Goal: Information Seeking & Learning: Find specific fact

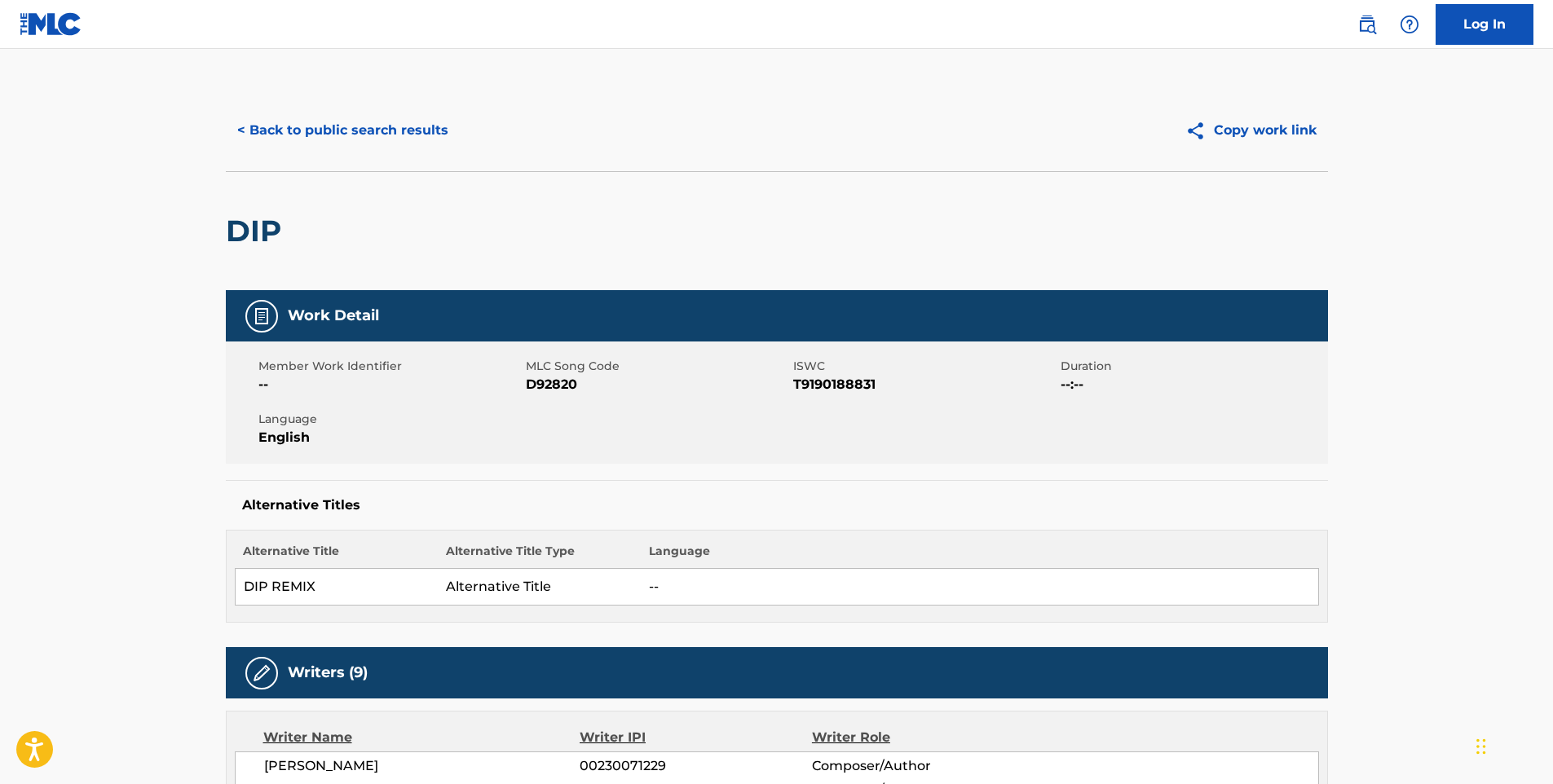
click at [355, 138] on button "< Back to public search results" at bounding box center [342, 131] width 234 height 41
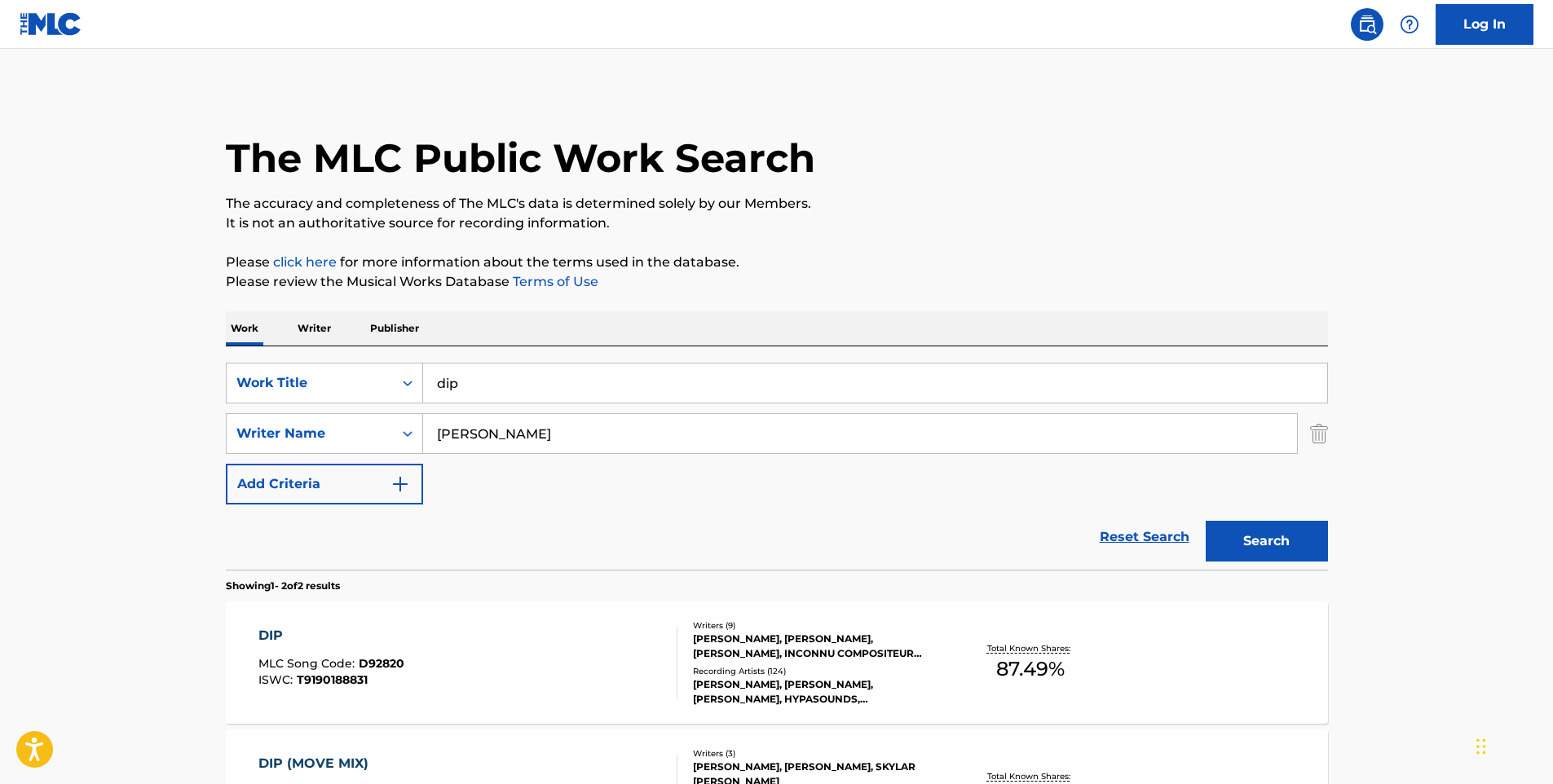
scroll to position [138, 0]
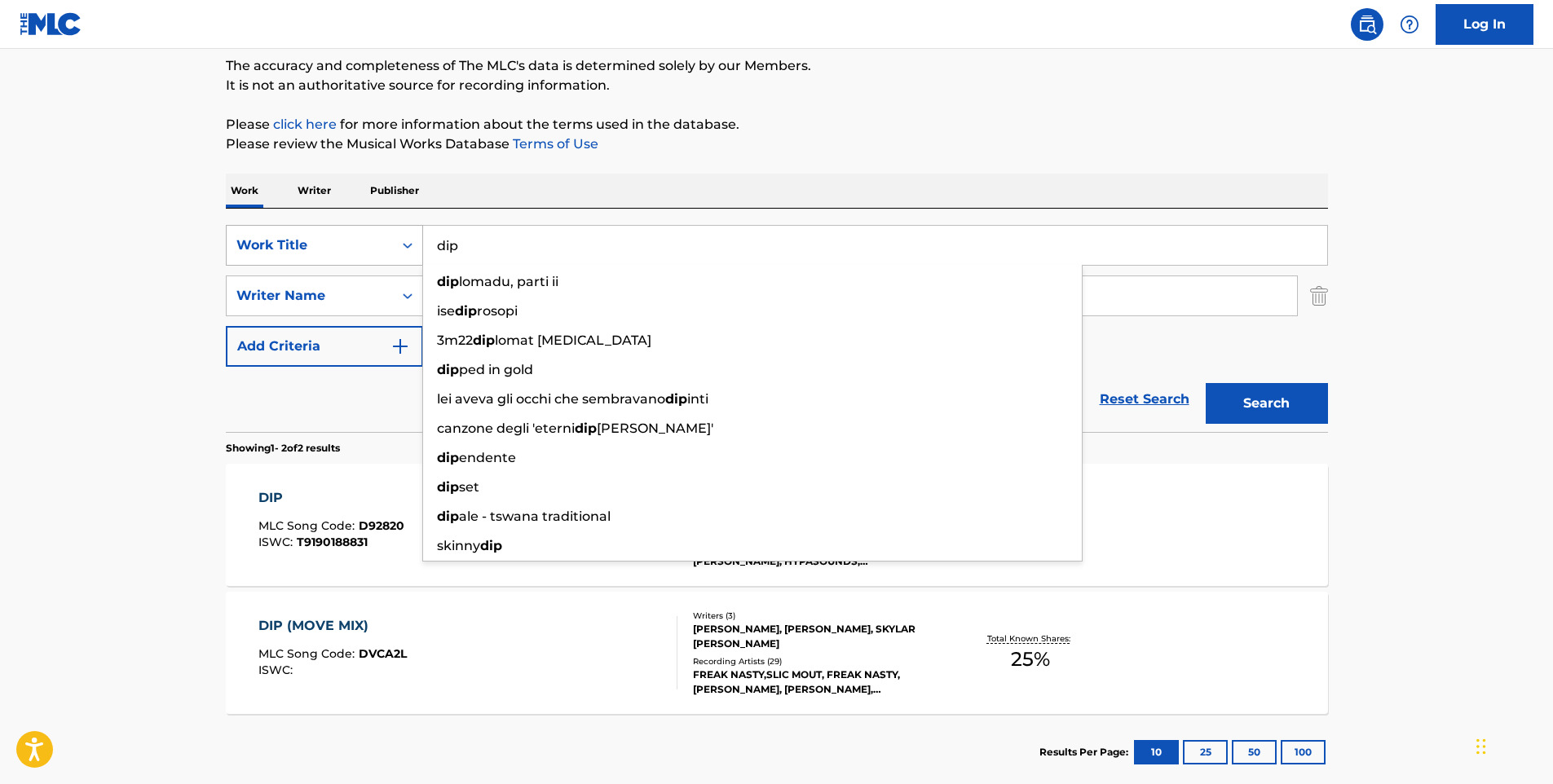
drag, startPoint x: 575, startPoint y: 243, endPoint x: 400, endPoint y: 258, distance: 175.6
click at [400, 258] on div "SearchWithCriteria2aea22fe-4ad2-436c-b3c5-4b65221e3cf8 Work Title dip dip lomad…" at bounding box center [777, 245] width 1102 height 41
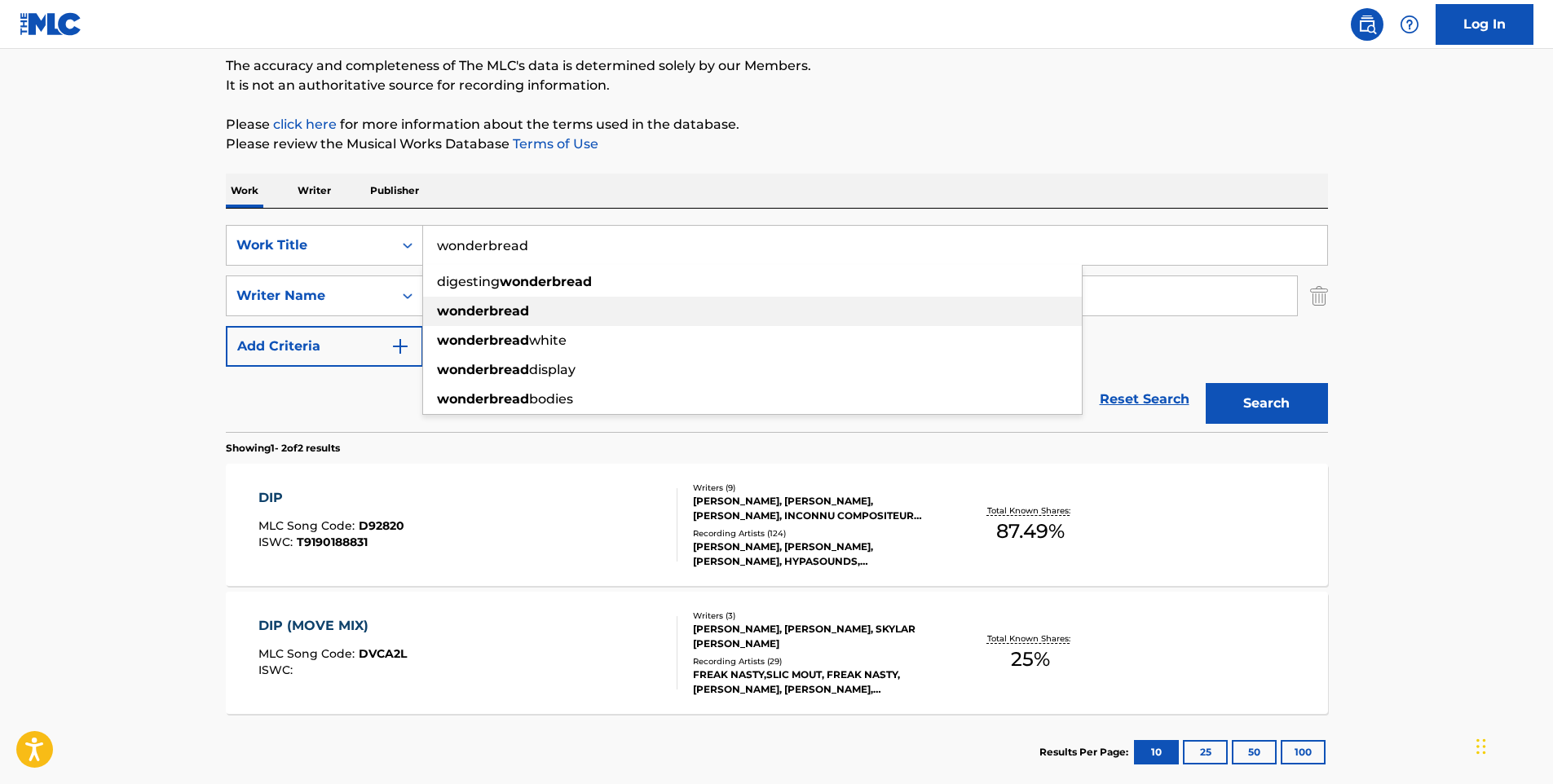
type input "wonderbread"
click at [466, 315] on strong "wonderbread" at bounding box center [483, 311] width 92 height 16
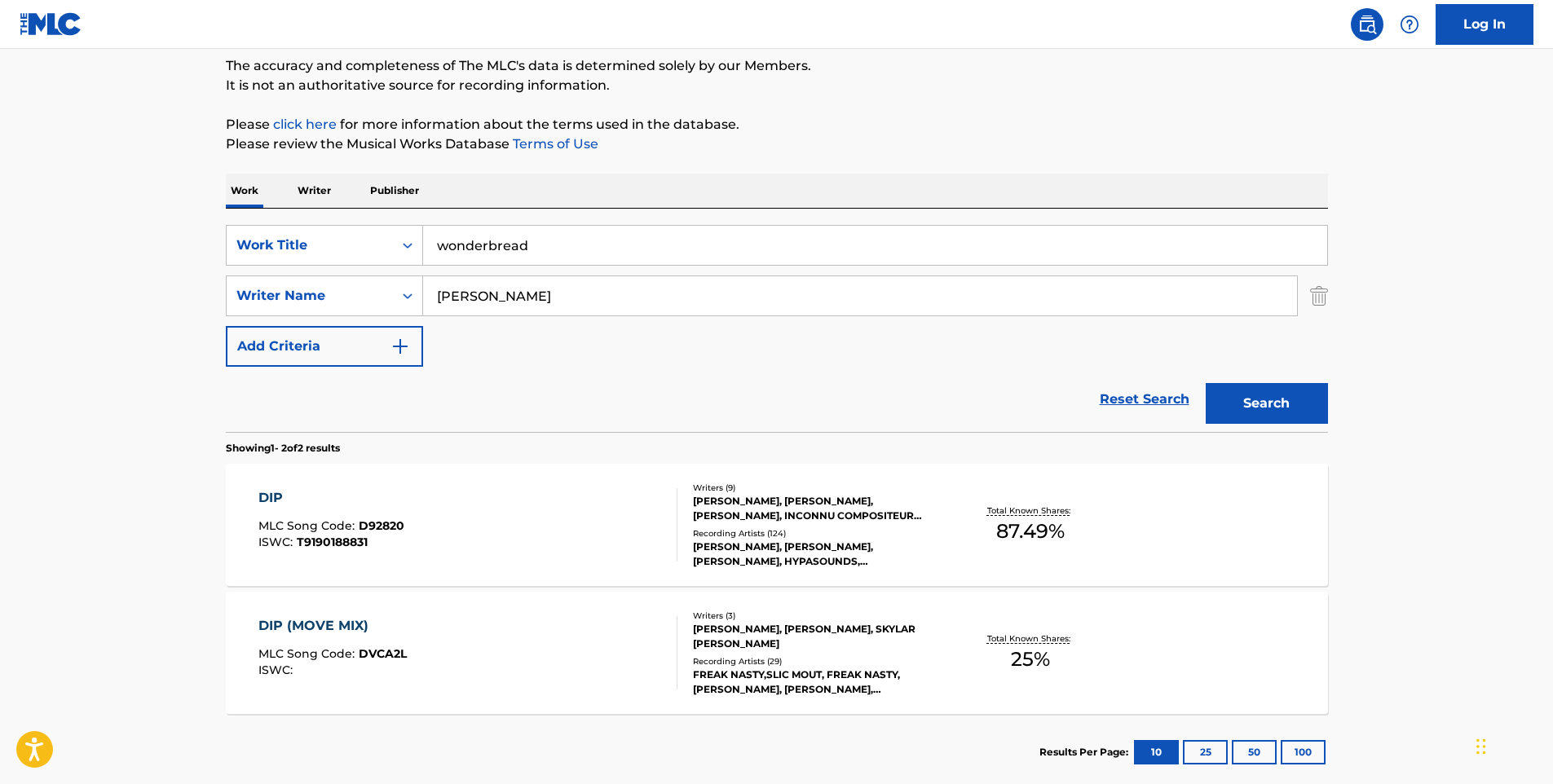
click at [1272, 411] on button "Search" at bounding box center [1266, 404] width 123 height 41
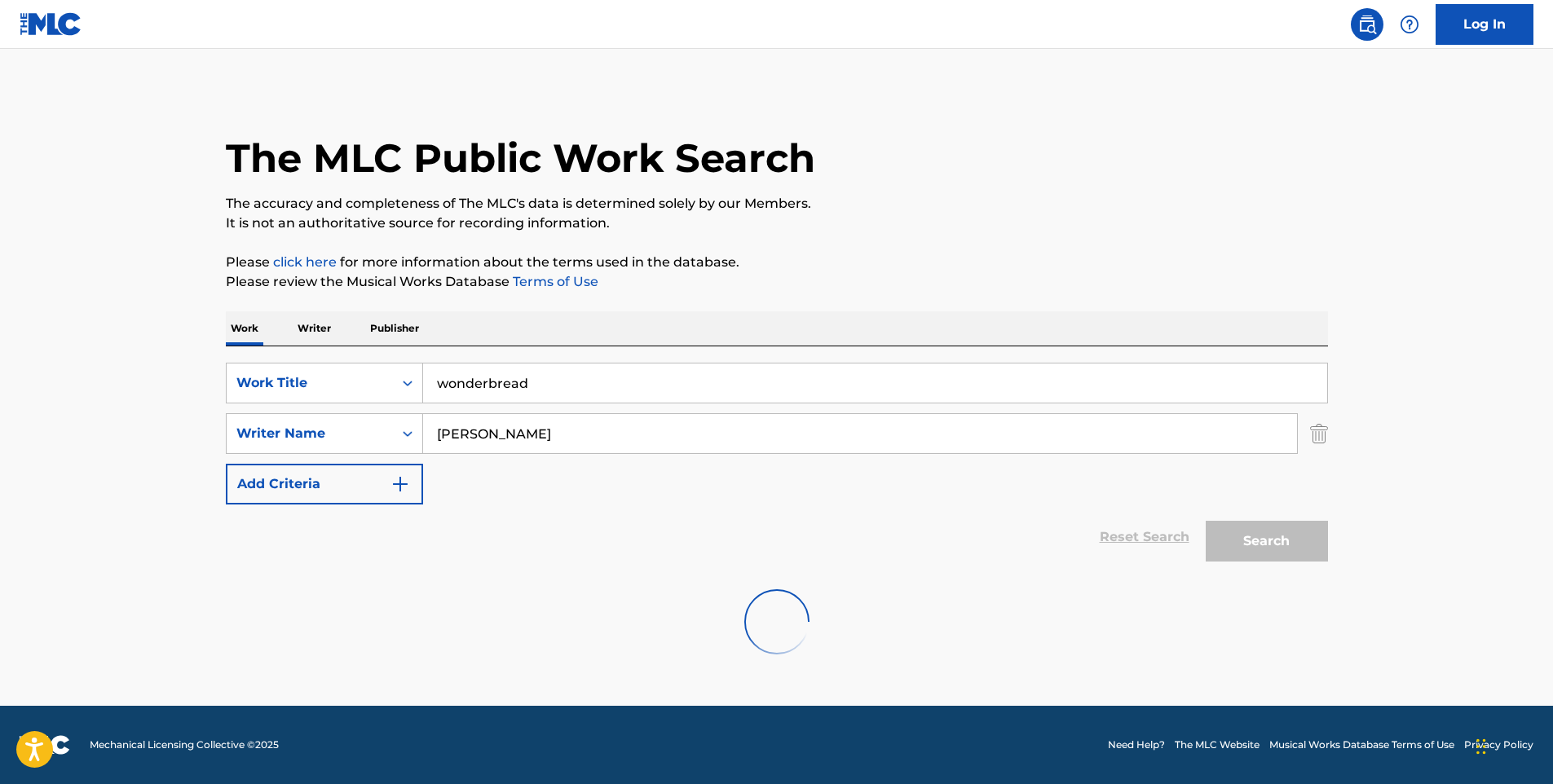
scroll to position [0, 0]
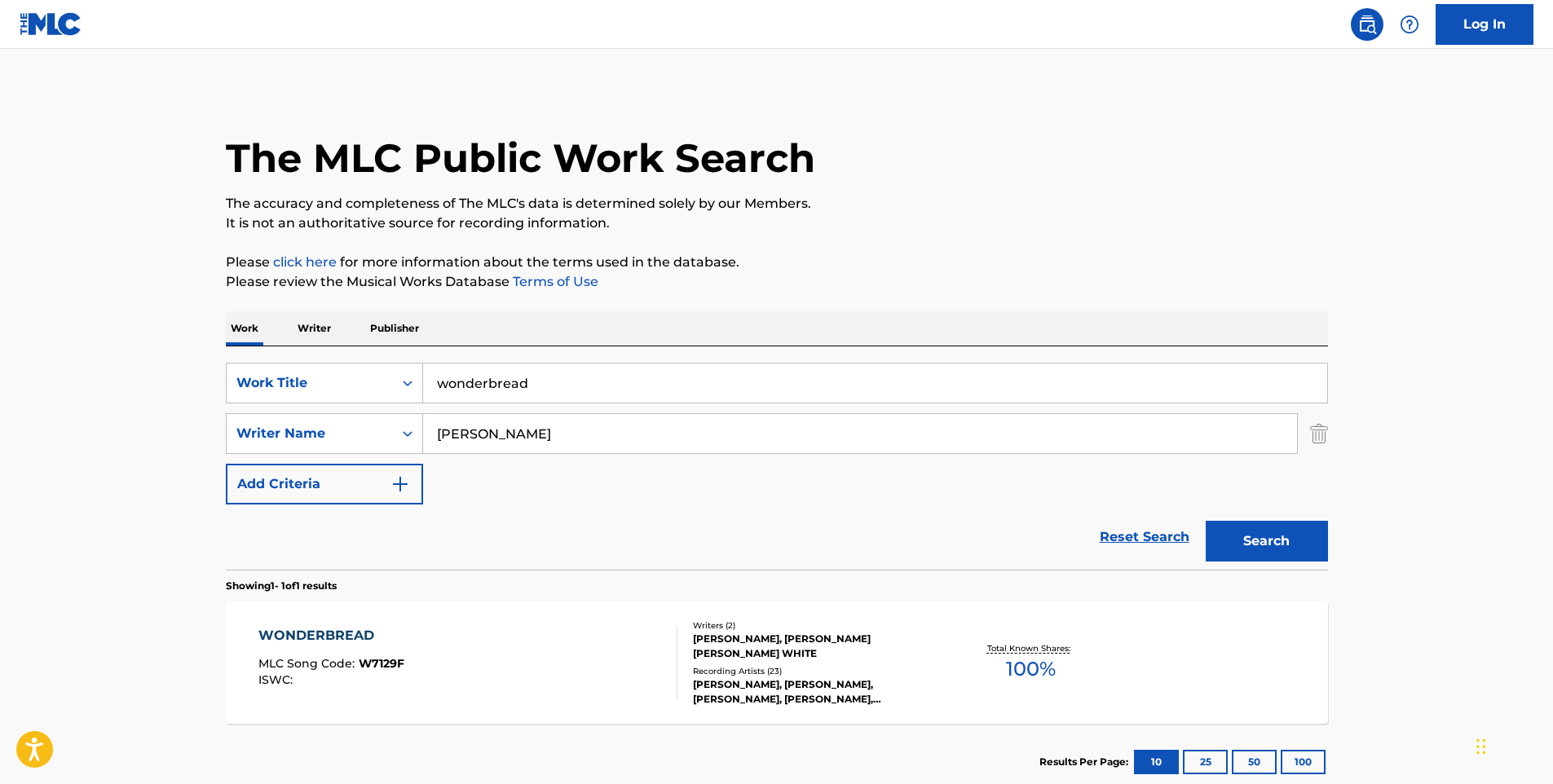
click at [439, 627] on div "WONDERBREAD MLC Song Code : W7129F ISWC :" at bounding box center [467, 662] width 419 height 73
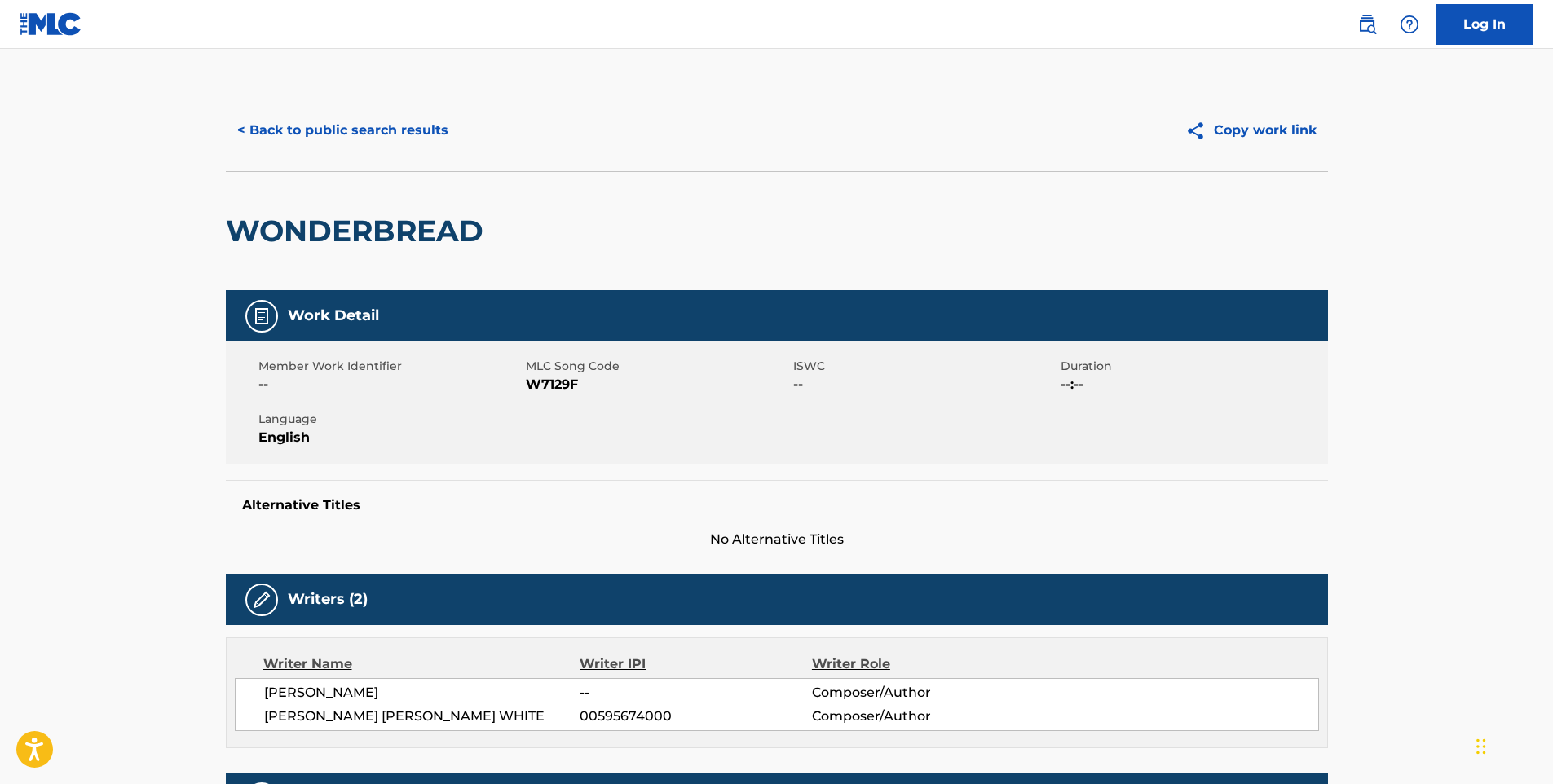
click at [385, 130] on button "< Back to public search results" at bounding box center [342, 131] width 234 height 41
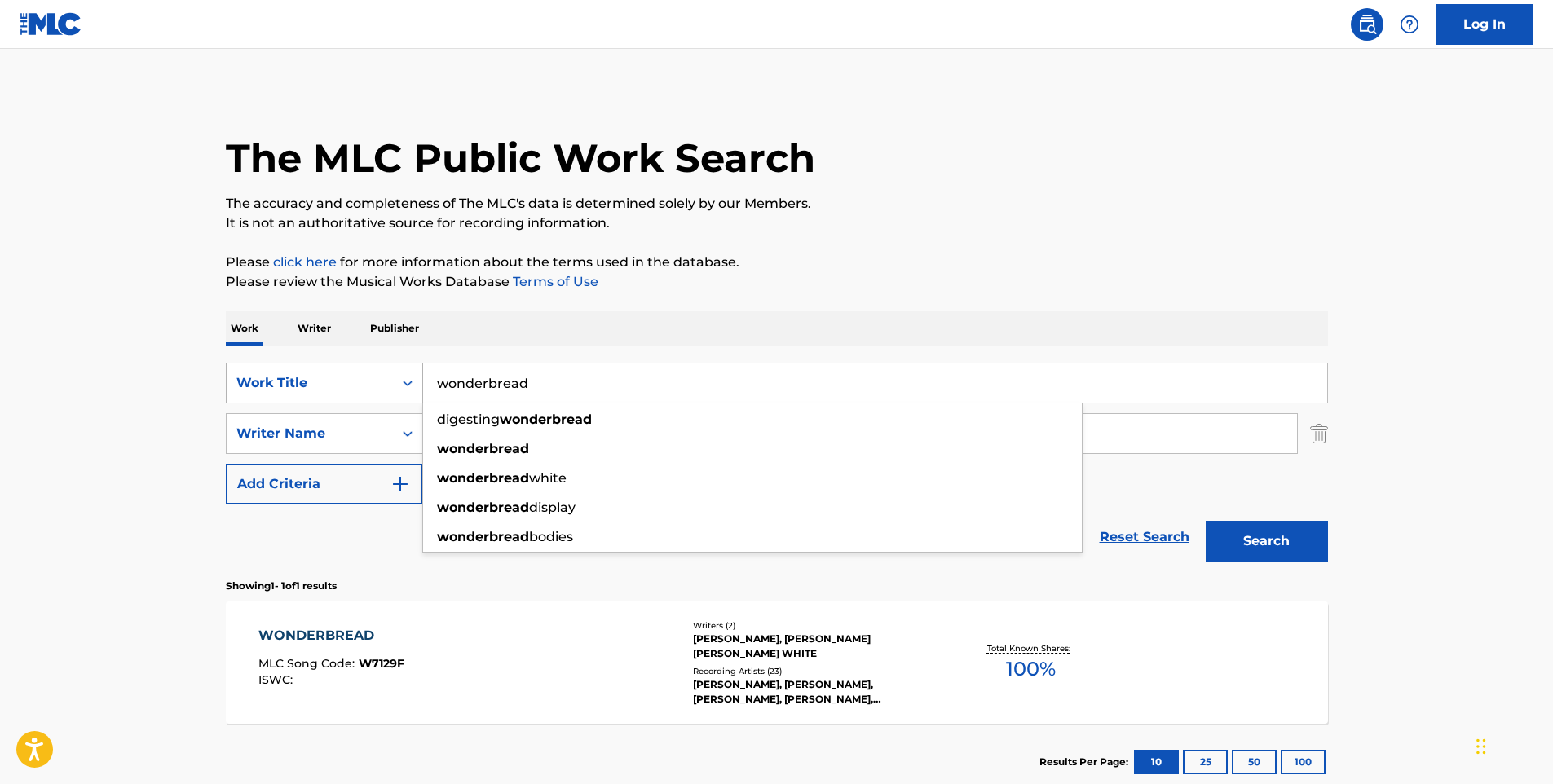
drag, startPoint x: 658, startPoint y: 372, endPoint x: 412, endPoint y: 372, distance: 246.0
click at [412, 372] on div "SearchWithCriteria2aea22fe-4ad2-436c-b3c5-4b65221e3cf8 Work Title wonderbread d…" at bounding box center [777, 383] width 1102 height 41
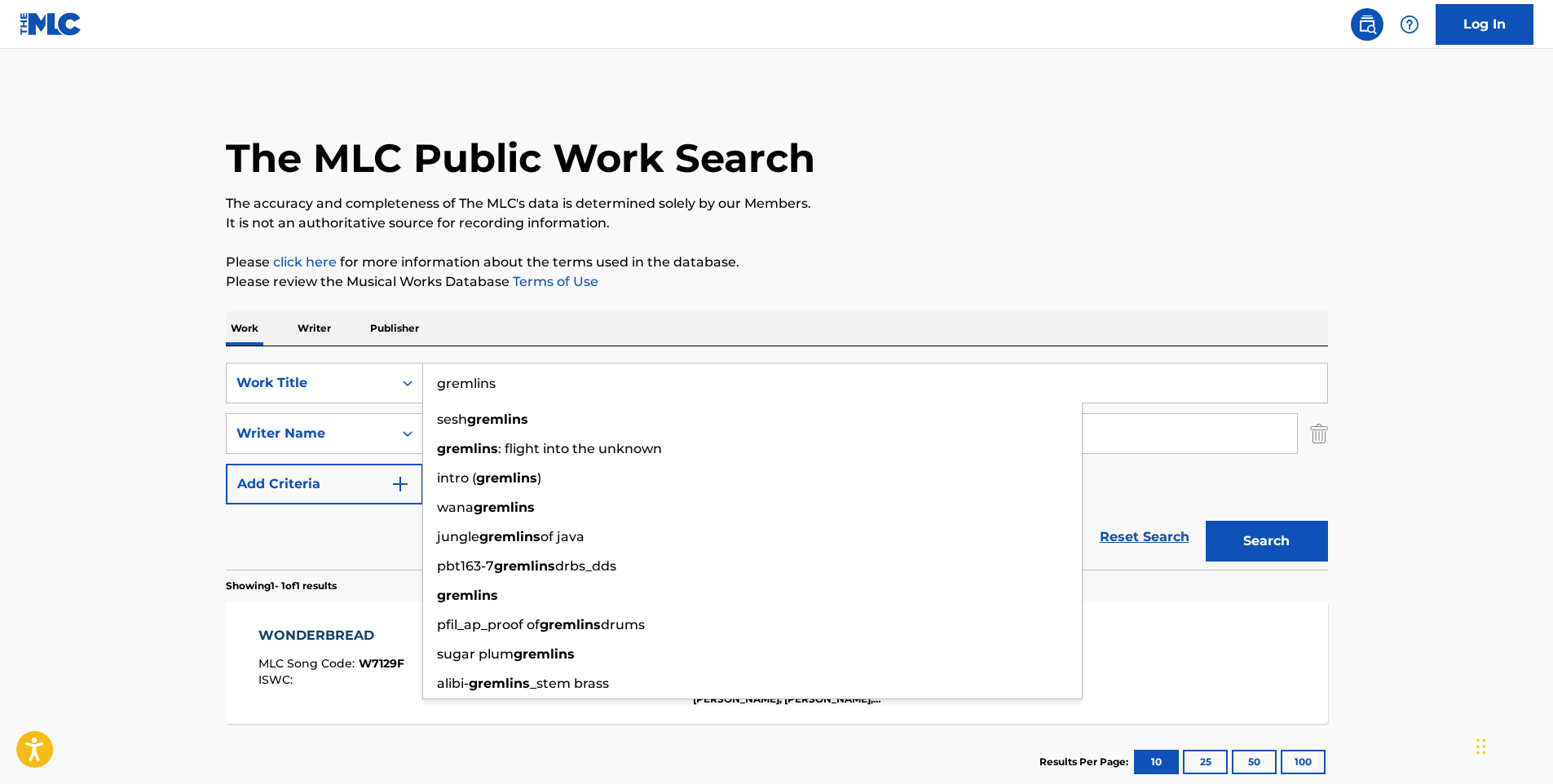
type input "gremlins"
click at [1206, 521] on button "Search" at bounding box center [1266, 541] width 123 height 41
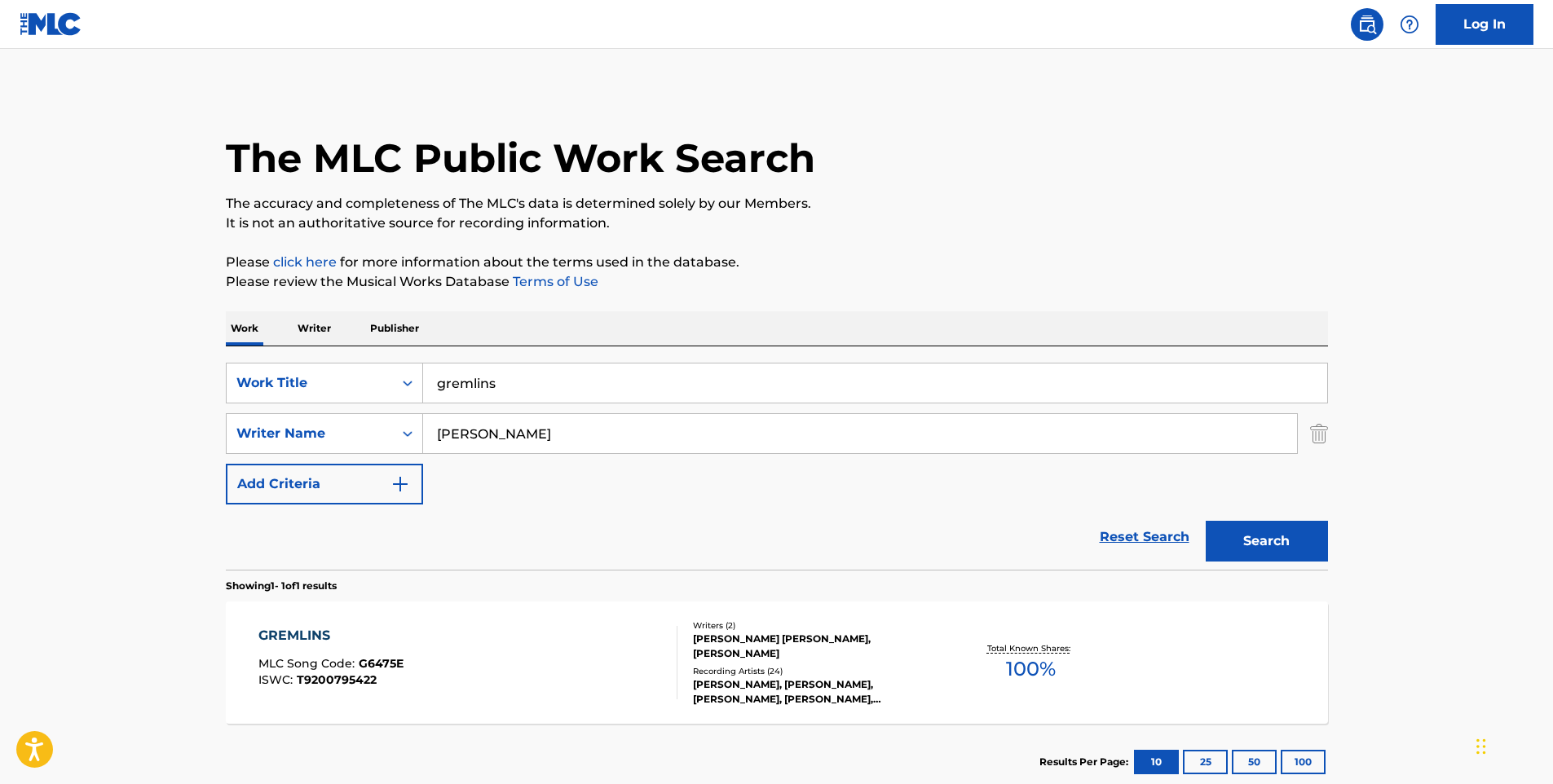
click at [534, 653] on div "GREMLINS MLC Song Code : G6475E ISWC : T9200795422" at bounding box center [467, 662] width 419 height 73
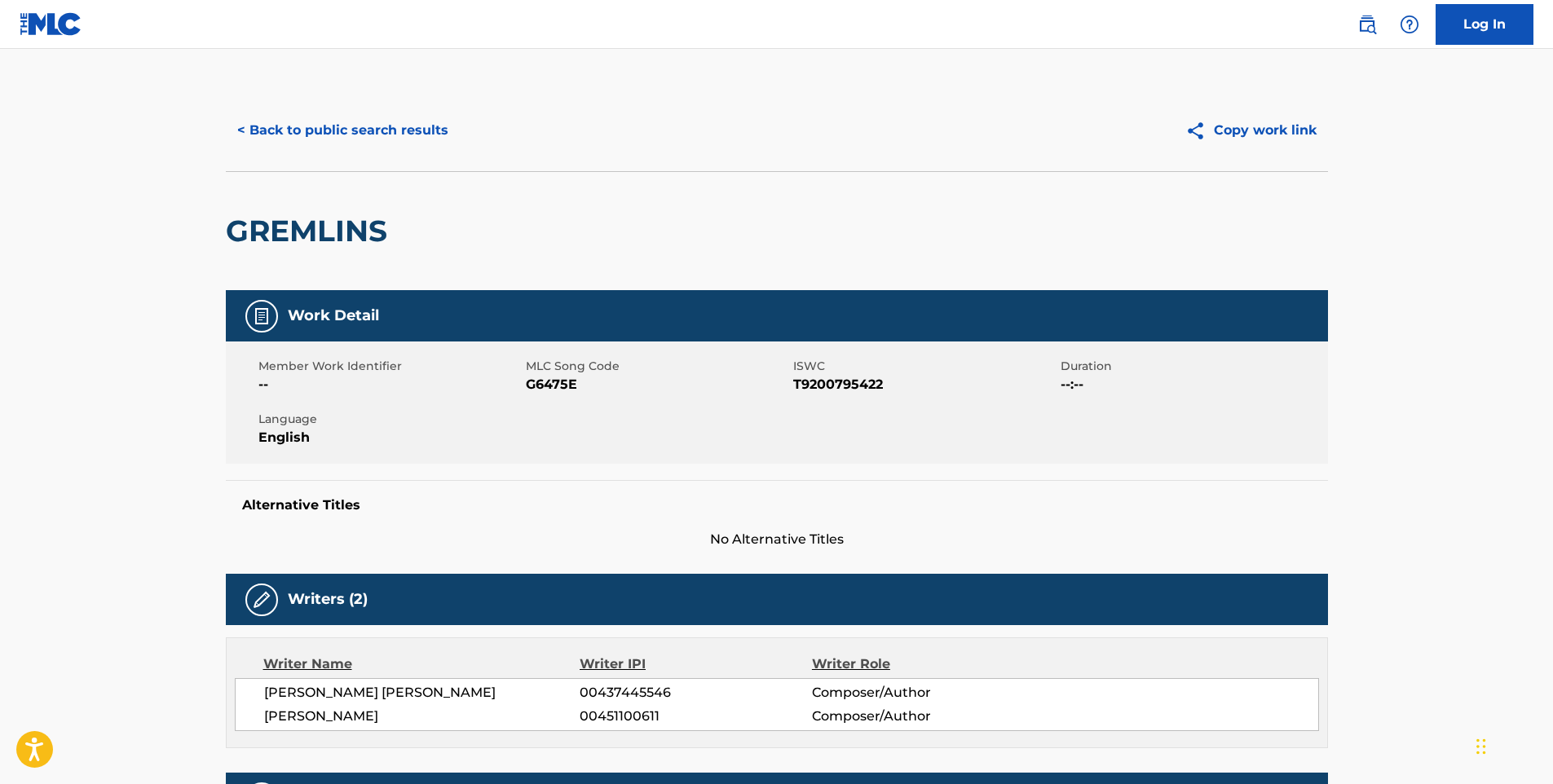
click at [356, 127] on button "< Back to public search results" at bounding box center [342, 131] width 234 height 41
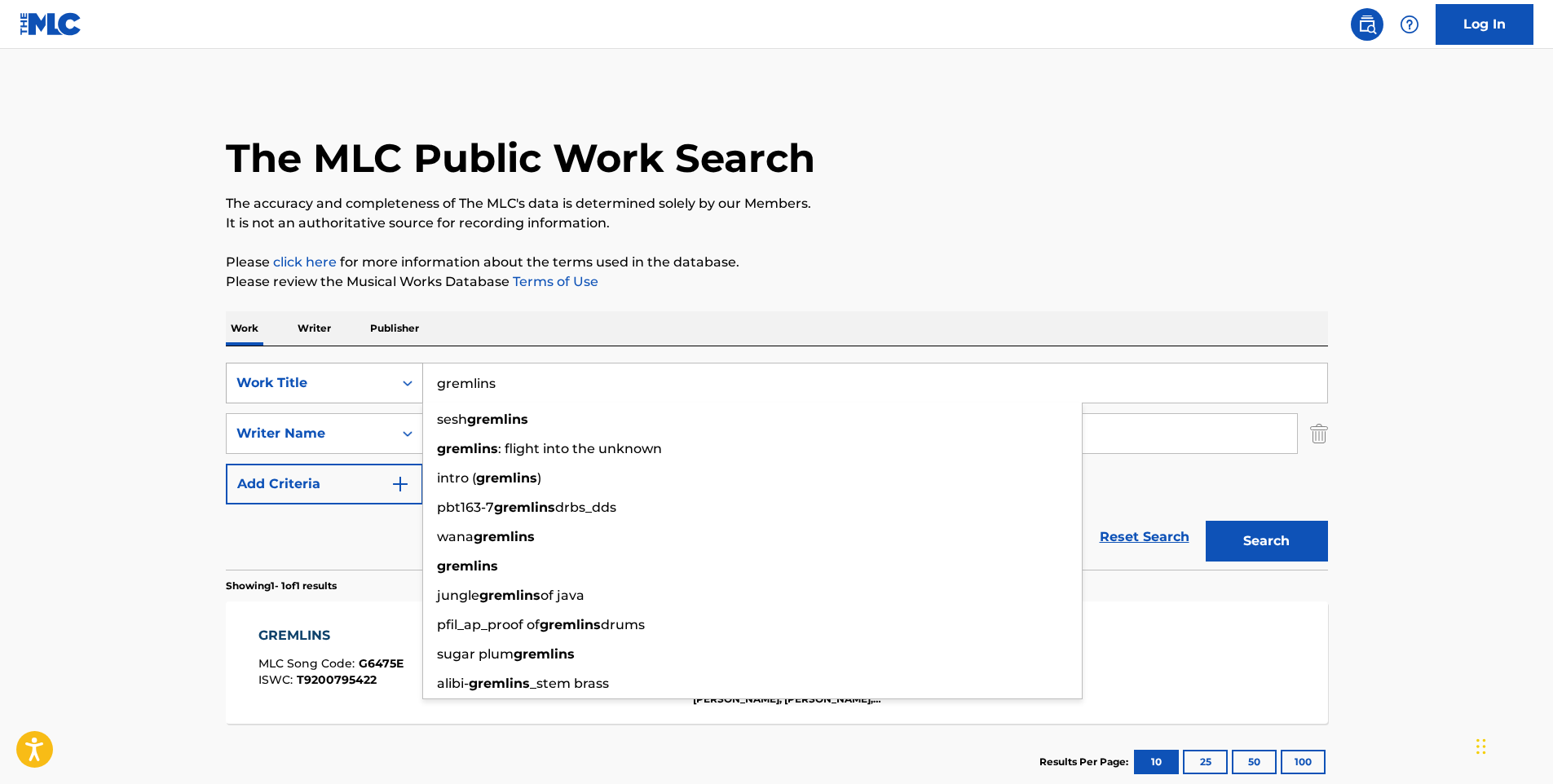
drag, startPoint x: 599, startPoint y: 392, endPoint x: 412, endPoint y: 385, distance: 187.1
click at [412, 385] on div "SearchWithCriteria2aea22fe-4ad2-436c-b3c5-4b65221e3cf8 Work Title gremlins sesh…" at bounding box center [777, 383] width 1102 height 41
paste input "Torture"
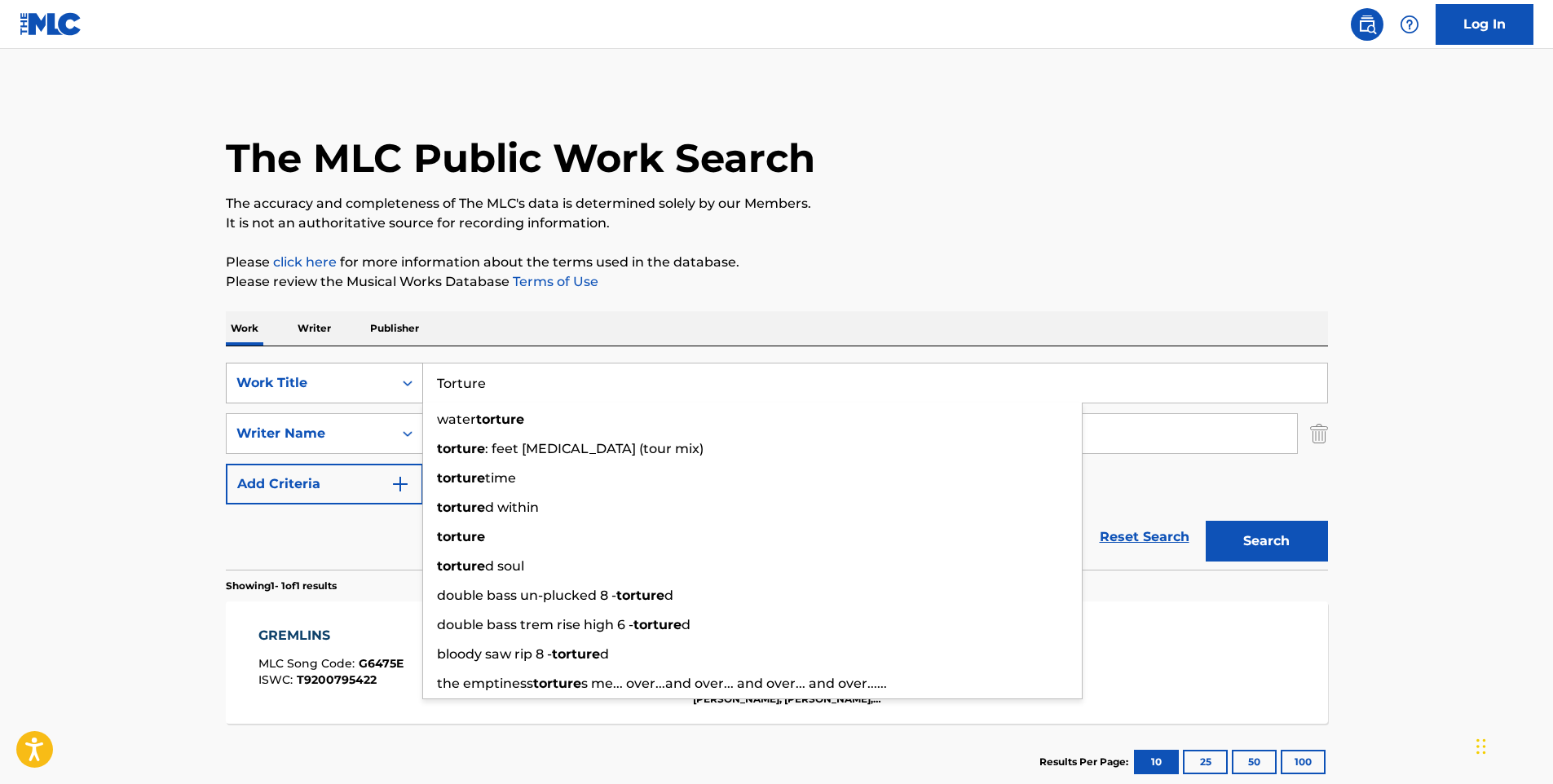
type input "Torture"
click at [1206, 521] on button "Search" at bounding box center [1266, 541] width 123 height 41
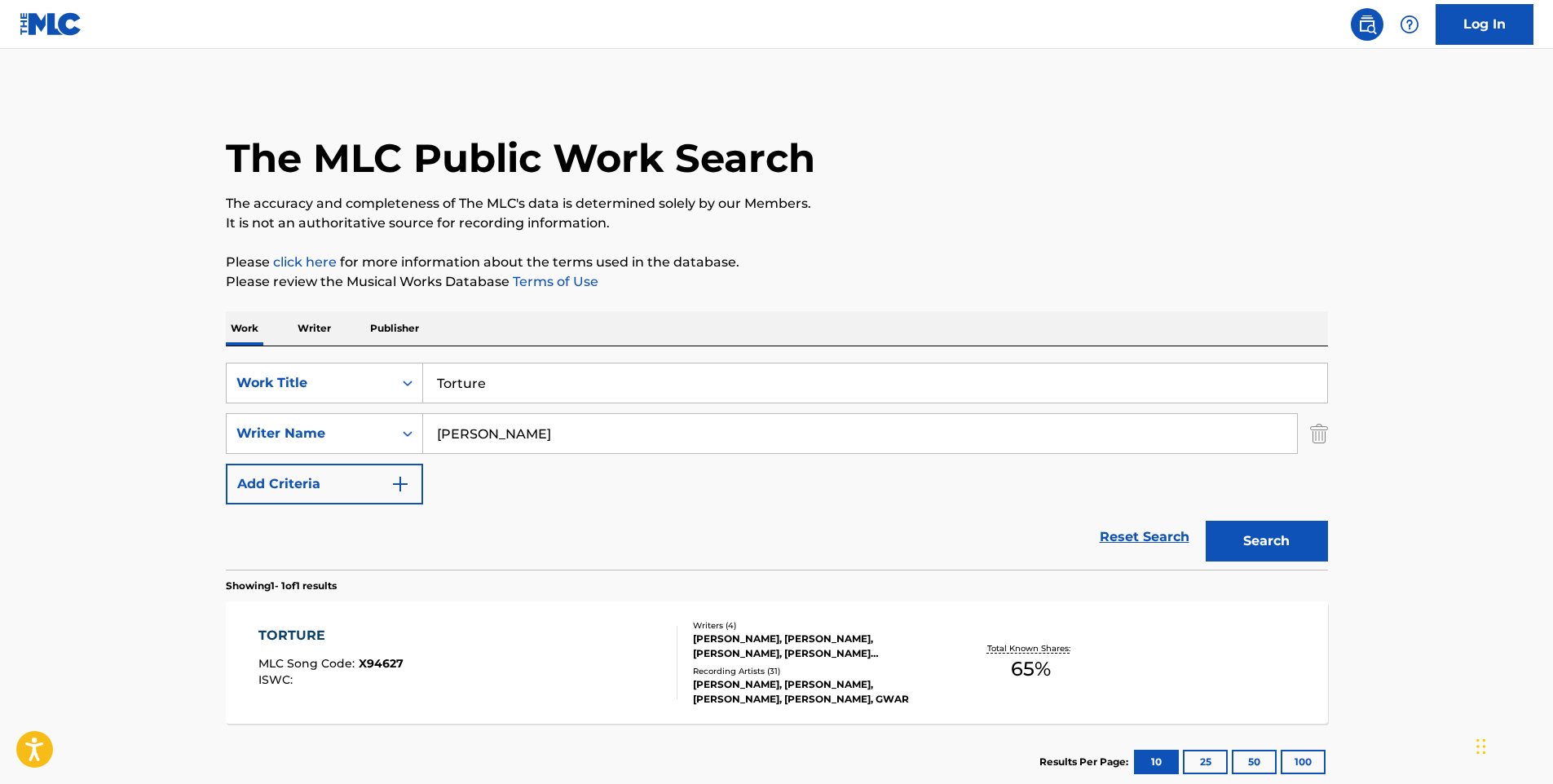
click at [504, 644] on div "TORTURE MLC Song Code : X94627 ISWC :" at bounding box center [467, 662] width 419 height 73
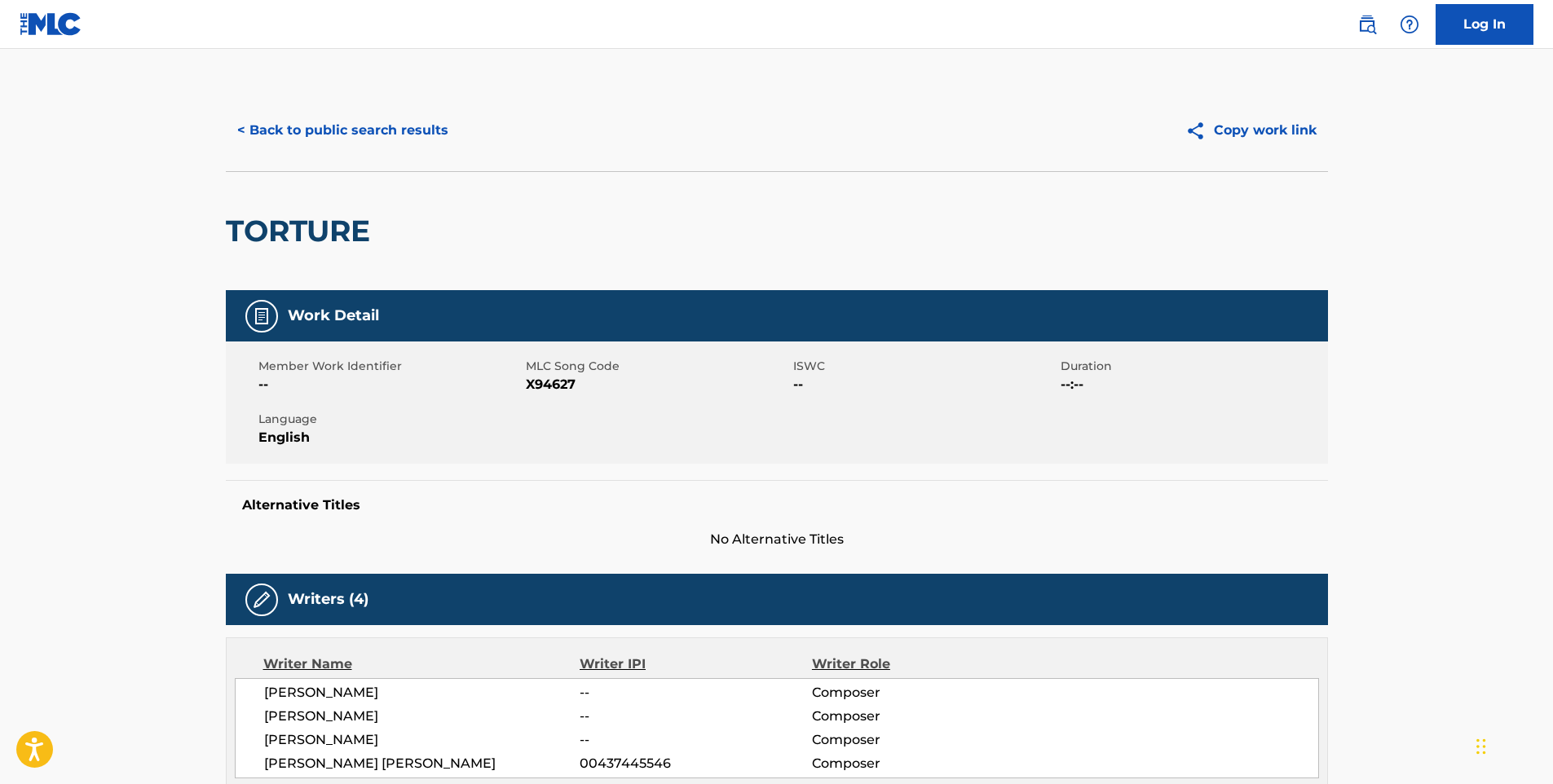
click at [309, 124] on button "< Back to public search results" at bounding box center [342, 131] width 234 height 41
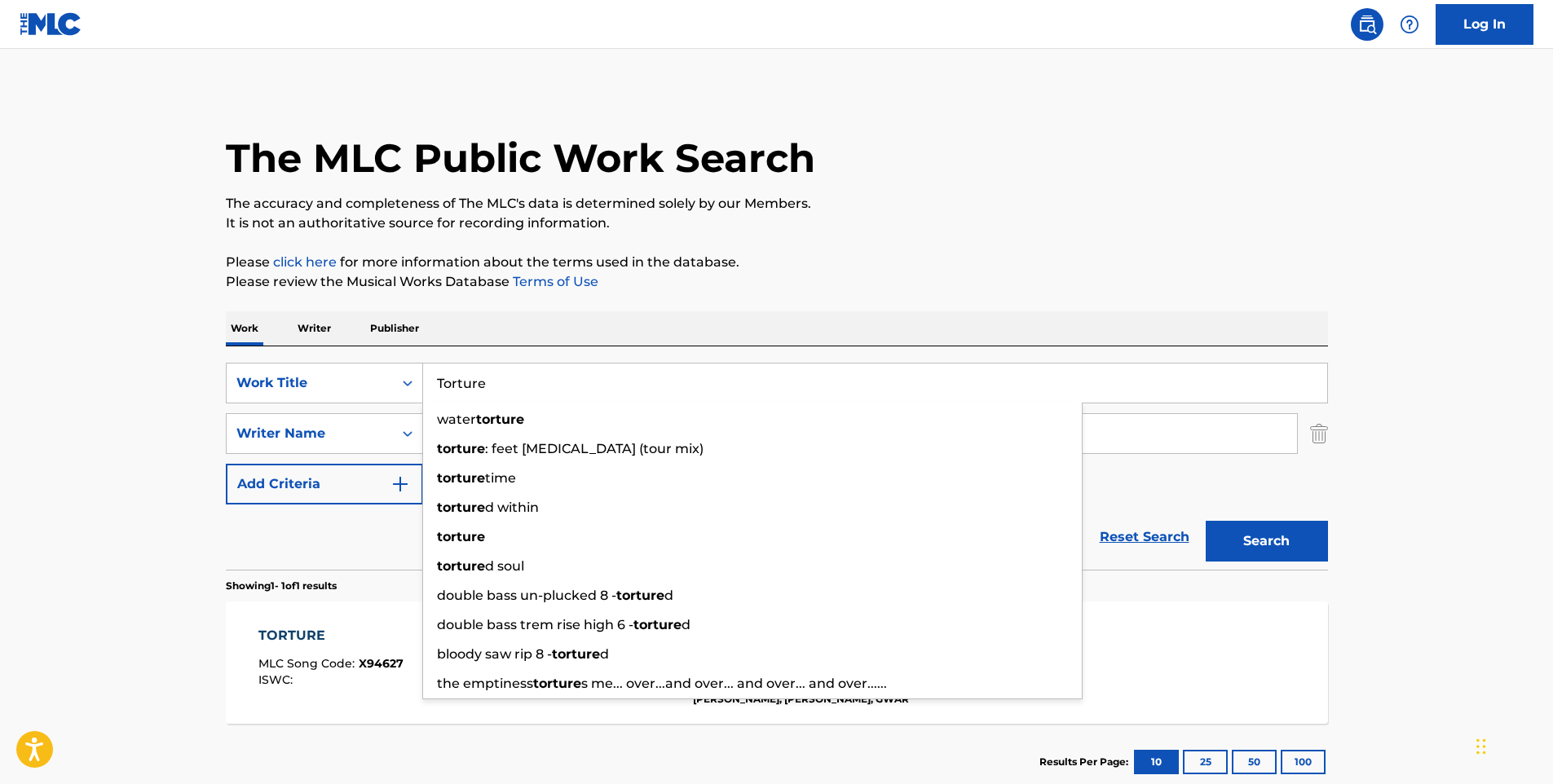
drag, startPoint x: 621, startPoint y: 387, endPoint x: 439, endPoint y: 389, distance: 182.0
click at [439, 389] on input "Torture" at bounding box center [875, 383] width 904 height 39
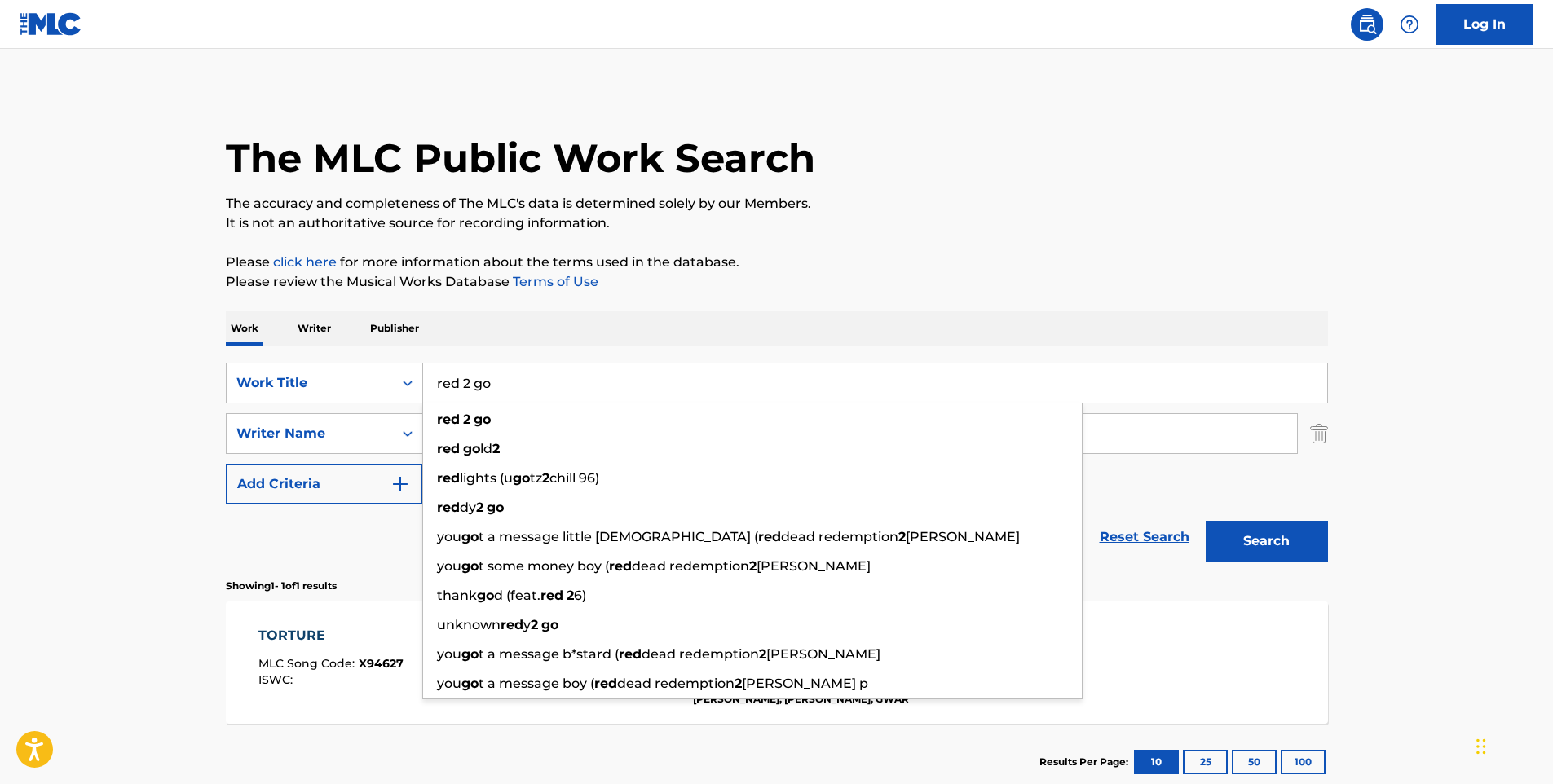
type input "red 2 go"
click at [1206, 521] on button "Search" at bounding box center [1266, 541] width 123 height 41
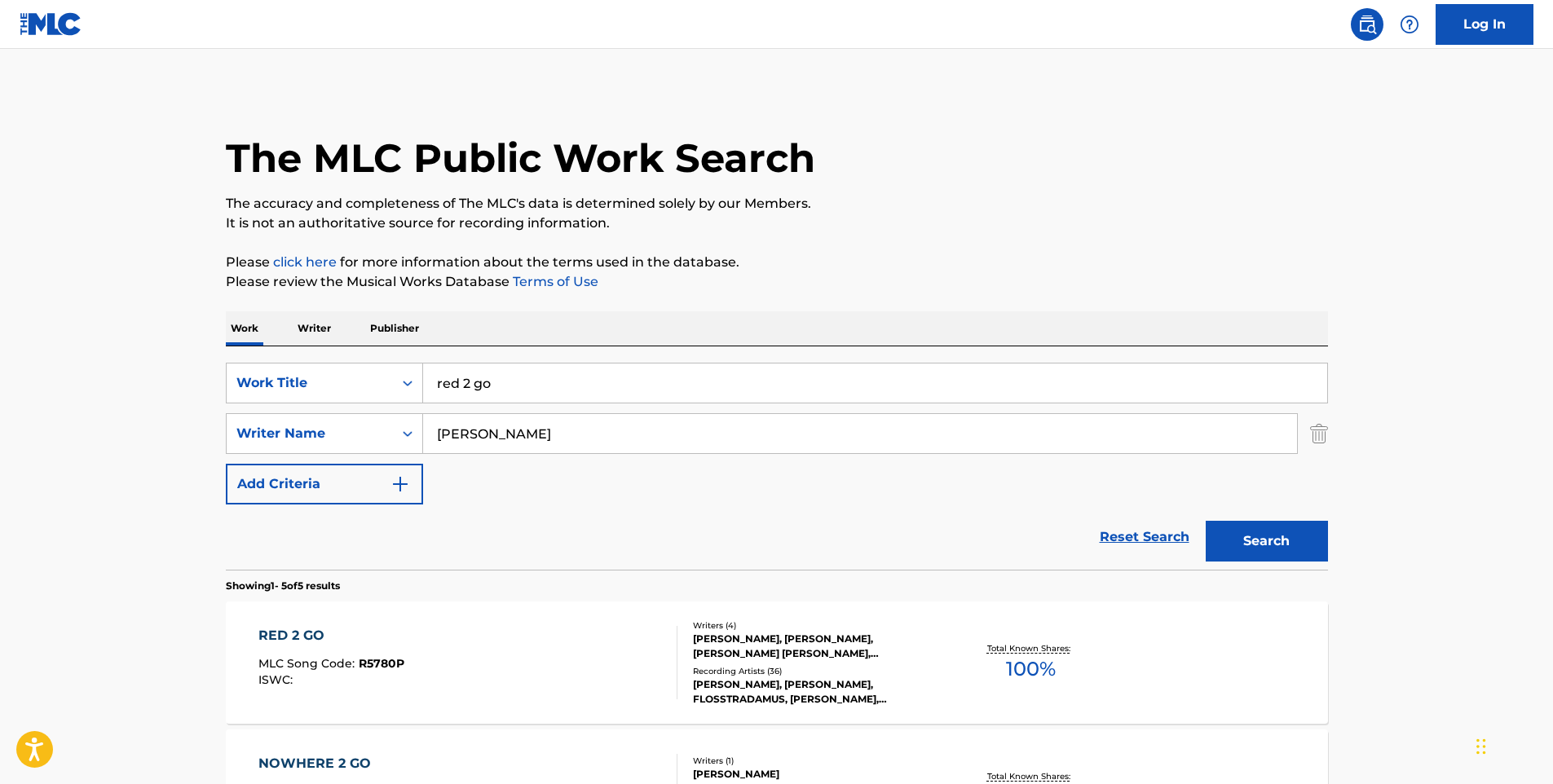
click at [542, 639] on div "RED 2 GO MLC Song Code : R5780P ISWC :" at bounding box center [467, 662] width 419 height 73
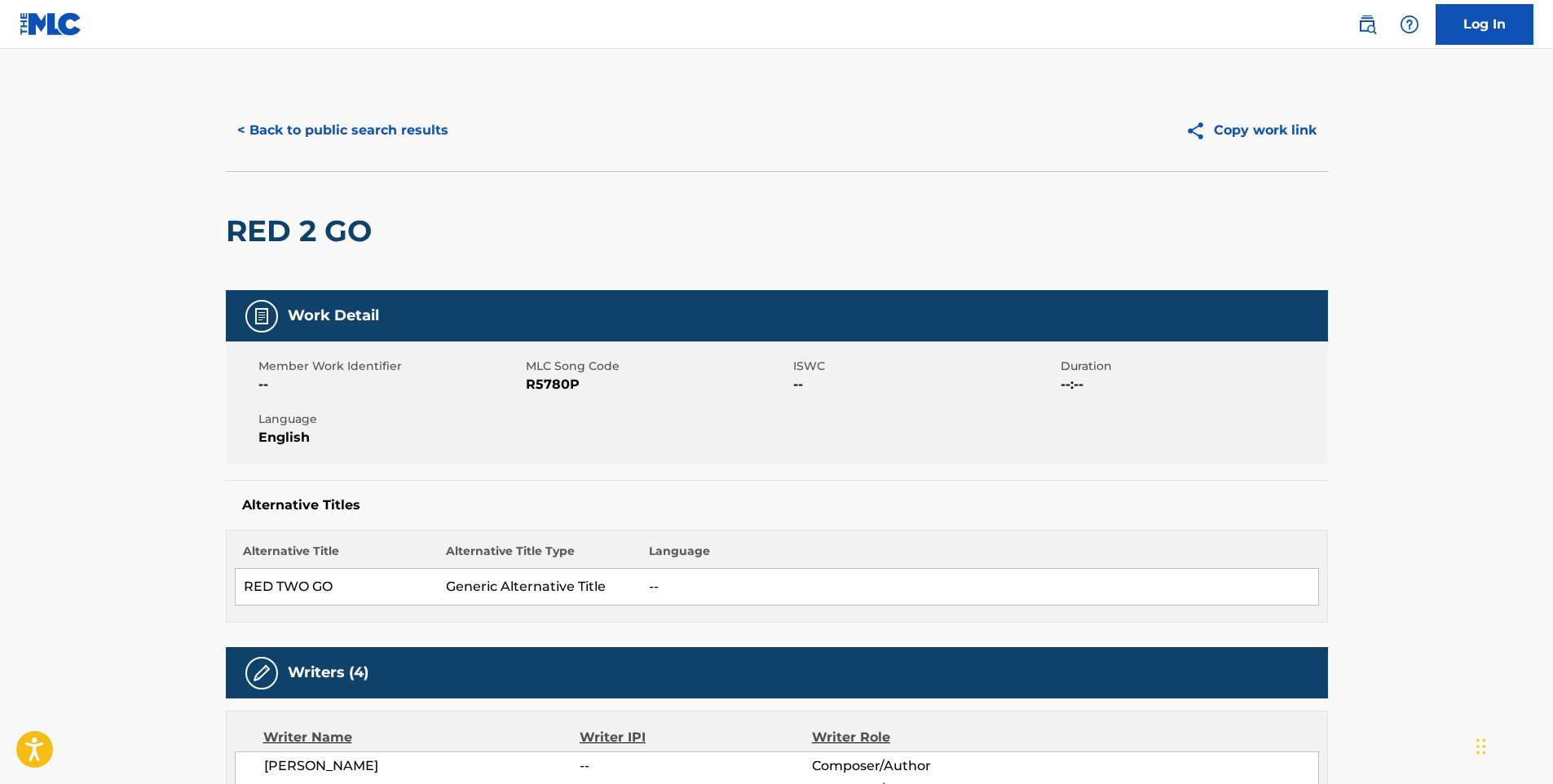
click at [402, 132] on button "< Back to public search results" at bounding box center [342, 131] width 234 height 41
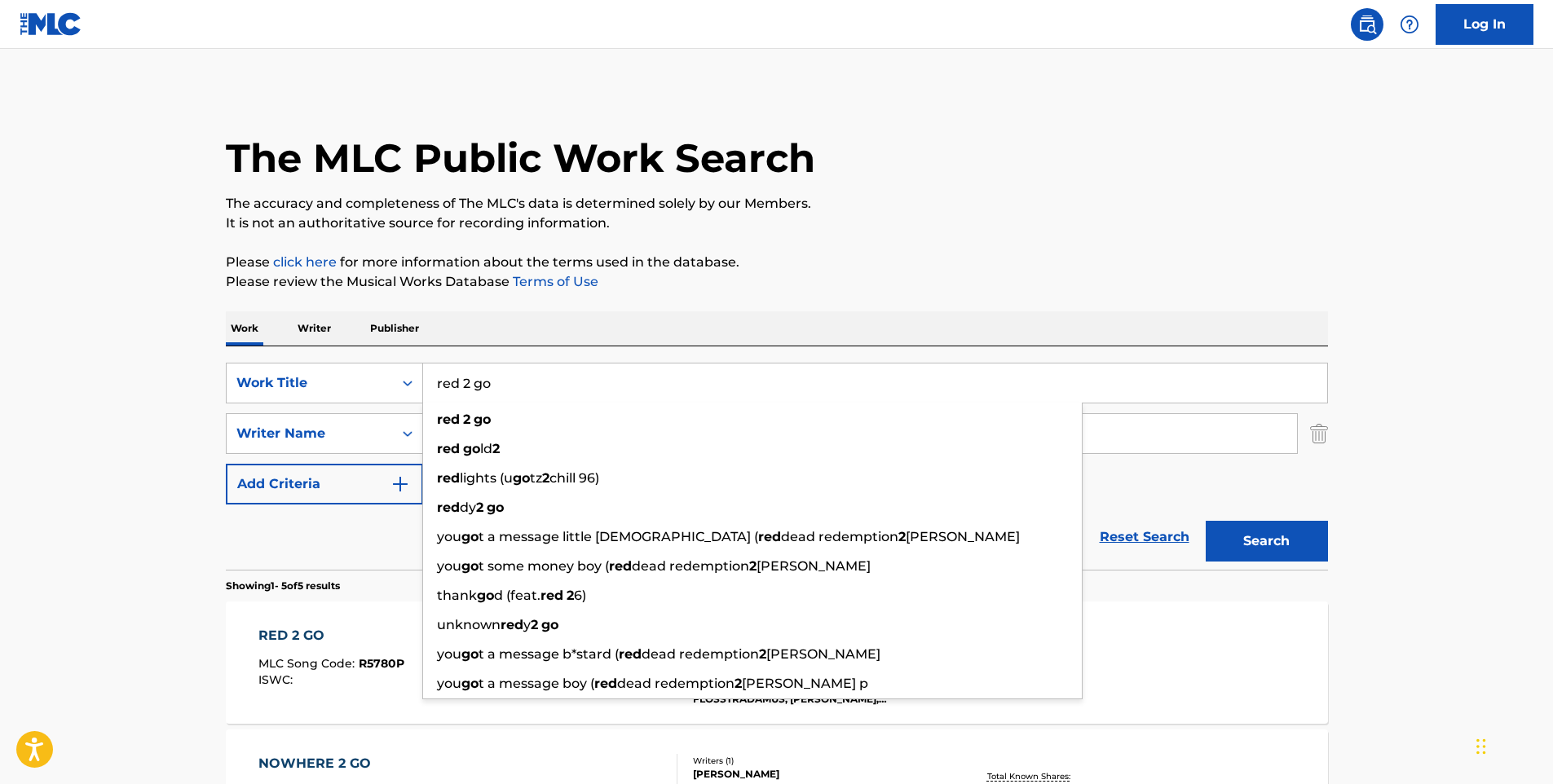
drag, startPoint x: 605, startPoint y: 391, endPoint x: 429, endPoint y: 395, distance: 176.0
click at [429, 395] on input "red 2 go" at bounding box center [875, 383] width 904 height 39
paste input "Side B [Dope Song]"
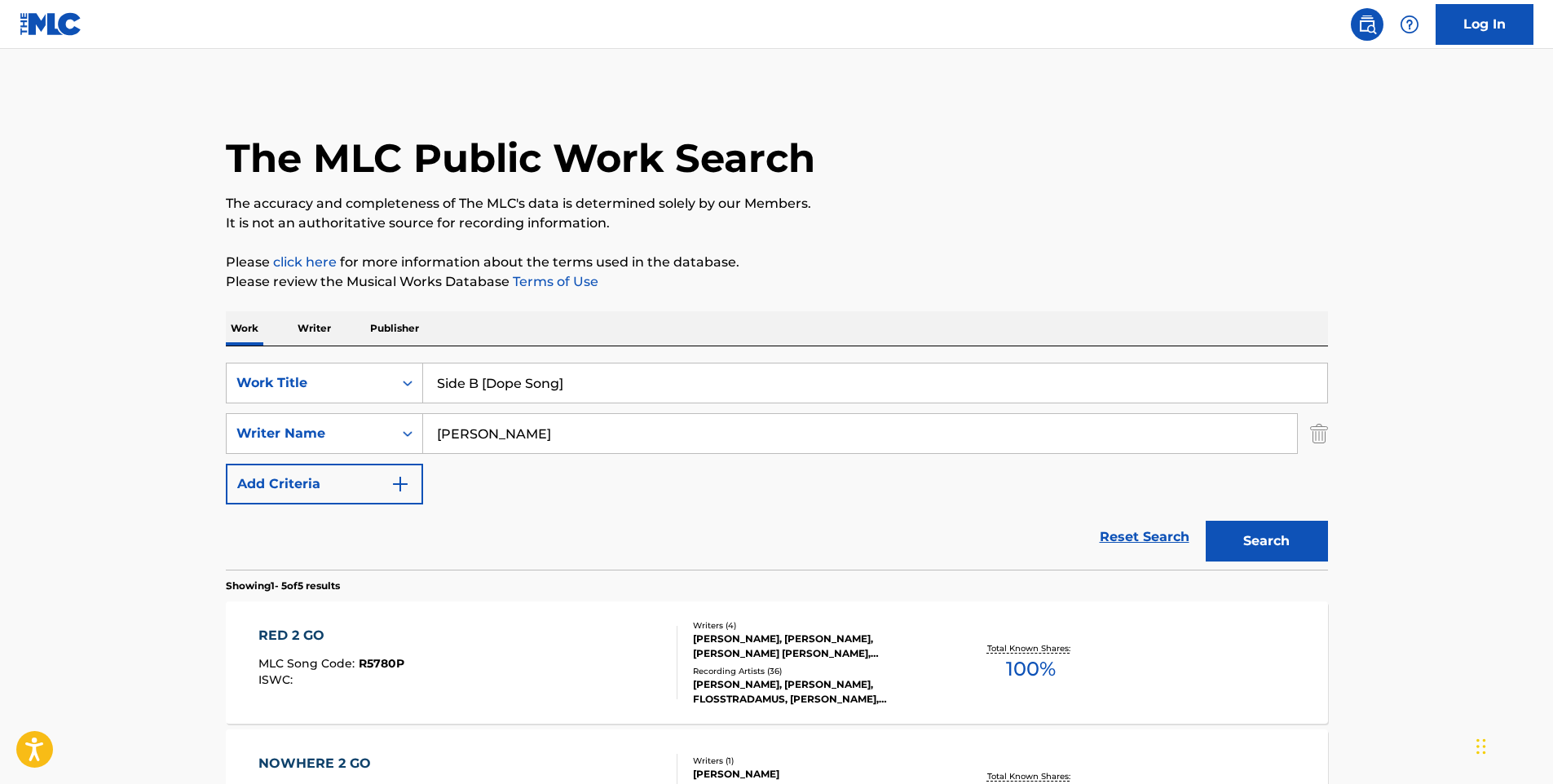
type input "Side B [Dope Song]"
click at [1206, 521] on button "Search" at bounding box center [1266, 541] width 123 height 41
click at [482, 640] on div "SIDE B (DOPE SONG) MLC Song Code : SVAPJT ISWC :" at bounding box center [467, 662] width 419 height 73
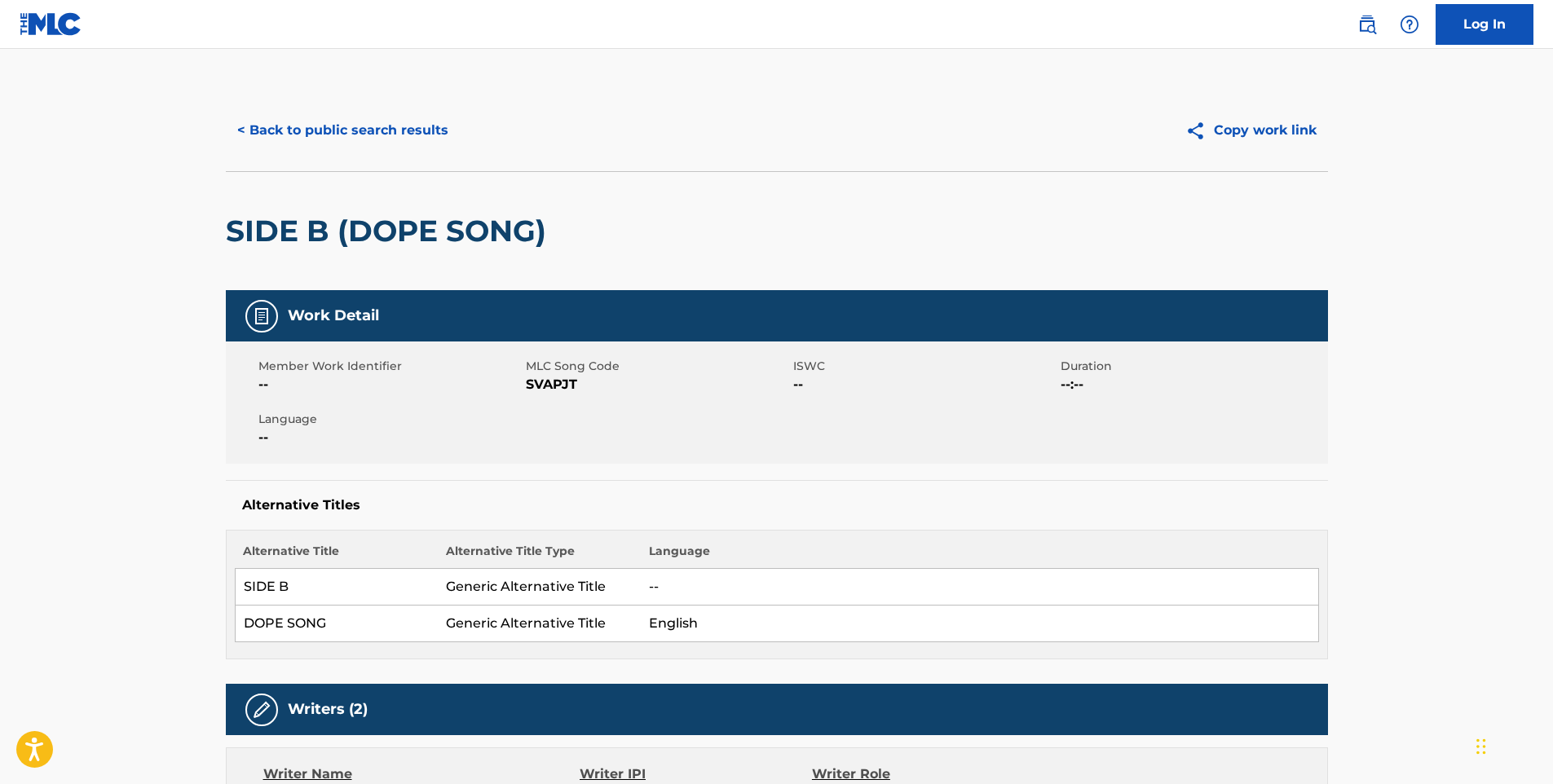
click at [385, 133] on button "< Back to public search results" at bounding box center [342, 131] width 234 height 41
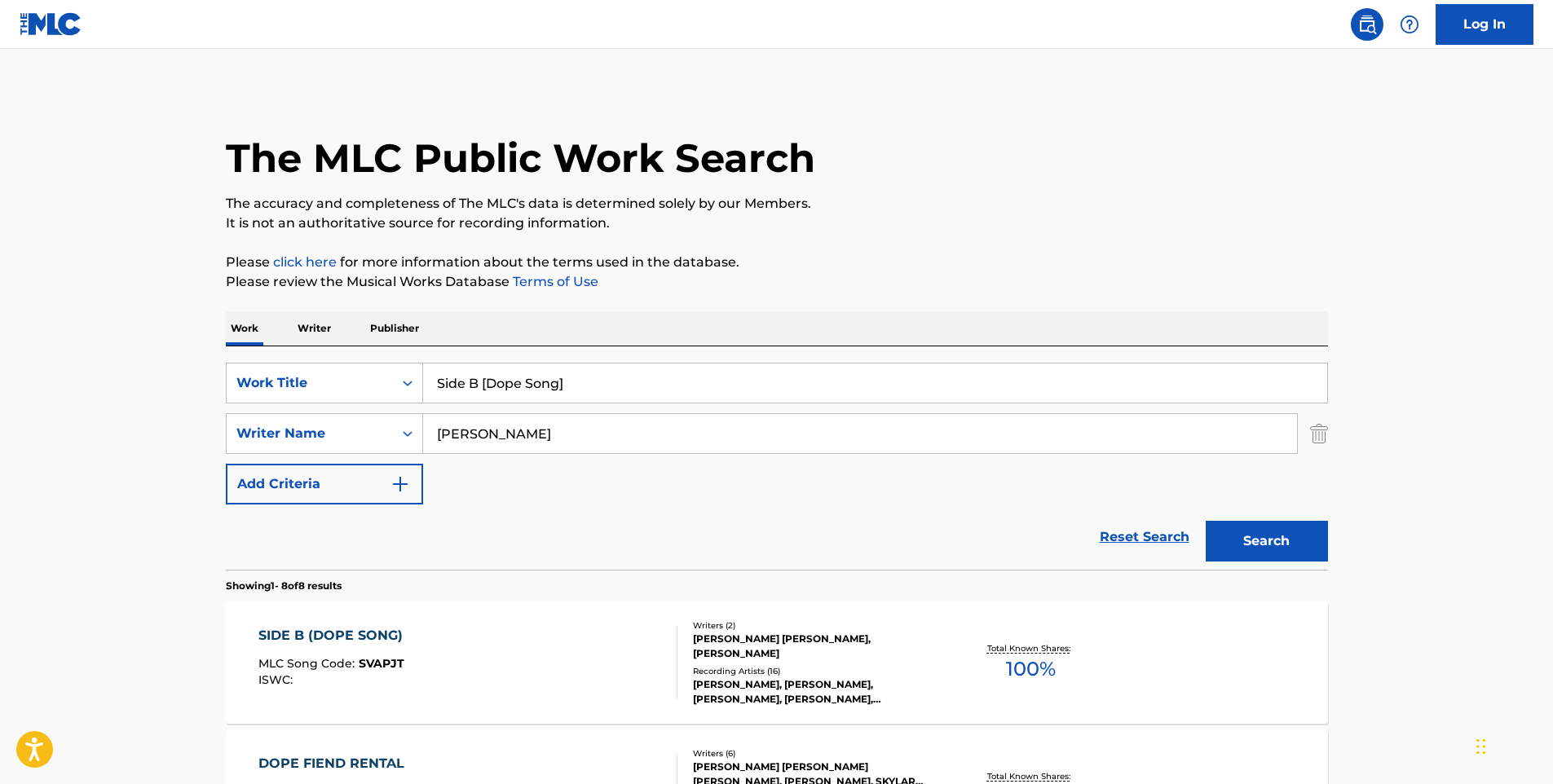
drag, startPoint x: 604, startPoint y: 392, endPoint x: 429, endPoint y: 422, distance: 177.6
click at [429, 422] on div "SearchWithCriteria2aea22fe-4ad2-436c-b3c5-4b65221e3cf8 Work Title Side B [Dope …" at bounding box center [777, 433] width 1102 height 142
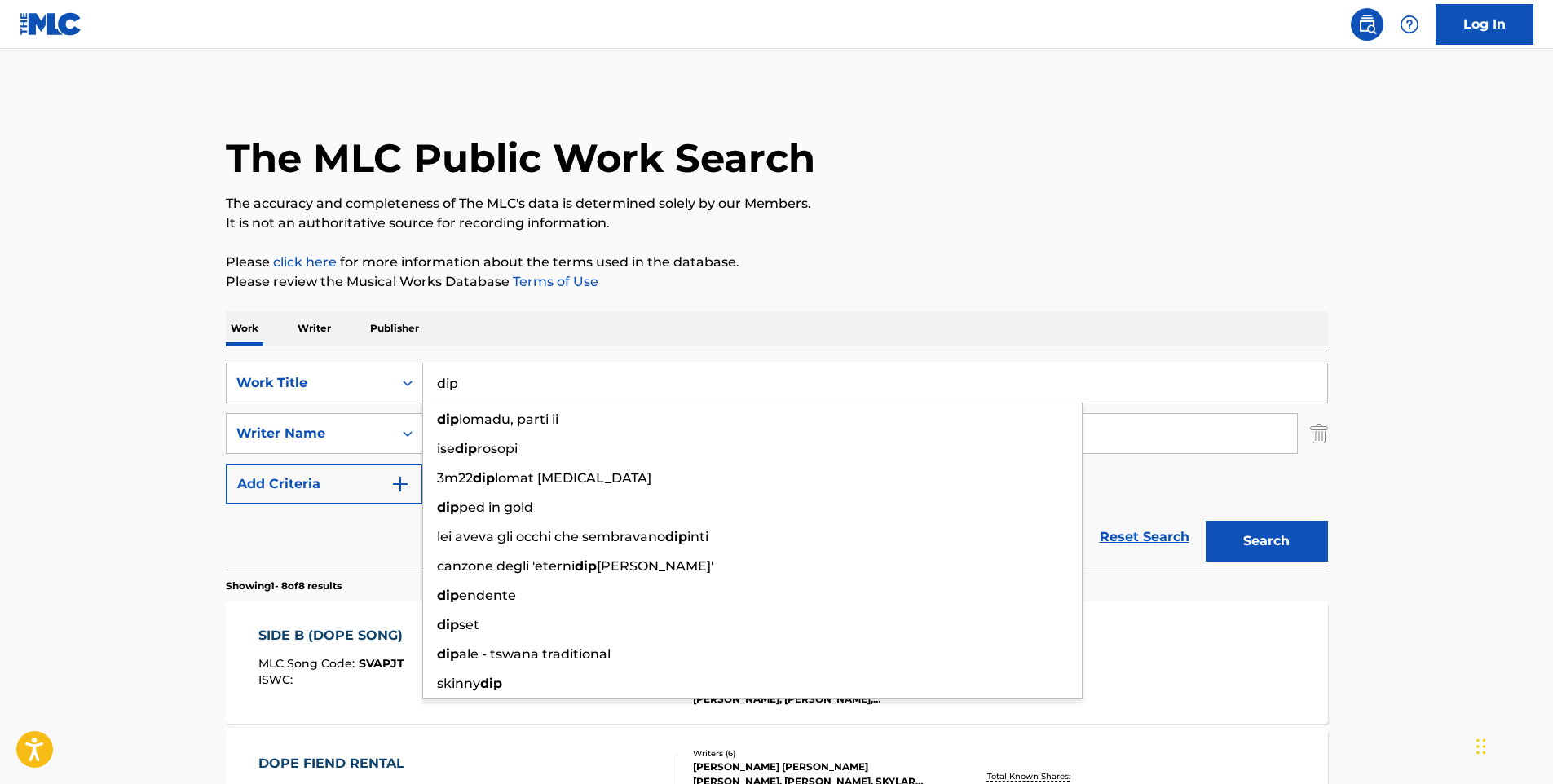
type input "dip"
click at [1206, 521] on button "Search" at bounding box center [1266, 541] width 123 height 41
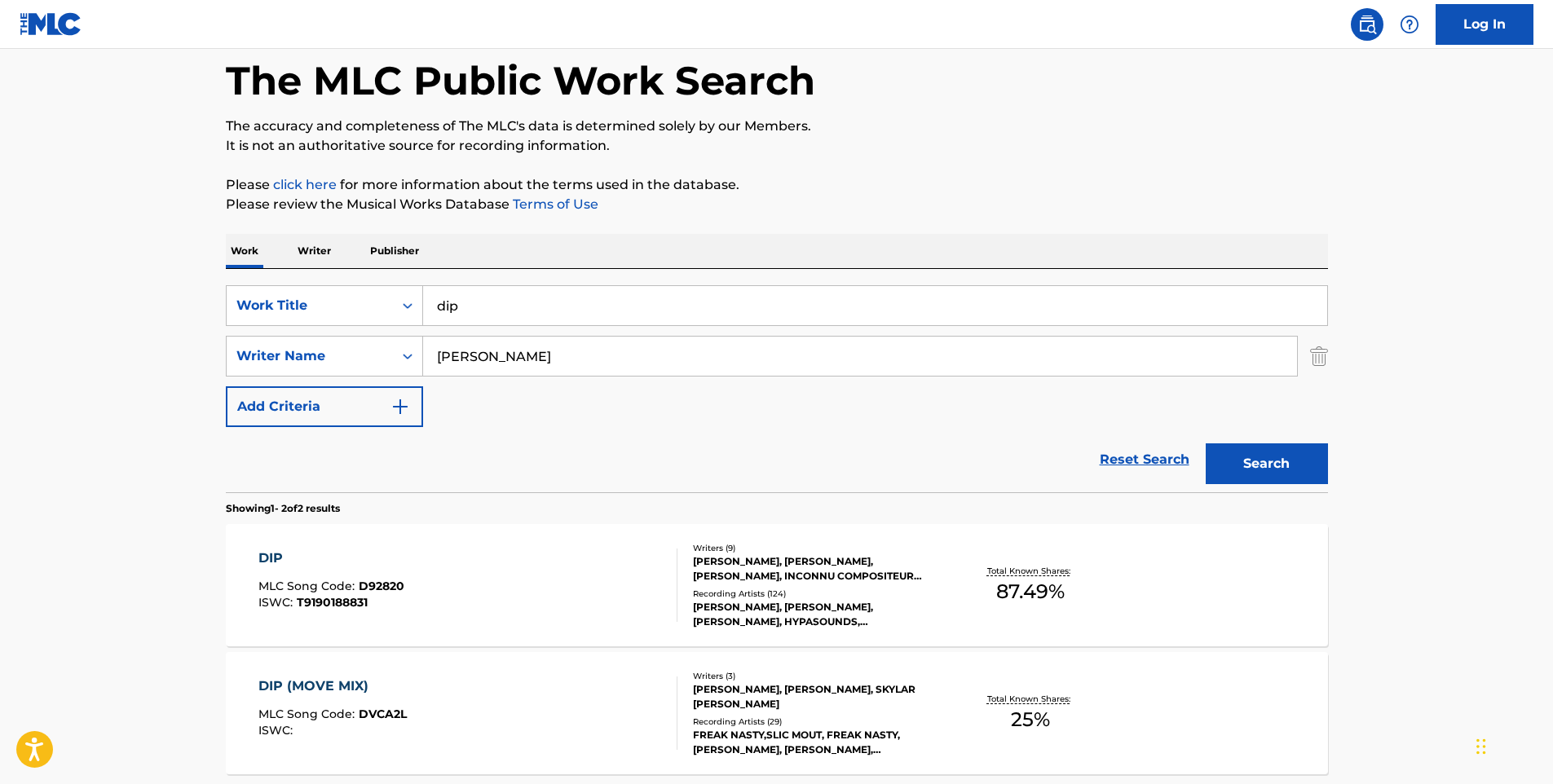
scroll to position [163, 0]
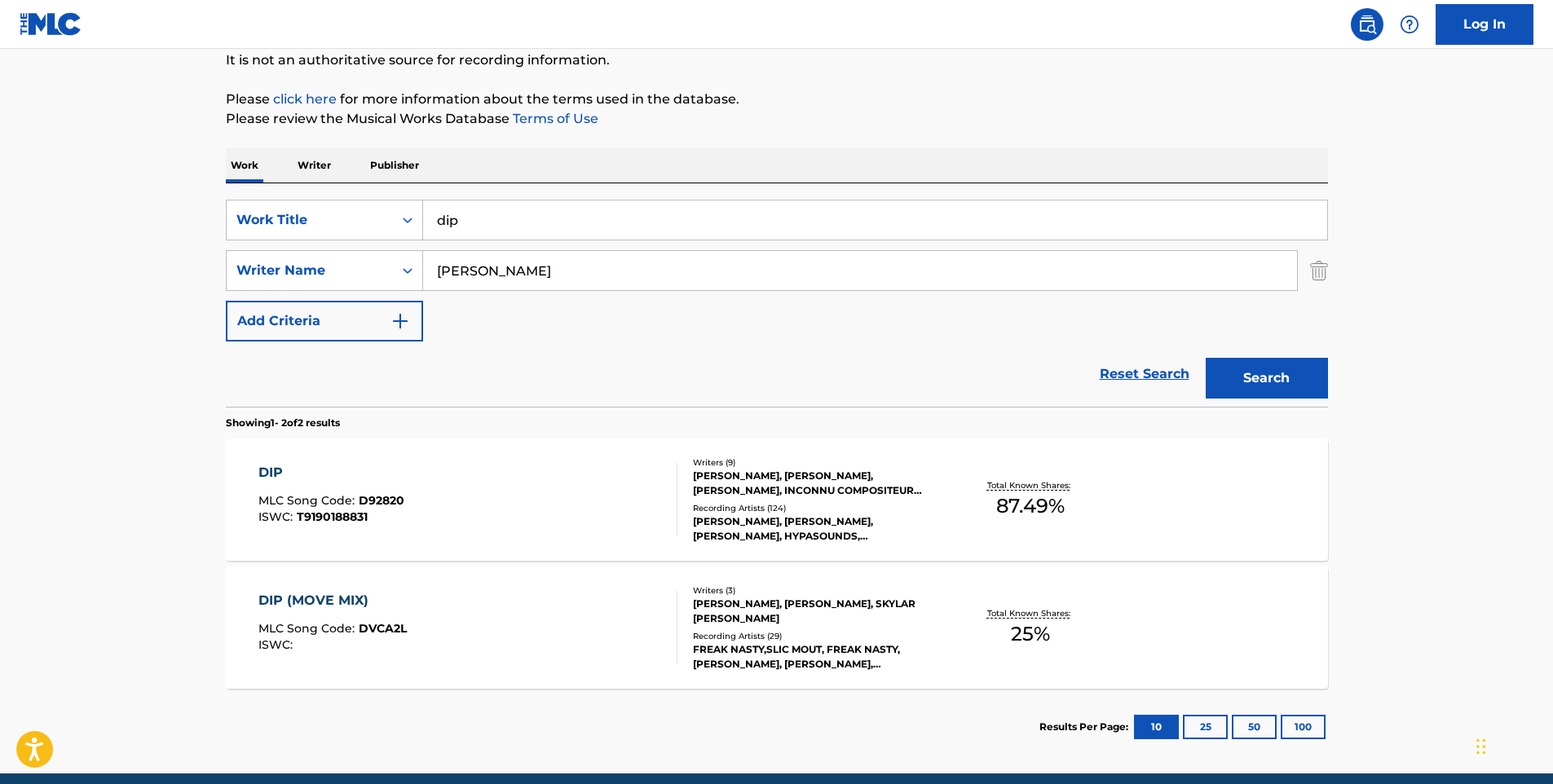
click at [522, 477] on div "DIP MLC Song Code : D92820 ISWC : T9190188831" at bounding box center [467, 499] width 419 height 73
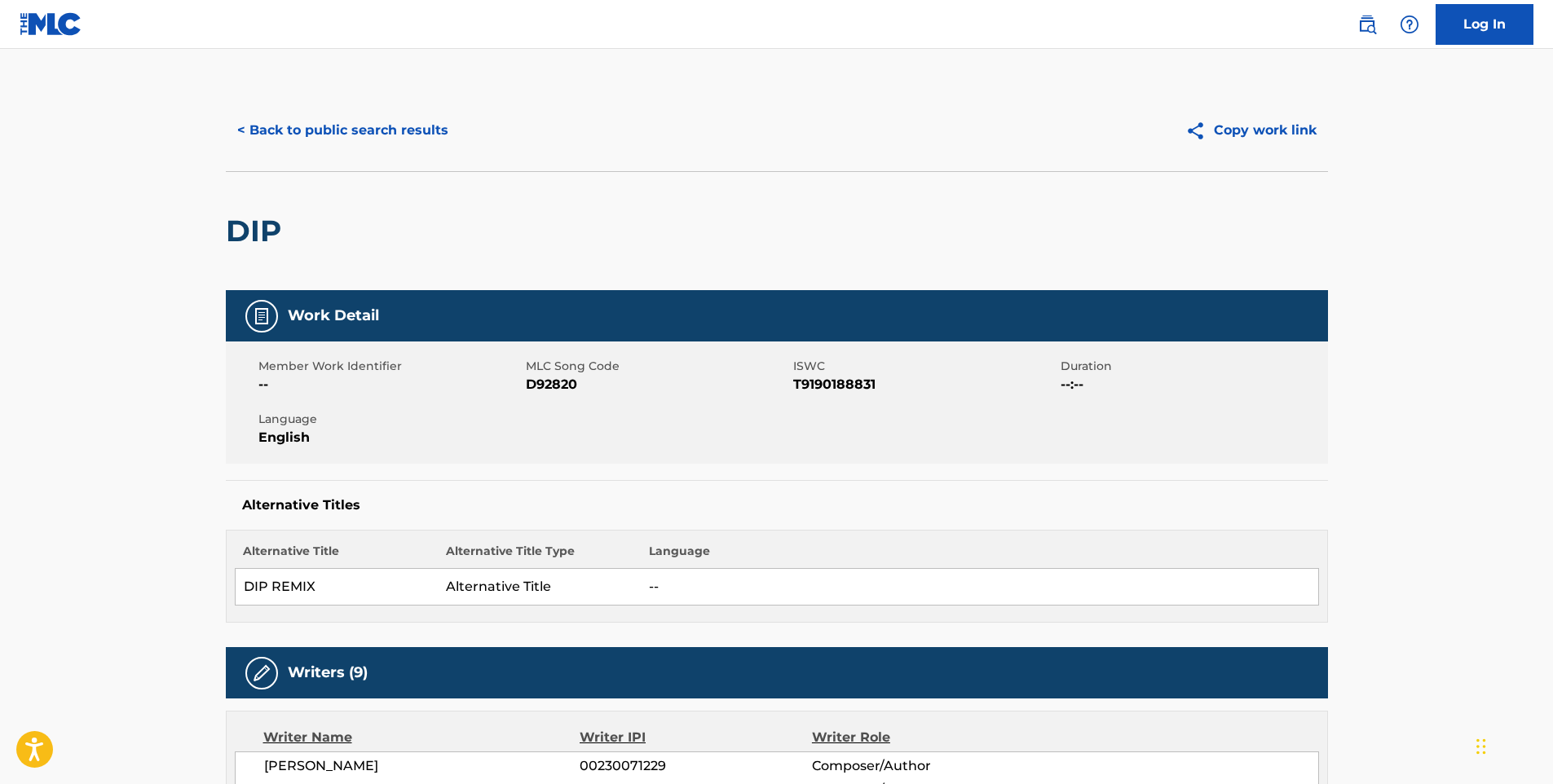
click at [353, 123] on button "< Back to public search results" at bounding box center [342, 131] width 234 height 41
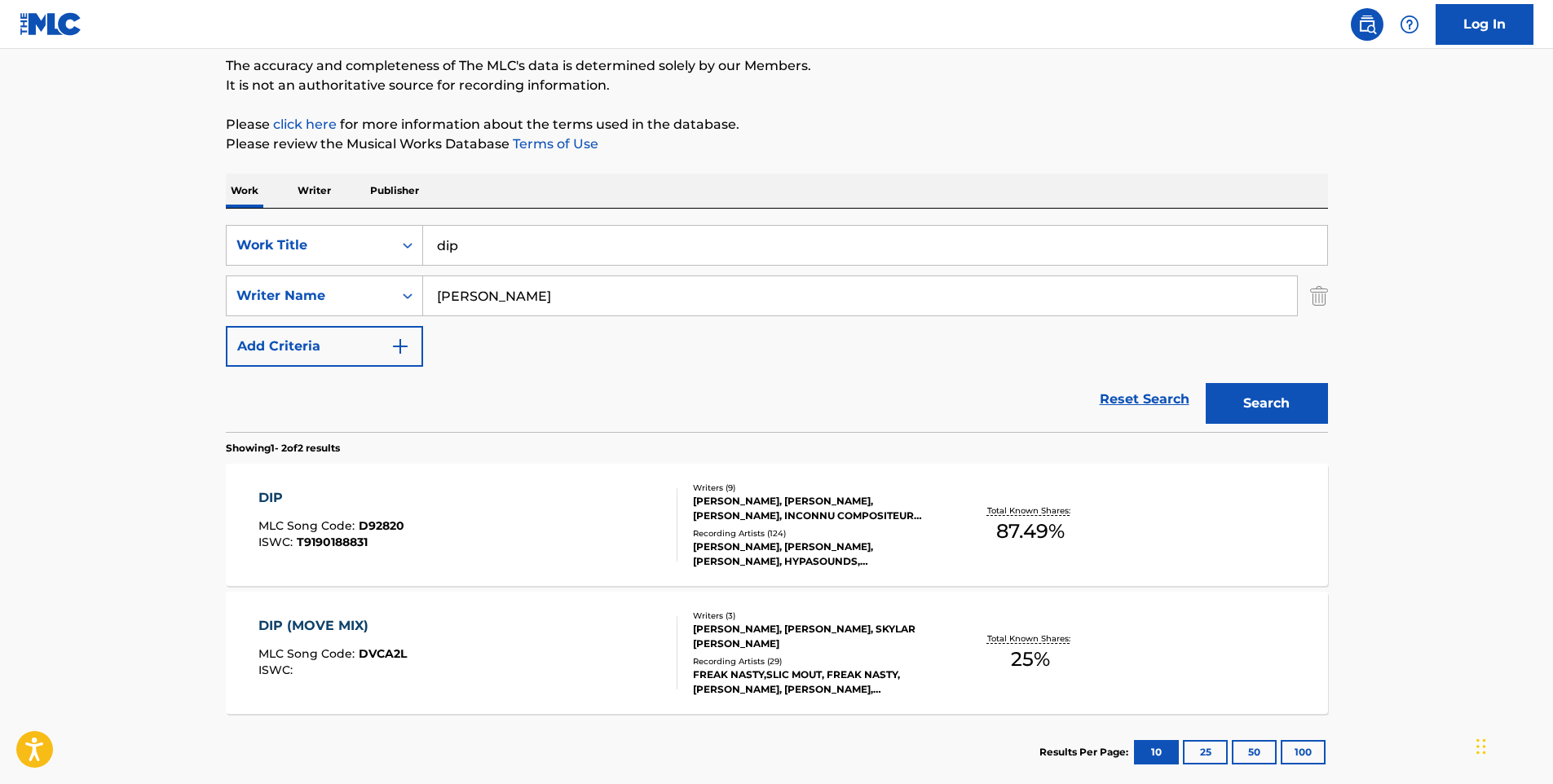
drag, startPoint x: 649, startPoint y: 213, endPoint x: 590, endPoint y: 231, distance: 61.7
click at [590, 231] on div "SearchWithCriteria2aea22fe-4ad2-436c-b3c5-4b65221e3cf8 Work Title dip SearchWit…" at bounding box center [777, 320] width 1102 height 223
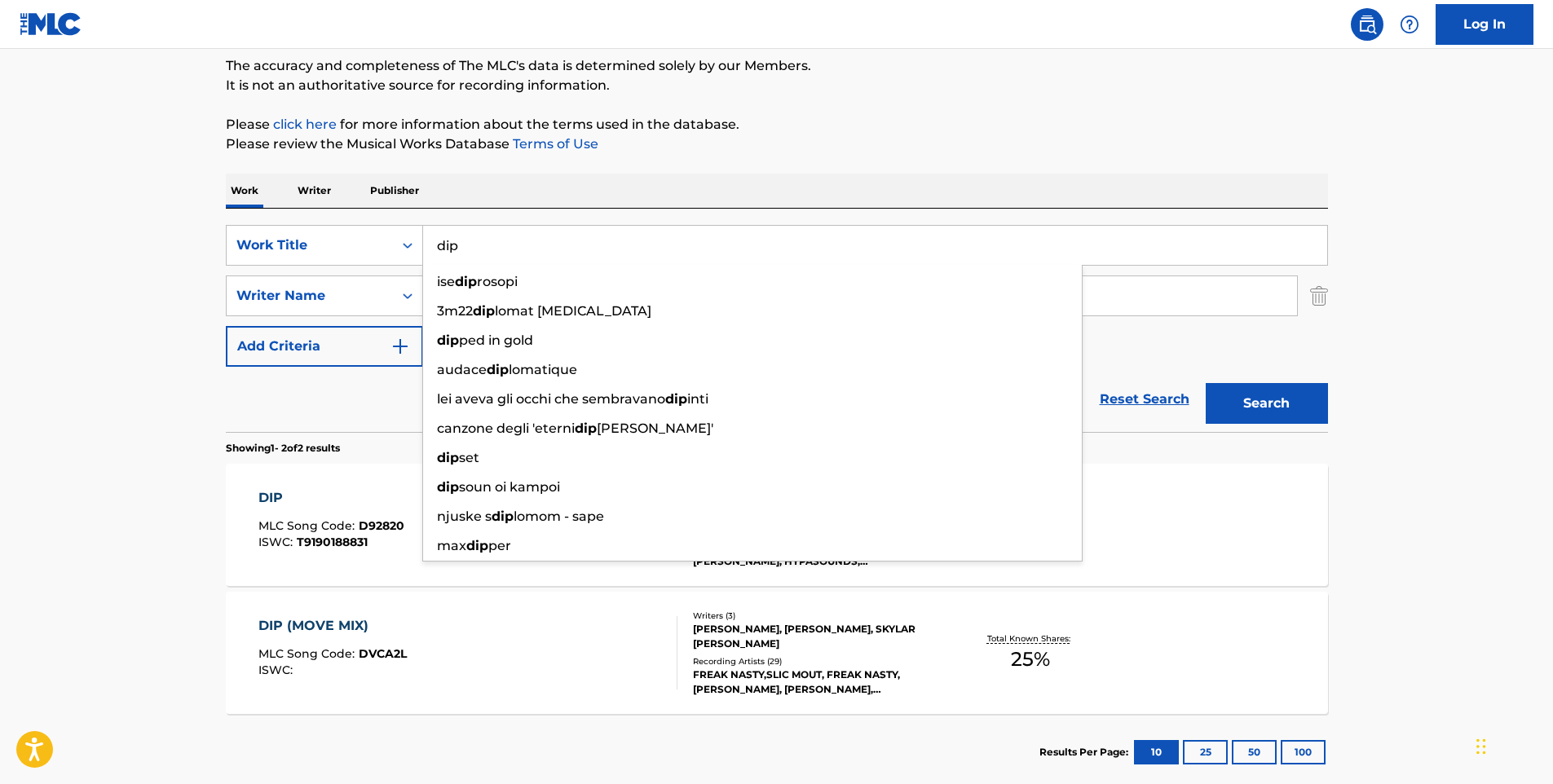
drag, startPoint x: 459, startPoint y: 244, endPoint x: 434, endPoint y: 243, distance: 25.0
click at [434, 243] on input "dip" at bounding box center [875, 245] width 904 height 39
paste input "XXX"
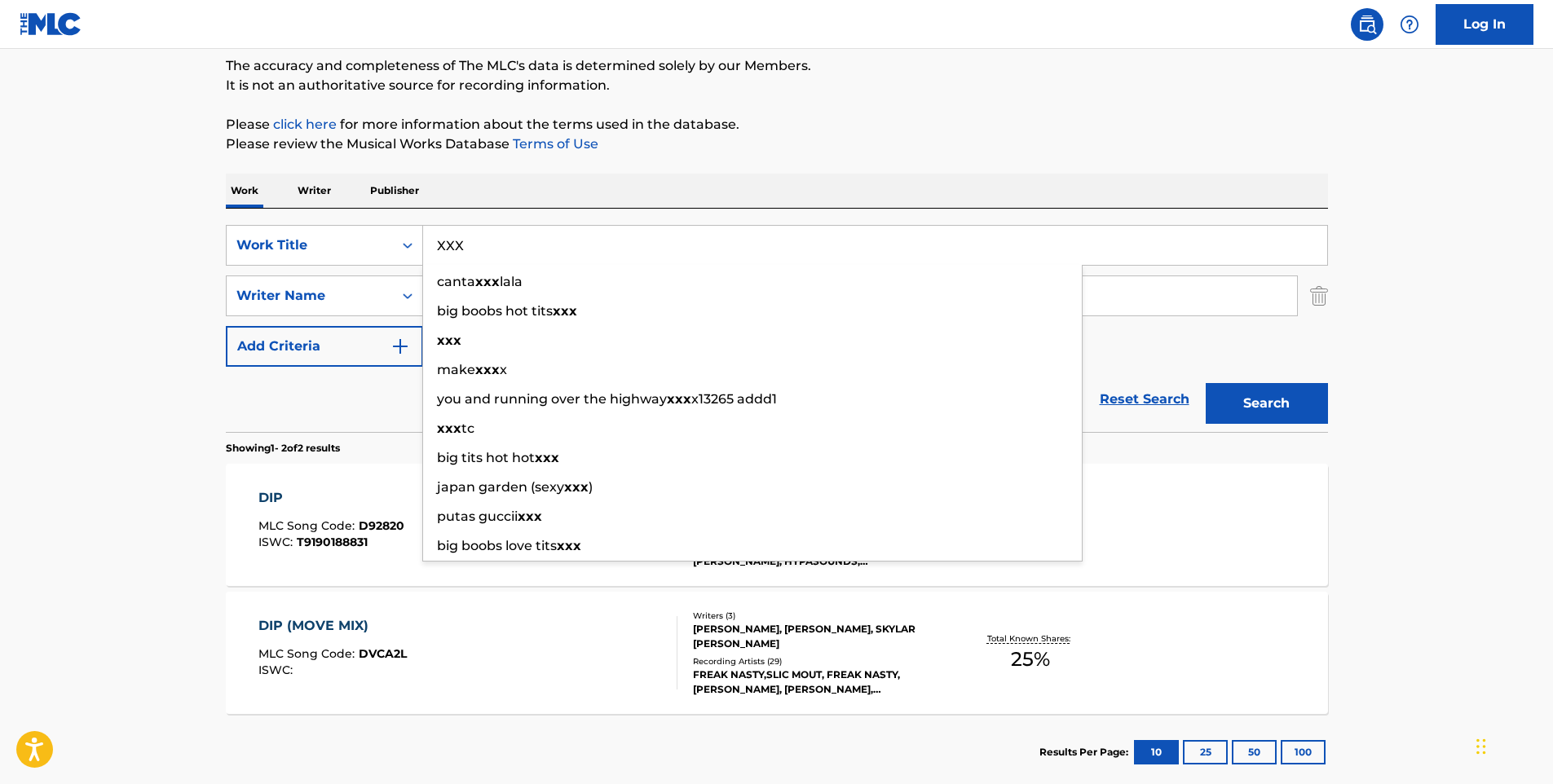
type input "XXX"
click at [1206, 384] on button "Search" at bounding box center [1266, 404] width 123 height 41
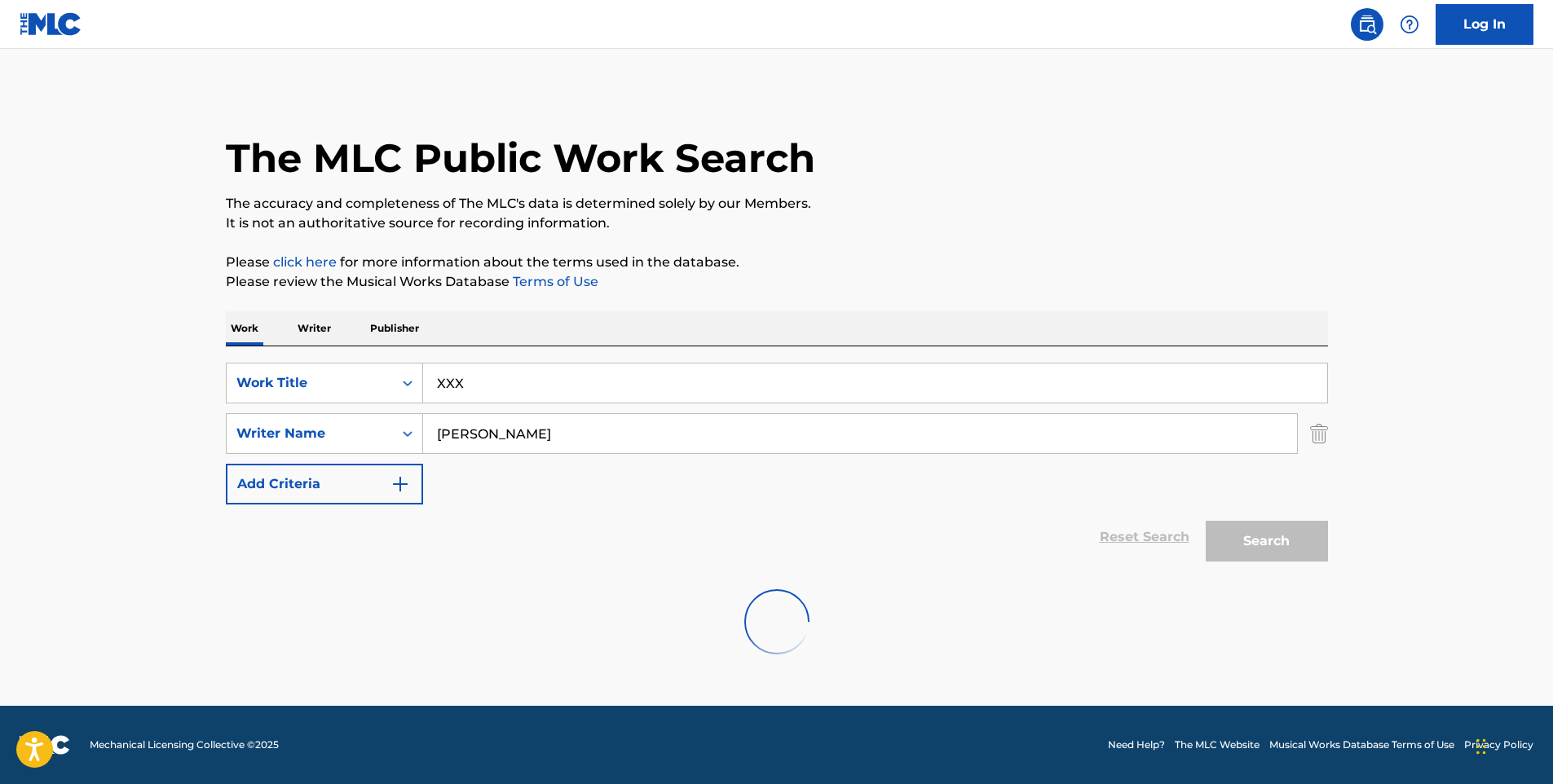
scroll to position [0, 0]
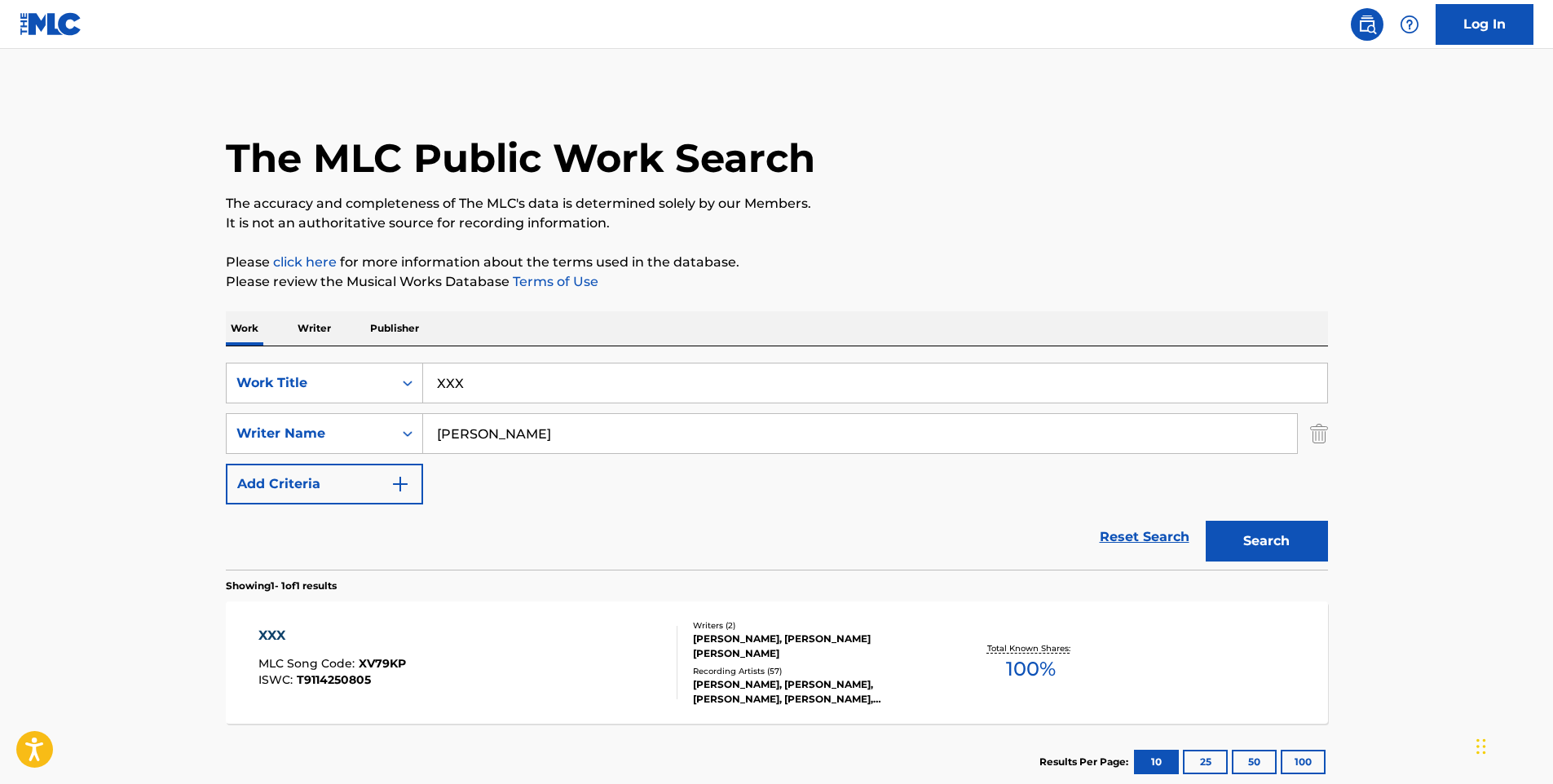
click at [611, 667] on div "XXX MLC Song Code : XV79KP ISWC : T9114250805" at bounding box center [467, 662] width 419 height 73
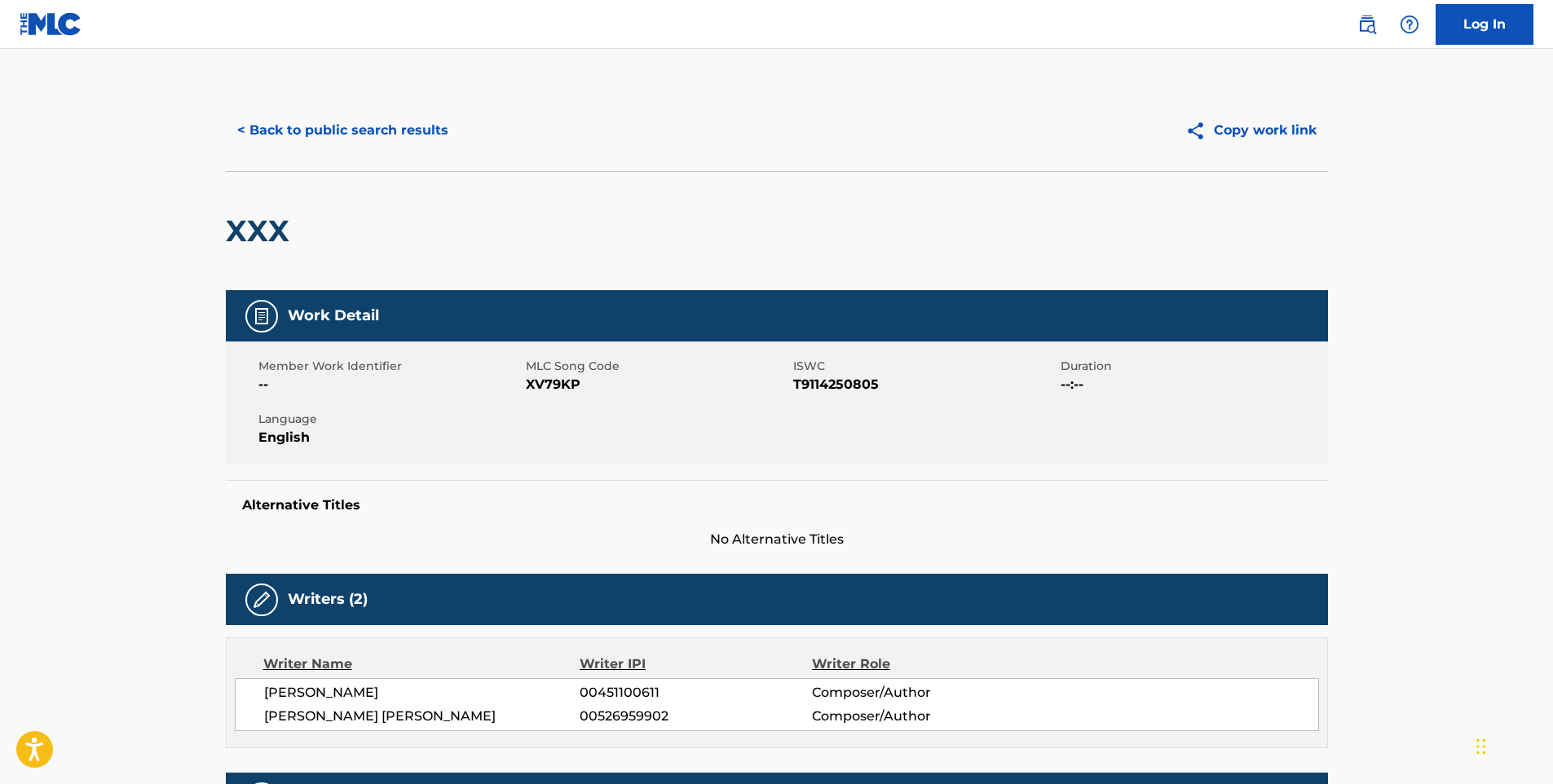
click at [299, 131] on button "< Back to public search results" at bounding box center [342, 131] width 234 height 41
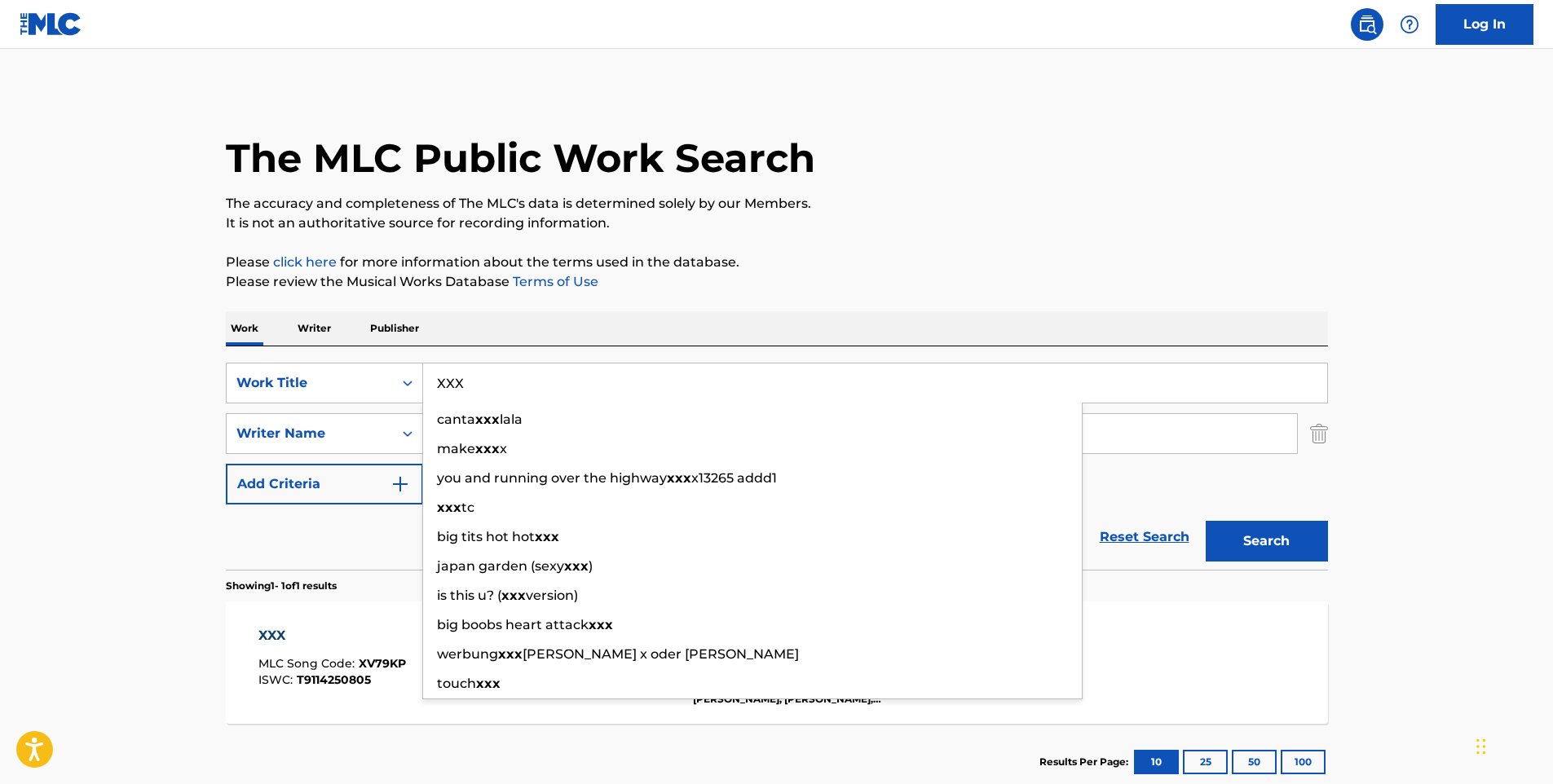
drag, startPoint x: 578, startPoint y: 388, endPoint x: 437, endPoint y: 382, distance: 141.1
click at [437, 382] on input "XXX" at bounding box center [875, 383] width 904 height 39
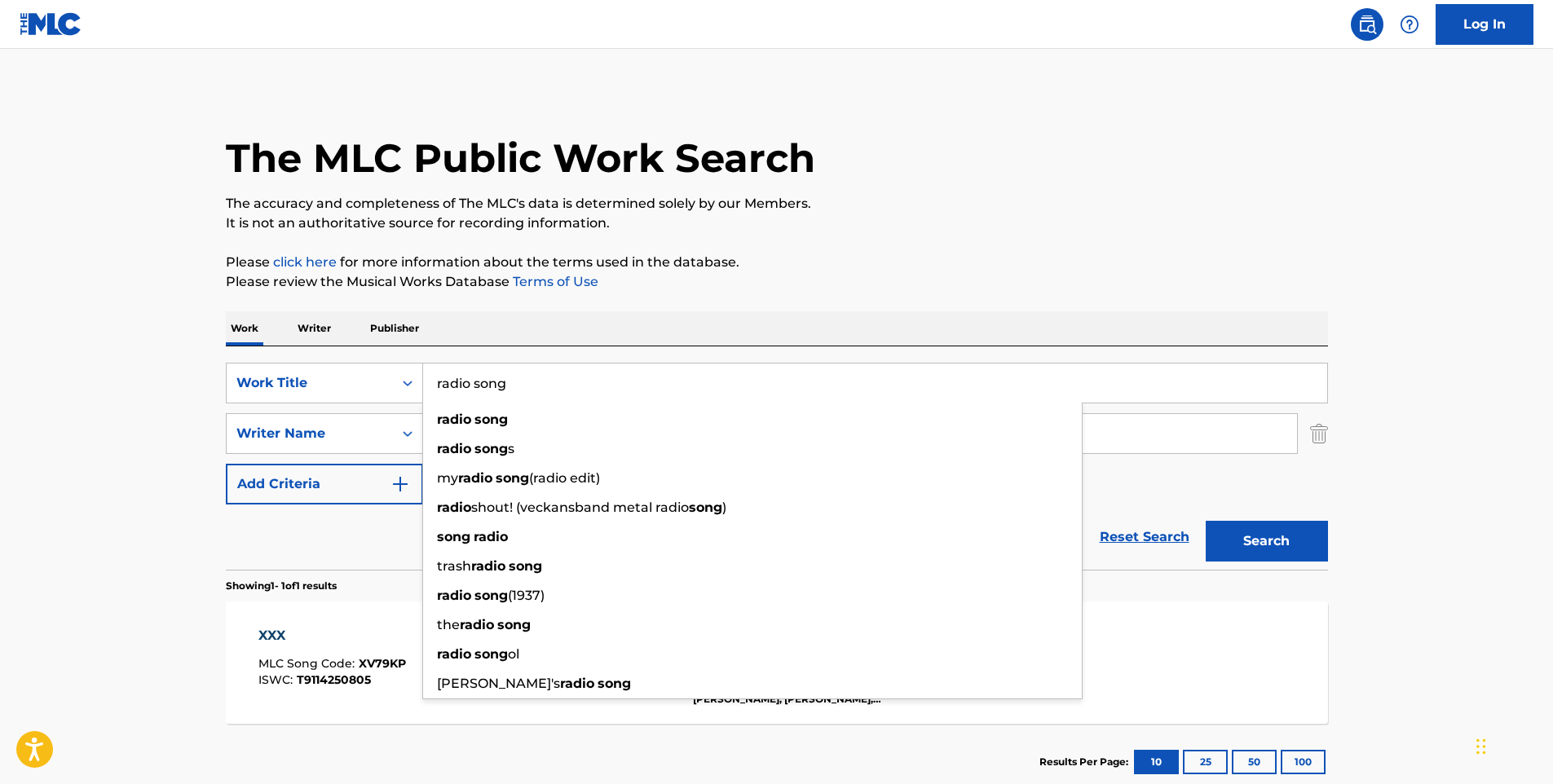
click at [1206, 521] on button "Search" at bounding box center [1266, 541] width 123 height 41
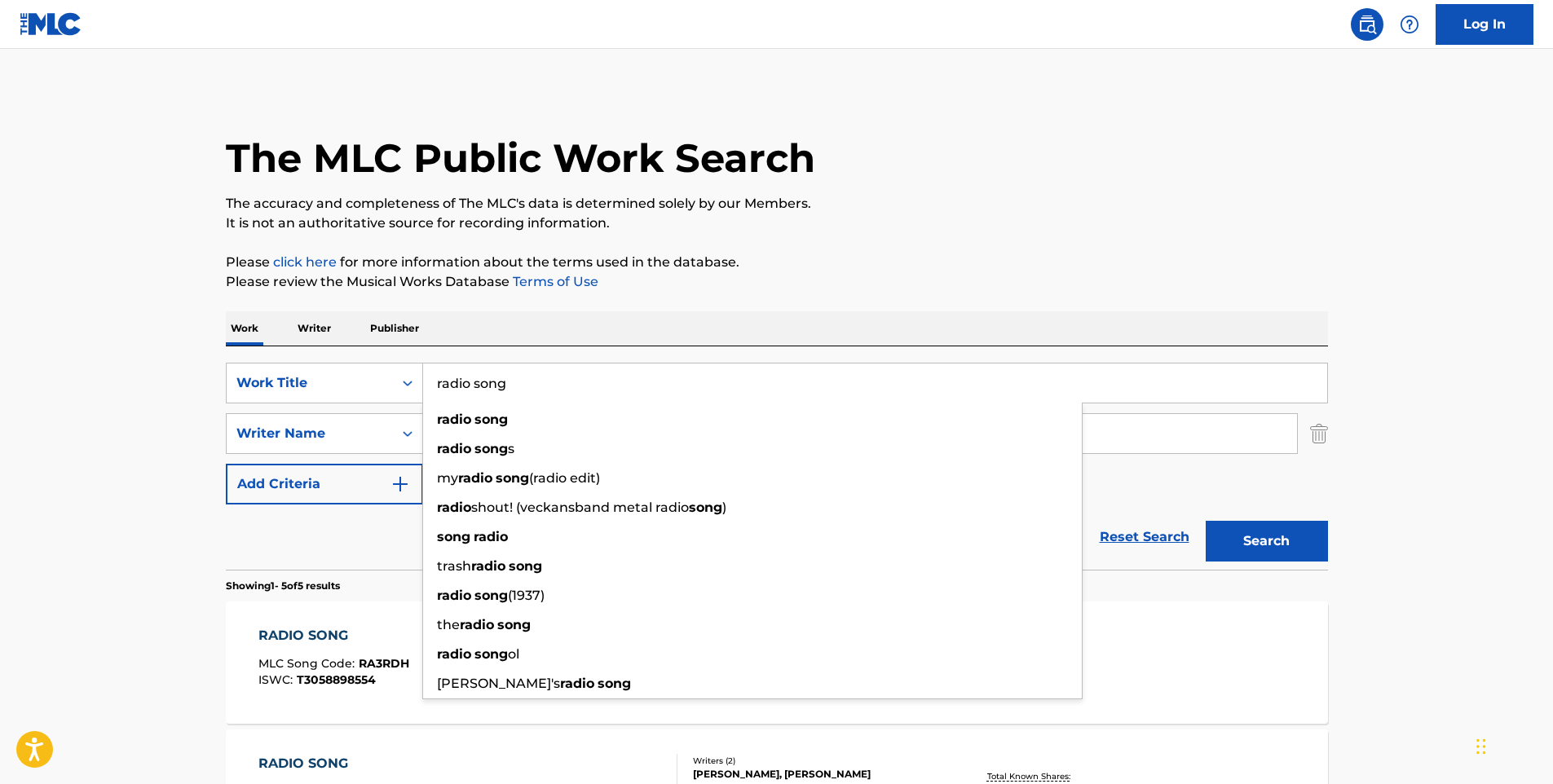
drag, startPoint x: 643, startPoint y: 378, endPoint x: 428, endPoint y: 388, distance: 215.2
click at [418, 388] on div "SearchWithCriteria2aea22fe-4ad2-436c-b3c5-4b65221e3cf8 Work Title radio song ra…" at bounding box center [777, 383] width 1102 height 41
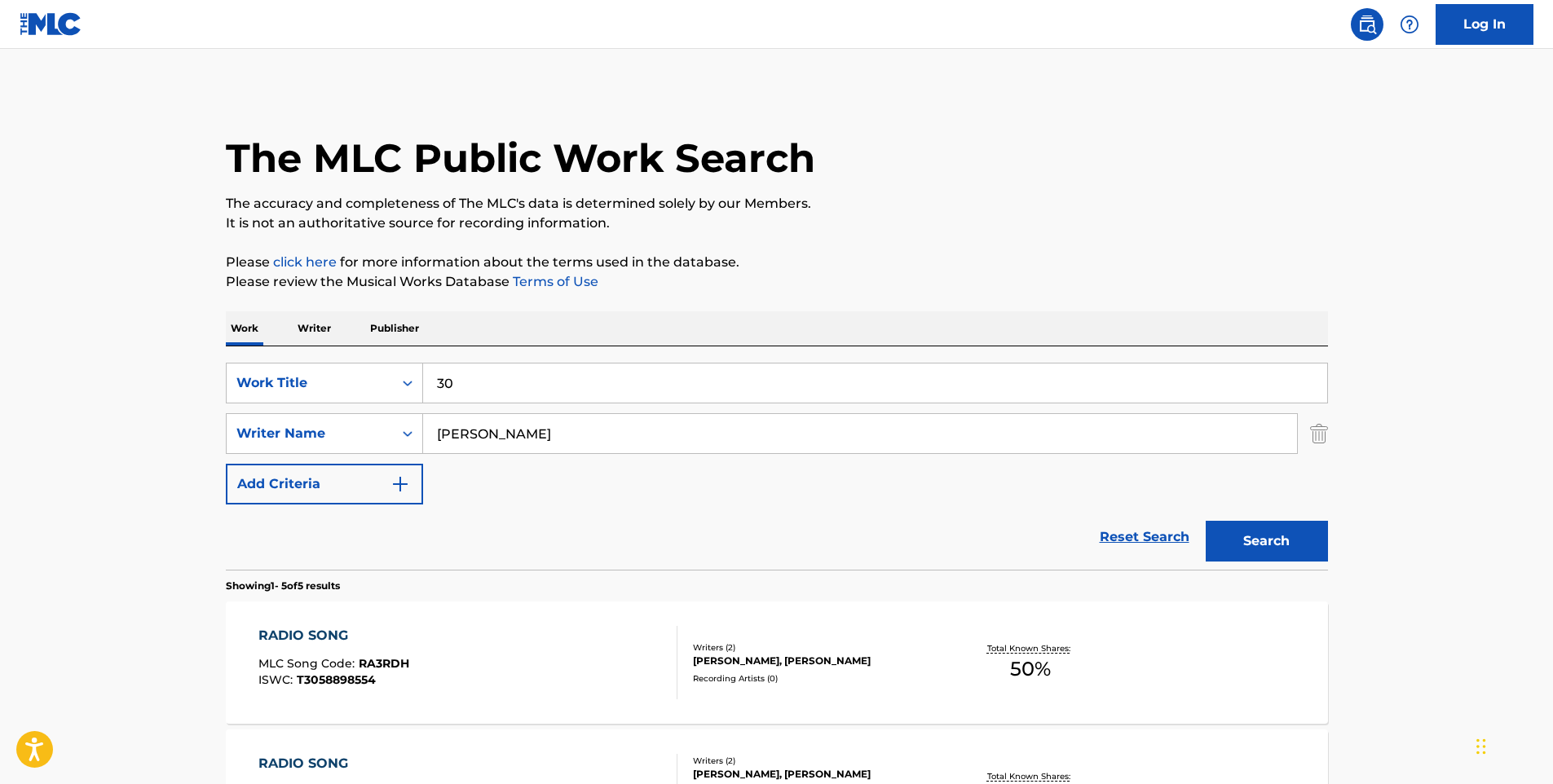
type input "30"
click at [1290, 546] on button "Search" at bounding box center [1266, 541] width 123 height 41
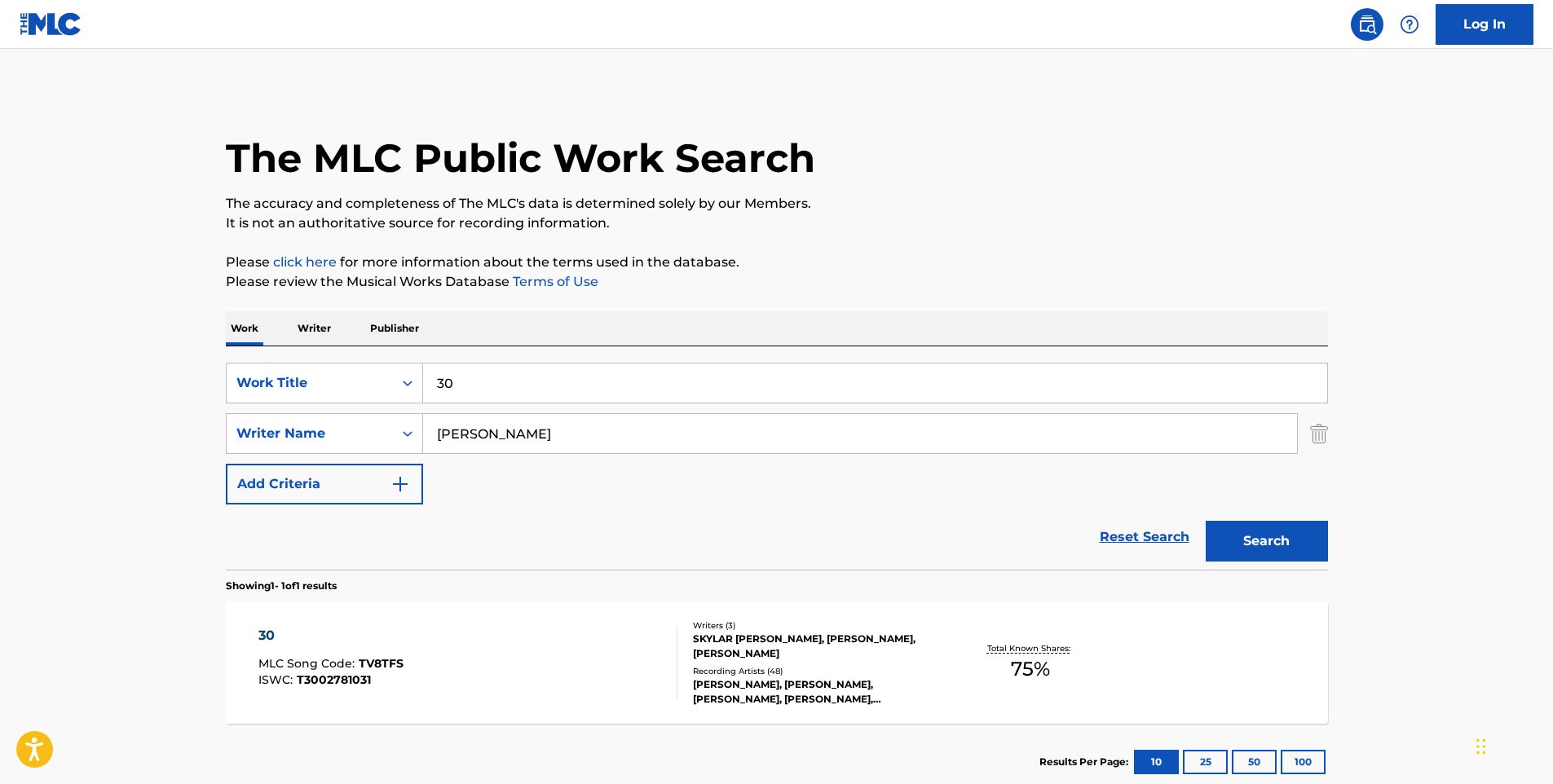
click at [556, 620] on div "30 MLC Song Code : TV8TFS ISWC : T3002781031 Writers ( 3 ) [PERSON_NAME], [PERS…" at bounding box center [777, 662] width 1102 height 123
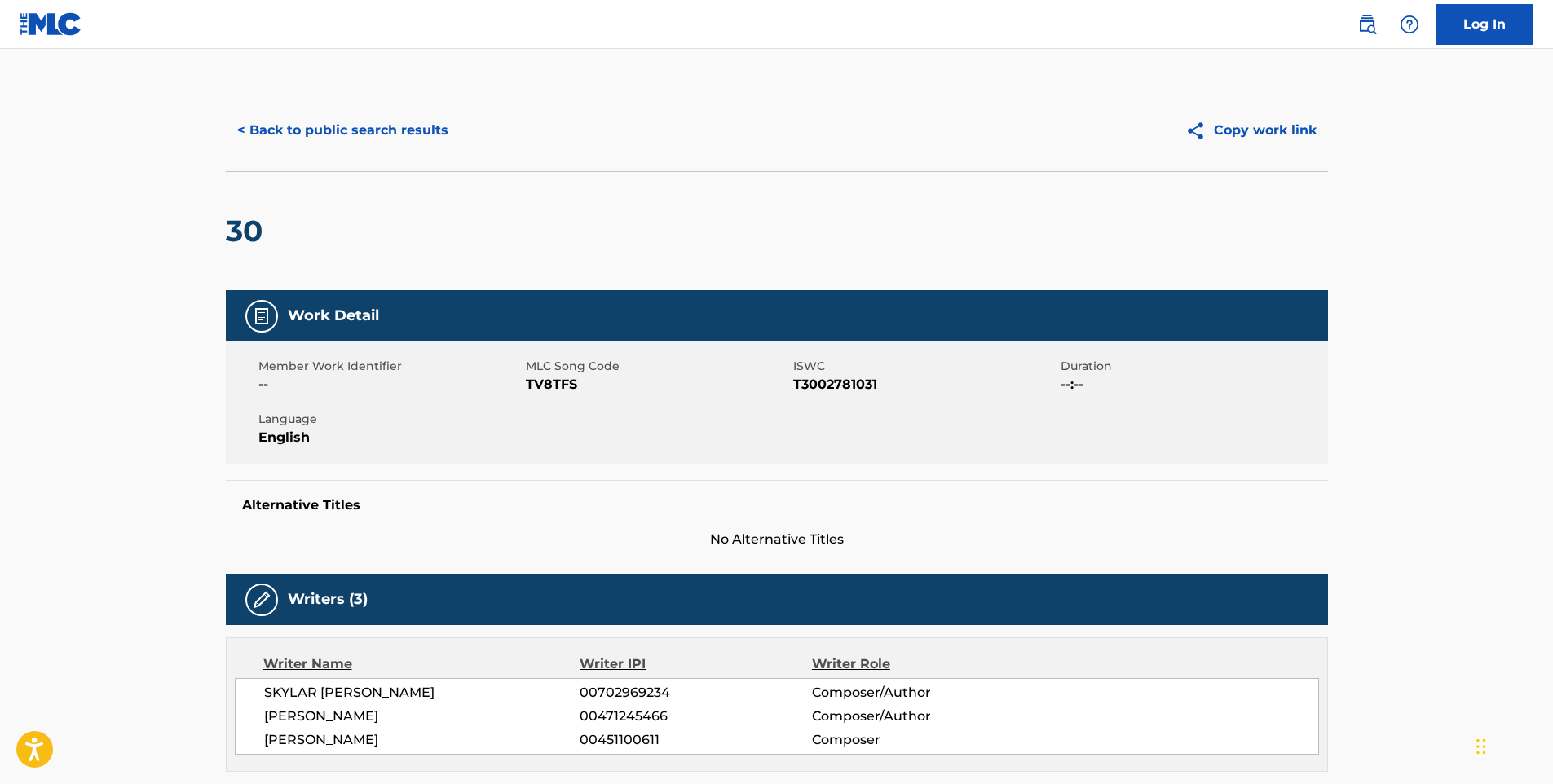
click at [396, 141] on button "< Back to public search results" at bounding box center [342, 131] width 234 height 41
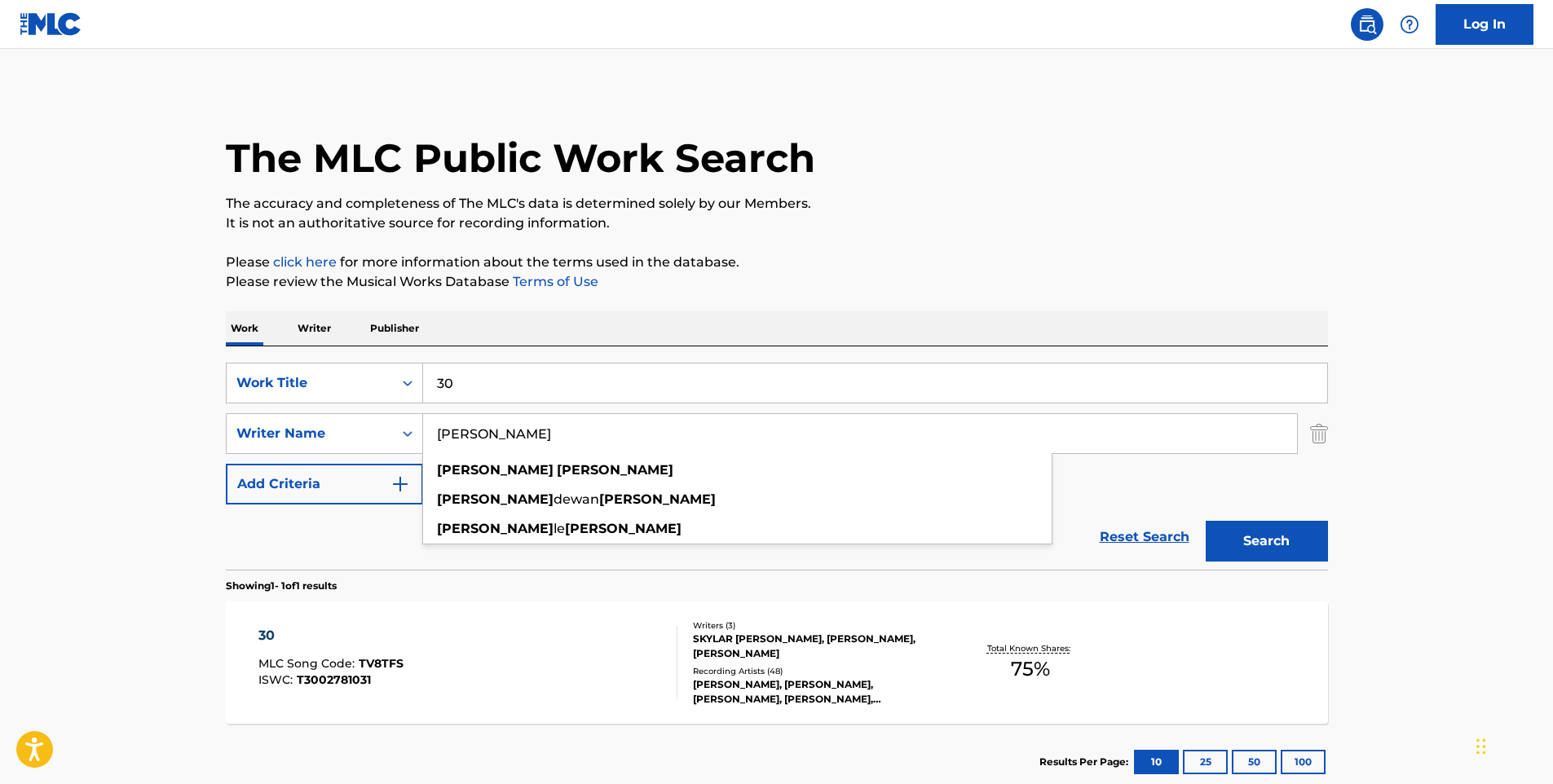
drag, startPoint x: 546, startPoint y: 433, endPoint x: 427, endPoint y: 438, distance: 119.1
click at [427, 438] on input "[PERSON_NAME]" at bounding box center [860, 434] width 874 height 39
paste input "[PERSON_NAME]"
type input "[PERSON_NAME]"
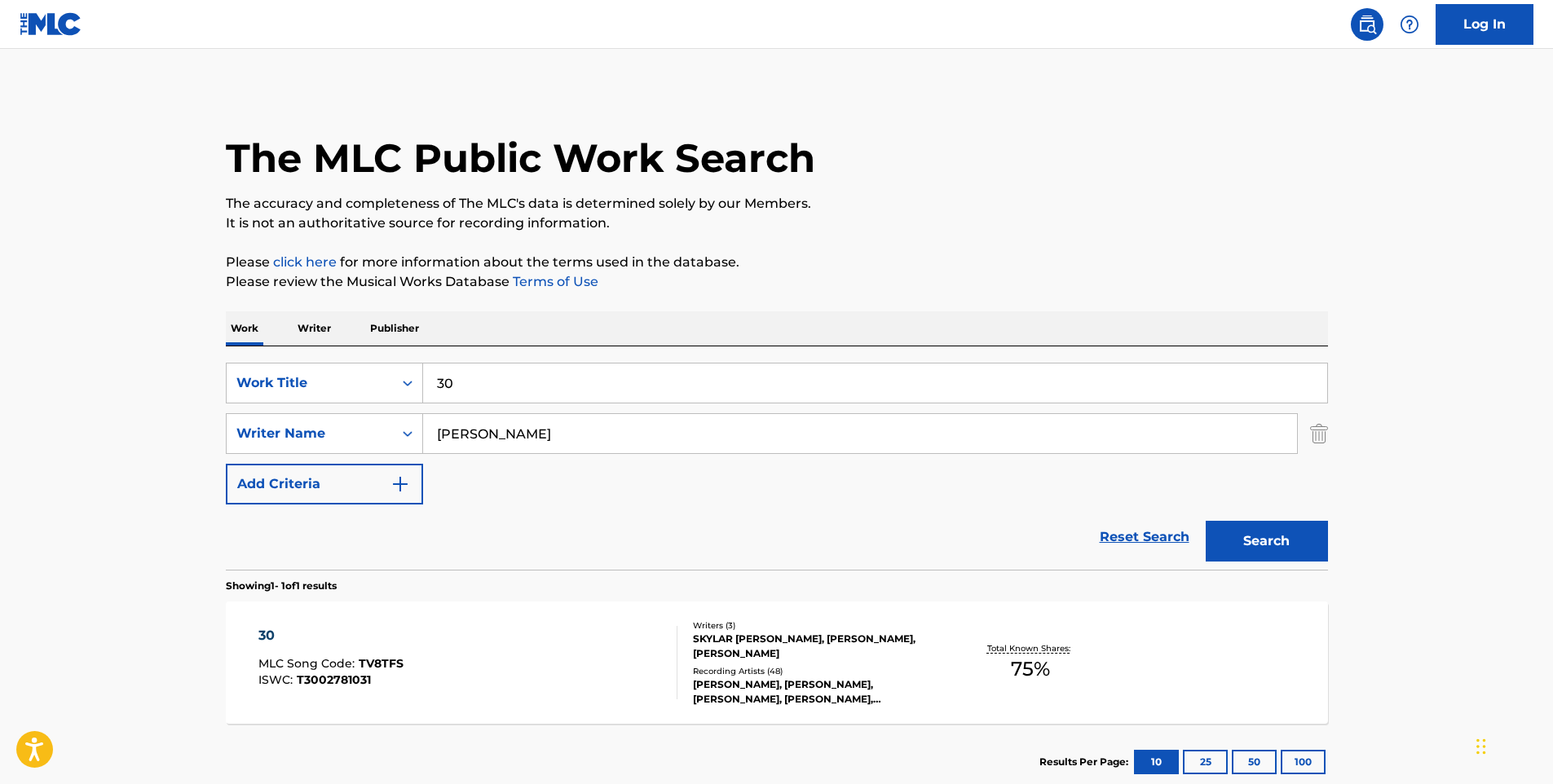
drag, startPoint x: 550, startPoint y: 385, endPoint x: 418, endPoint y: 410, distance: 134.3
click at [414, 407] on div "SearchWithCriteria2aea22fe-4ad2-436c-b3c5-4b65221e3cf8 Work Title 30 SearchWith…" at bounding box center [777, 433] width 1102 height 142
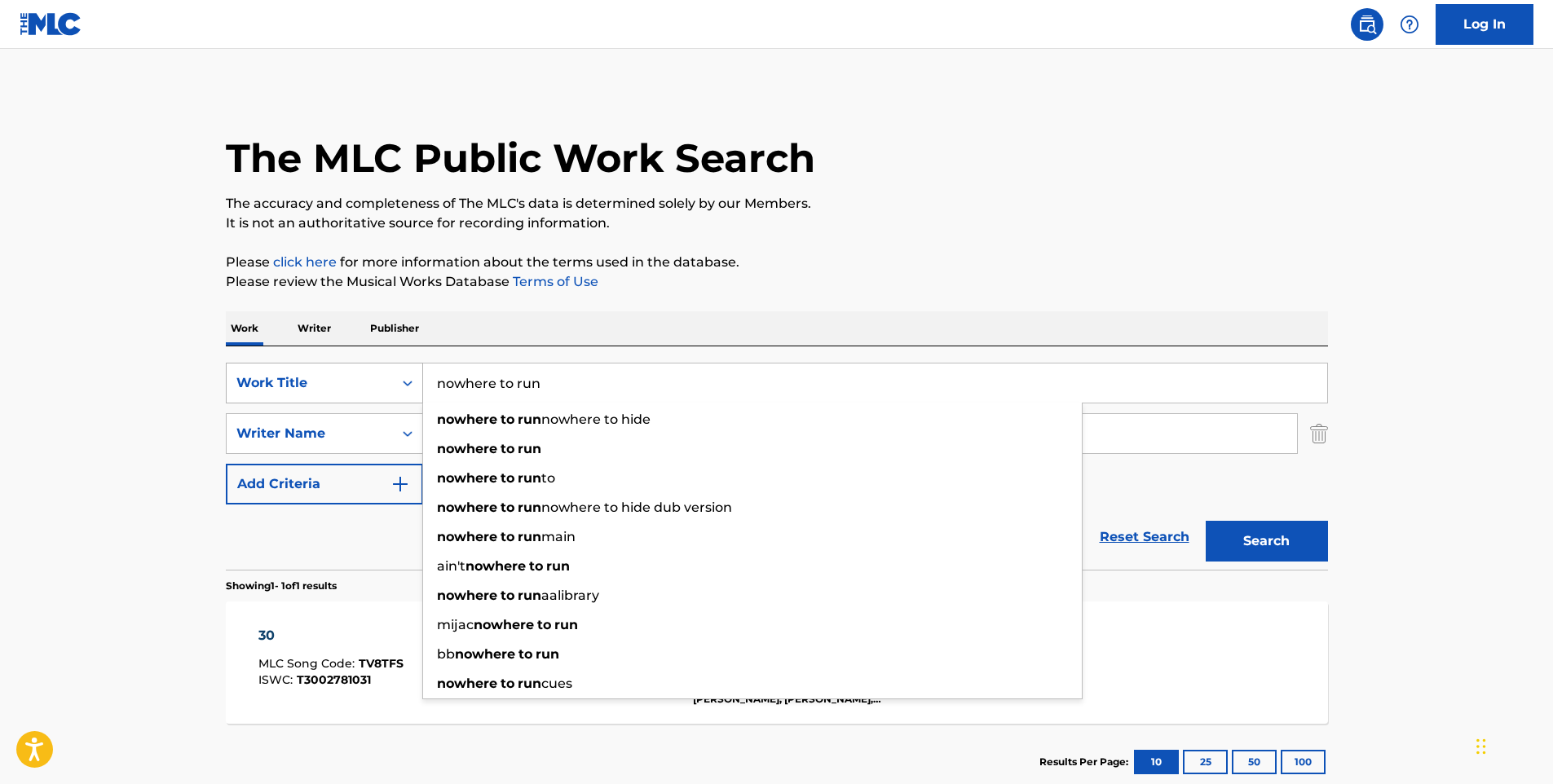
type input "nowhere to run"
click at [1206, 521] on button "Search" at bounding box center [1266, 541] width 123 height 41
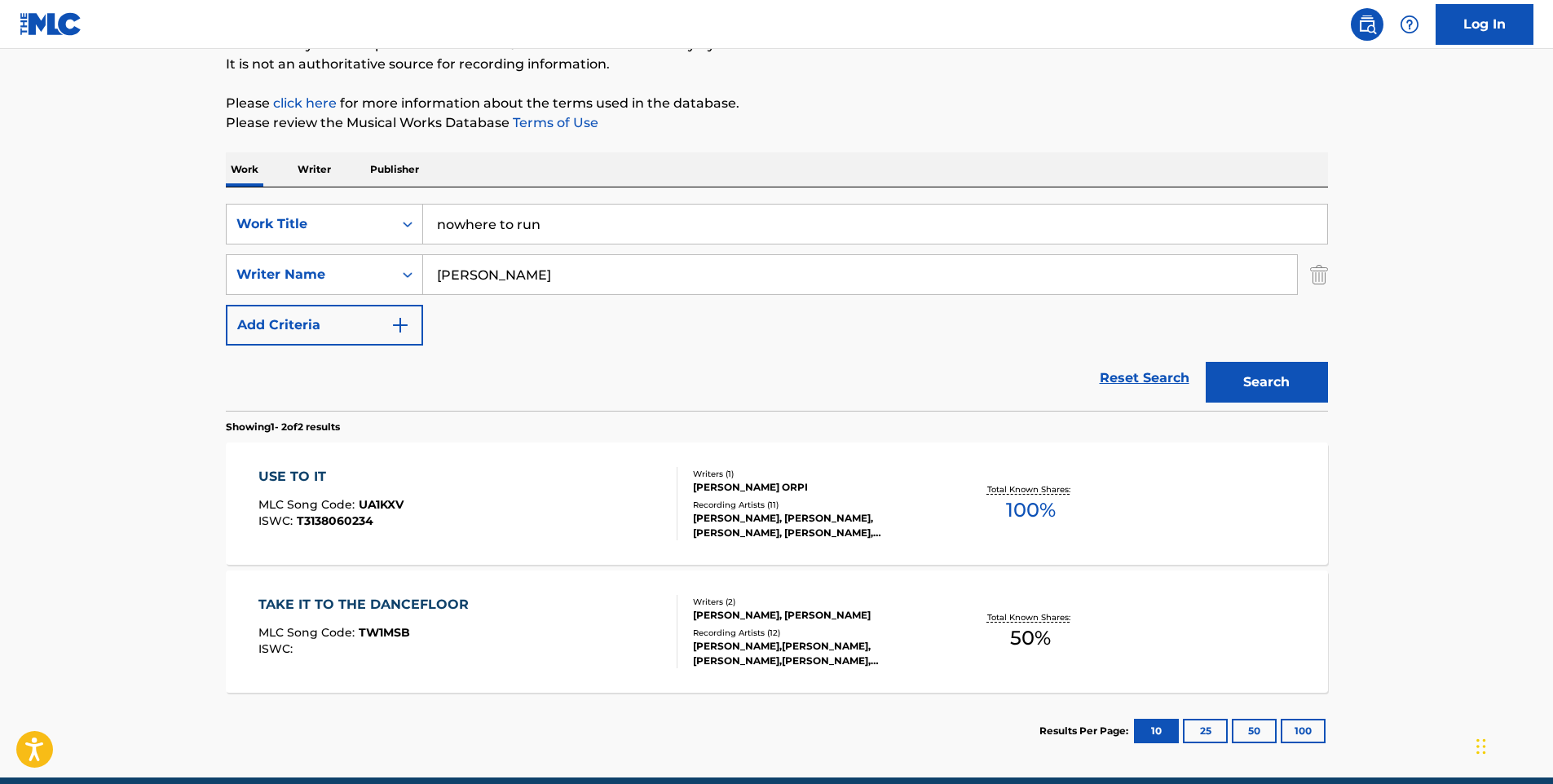
scroll to position [163, 0]
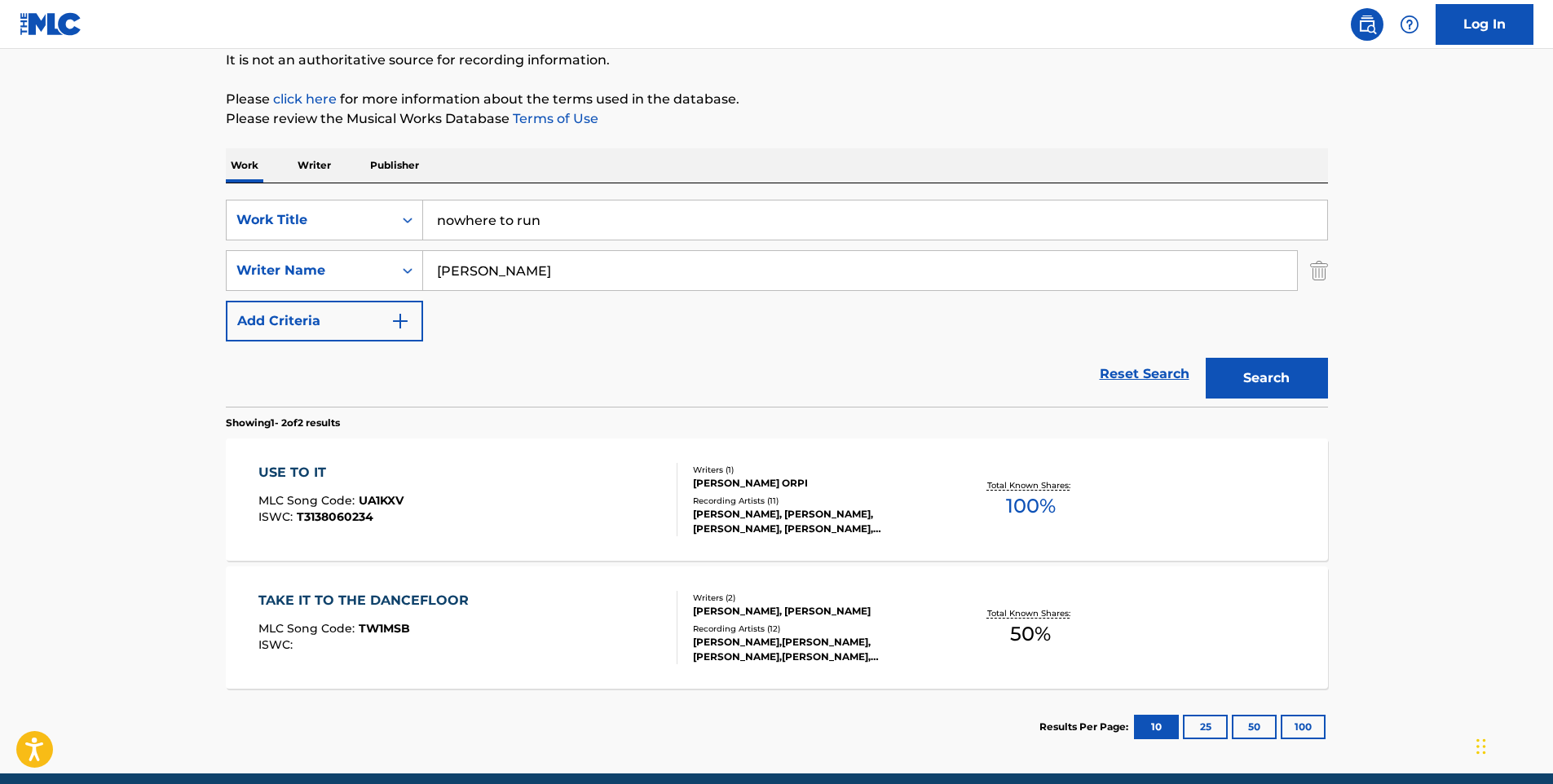
click at [596, 504] on div "USE TO IT MLC Song Code : UA1KXV ISWC : T3138060234" at bounding box center [467, 499] width 419 height 73
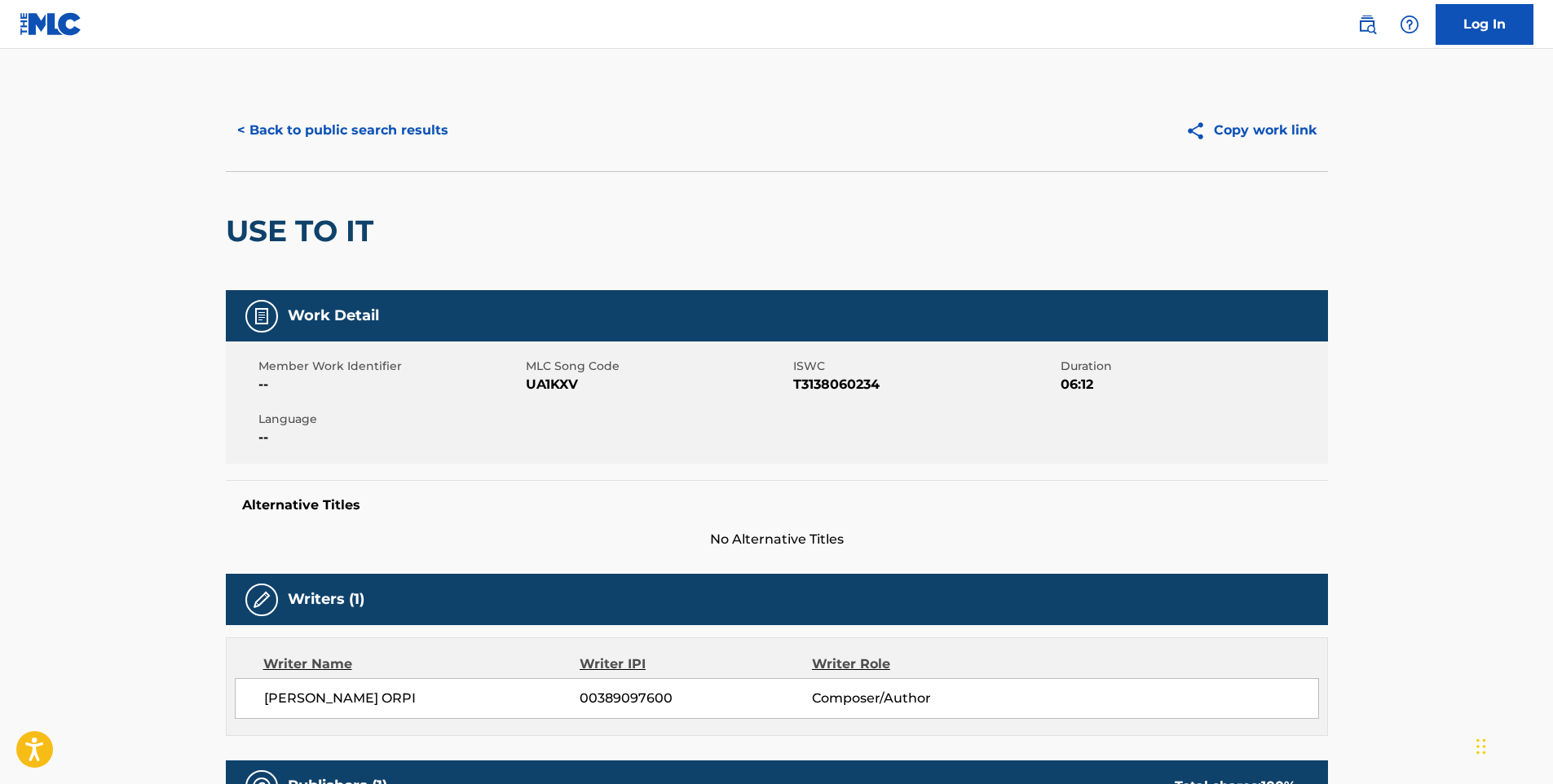
click at [376, 137] on button "< Back to public search results" at bounding box center [342, 131] width 234 height 41
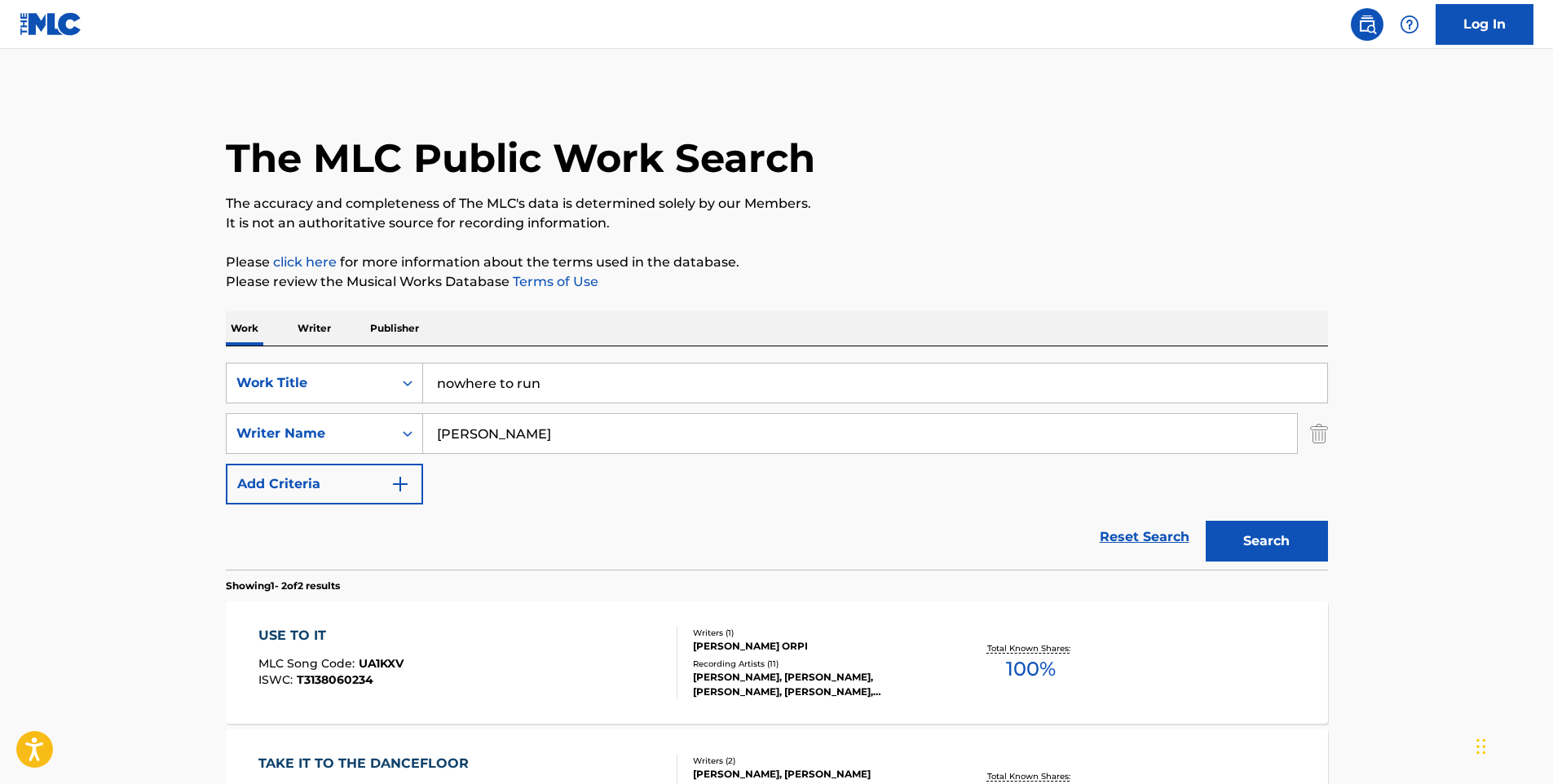
scroll to position [138, 0]
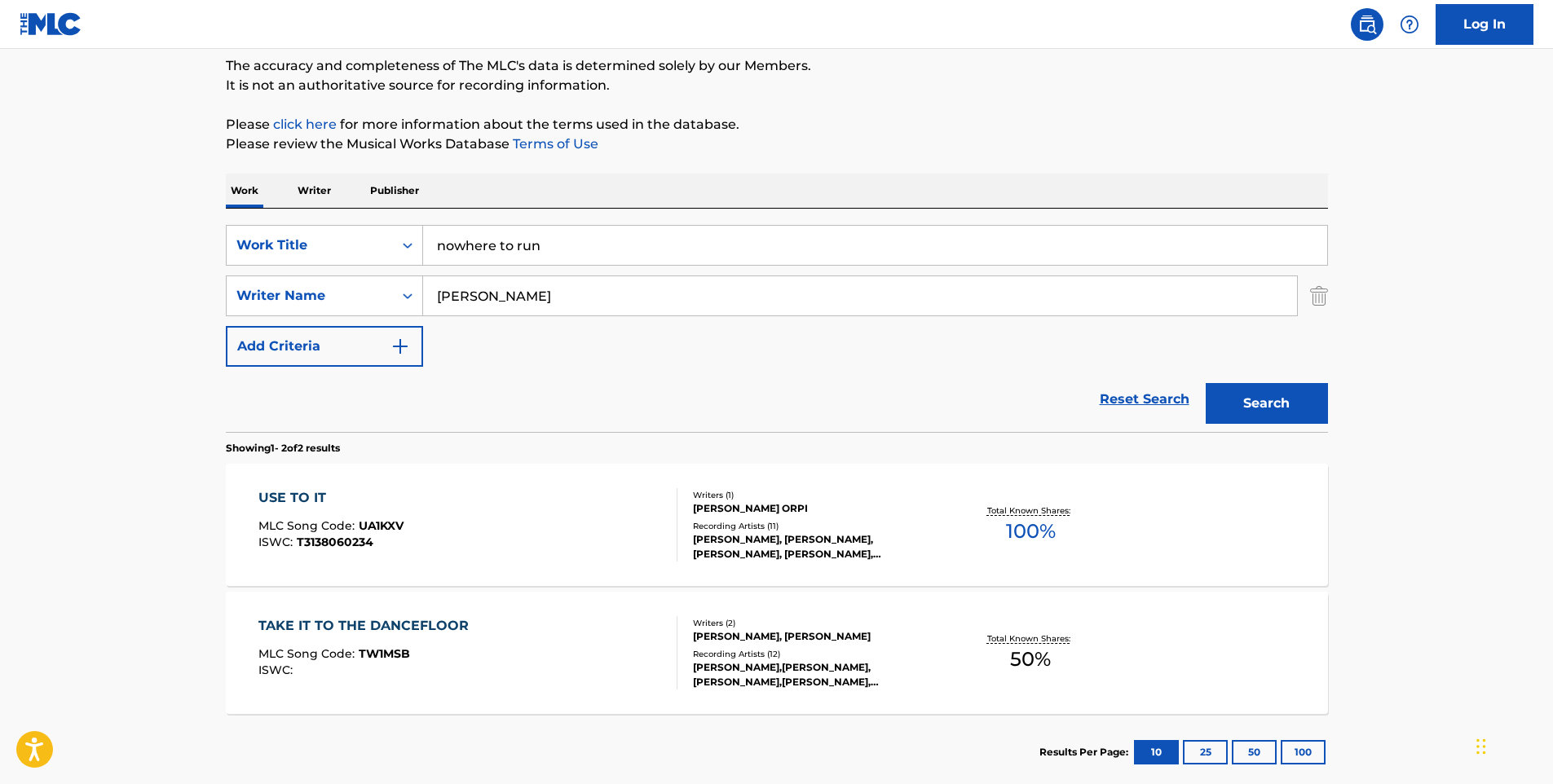
click at [735, 235] on input "nowhere to run" at bounding box center [875, 245] width 904 height 39
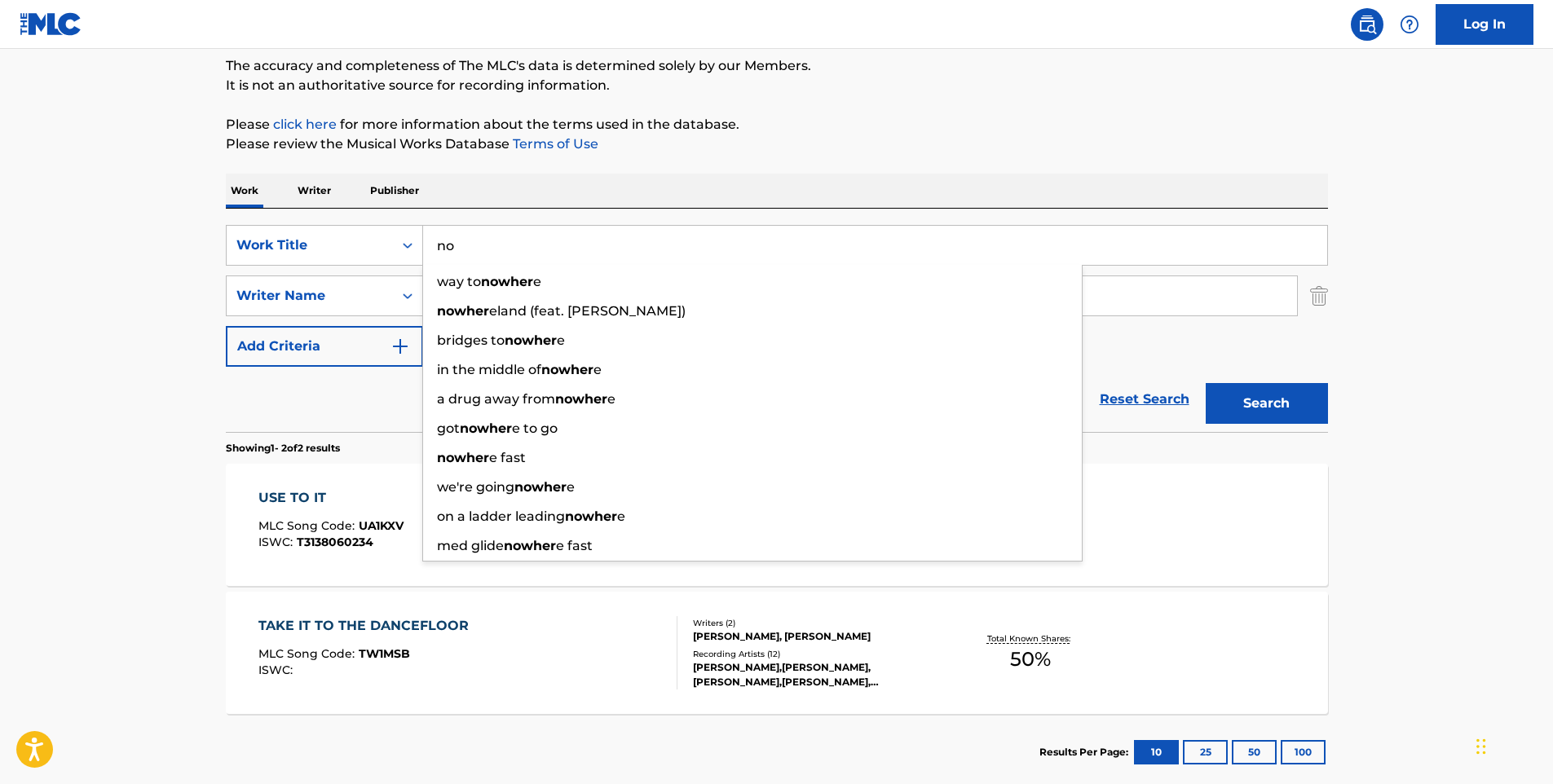
type input "n"
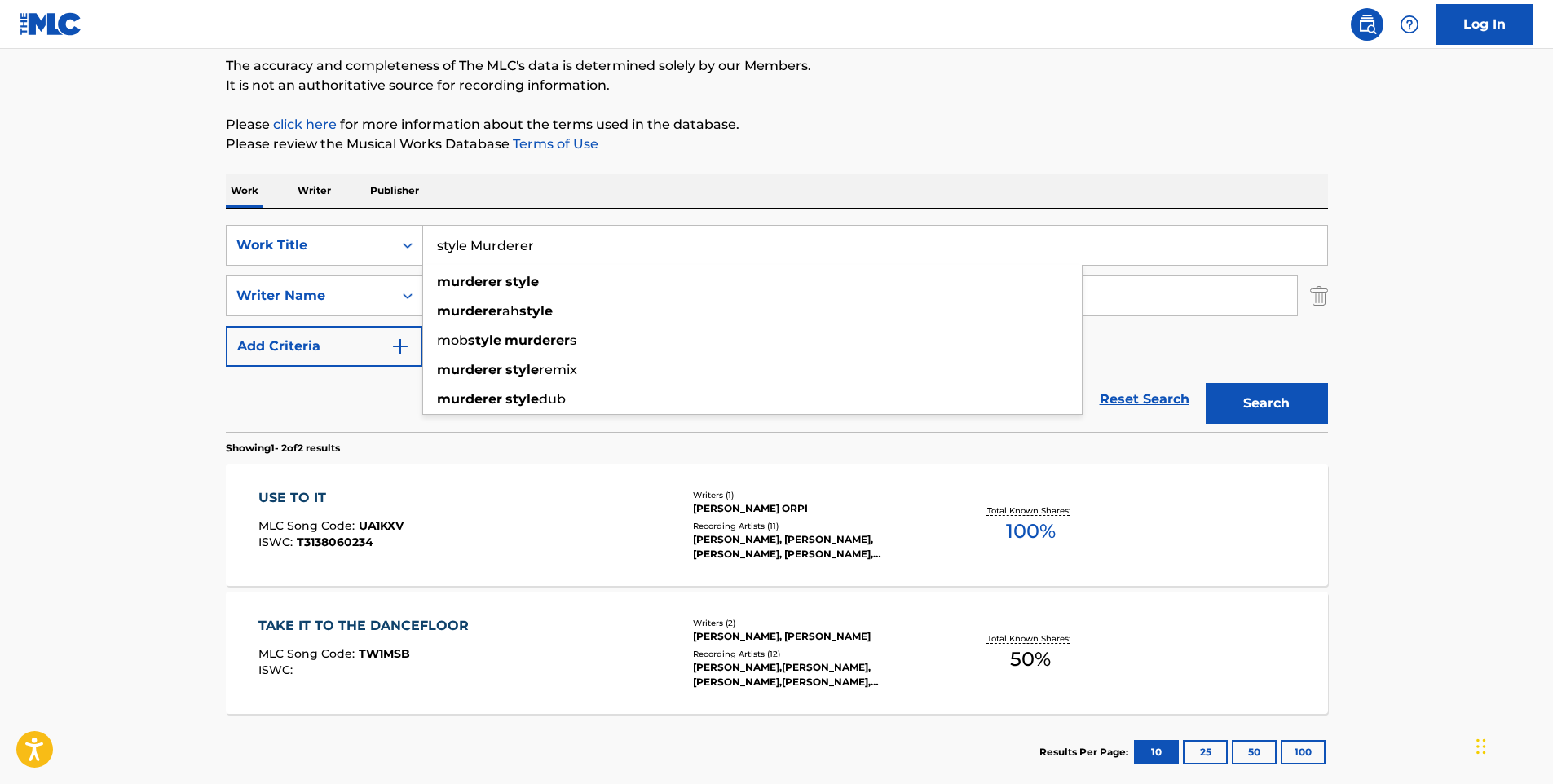
type input "style Murderer"
click at [740, 164] on div "The MLC Public Work Search The accuracy and completeness of The MLC's data is d…" at bounding box center [777, 370] width 1141 height 839
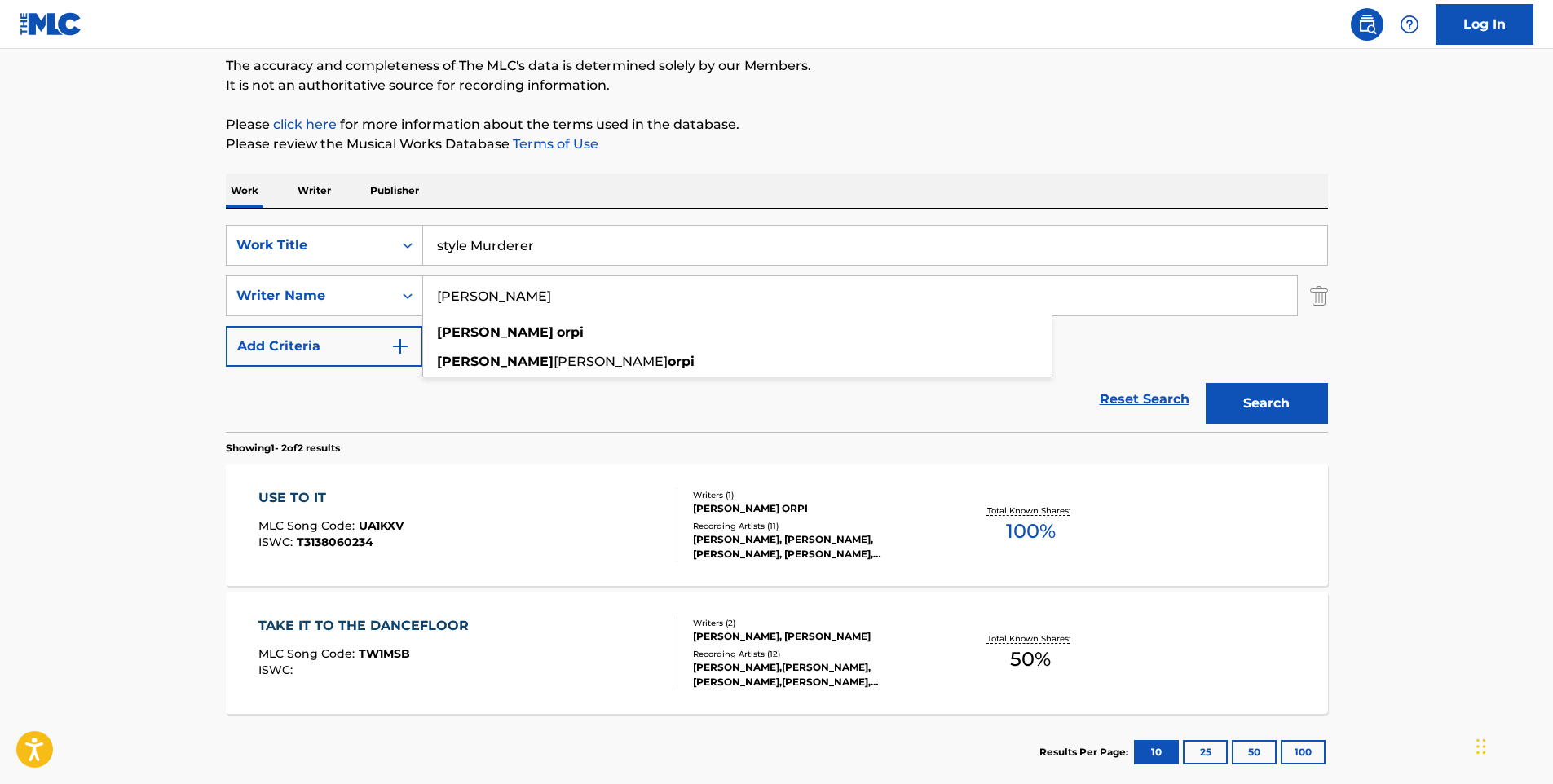
drag, startPoint x: 566, startPoint y: 302, endPoint x: 426, endPoint y: 291, distance: 140.4
click at [426, 291] on input "[PERSON_NAME]" at bounding box center [860, 295] width 874 height 39
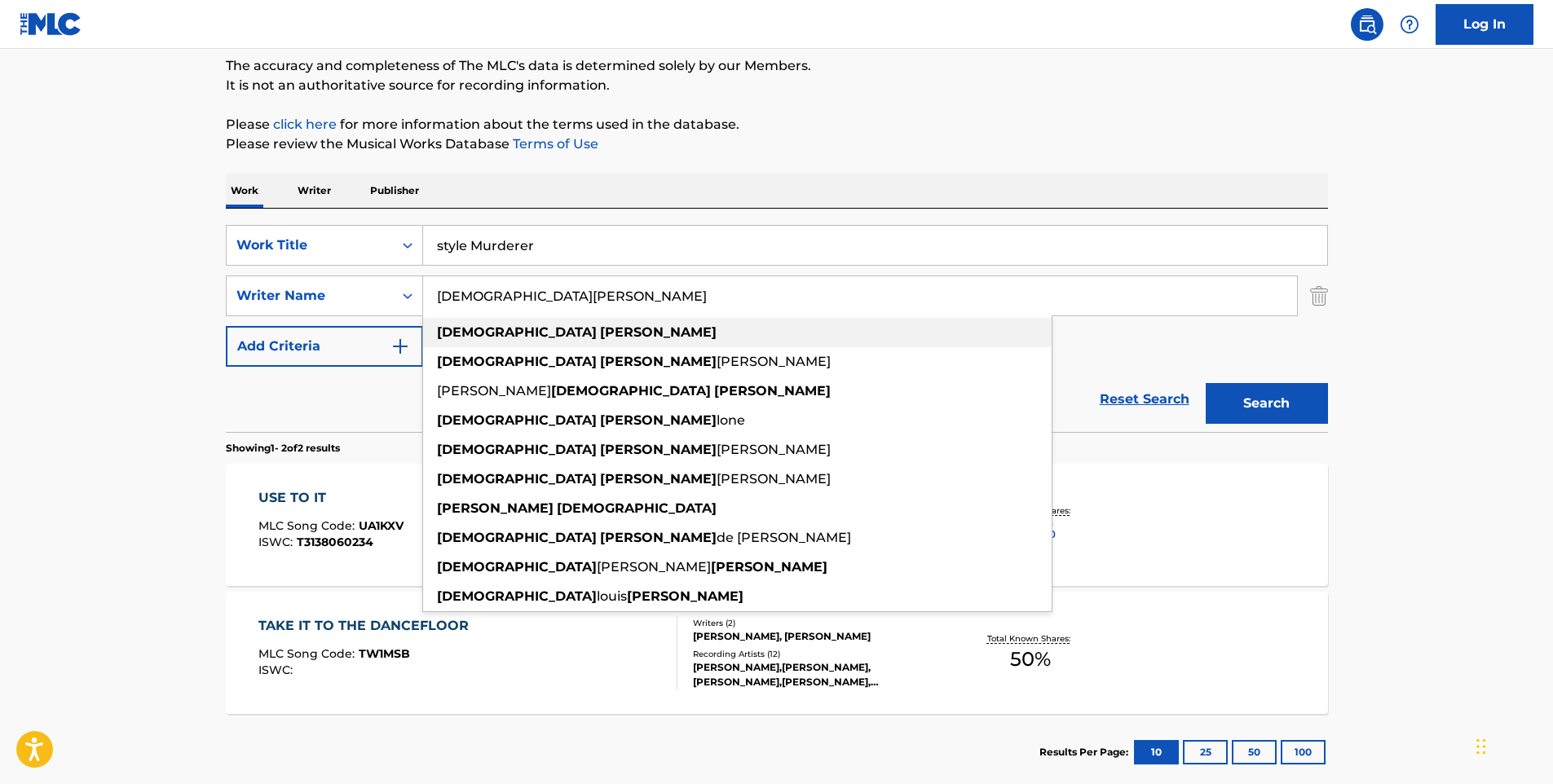
click at [698, 334] on div "[DEMOGRAPHIC_DATA][PERSON_NAME]" at bounding box center [737, 332] width 629 height 29
type input "[DEMOGRAPHIC_DATA][PERSON_NAME]"
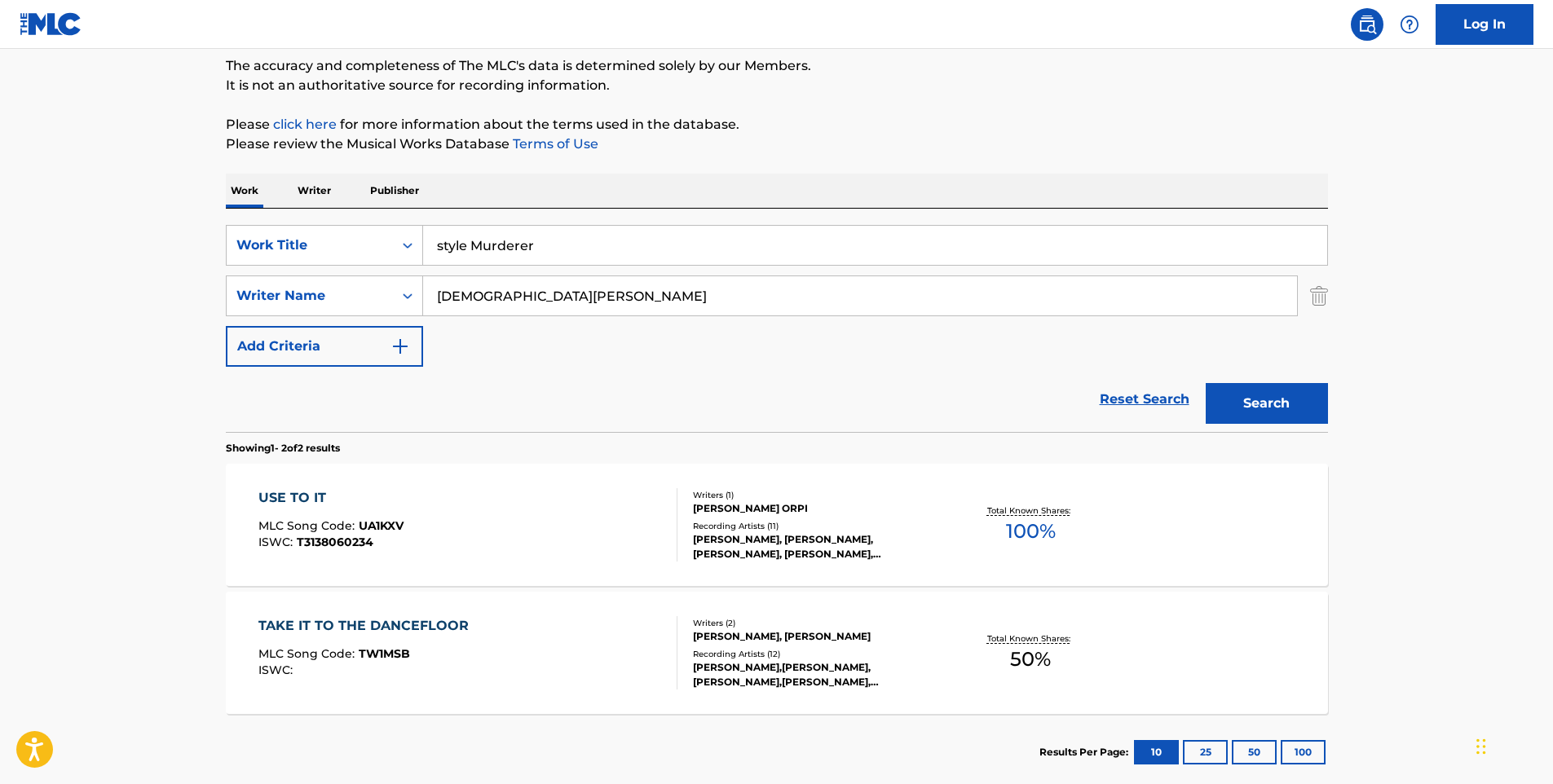
click at [1224, 398] on button "Search" at bounding box center [1266, 404] width 123 height 41
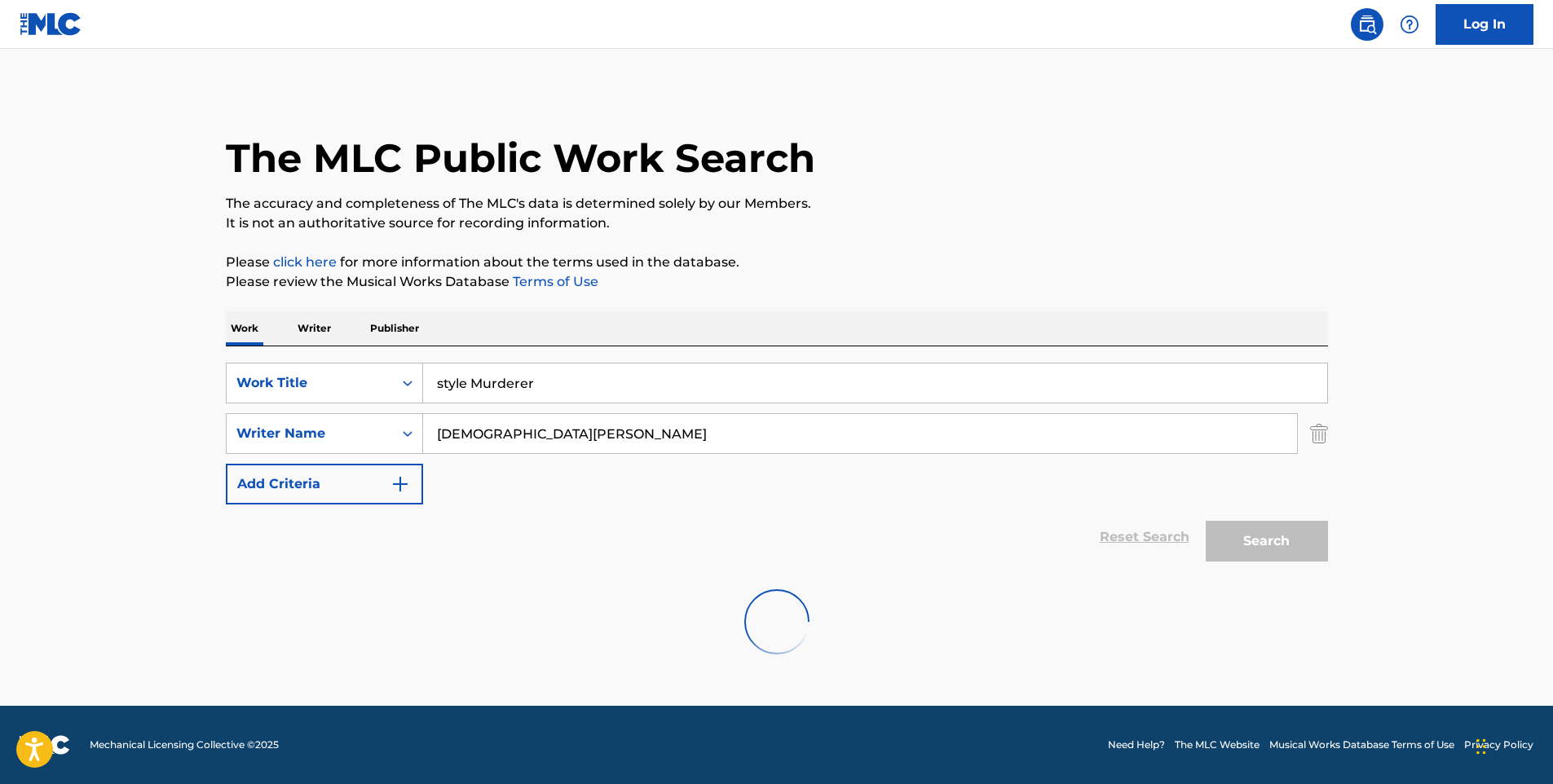
scroll to position [0, 0]
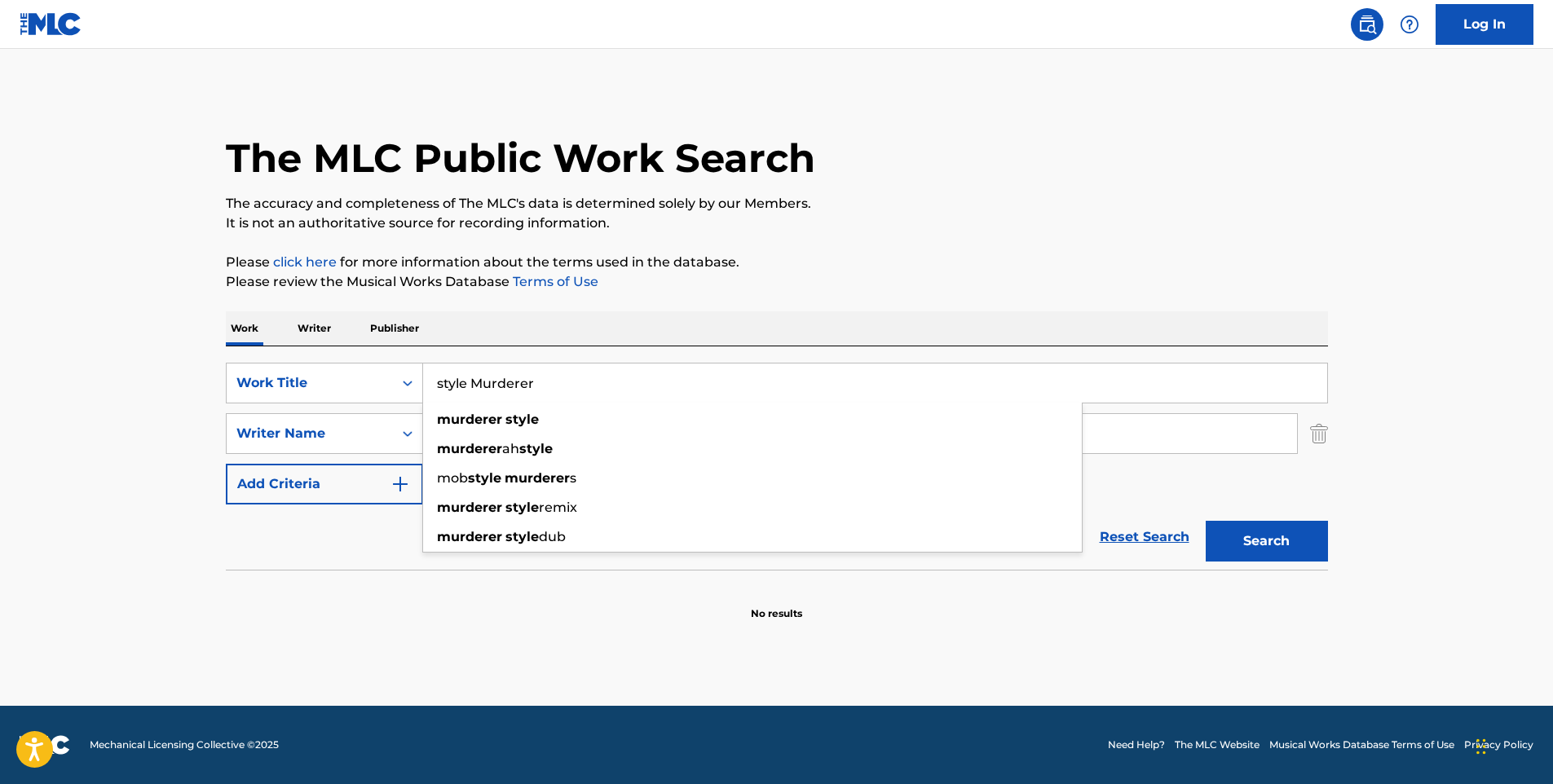
drag, startPoint x: 676, startPoint y: 370, endPoint x: 438, endPoint y: 399, distance: 239.8
click at [438, 399] on input "style Murderer" at bounding box center [875, 383] width 904 height 39
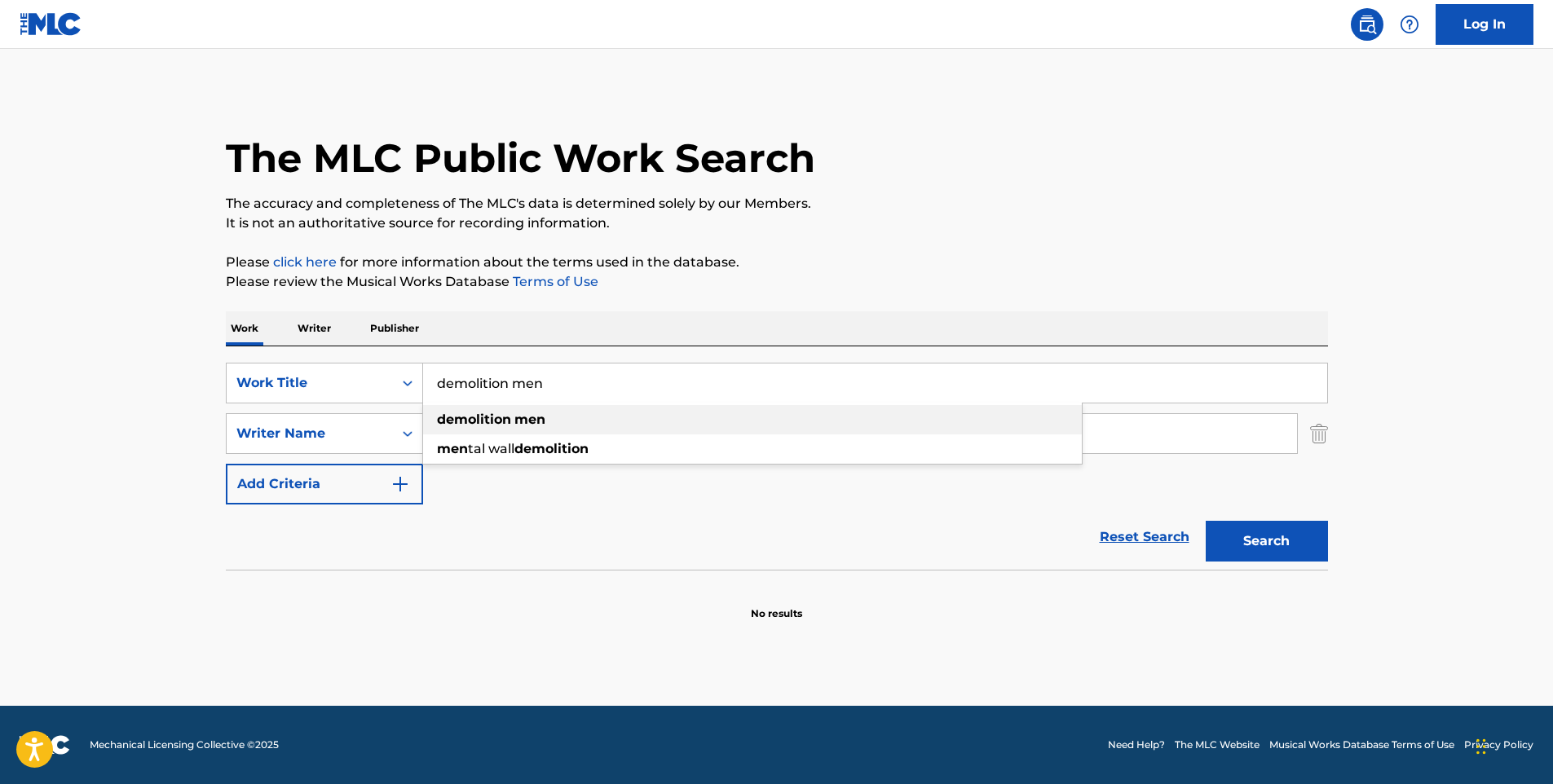
type input "demolition men"
drag, startPoint x: 482, startPoint y: 419, endPoint x: 508, endPoint y: 427, distance: 27.2
click at [482, 419] on strong "demolition" at bounding box center [474, 420] width 74 height 16
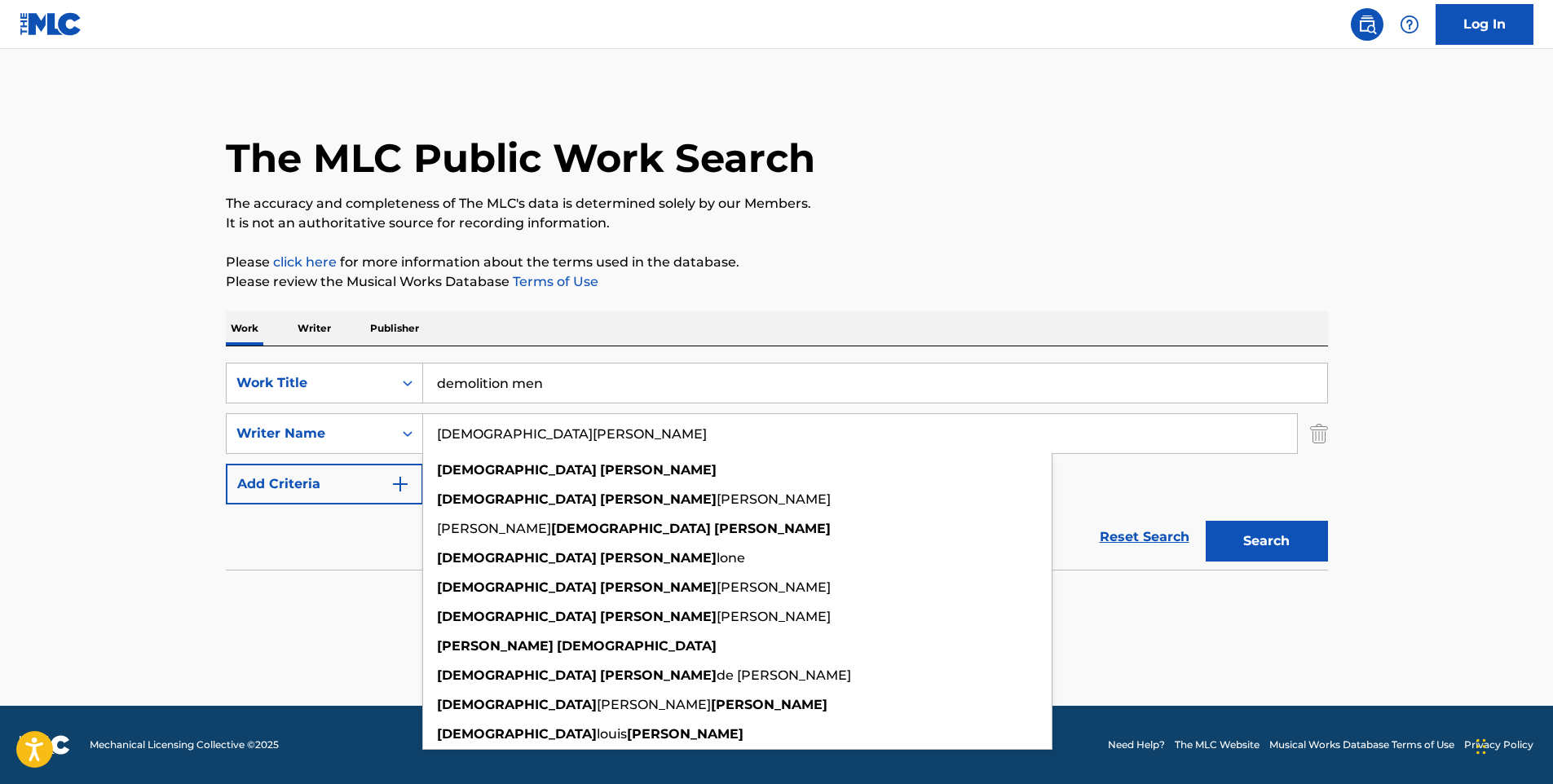
drag, startPoint x: 631, startPoint y: 443, endPoint x: 427, endPoint y: 439, distance: 204.0
click at [427, 439] on input "[DEMOGRAPHIC_DATA][PERSON_NAME]" at bounding box center [860, 434] width 874 height 39
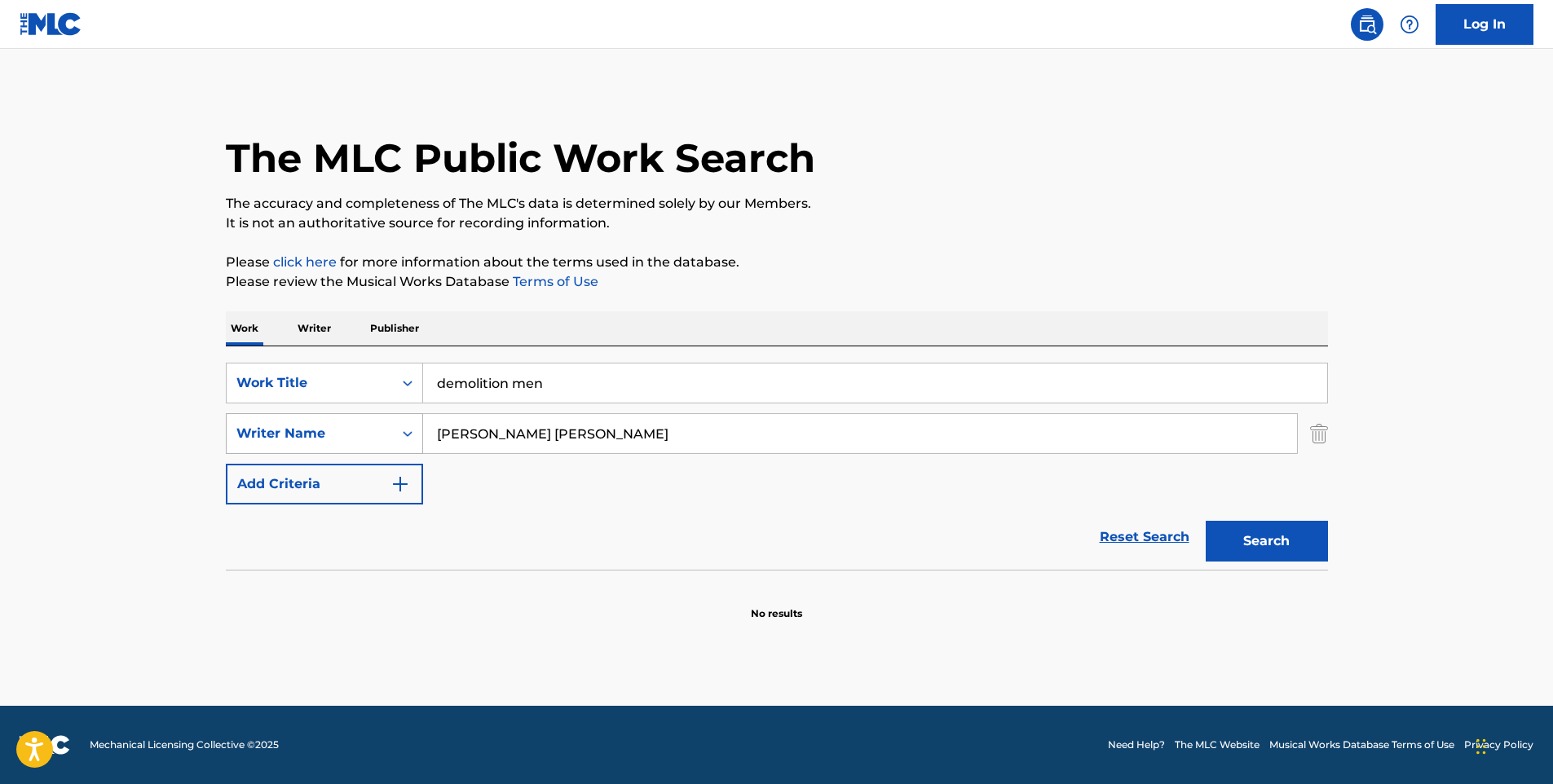
drag, startPoint x: 473, startPoint y: 437, endPoint x: 422, endPoint y: 437, distance: 51.0
click at [422, 437] on div "SearchWithCriteria54a66e81-c9f0-4478-8845-f13fb87e56f2 Writer Name [PERSON_NAME…" at bounding box center [777, 434] width 1102 height 41
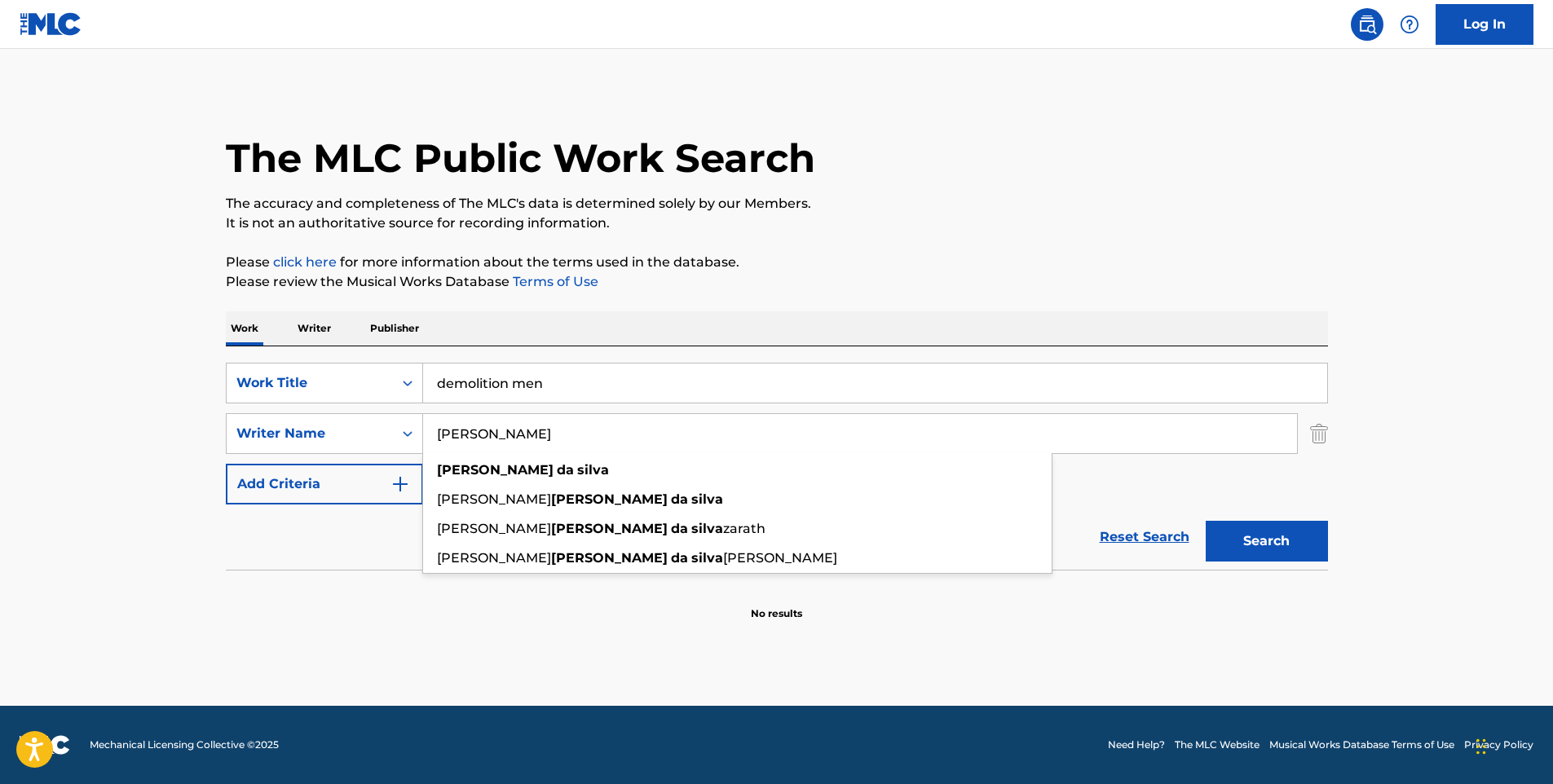
type input "[PERSON_NAME]"
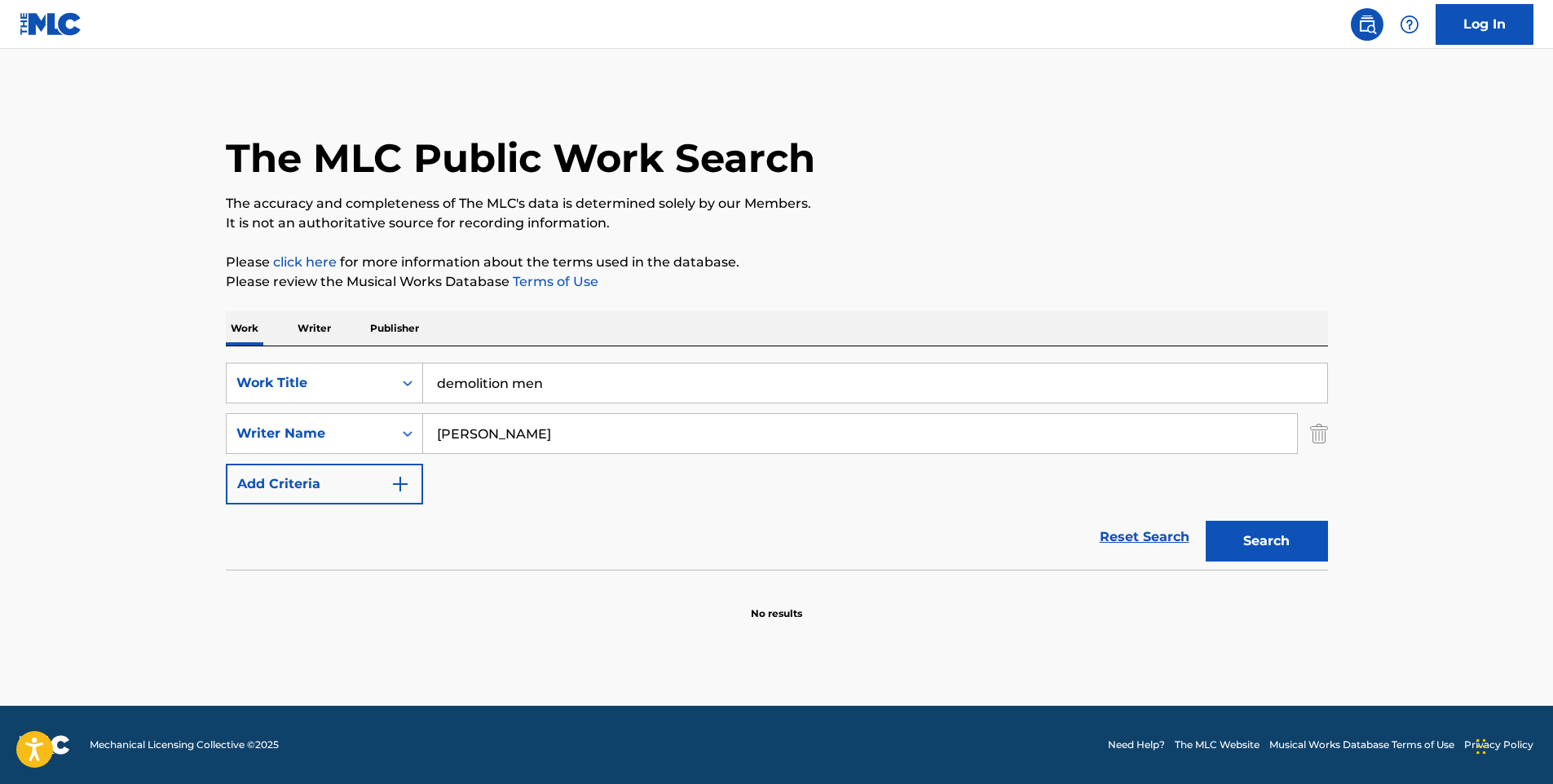
click at [1268, 539] on button "Search" at bounding box center [1266, 541] width 123 height 41
drag, startPoint x: 651, startPoint y: 386, endPoint x: 407, endPoint y: 392, distance: 244.1
click at [407, 392] on div "SearchWithCriteria2aea22fe-4ad2-436c-b3c5-4b65221e3cf8 Work Title demolition me…" at bounding box center [777, 383] width 1102 height 41
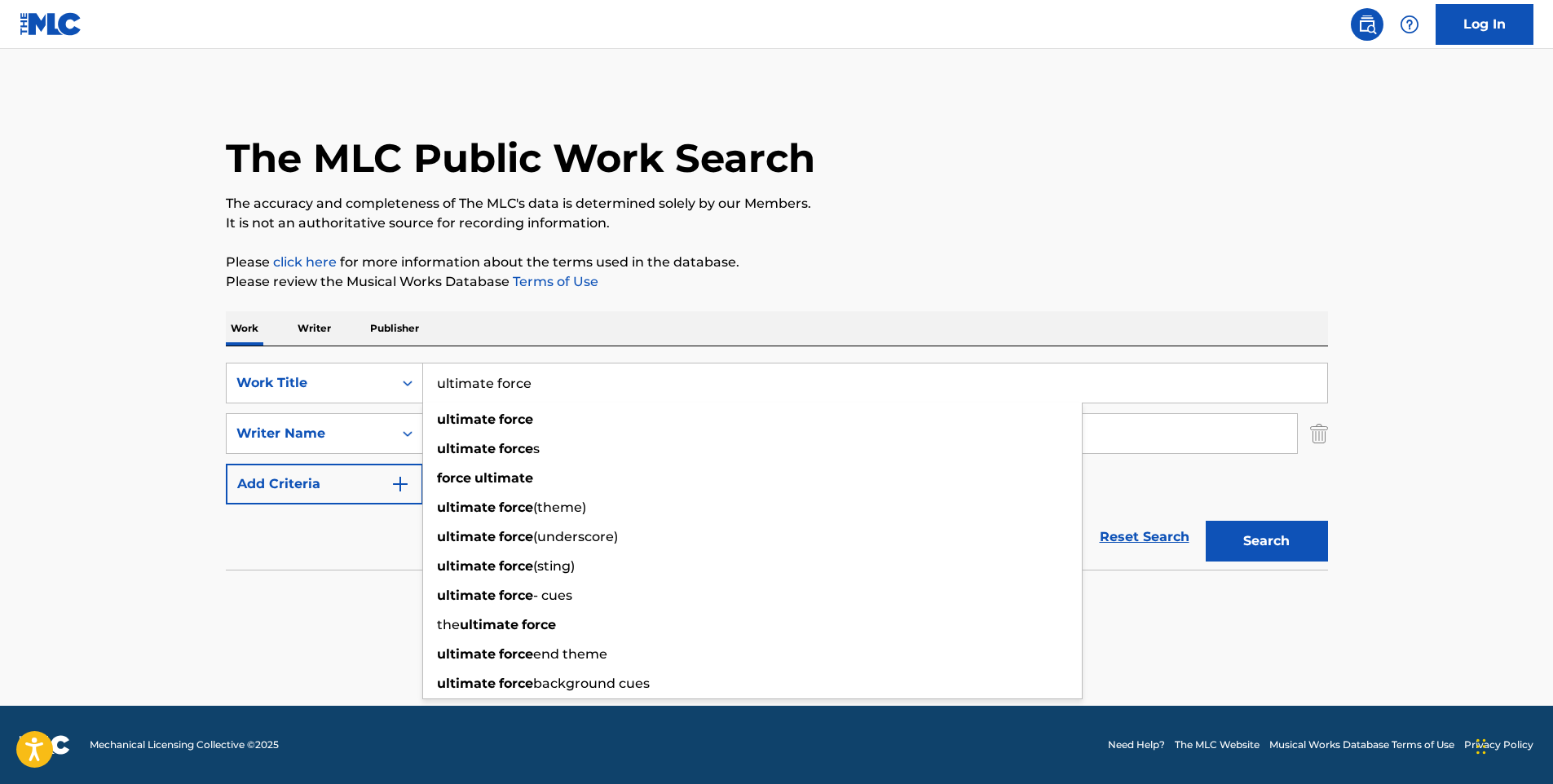
type input "ultimate force"
click at [562, 426] on div "ultimate force" at bounding box center [752, 419] width 659 height 29
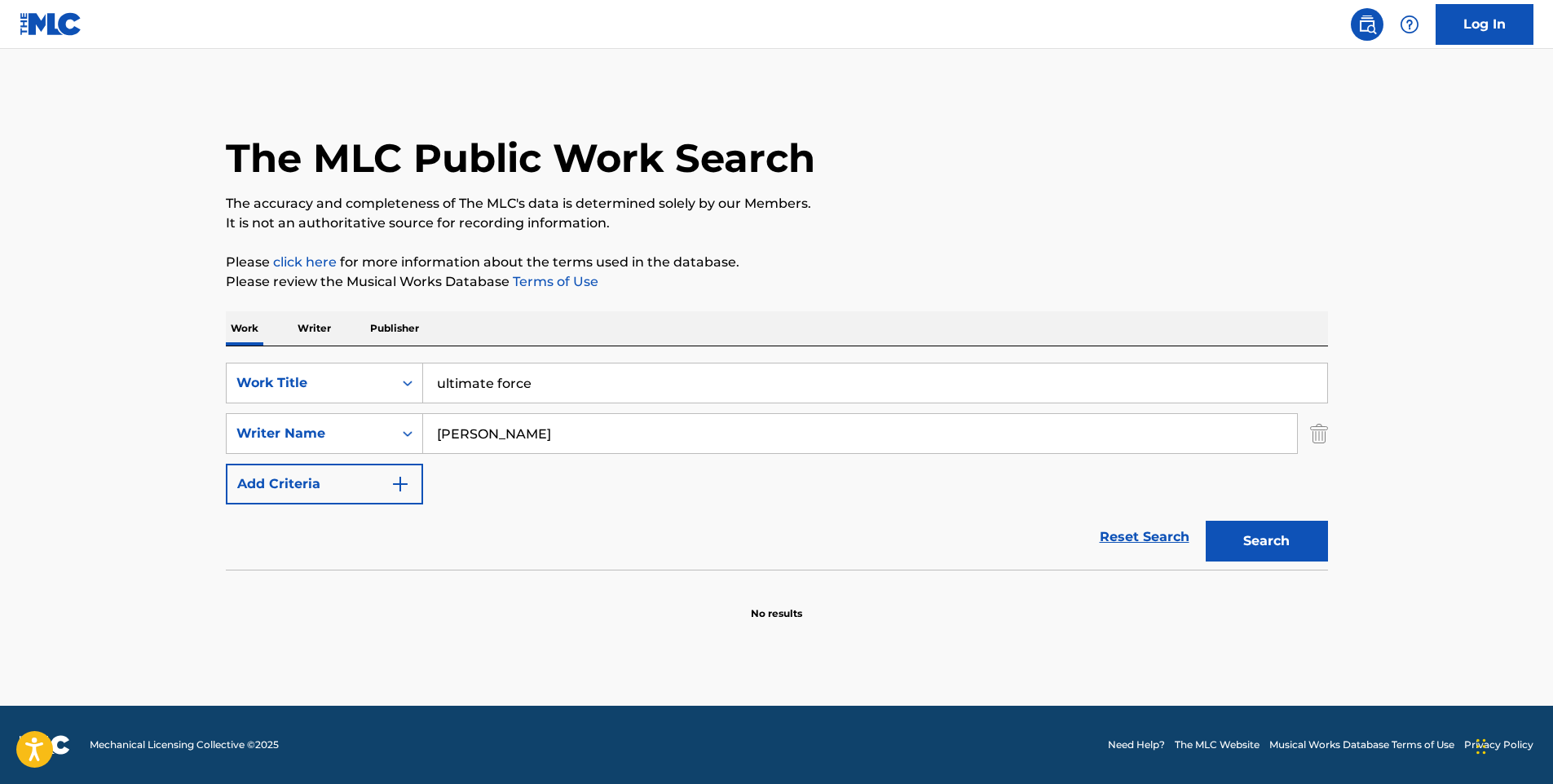
click at [597, 430] on input "[PERSON_NAME]" at bounding box center [860, 434] width 874 height 39
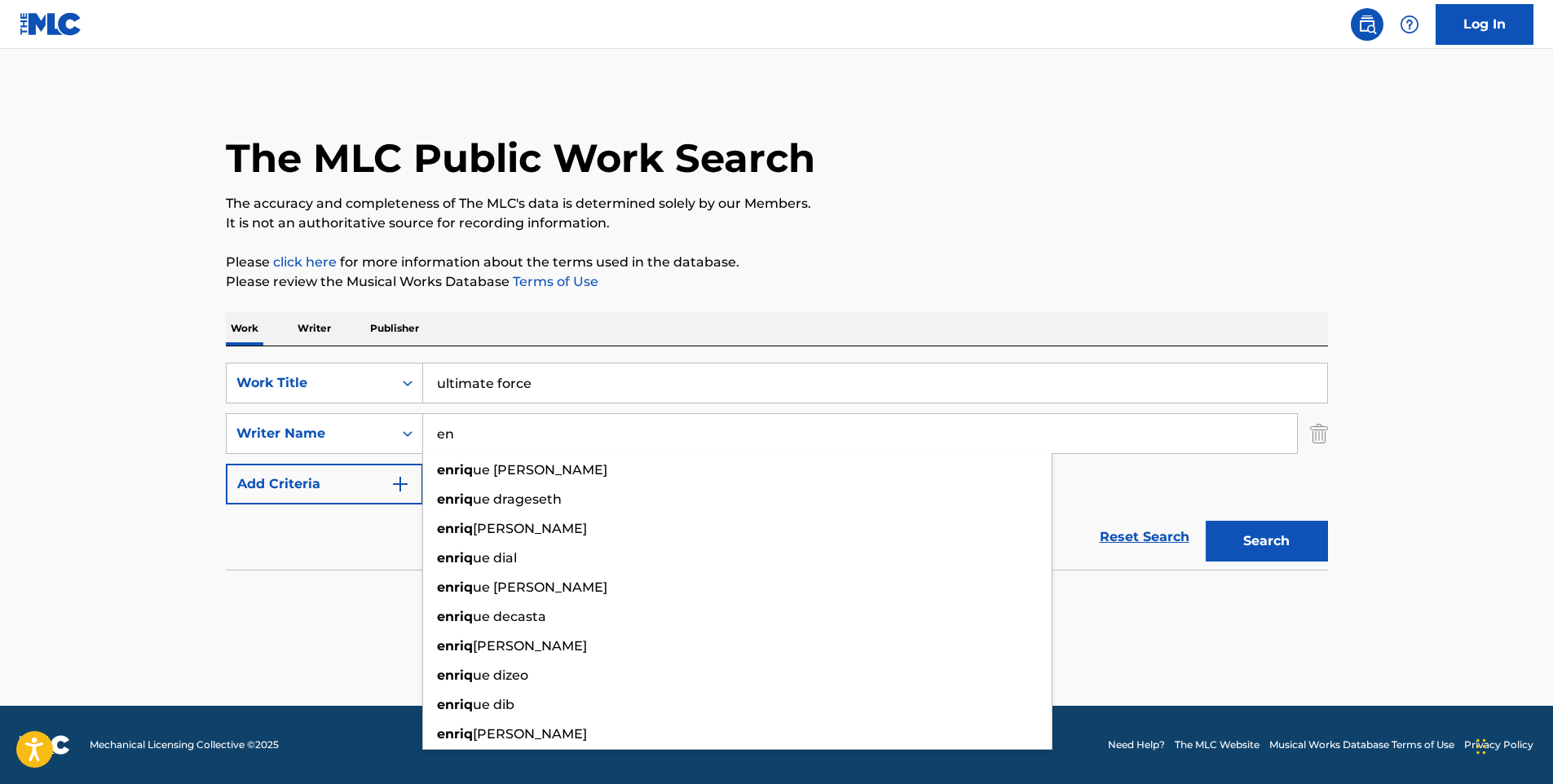
type input "e"
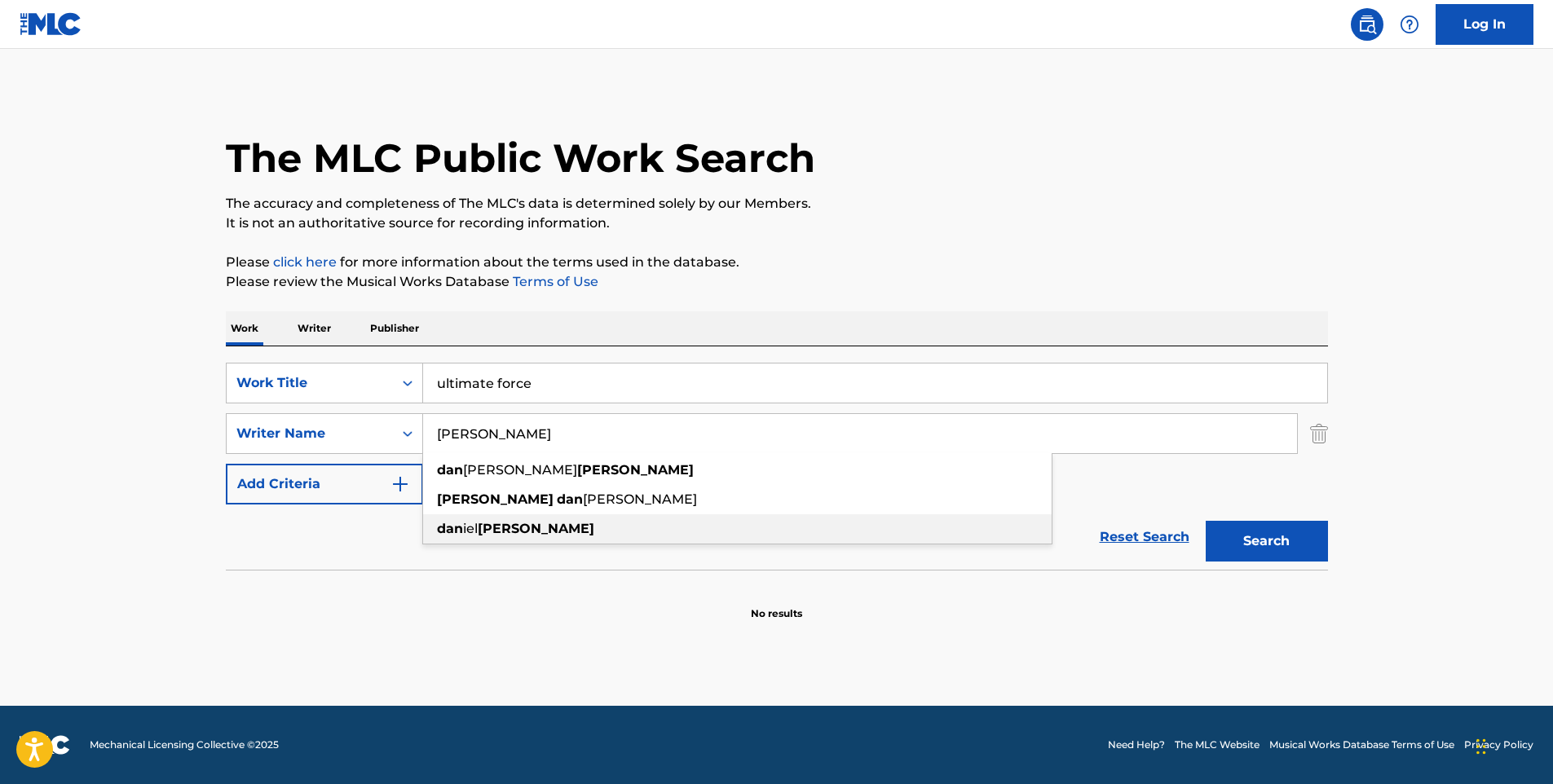
click at [507, 524] on strong "[PERSON_NAME]" at bounding box center [536, 529] width 116 height 16
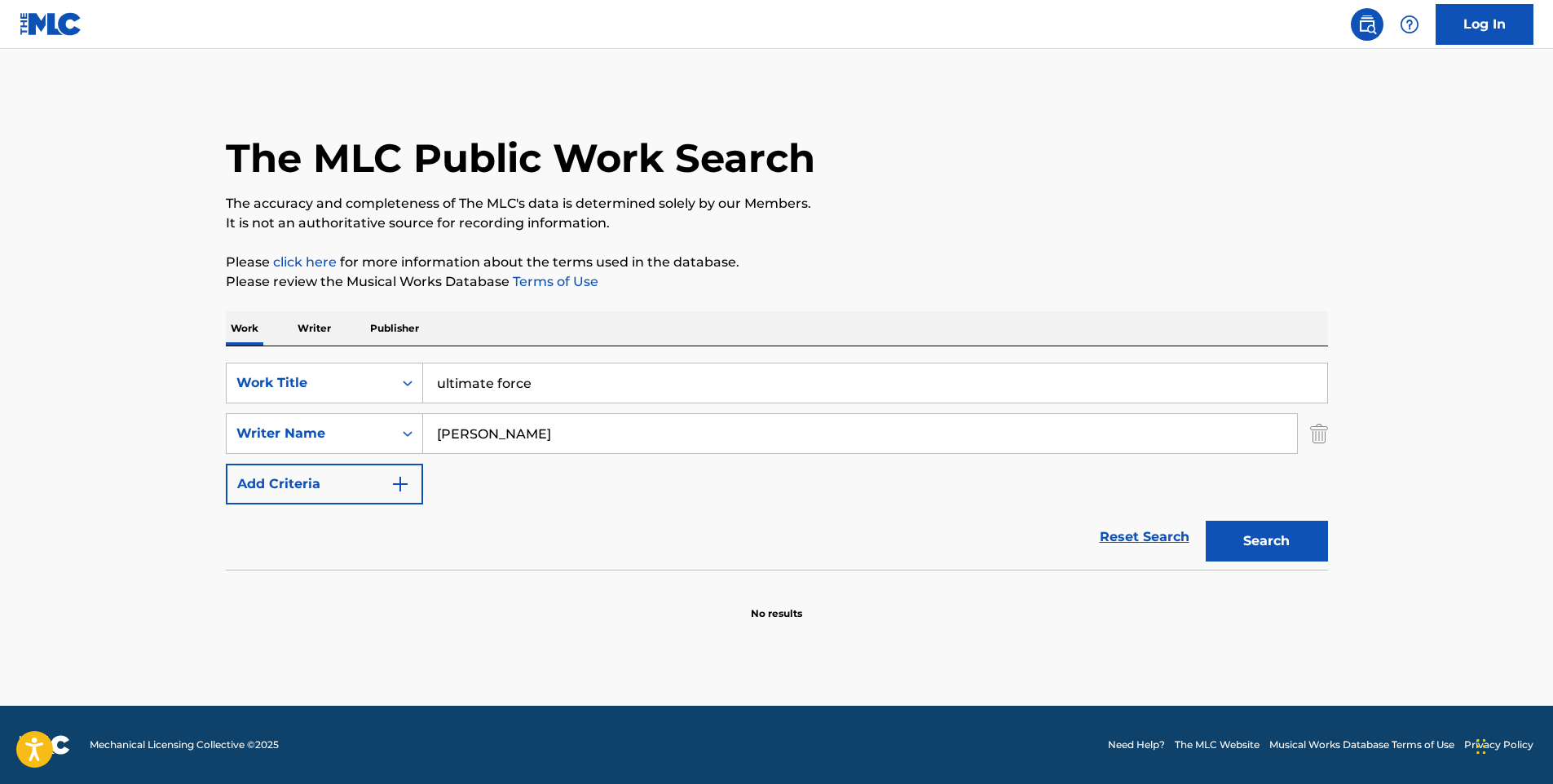
click at [1316, 534] on button "Search" at bounding box center [1266, 541] width 123 height 41
click at [473, 428] on input "[PERSON_NAME]" at bounding box center [860, 434] width 874 height 39
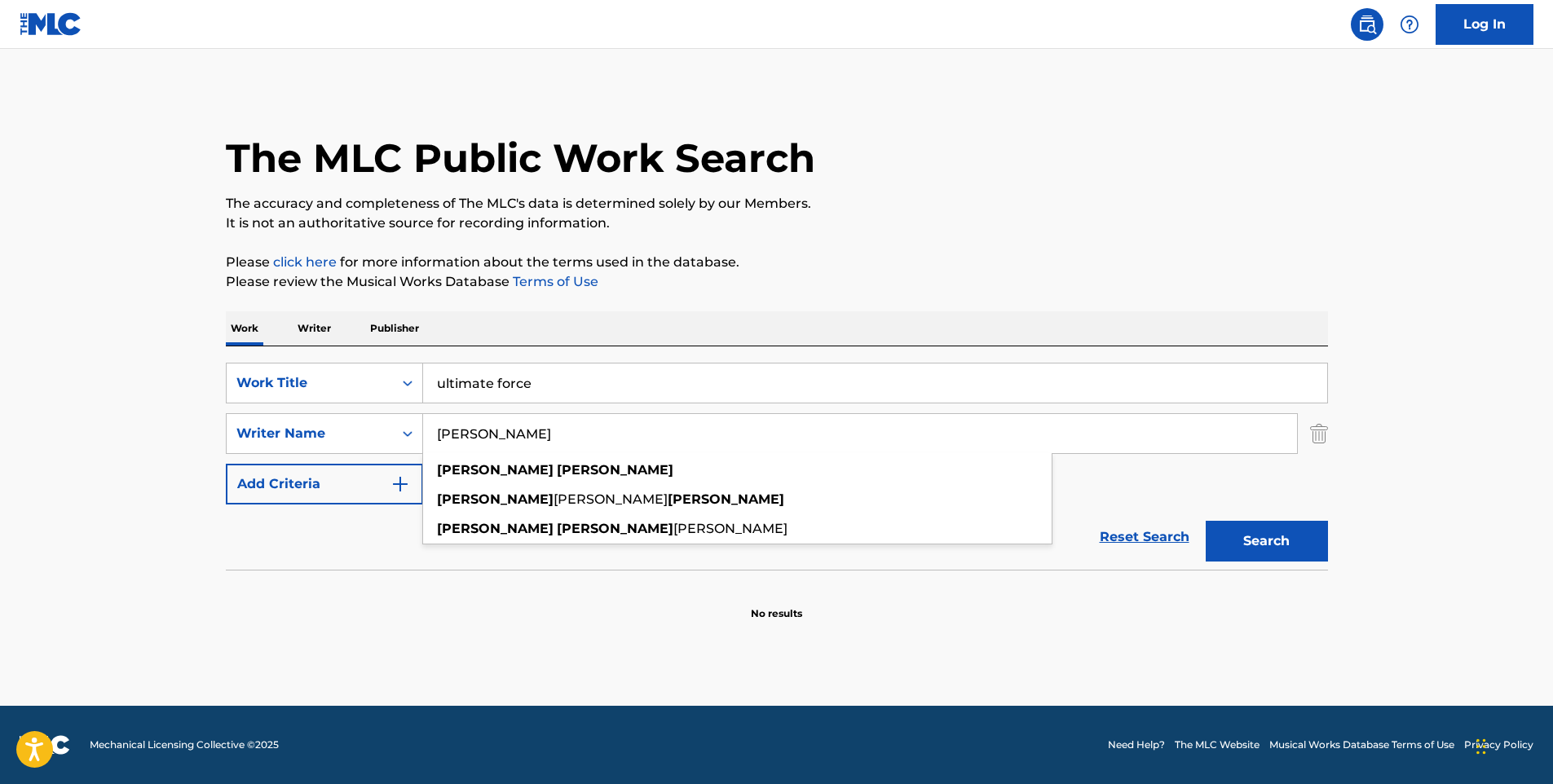
click at [478, 431] on input "[PERSON_NAME]" at bounding box center [860, 434] width 874 height 39
click at [1206, 521] on button "Search" at bounding box center [1266, 541] width 123 height 41
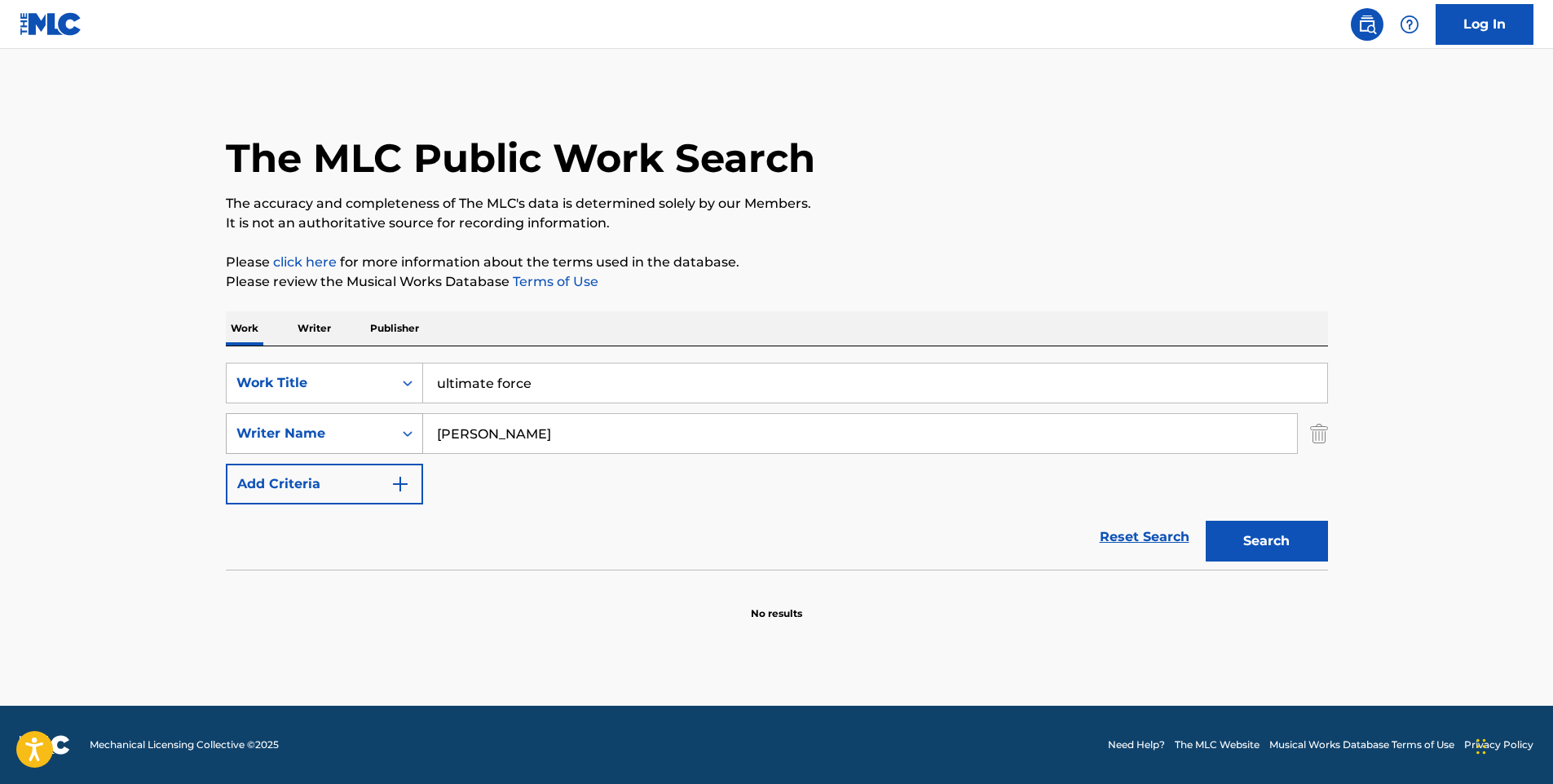
drag, startPoint x: 615, startPoint y: 434, endPoint x: 398, endPoint y: 445, distance: 217.3
click at [398, 445] on div "SearchWithCriteria54a66e81-c9f0-4478-8845-f13fb87e56f2 Writer Name [PERSON_NAME]" at bounding box center [777, 434] width 1102 height 41
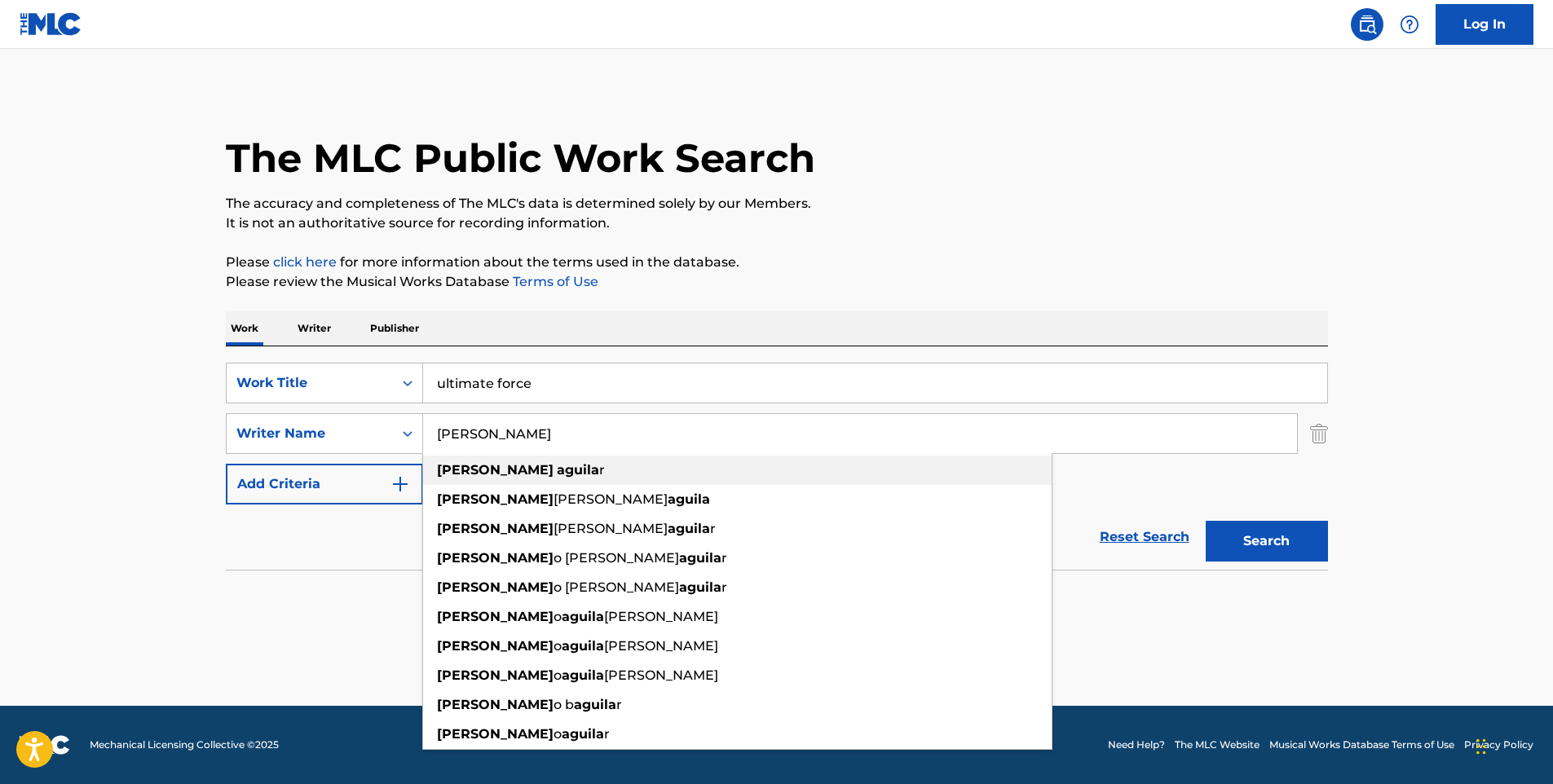
click at [862, 466] on div "[PERSON_NAME] r" at bounding box center [737, 470] width 629 height 29
type input "[PERSON_NAME]"
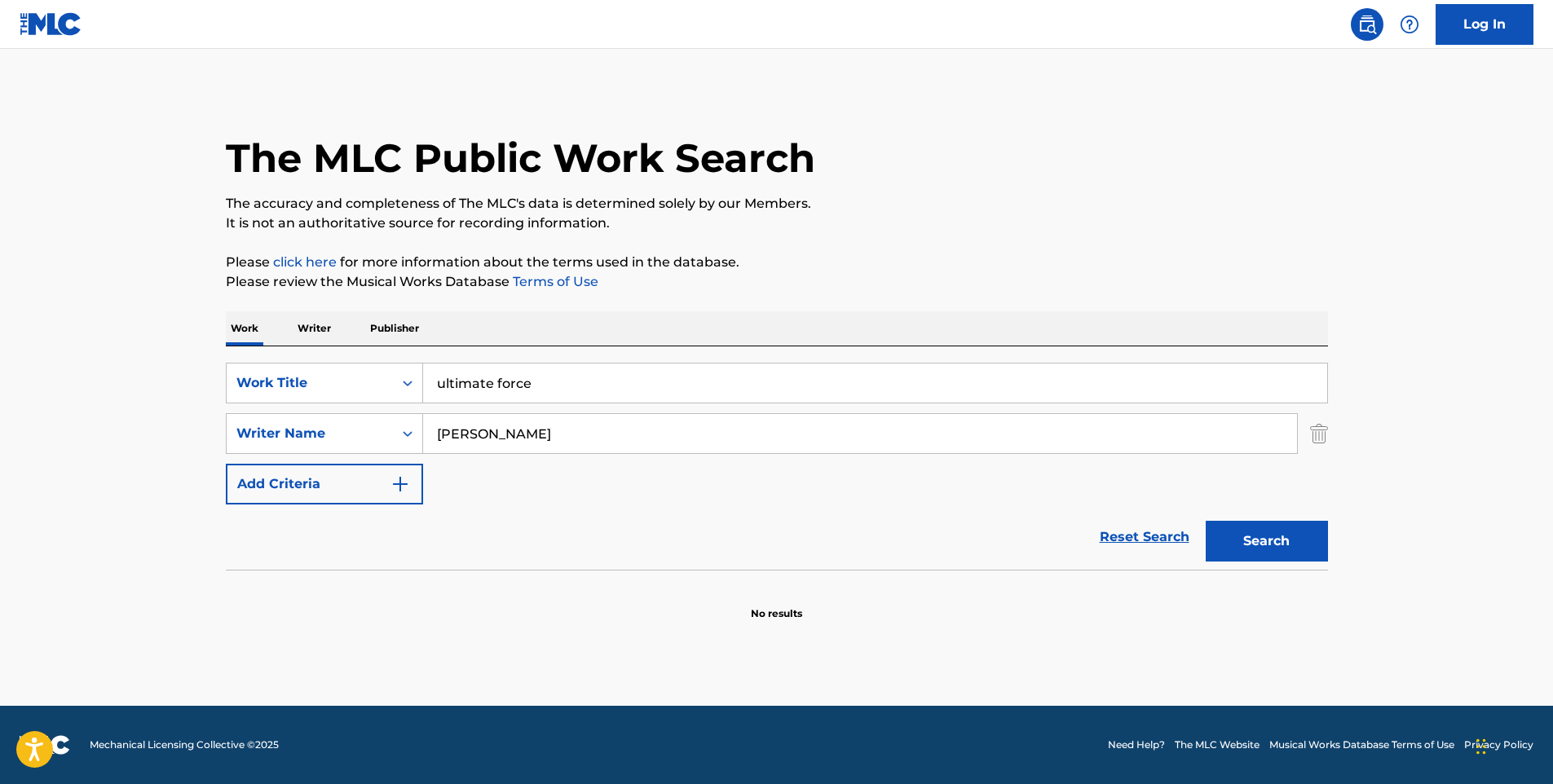
click at [1255, 537] on button "Search" at bounding box center [1266, 541] width 123 height 41
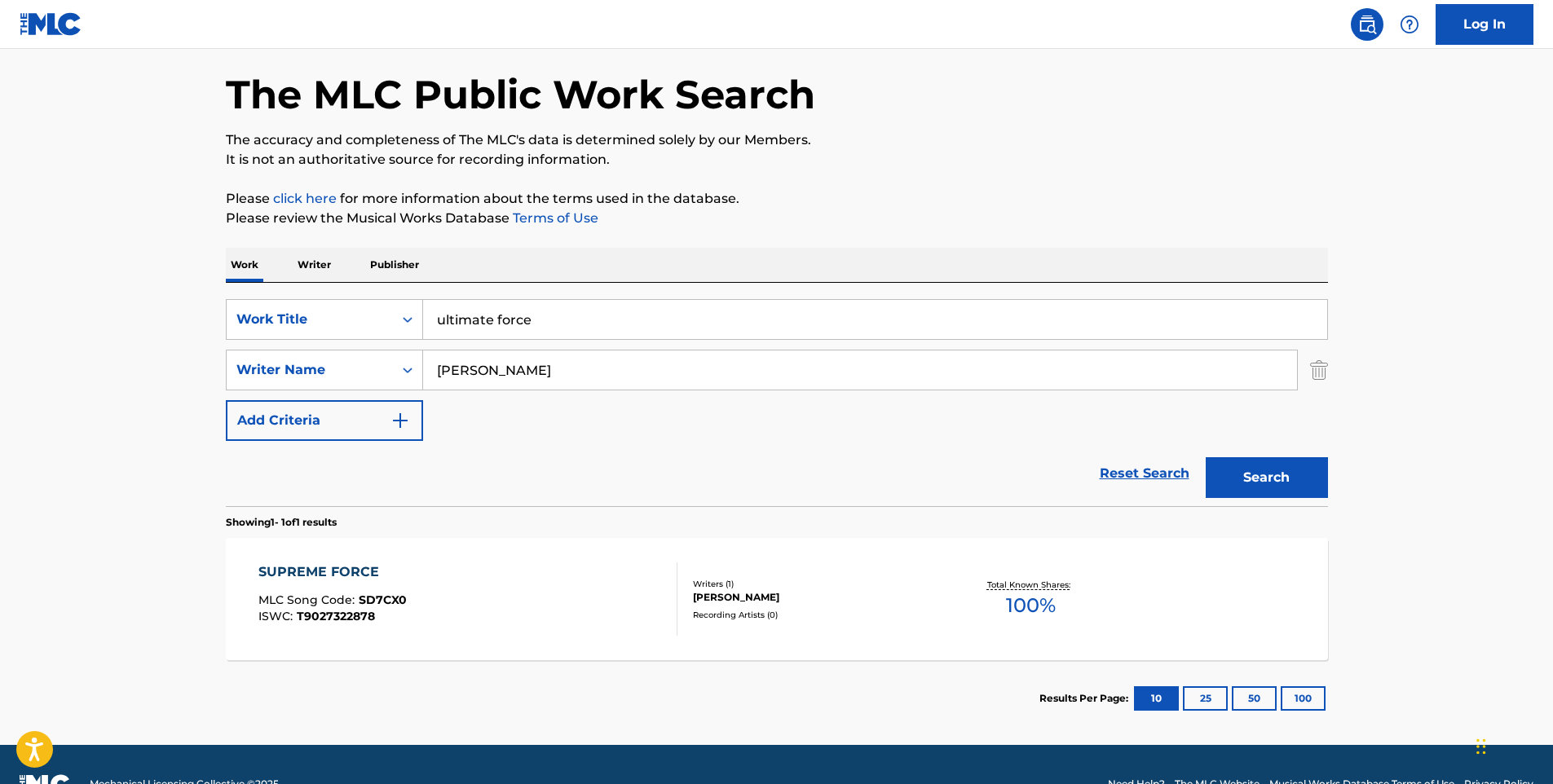
scroll to position [81, 0]
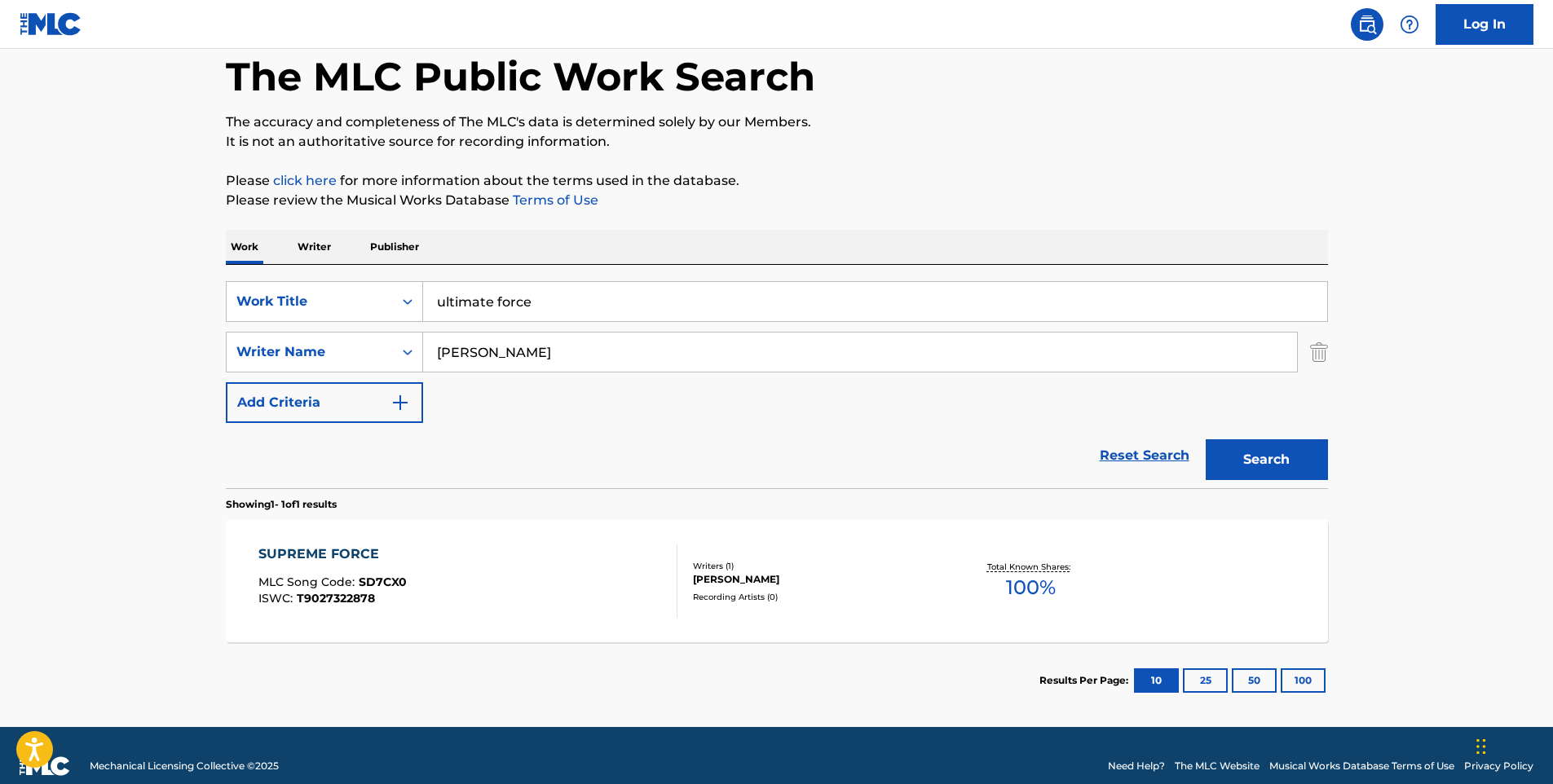
click at [599, 603] on div "SUPREME FORCE MLC Song Code : SD7CX0 ISWC : T9027322878" at bounding box center [467, 581] width 419 height 73
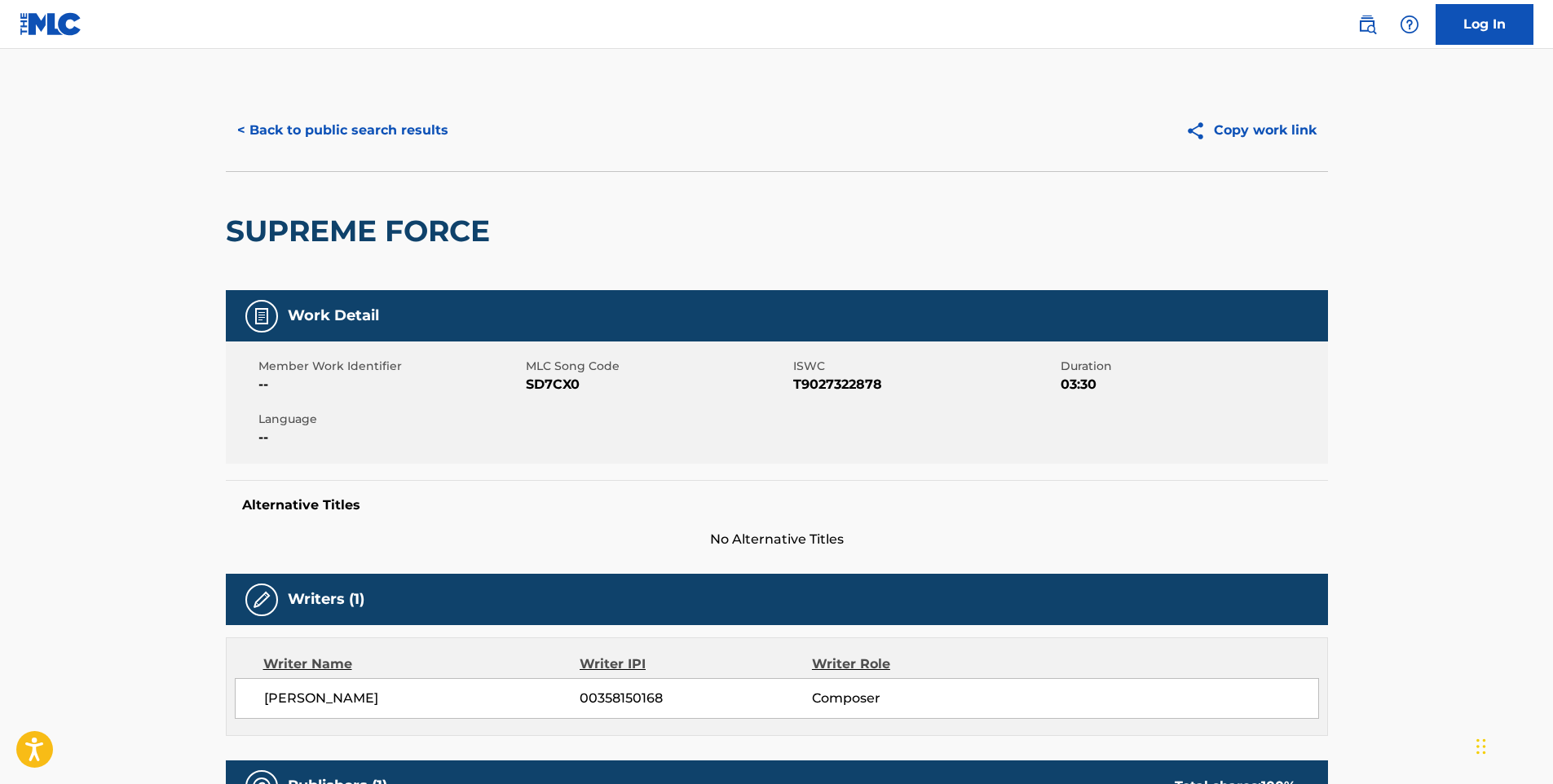
click at [409, 135] on button "< Back to public search results" at bounding box center [342, 131] width 234 height 41
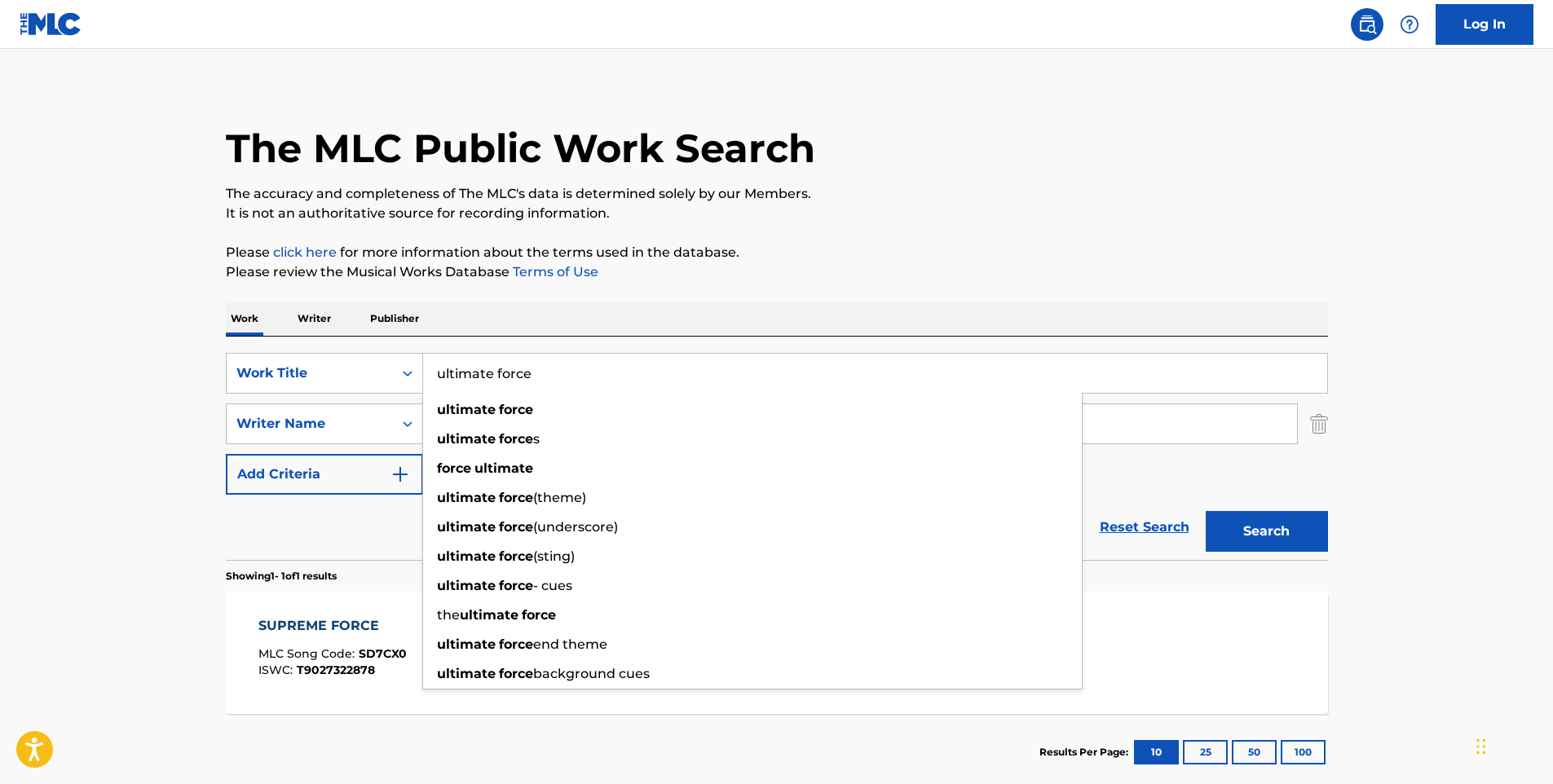
drag, startPoint x: 665, startPoint y: 372, endPoint x: 429, endPoint y: 379, distance: 236.1
click at [429, 384] on input "ultimate force" at bounding box center [875, 373] width 904 height 39
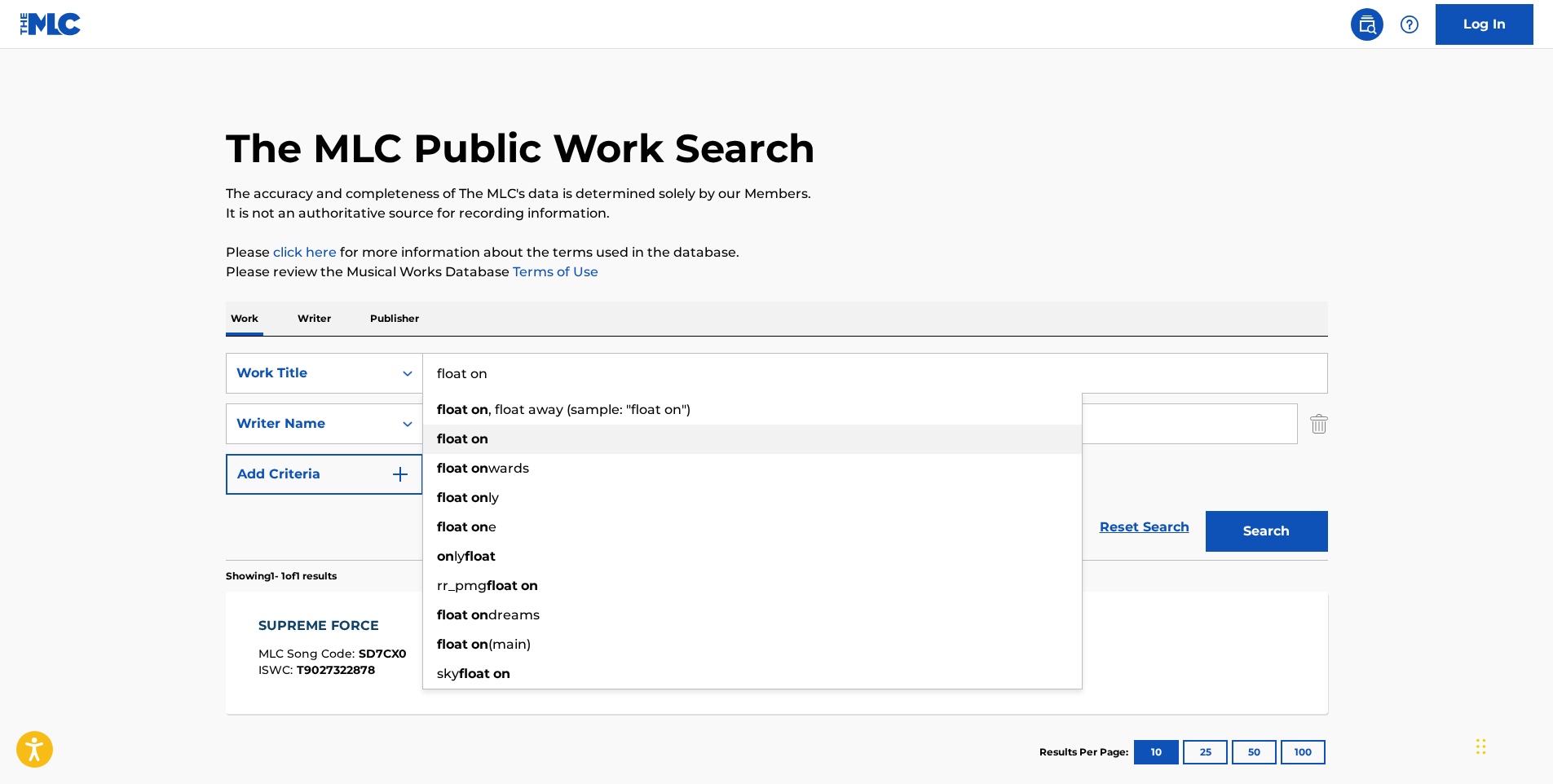
type input "float on"
click at [491, 429] on div "float on" at bounding box center [752, 439] width 659 height 29
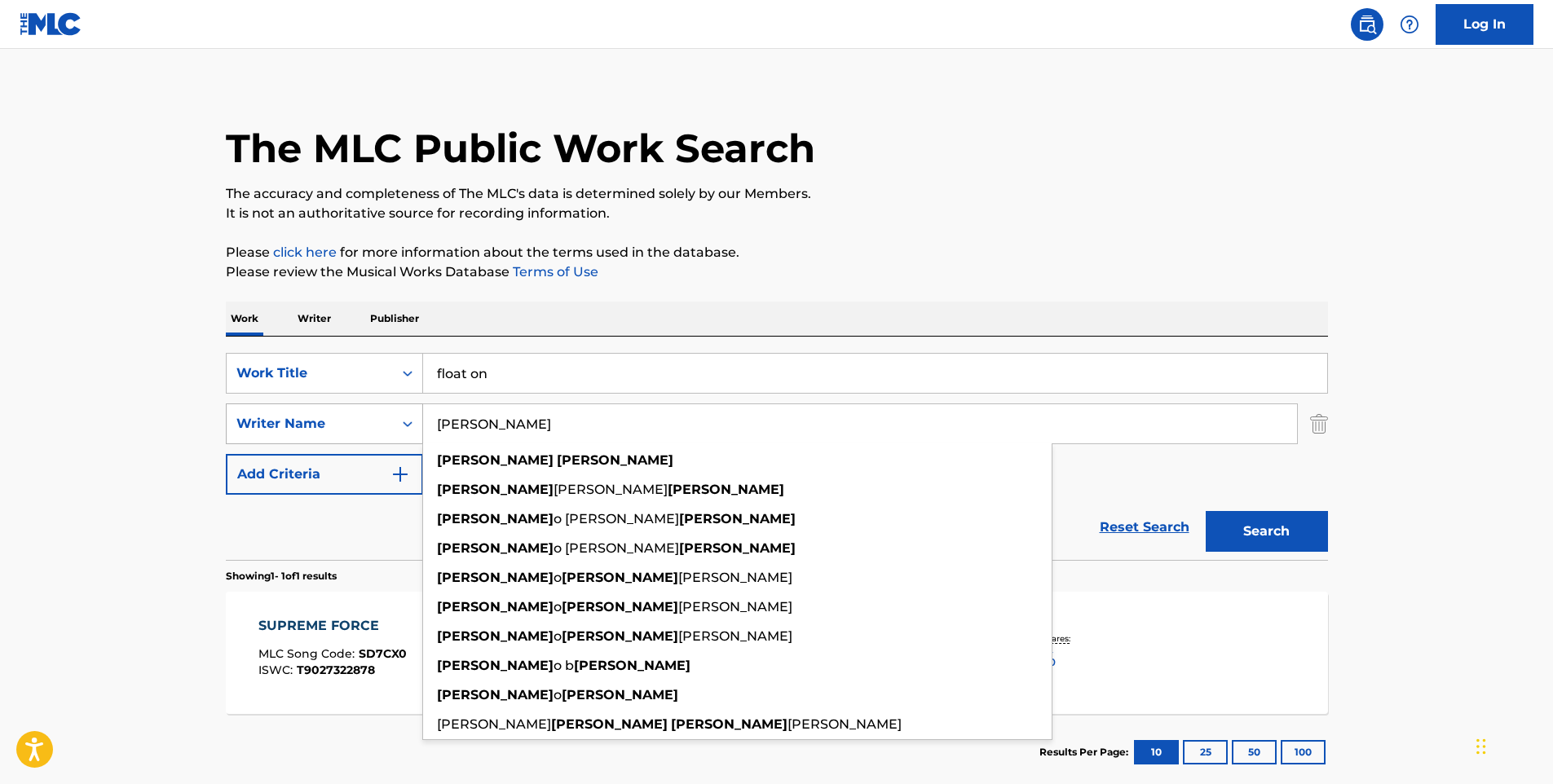
drag, startPoint x: 616, startPoint y: 415, endPoint x: 422, endPoint y: 415, distance: 194.0
click at [422, 415] on div "SearchWithCriteria54a66e81-c9f0-4478-8845-f13fb87e56f2 Writer Name [PERSON_NAME…" at bounding box center [777, 424] width 1102 height 41
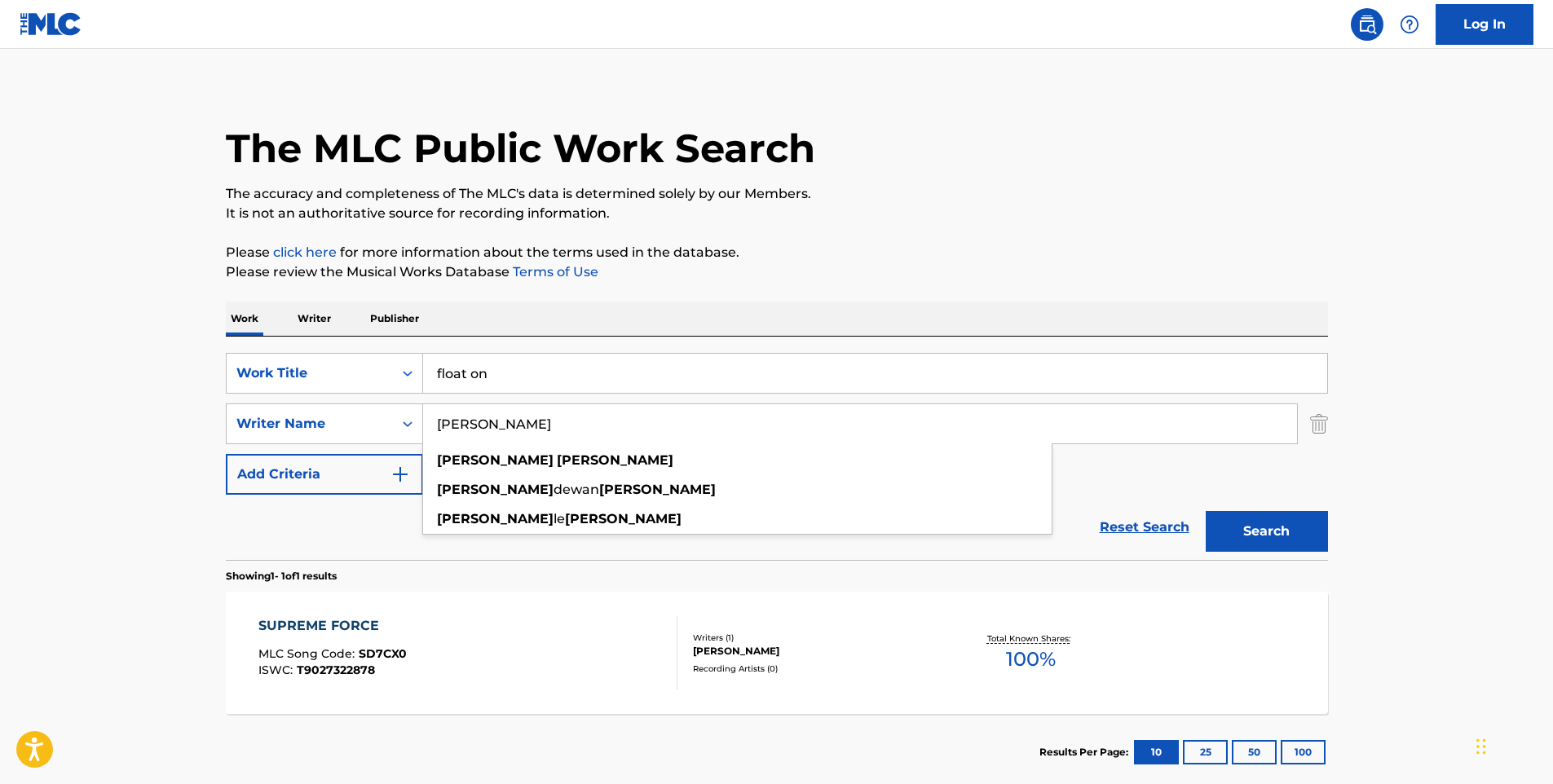
type input "[PERSON_NAME]"
click at [1206, 511] on button "Search" at bounding box center [1266, 532] width 123 height 41
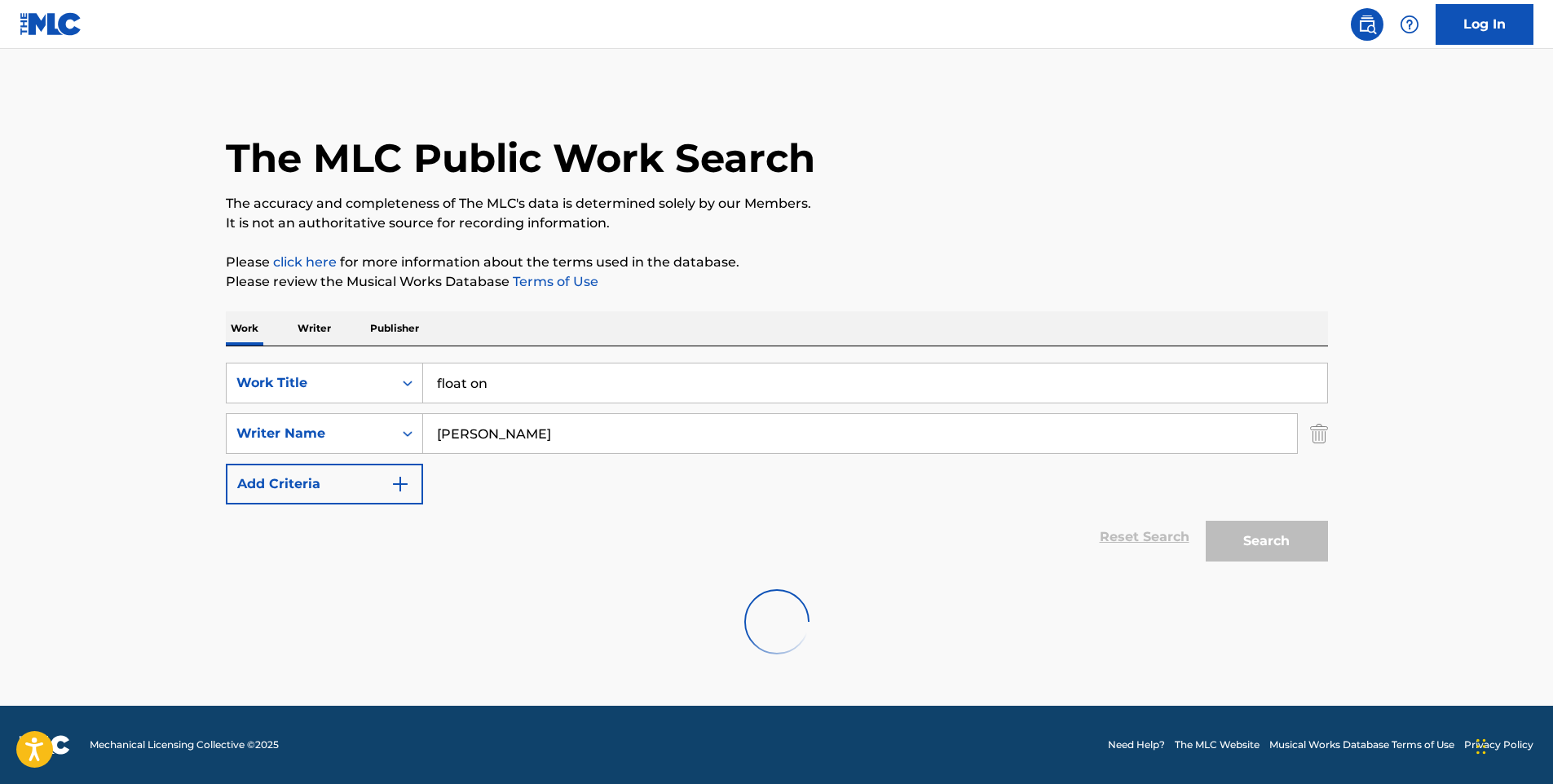
scroll to position [0, 0]
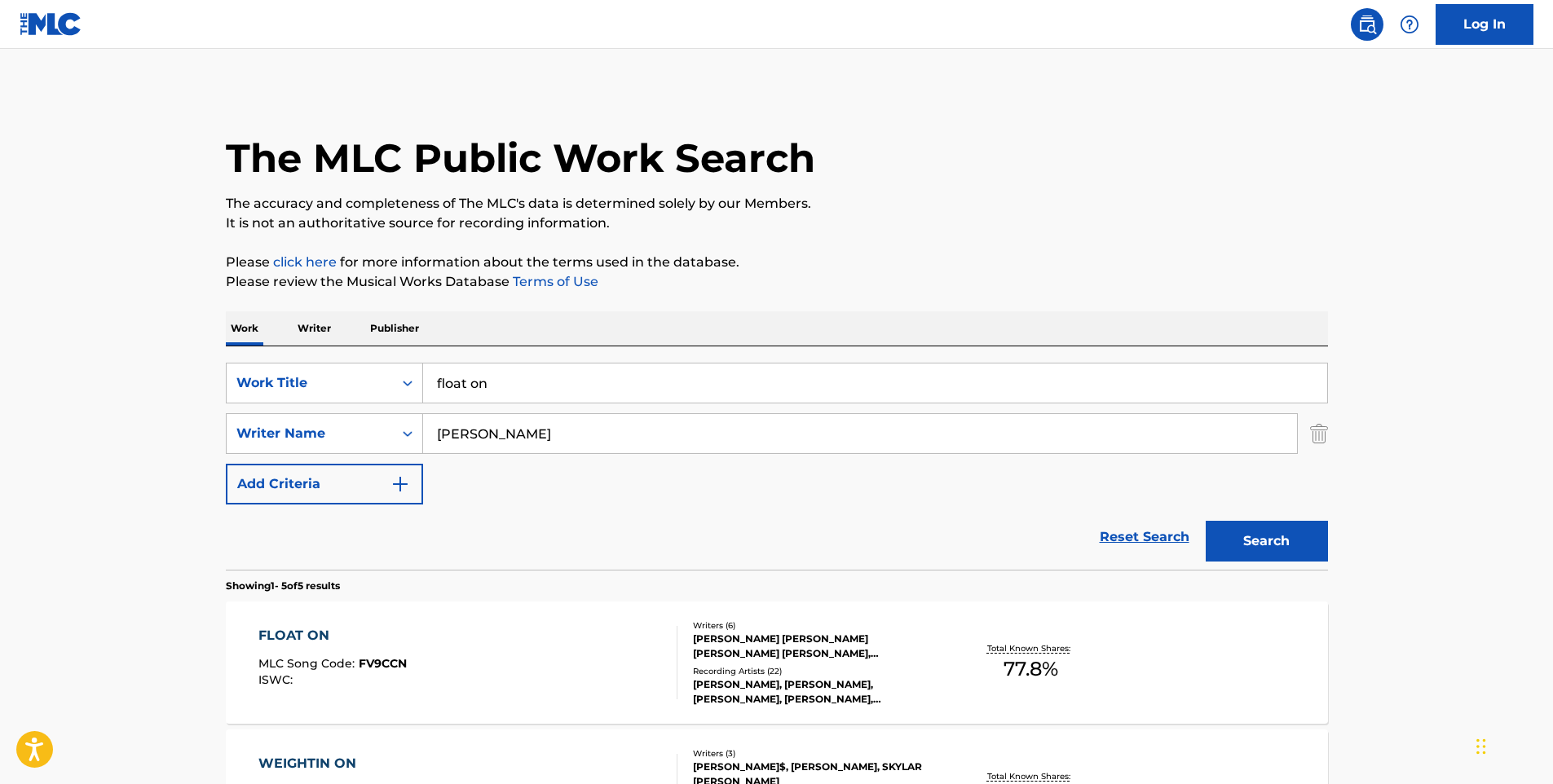
click at [1274, 539] on button "Search" at bounding box center [1266, 541] width 123 height 41
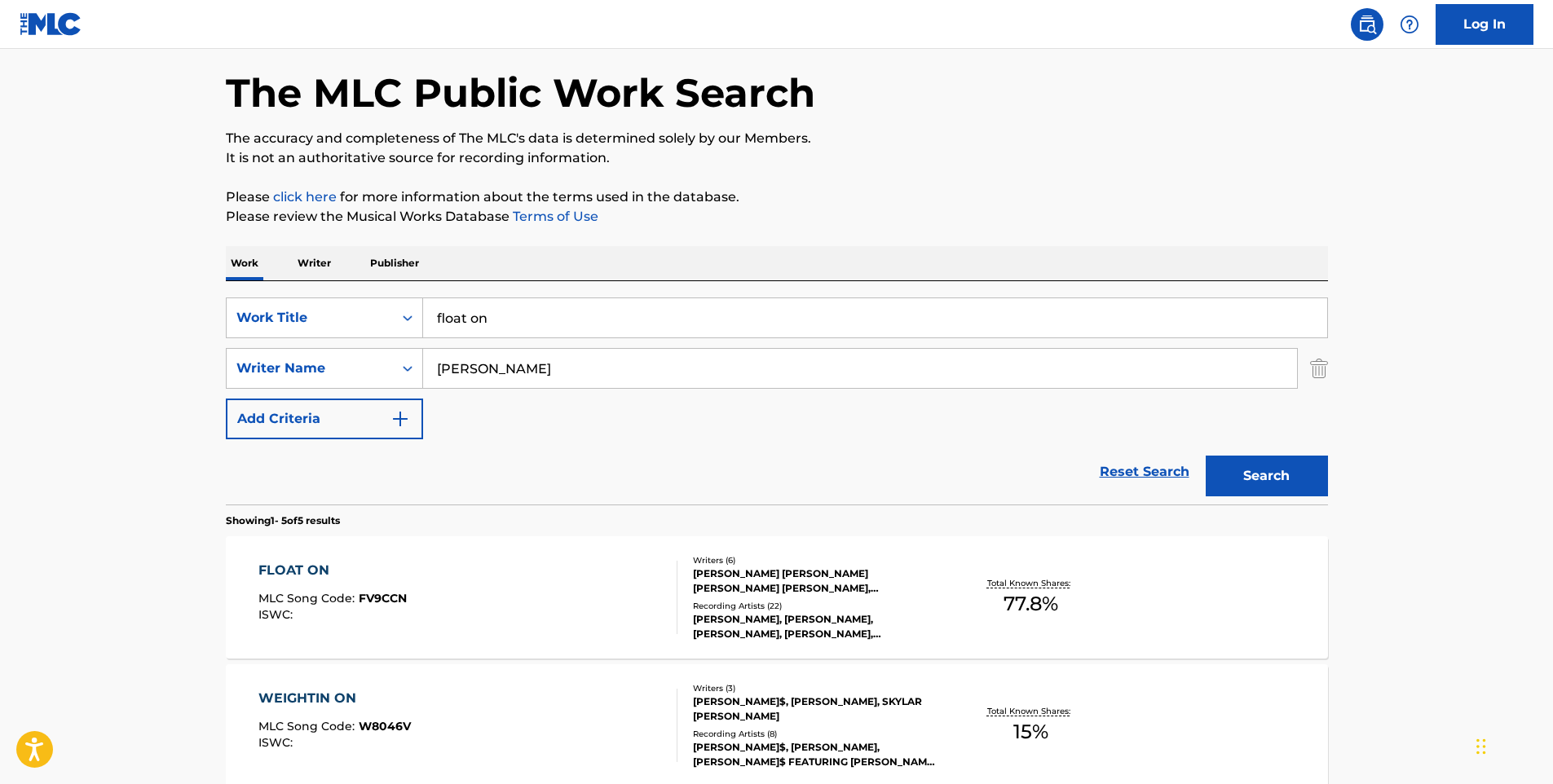
scroll to position [163, 0]
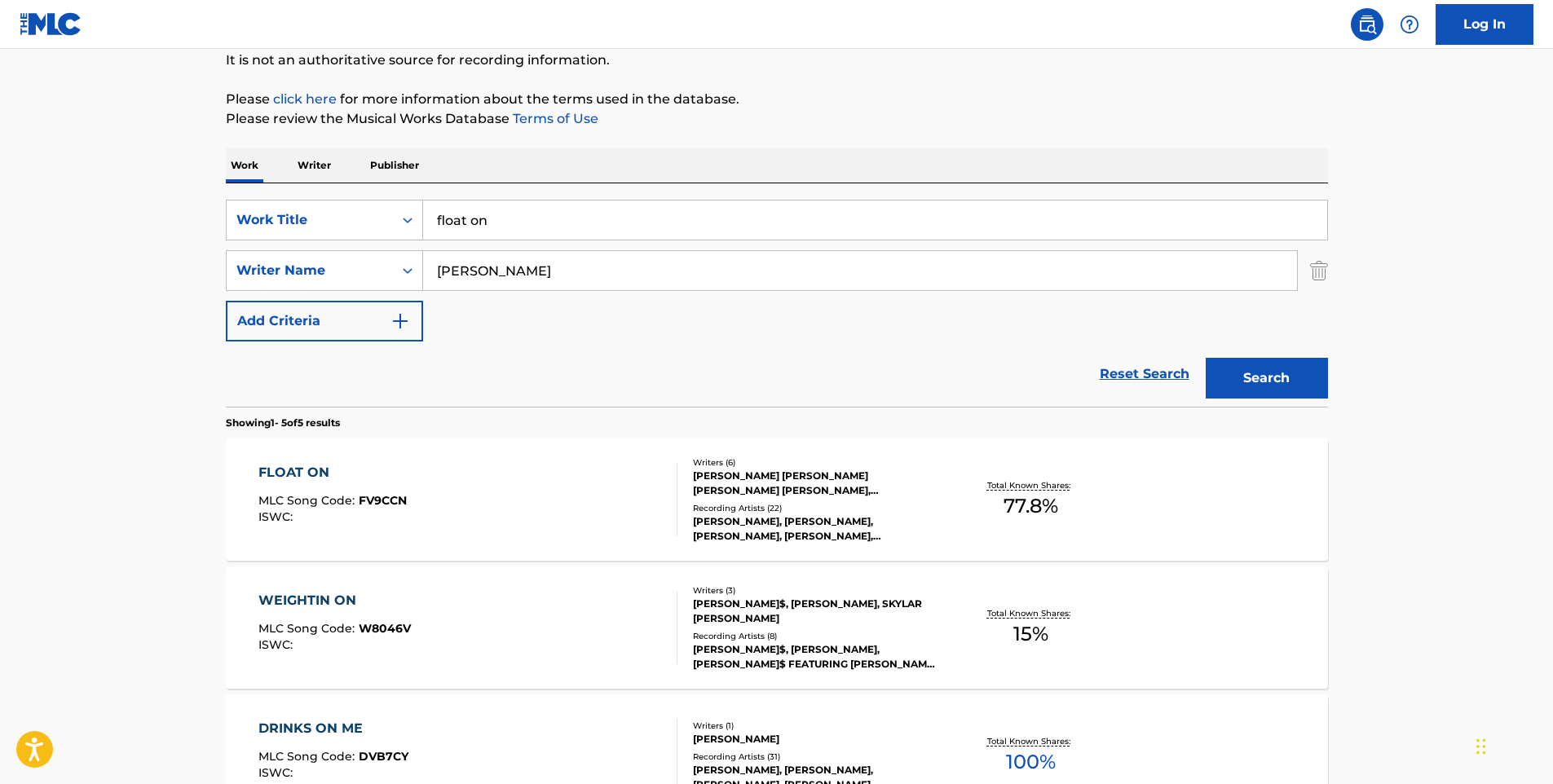
click at [473, 459] on div "FLOAT ON MLC Song Code : FV9CCN ISWC : Writers ( 6 ) [PERSON_NAME] [PERSON_NAME…" at bounding box center [777, 499] width 1102 height 123
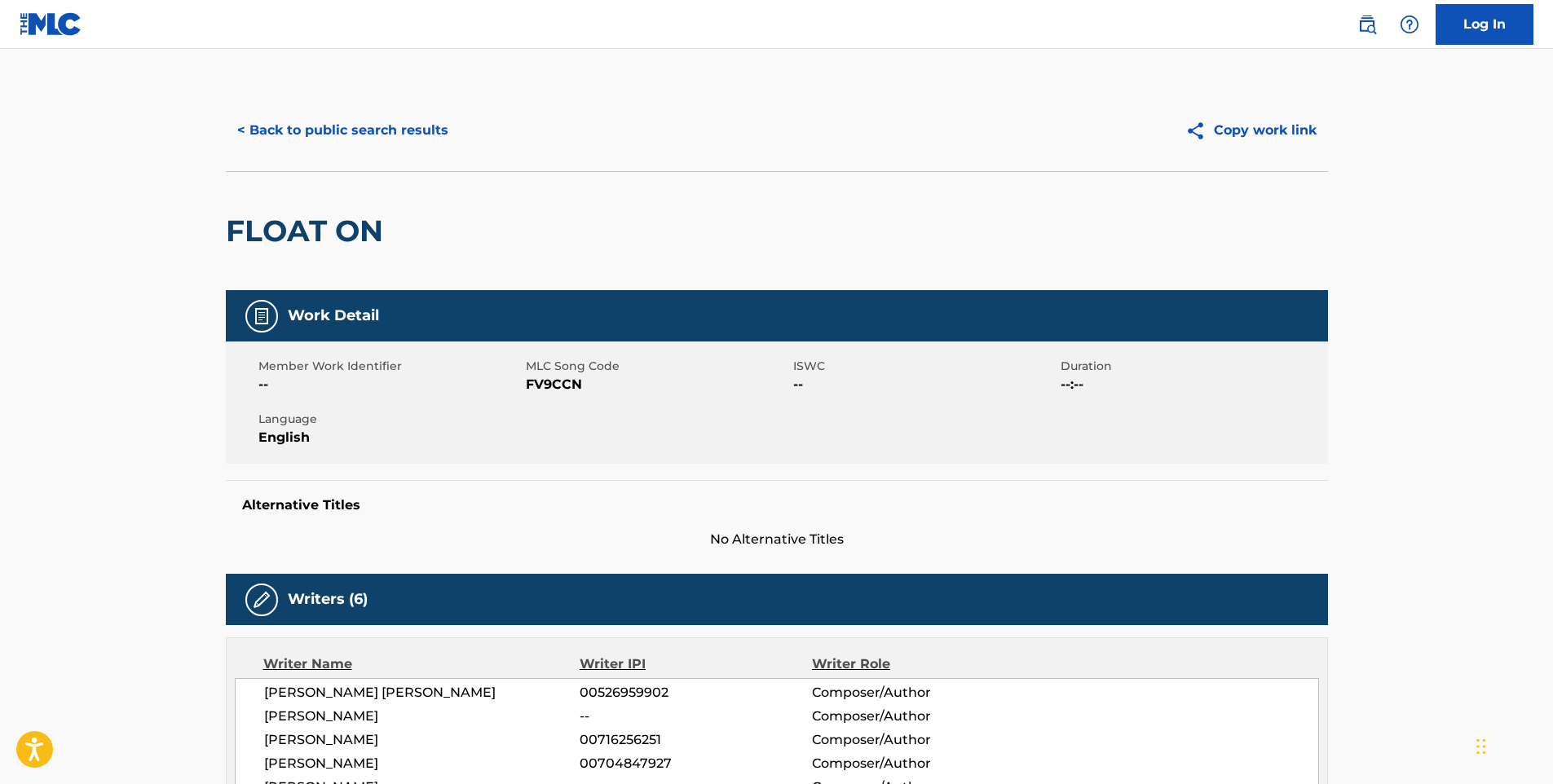
click at [359, 134] on button "< Back to public search results" at bounding box center [342, 131] width 234 height 41
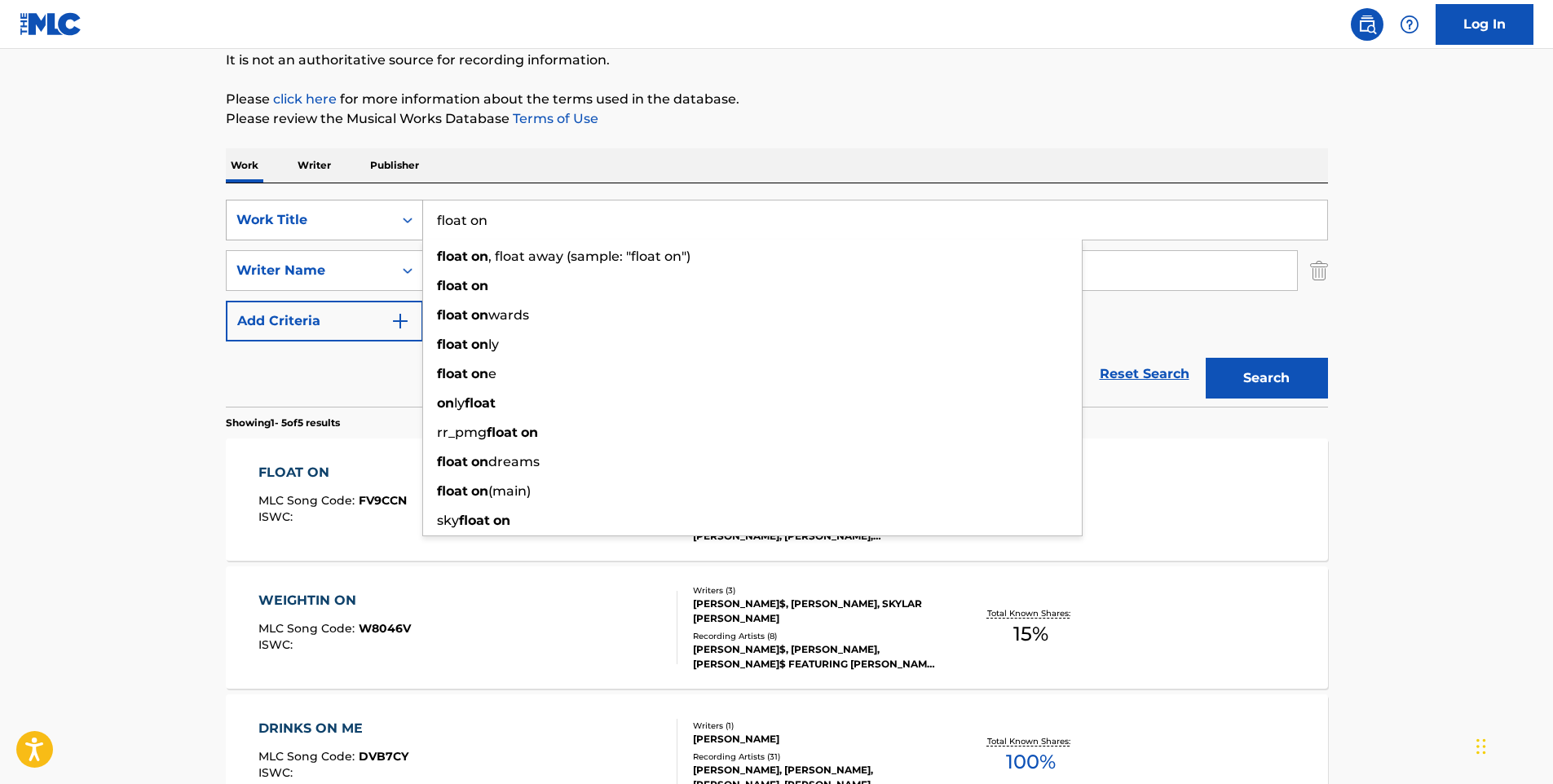
drag, startPoint x: 550, startPoint y: 218, endPoint x: 412, endPoint y: 228, distance: 138.4
click at [412, 228] on div "SearchWithCriteria2aea22fe-4ad2-436c-b3c5-4b65221e3cf8 Work Title float on floa…" at bounding box center [777, 220] width 1102 height 41
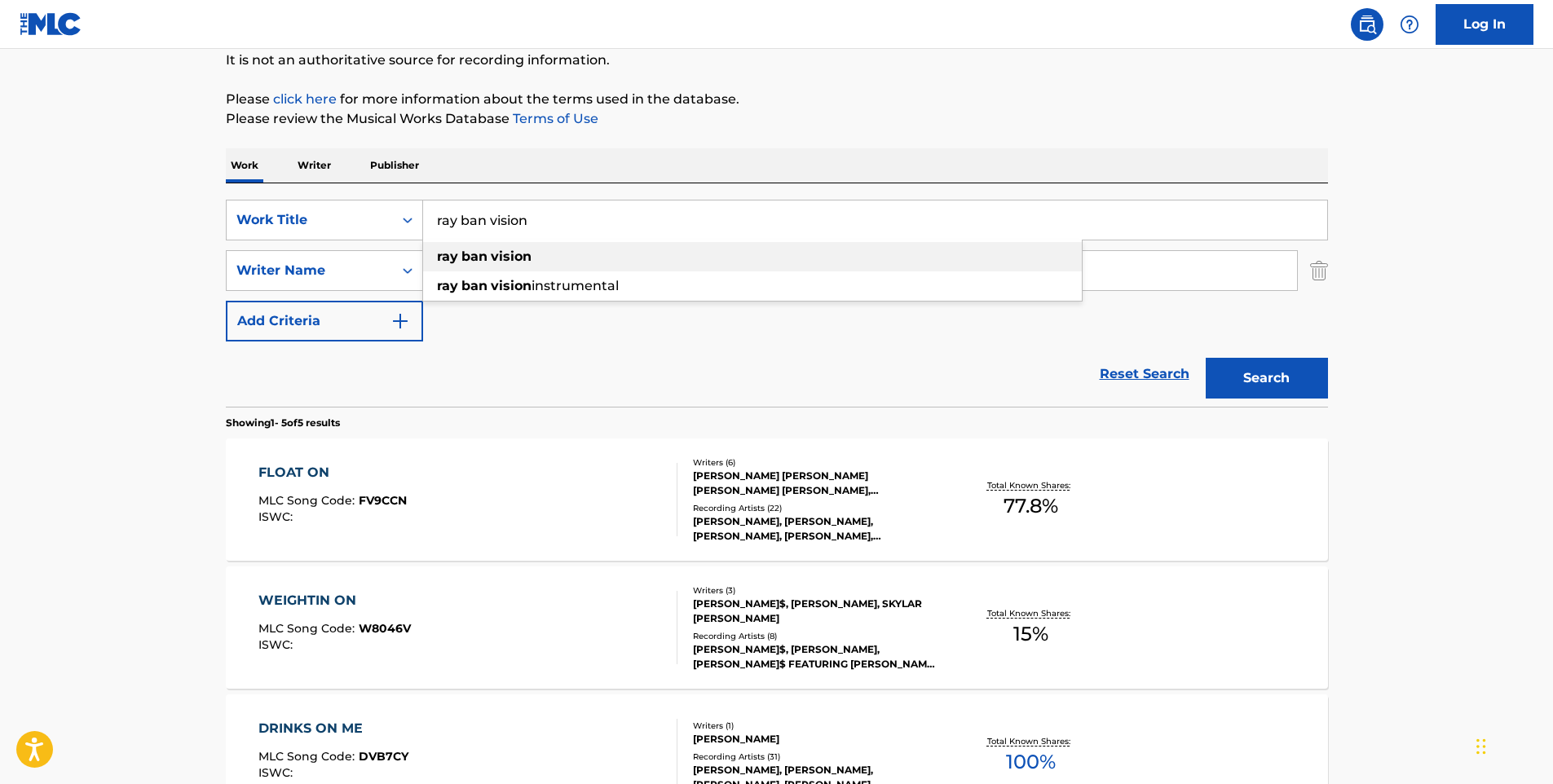
type input "ray ban vision"
click at [700, 254] on div "ray ban vision" at bounding box center [752, 257] width 659 height 29
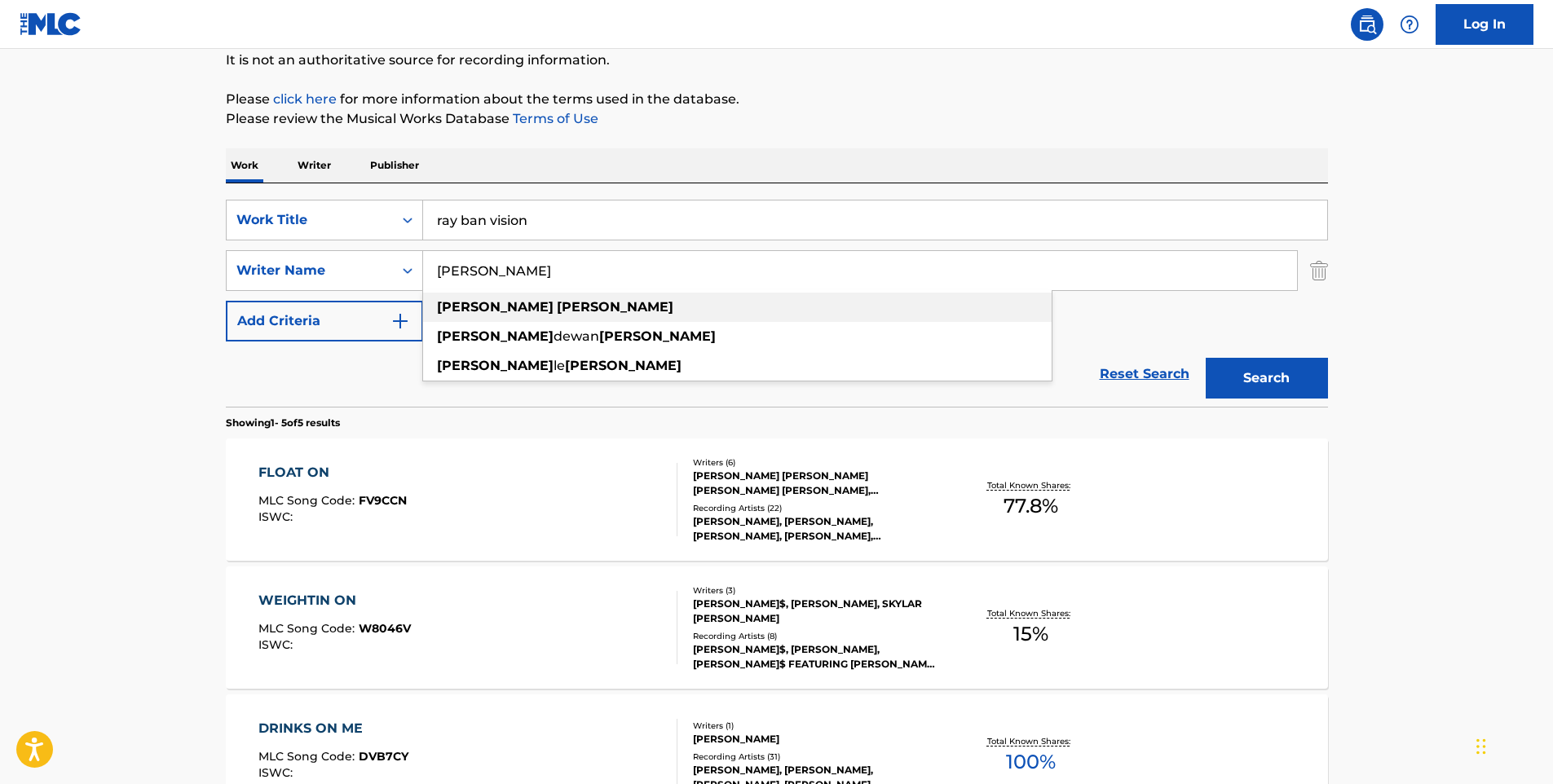
drag, startPoint x: 616, startPoint y: 269, endPoint x: 435, endPoint y: 295, distance: 182.9
click at [435, 290] on div "[PERSON_NAME] [PERSON_NAME] [PERSON_NAME] [PERSON_NAME] [PERSON_NAME]" at bounding box center [860, 271] width 874 height 39
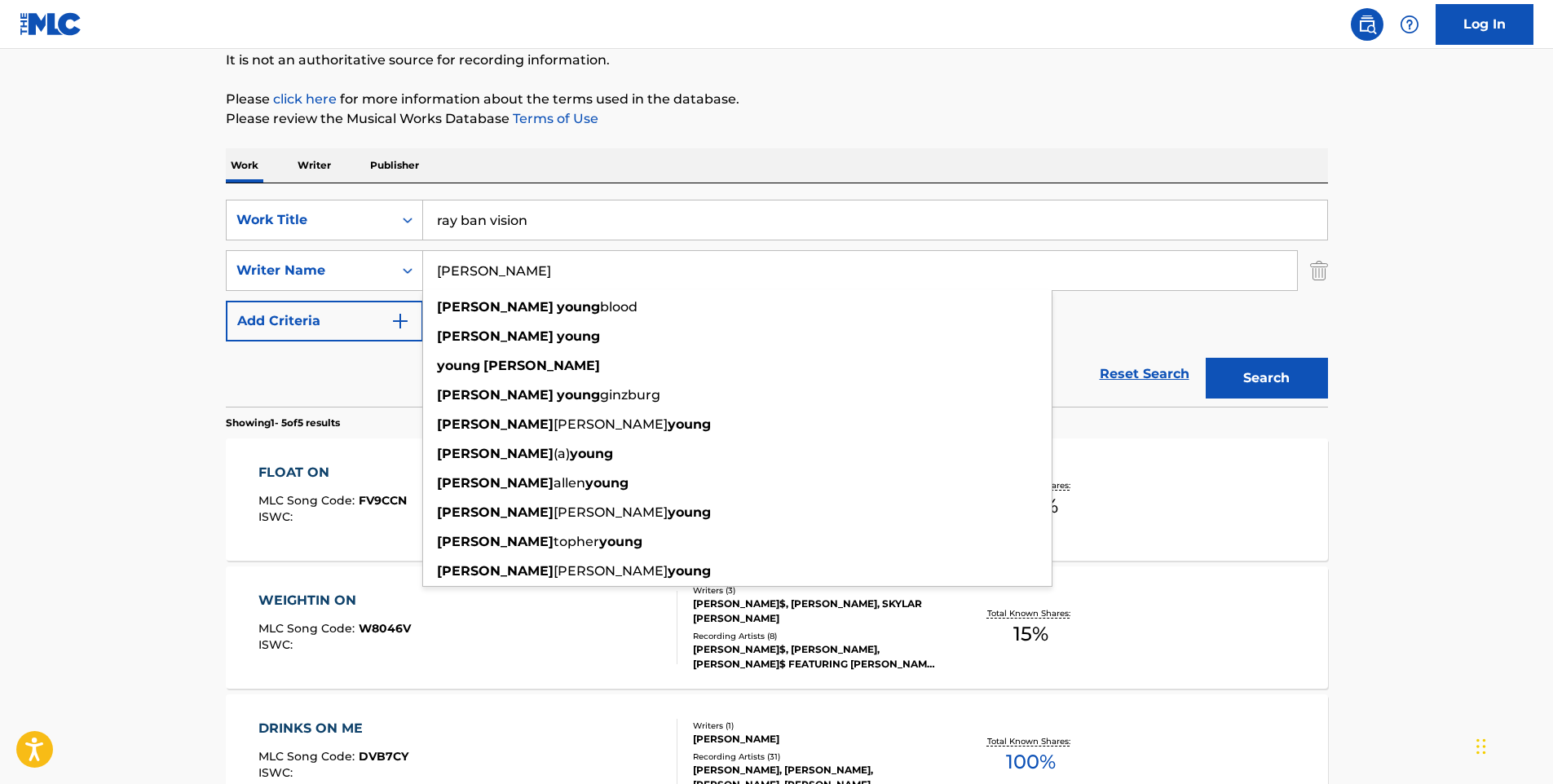
type input "[PERSON_NAME]"
click at [1206, 358] on button "Search" at bounding box center [1266, 378] width 123 height 41
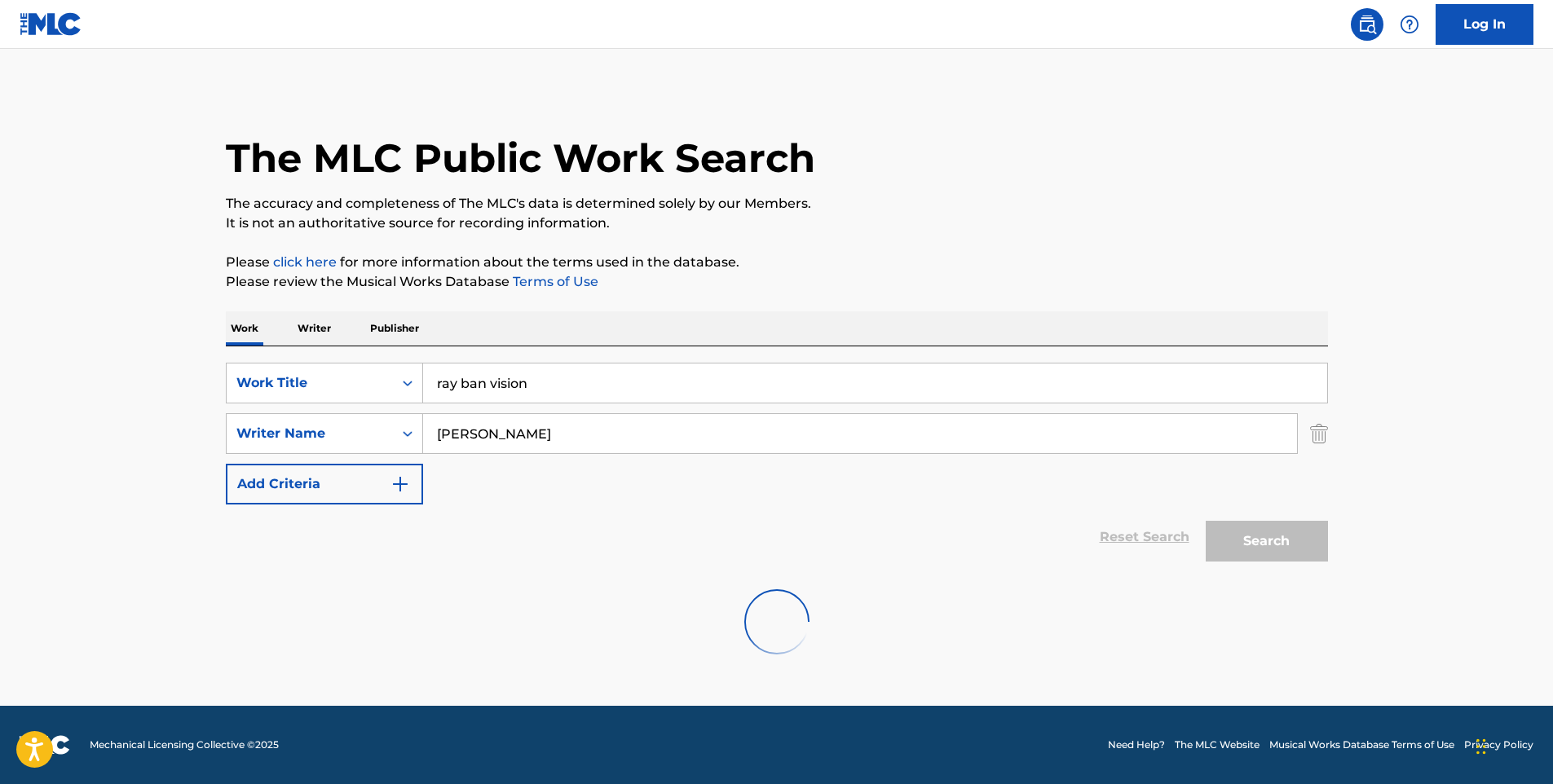
scroll to position [0, 0]
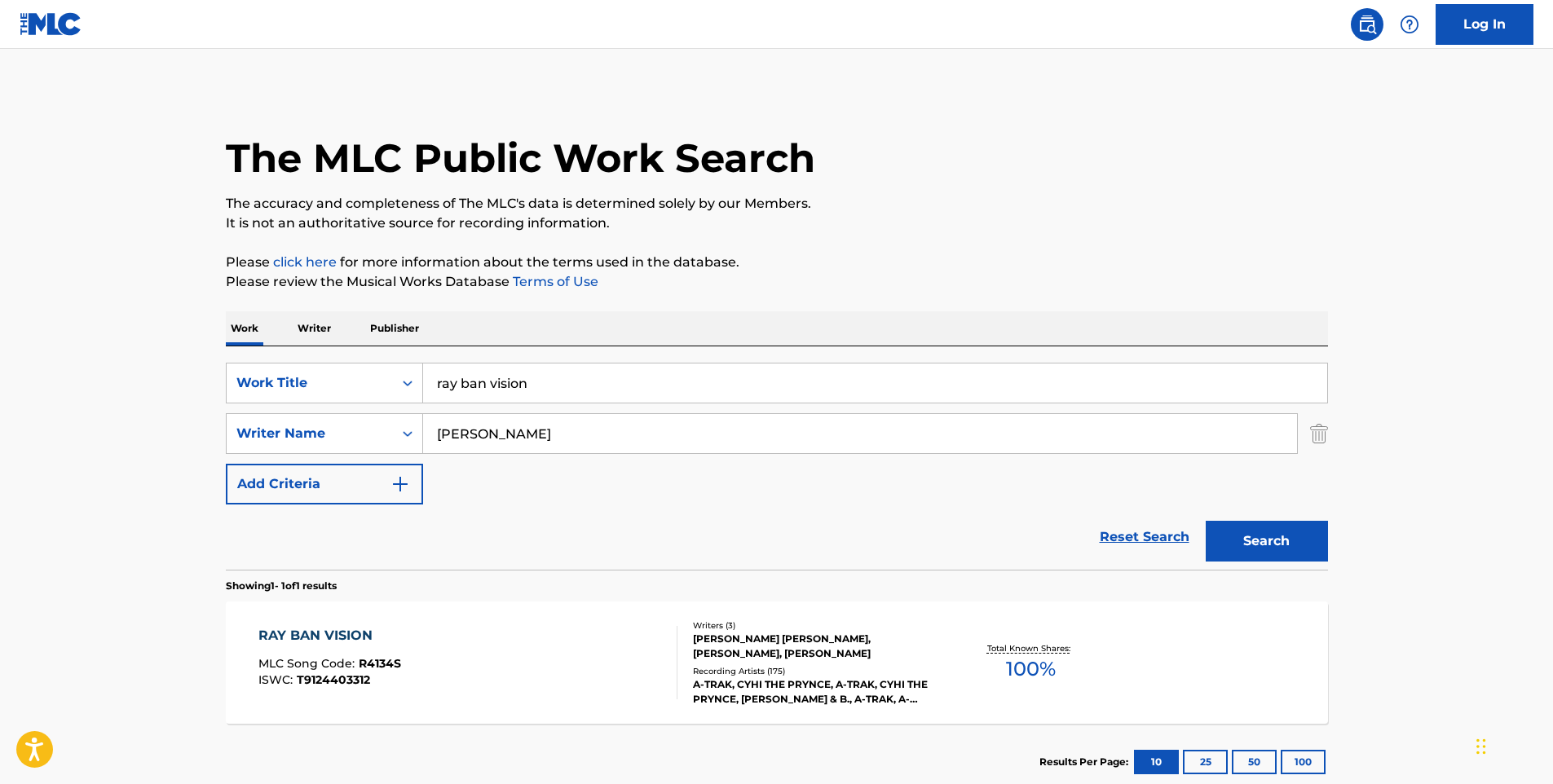
click at [512, 657] on div "RAY BAN VISION MLC Song Code : R4134S ISWC : T9124403312" at bounding box center [467, 662] width 419 height 73
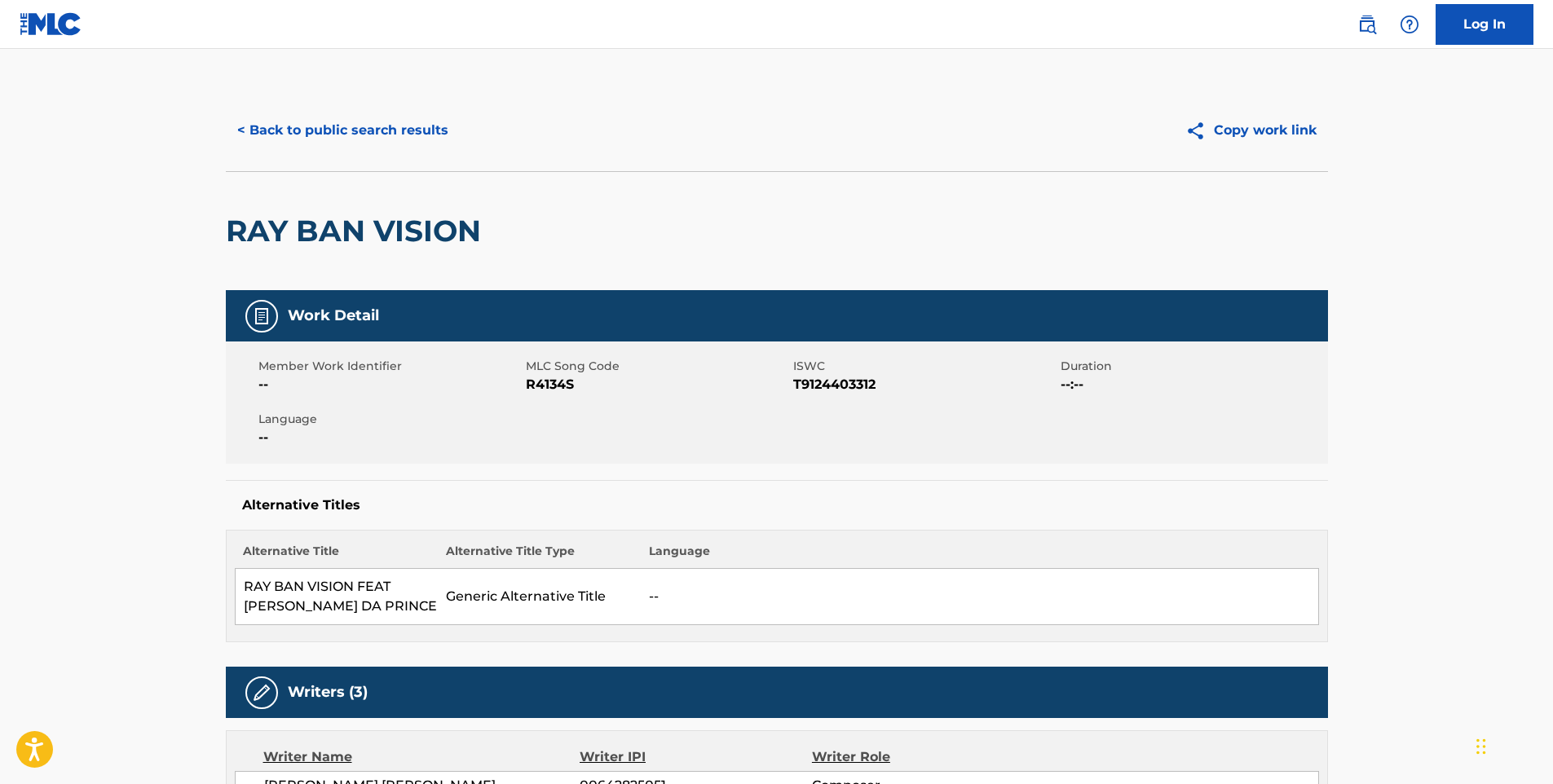
click at [427, 143] on button "< Back to public search results" at bounding box center [342, 131] width 234 height 41
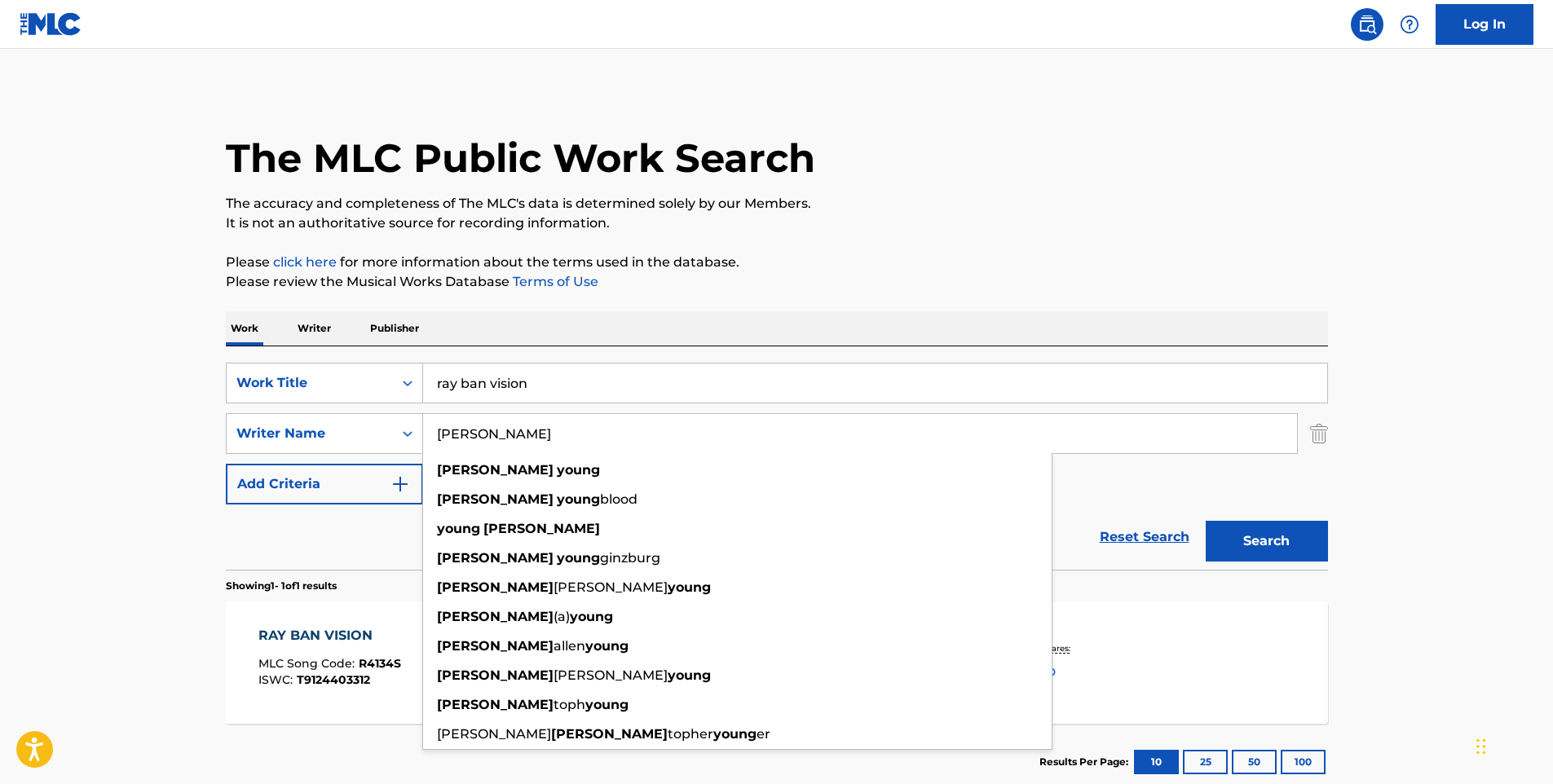
drag, startPoint x: 550, startPoint y: 438, endPoint x: 442, endPoint y: 448, distance: 108.5
click at [431, 443] on input "[PERSON_NAME]" at bounding box center [860, 434] width 874 height 39
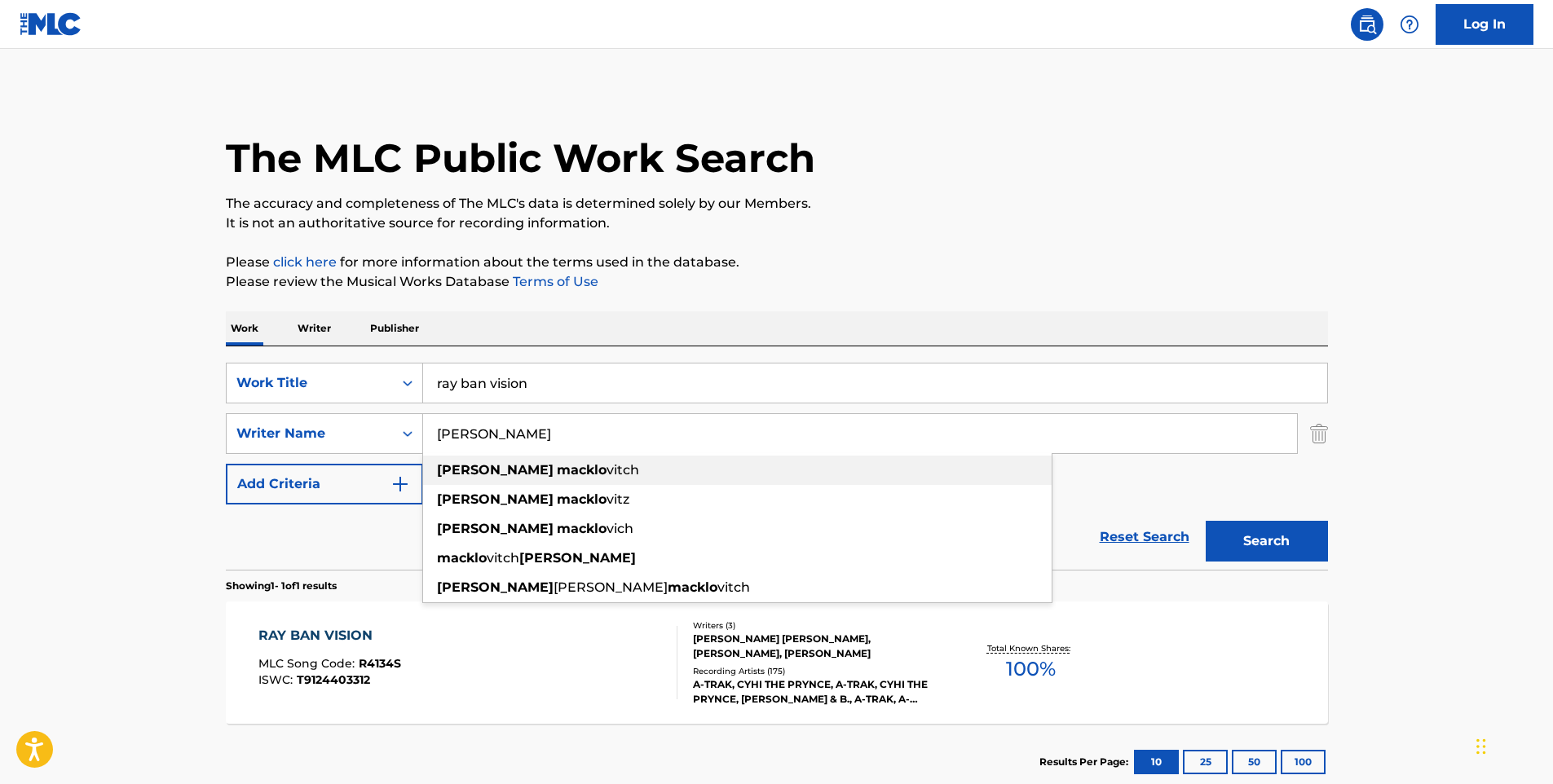
click at [556, 469] on strong "macklo" at bounding box center [581, 470] width 49 height 16
type input "[PERSON_NAME]"
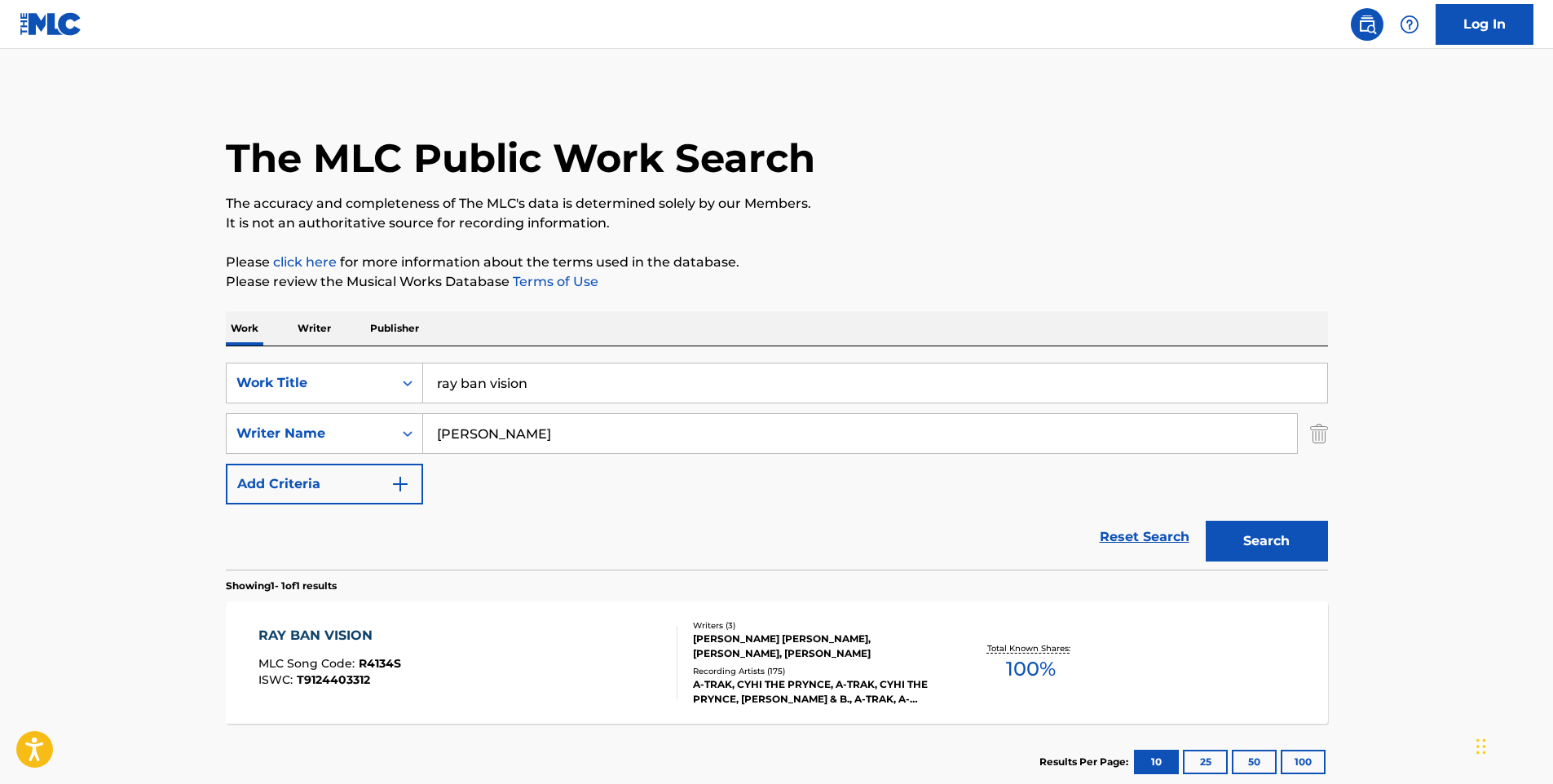
drag, startPoint x: 556, startPoint y: 355, endPoint x: 524, endPoint y: 370, distance: 35.3
click at [521, 370] on div "SearchWithCriteria2aea22fe-4ad2-436c-b3c5-4b65221e3cf8 Work Title ray ban visio…" at bounding box center [777, 458] width 1102 height 223
drag, startPoint x: 545, startPoint y: 380, endPoint x: 436, endPoint y: 388, distance: 109.3
click at [436, 388] on input "ray ban vision" at bounding box center [875, 383] width 904 height 39
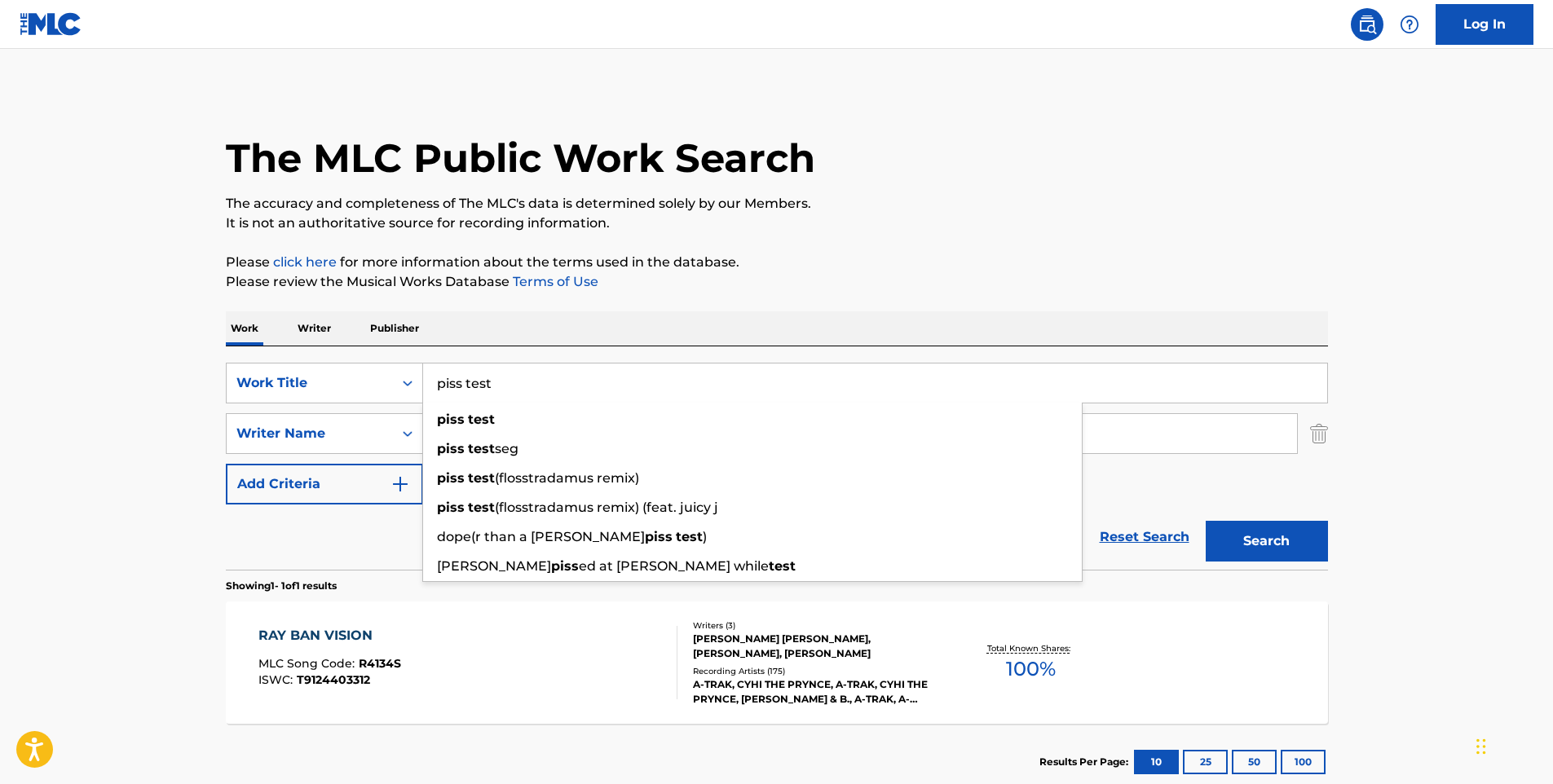
type input "piss test"
click at [1206, 521] on button "Search" at bounding box center [1266, 541] width 123 height 41
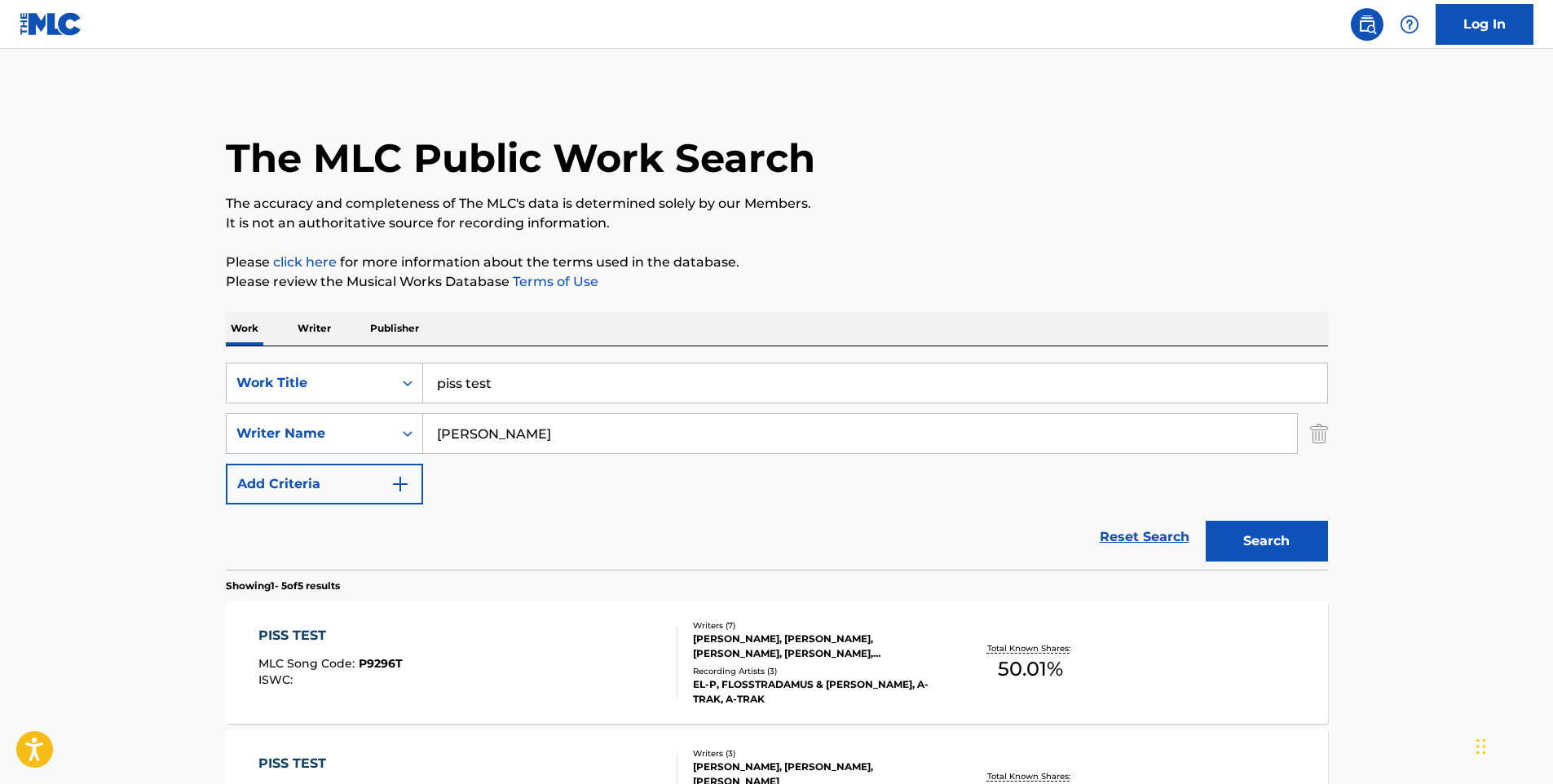
click at [535, 638] on div "PISS TEST MLC Song Code : P9296T ISWC :" at bounding box center [467, 662] width 419 height 73
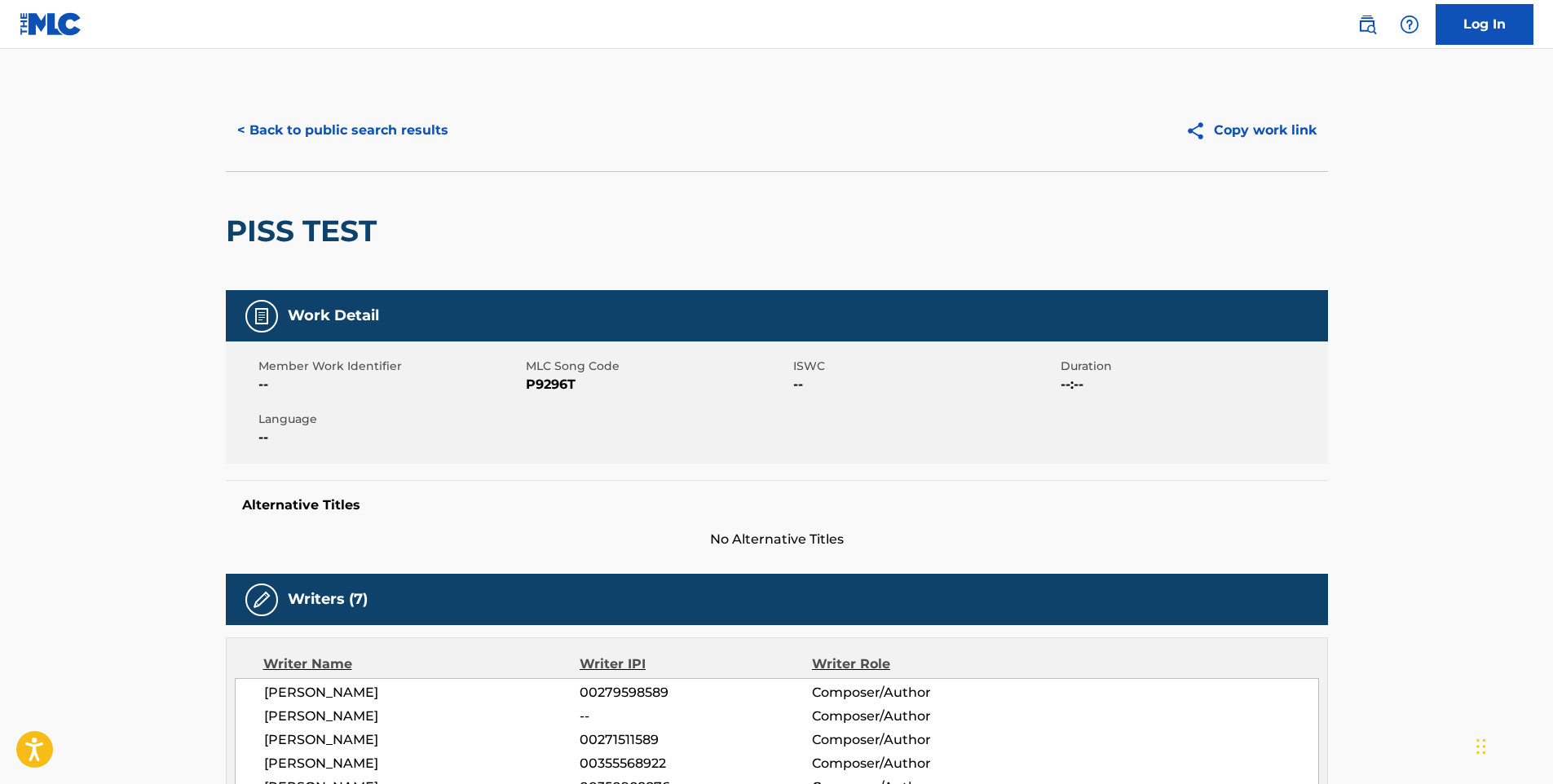
click at [381, 142] on button "< Back to public search results" at bounding box center [342, 131] width 234 height 41
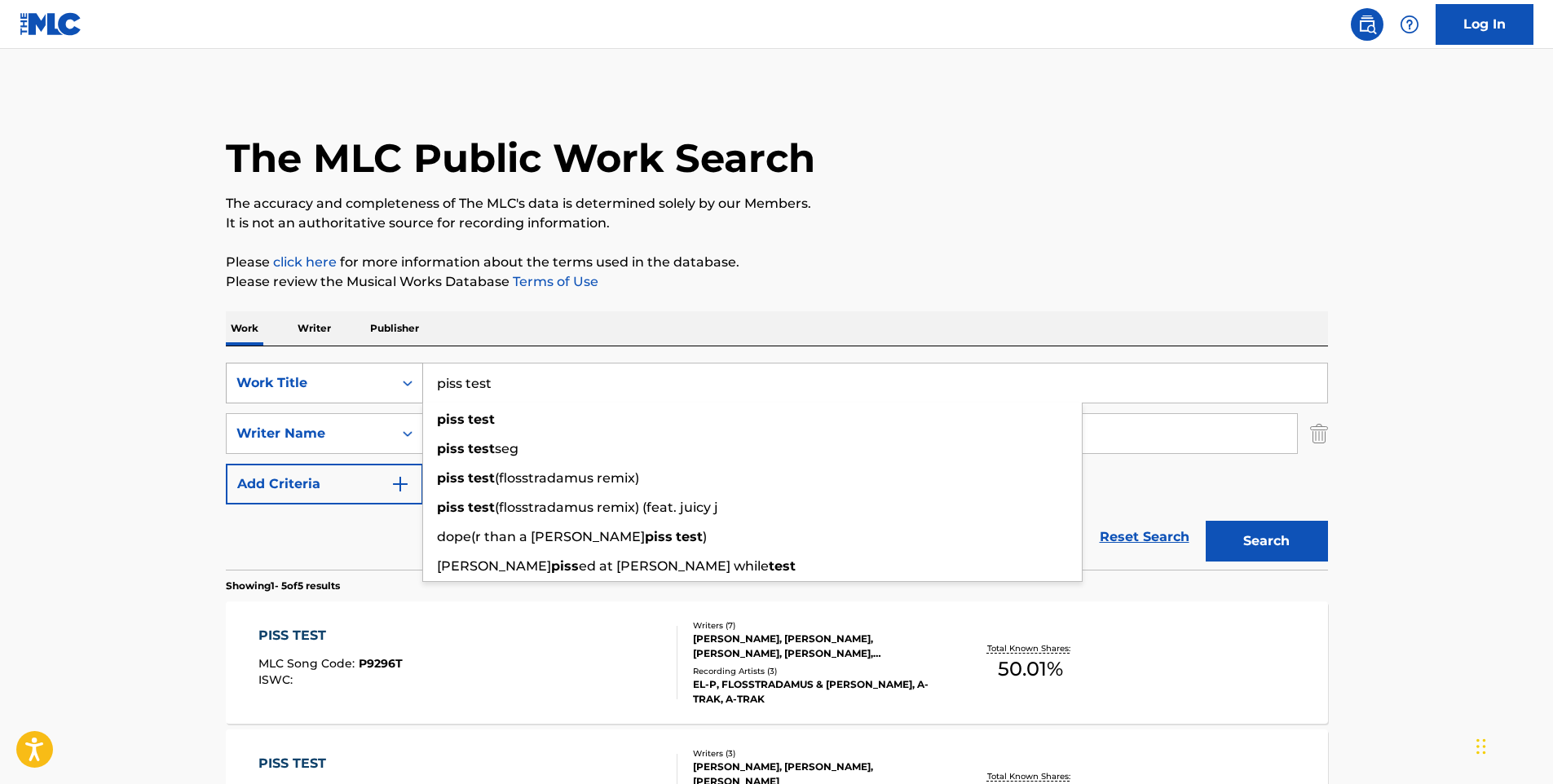
drag, startPoint x: 558, startPoint y: 392, endPoint x: 396, endPoint y: 393, distance: 162.0
click at [396, 393] on div "SearchWithCriteria2aea22fe-4ad2-436c-b3c5-4b65221e3cf8 Work Title piss test pis…" at bounding box center [777, 383] width 1102 height 41
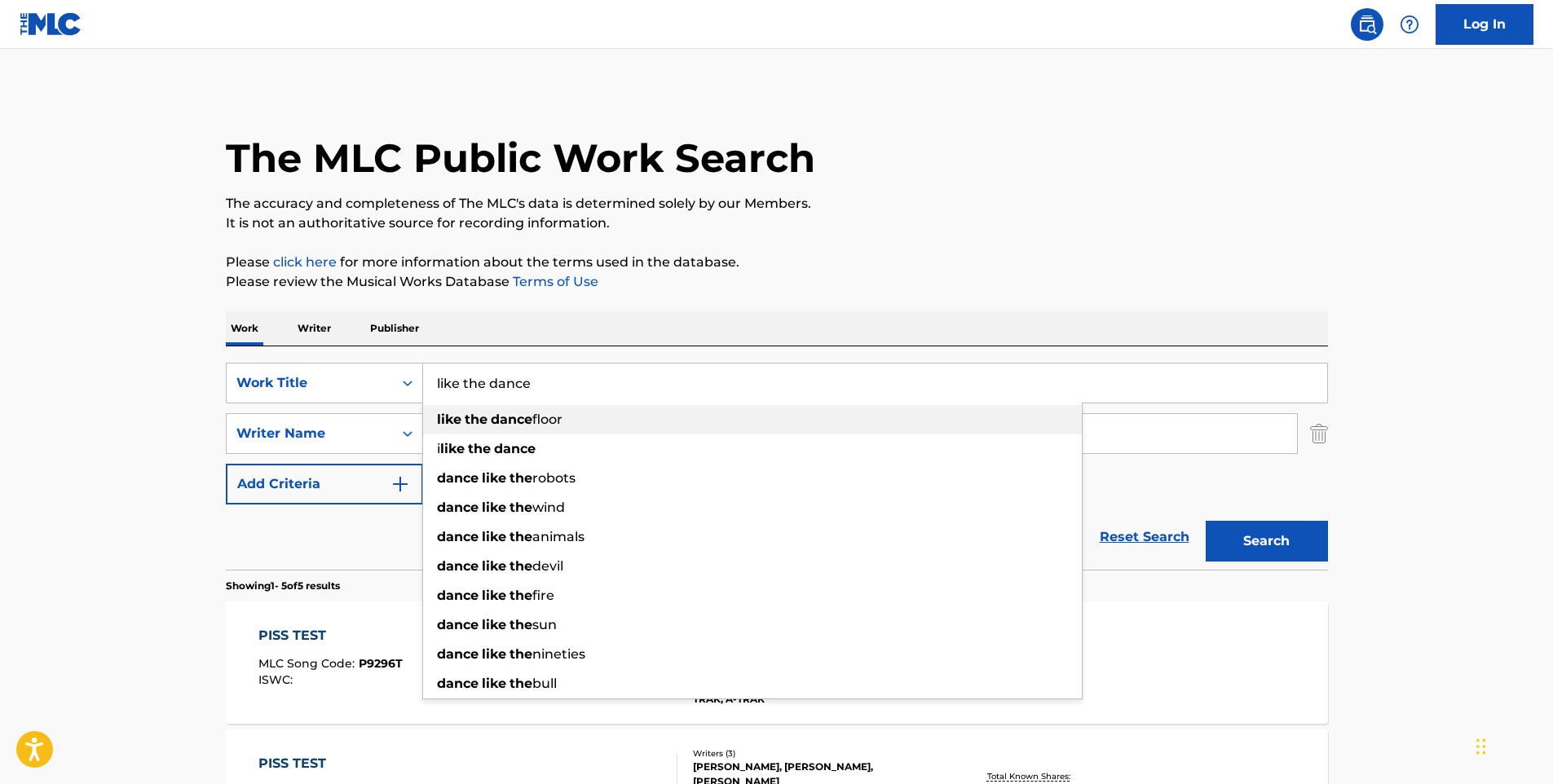
click at [701, 422] on div "like the dance floor" at bounding box center [752, 419] width 659 height 29
type input "like the dancefloor"
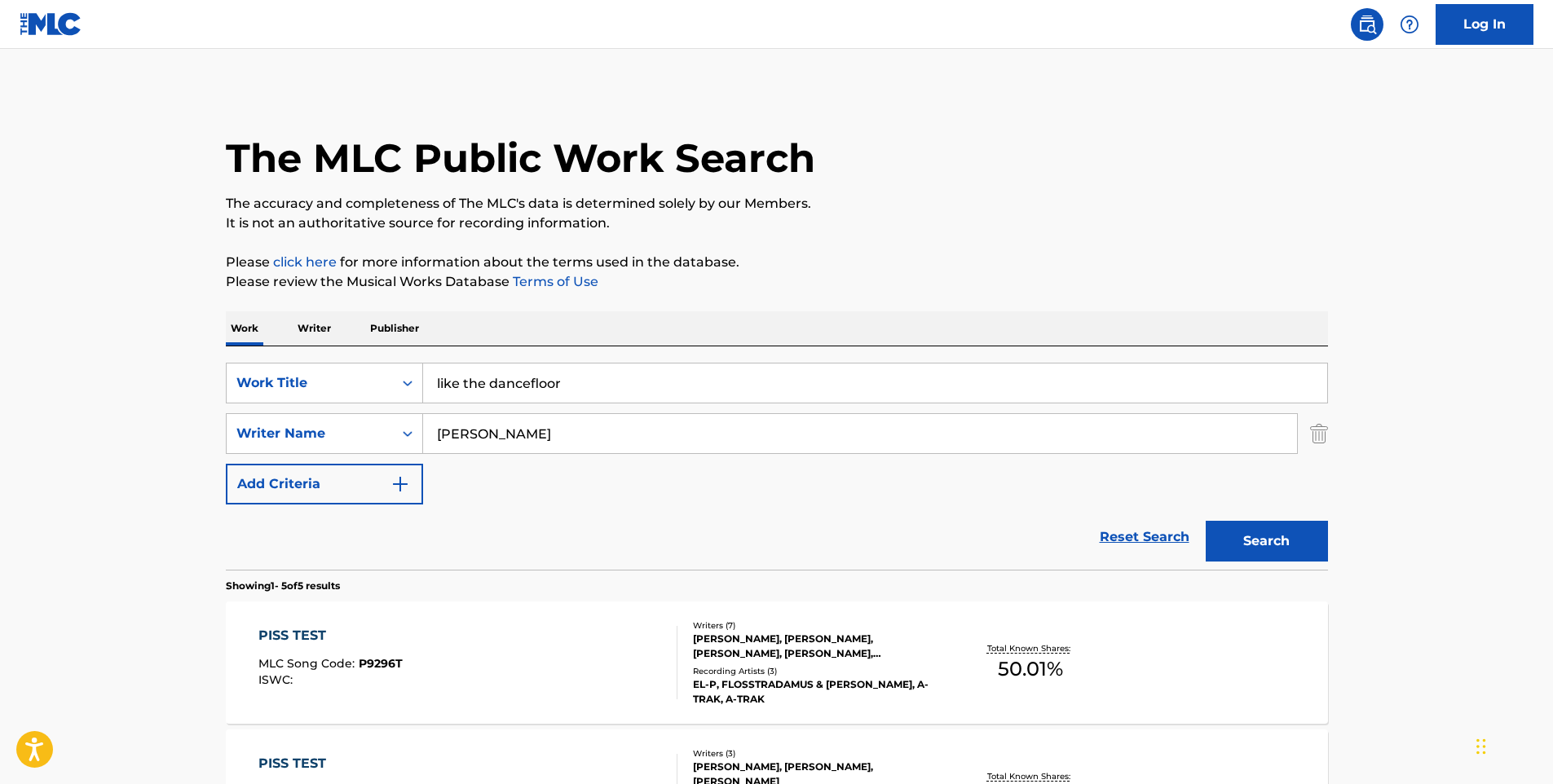
click at [1301, 534] on button "Search" at bounding box center [1266, 541] width 123 height 41
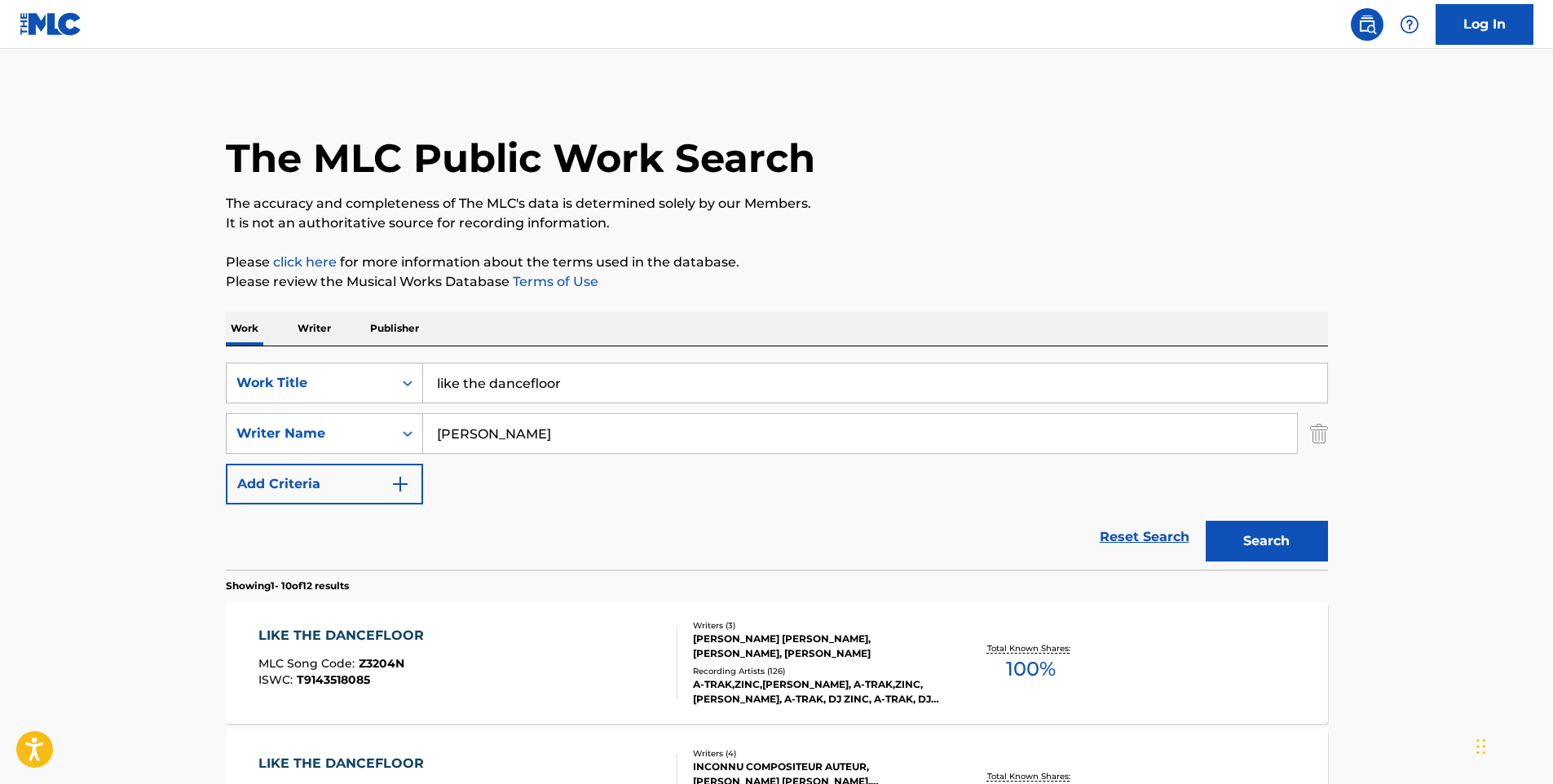
click at [460, 649] on div "LIKE THE DANCEFLOOR MLC Song Code : Z3204N ISWC : T9143518085" at bounding box center [467, 662] width 419 height 73
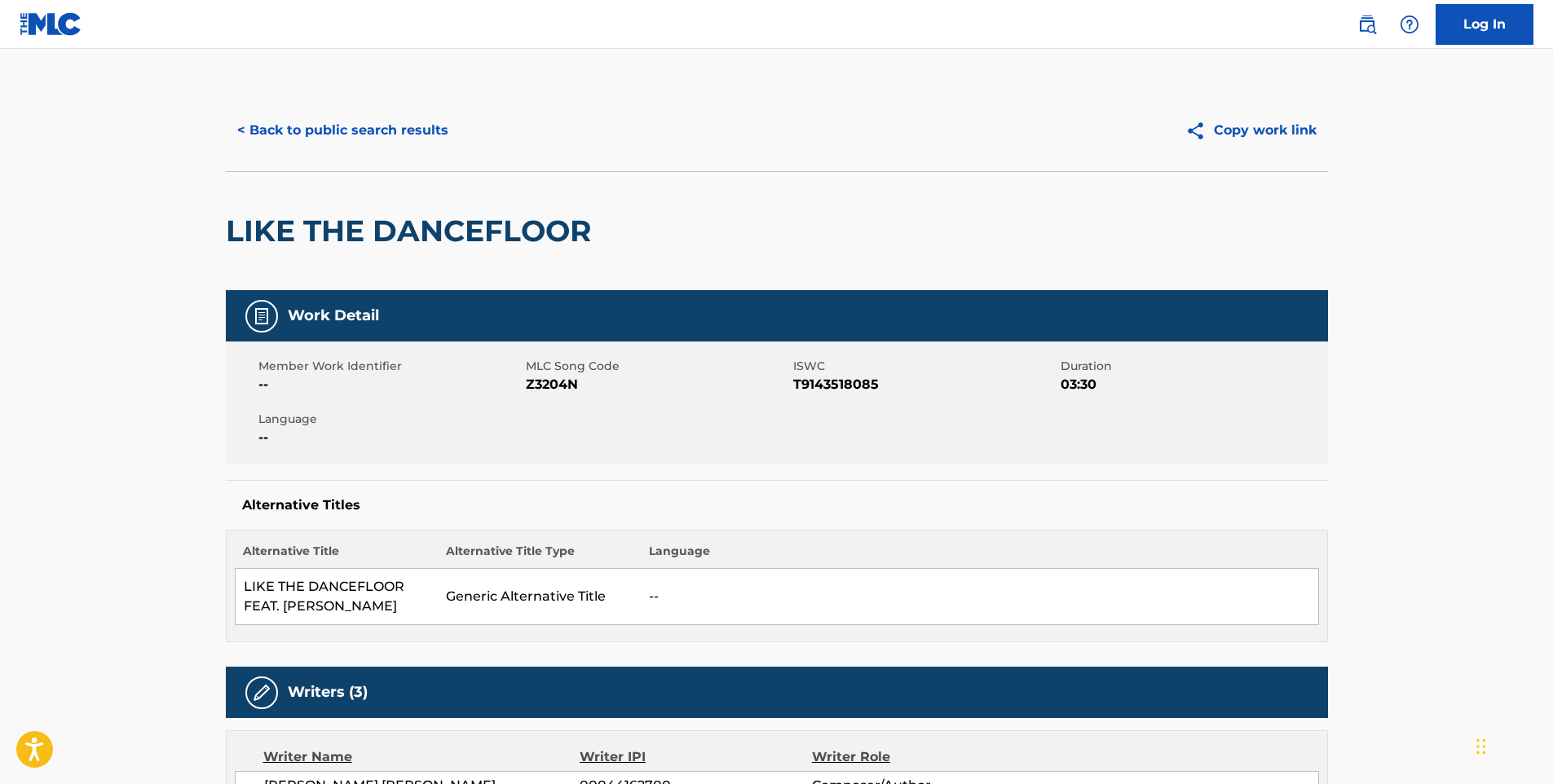
click at [352, 121] on button "< Back to public search results" at bounding box center [342, 131] width 234 height 41
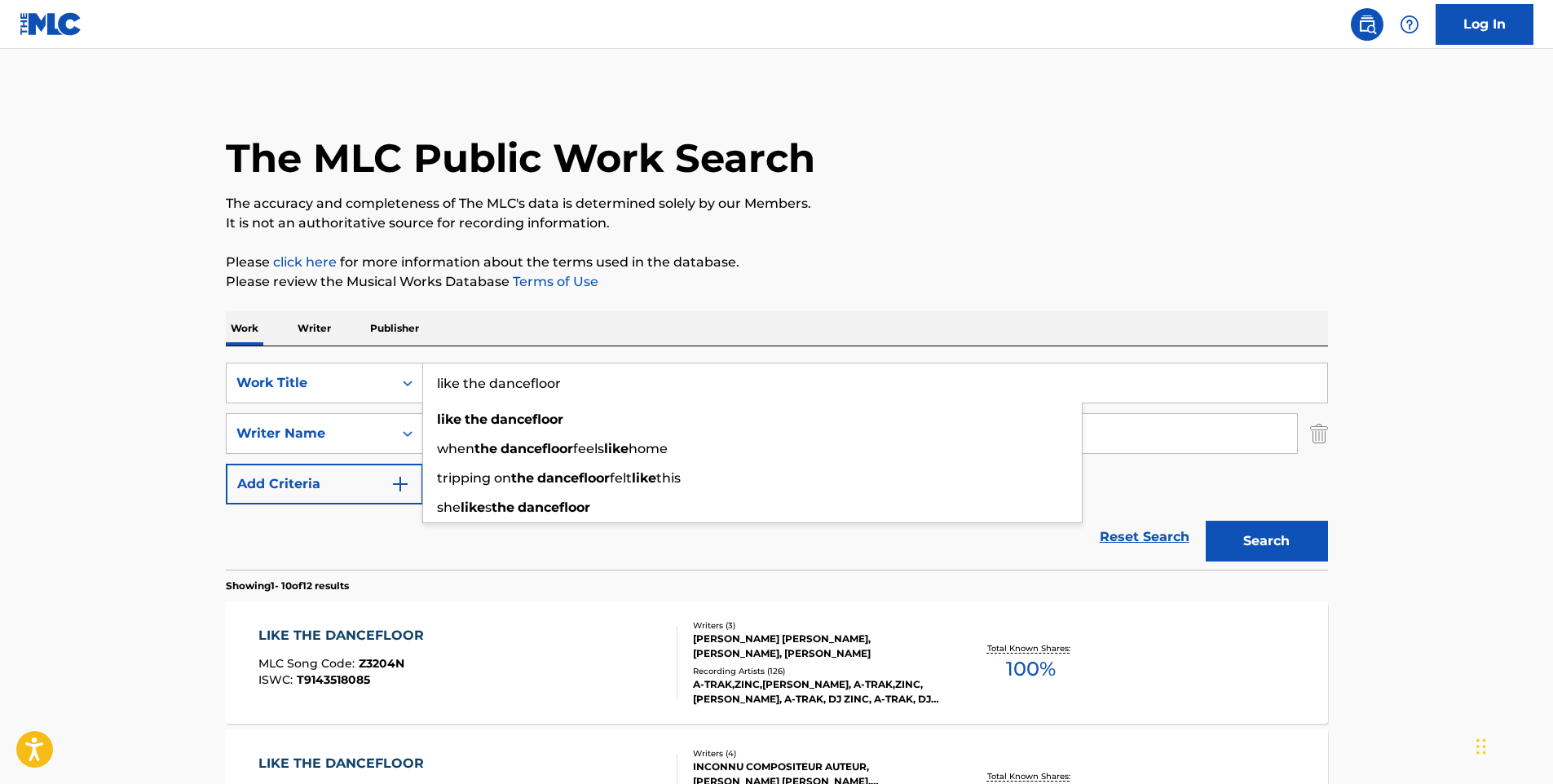
drag, startPoint x: 609, startPoint y: 378, endPoint x: 430, endPoint y: 395, distance: 179.8
click at [430, 395] on input "like the dancefloor" at bounding box center [875, 383] width 904 height 39
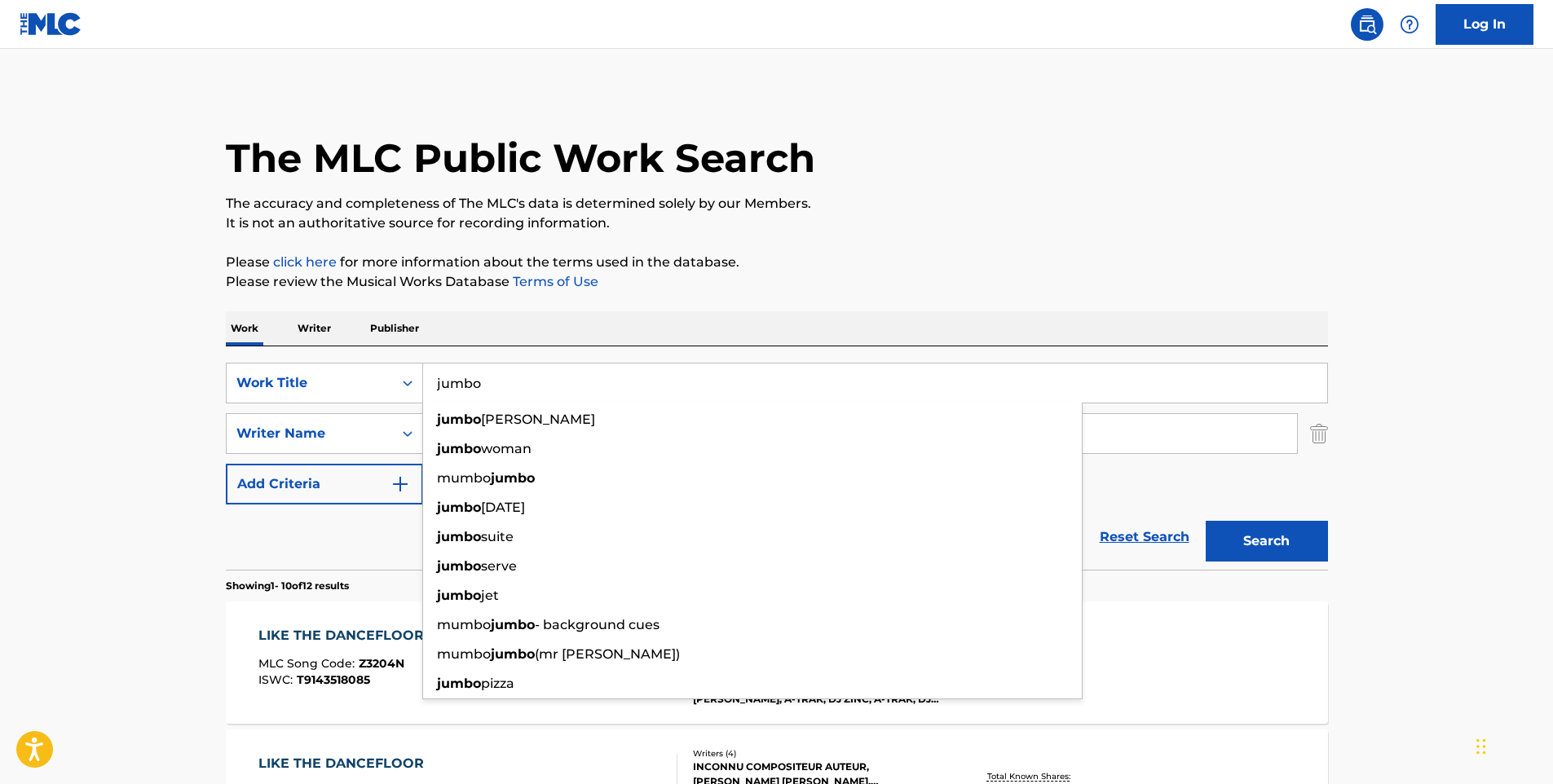
type input "jumbo"
click at [1206, 521] on button "Search" at bounding box center [1266, 541] width 123 height 41
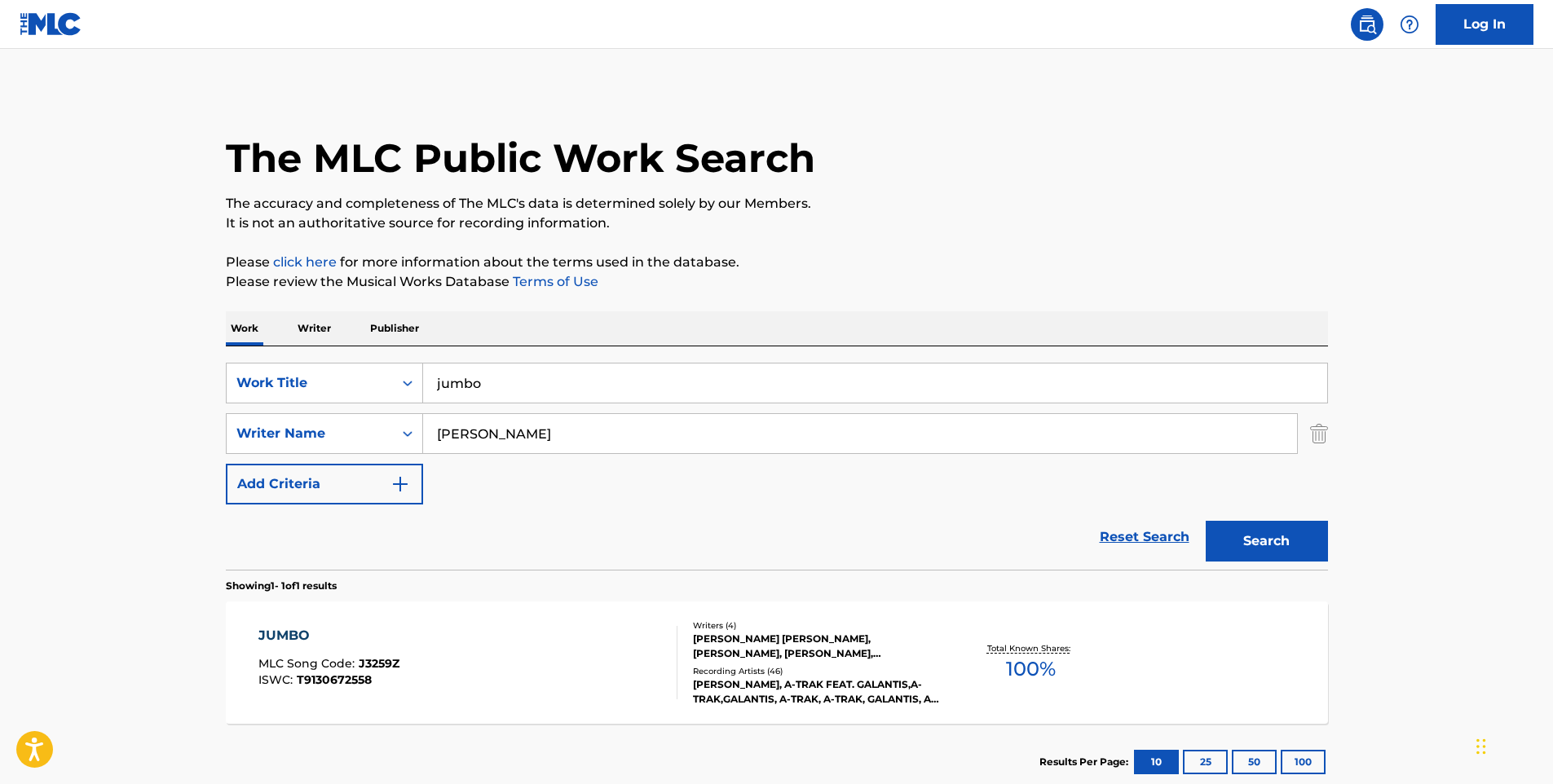
click at [550, 627] on div "JUMBO MLC Song Code : J3259Z ISWC : T9130672558" at bounding box center [467, 662] width 419 height 73
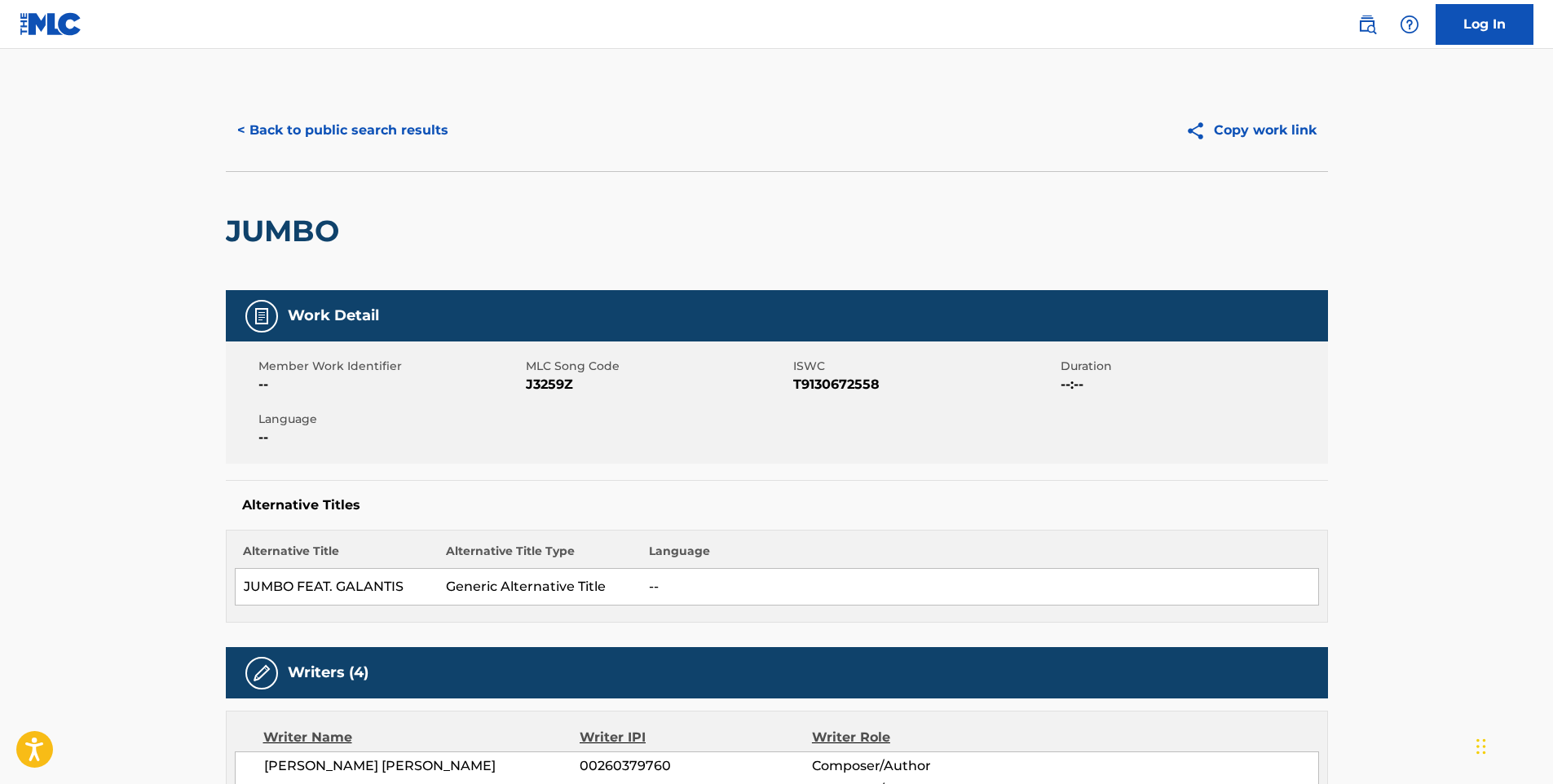
click at [363, 128] on button "< Back to public search results" at bounding box center [342, 131] width 234 height 41
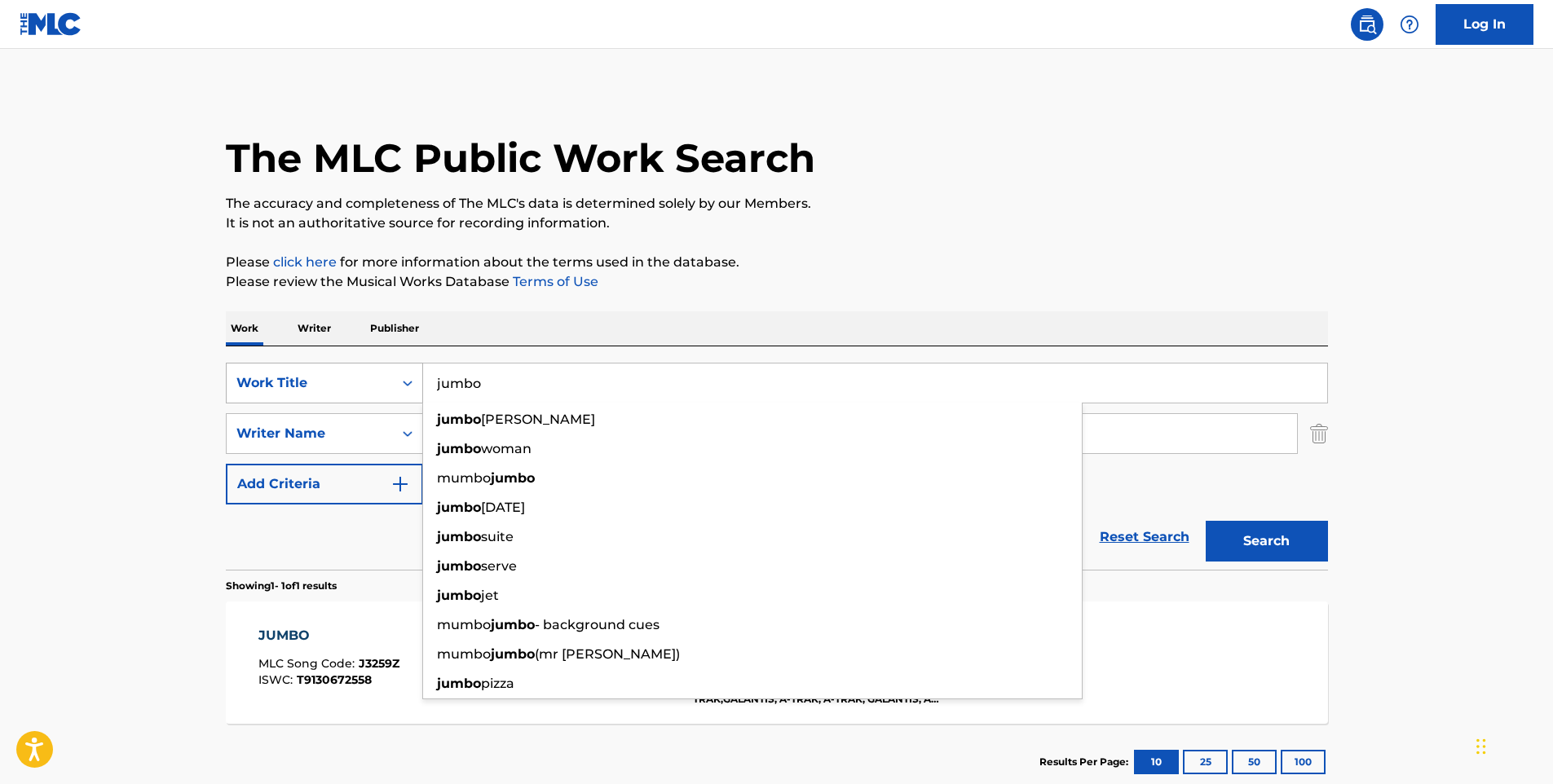
drag, startPoint x: 530, startPoint y: 386, endPoint x: 411, endPoint y: 389, distance: 119.0
click at [411, 389] on div "SearchWithCriteria2aea22fe-4ad2-436c-b3c5-4b65221e3cf8 Work Title jumbo jumbo […" at bounding box center [777, 383] width 1102 height 41
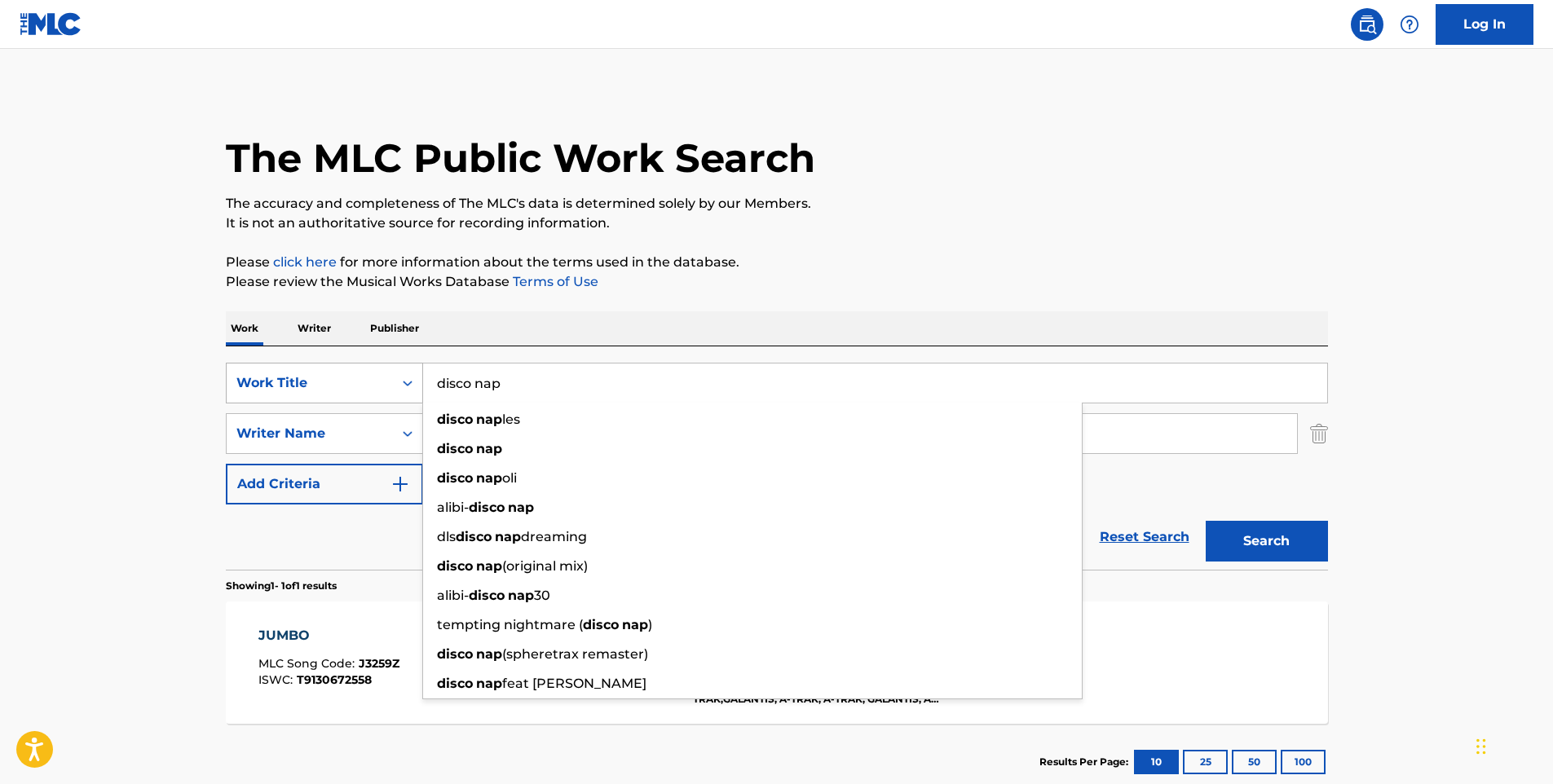
type input "disco nap"
click at [1206, 521] on button "Search" at bounding box center [1266, 541] width 123 height 41
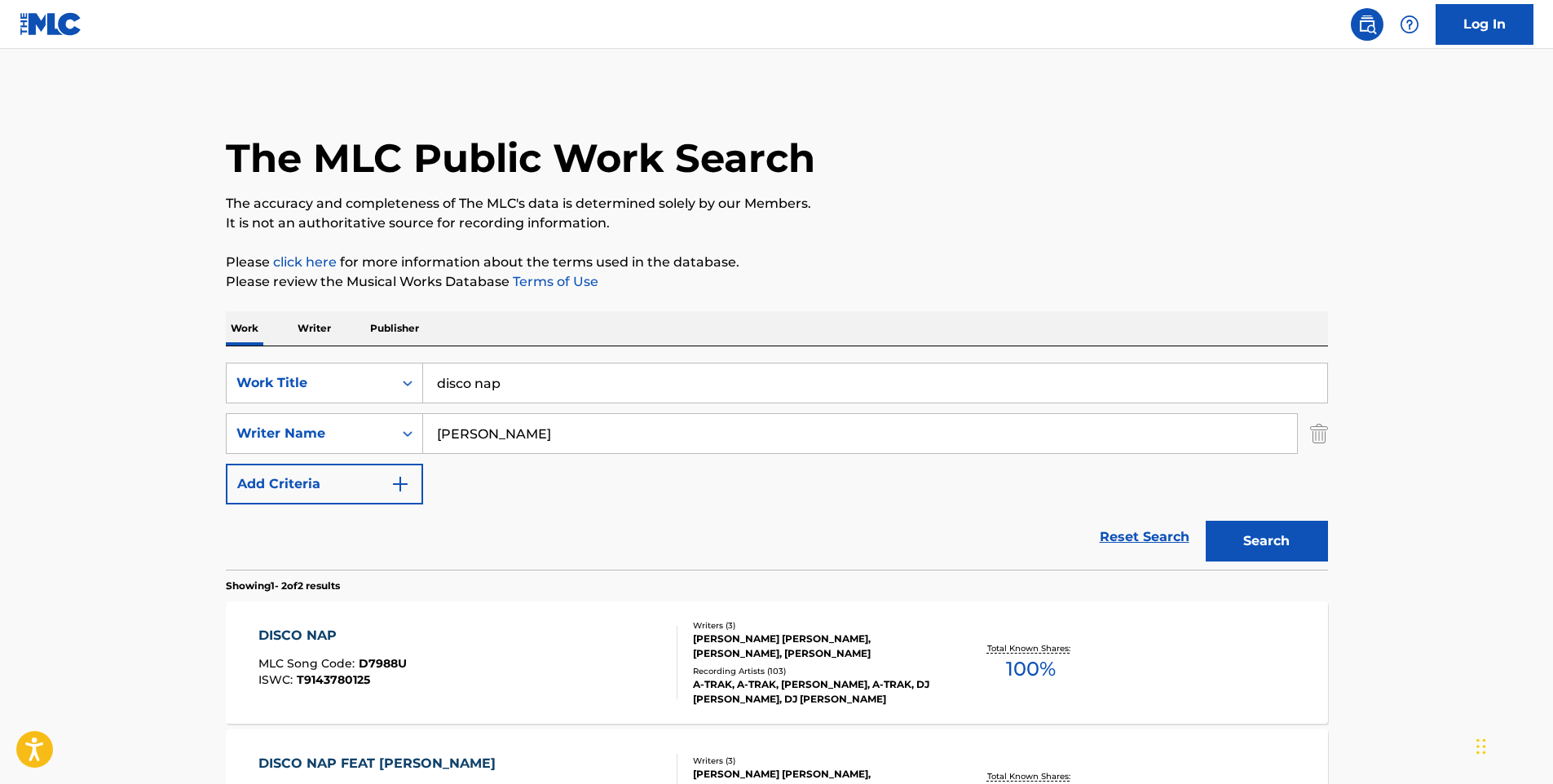
click at [314, 631] on div "DISCO NAP" at bounding box center [332, 636] width 148 height 19
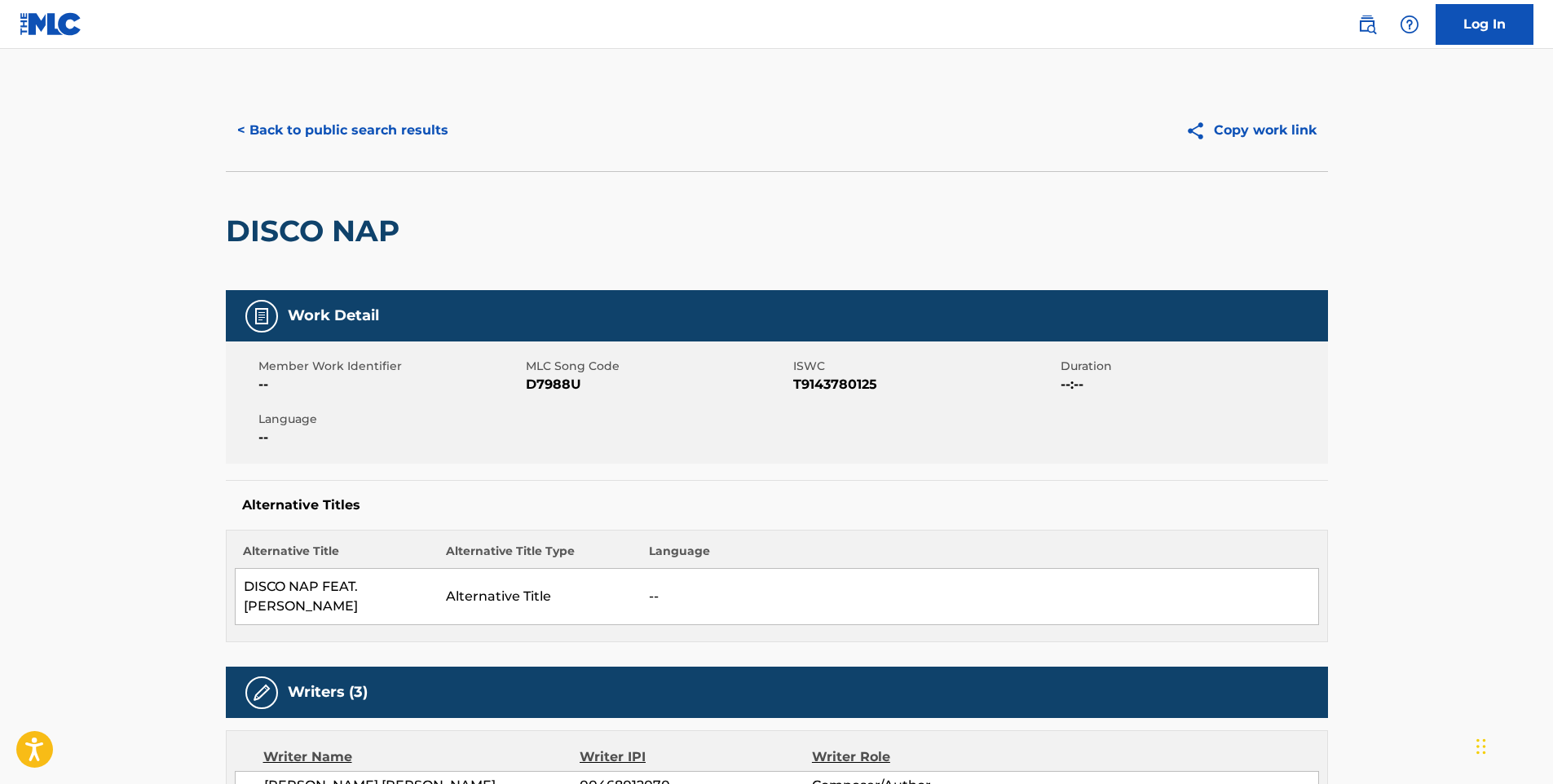
click at [427, 133] on button "< Back to public search results" at bounding box center [342, 131] width 234 height 41
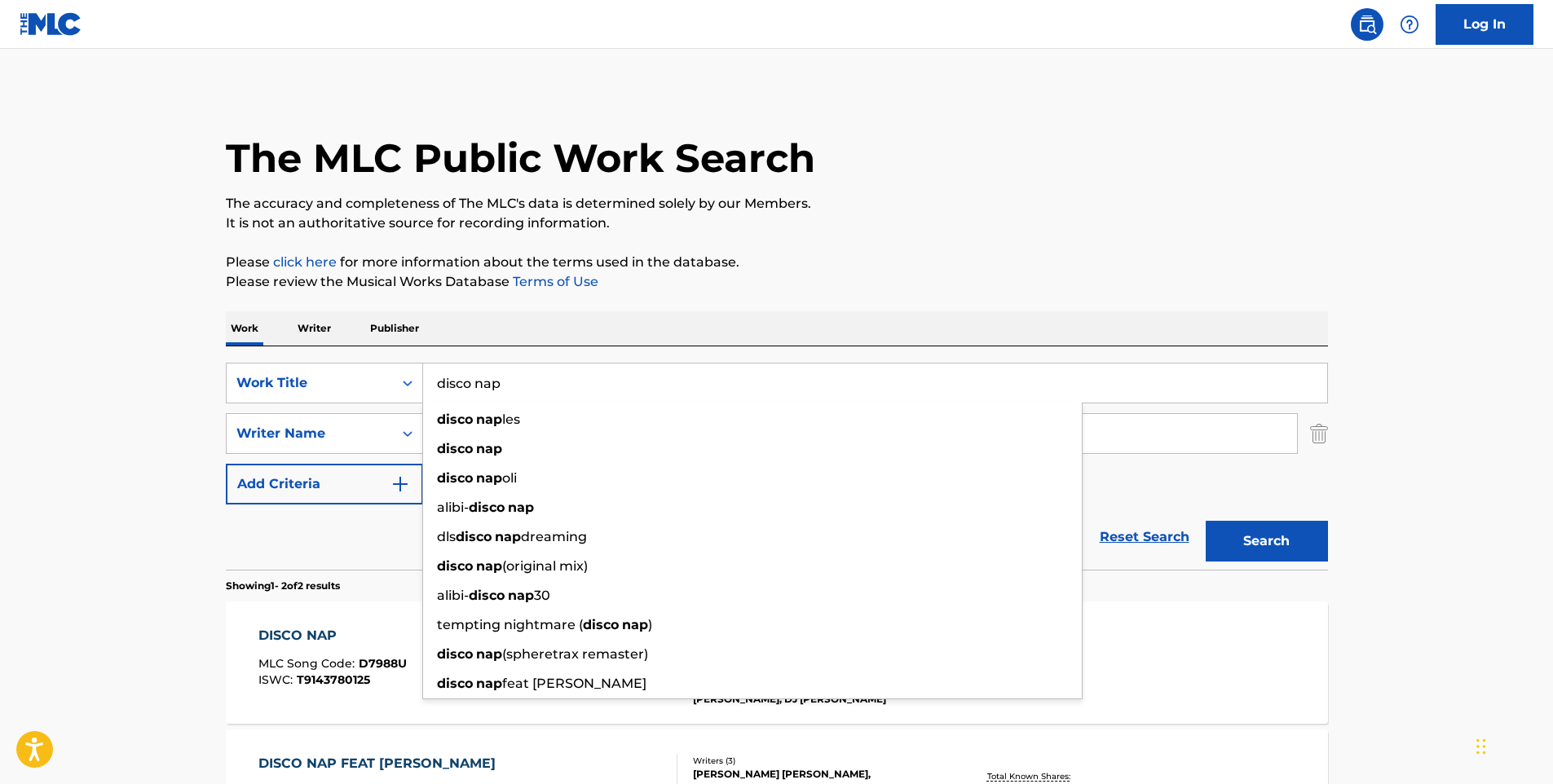
drag, startPoint x: 624, startPoint y: 390, endPoint x: 438, endPoint y: 397, distance: 186.1
click at [438, 397] on input "disco nap" at bounding box center [875, 383] width 904 height 39
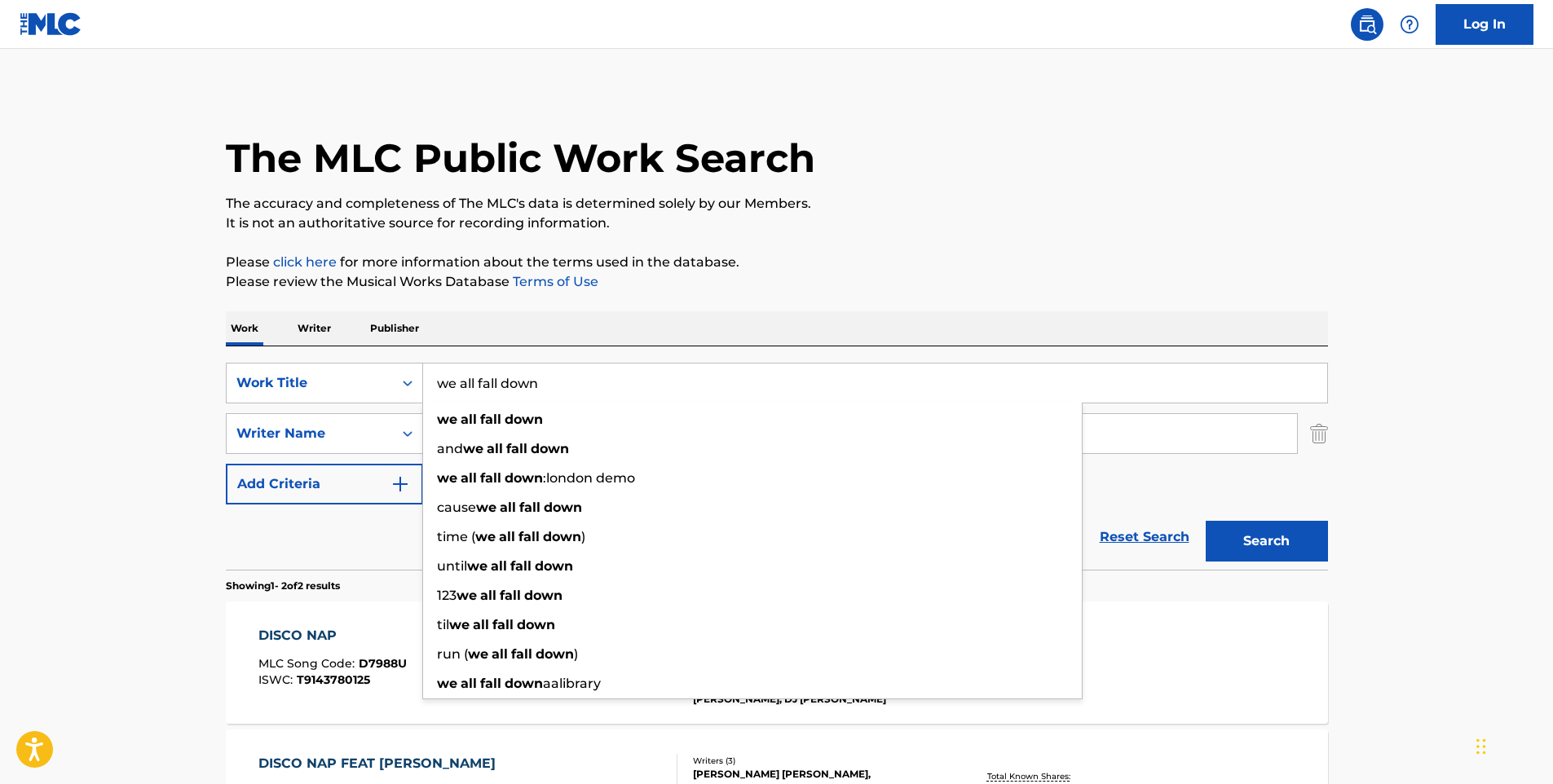
type input "we all fall down"
click at [1206, 521] on button "Search" at bounding box center [1266, 541] width 123 height 41
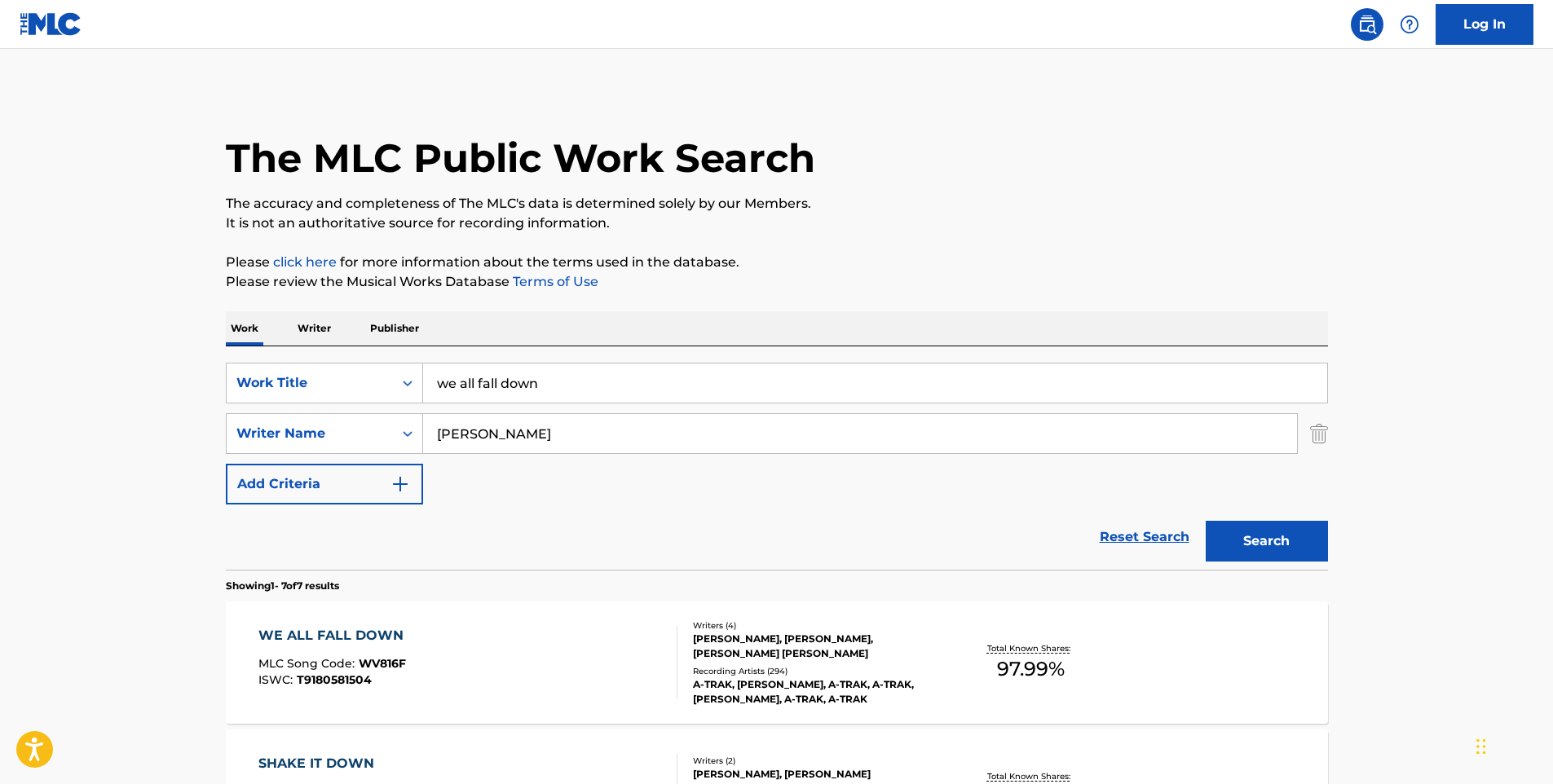
click at [512, 614] on div "WE ALL FALL DOWN MLC Song Code : WV816F ISWC : T9180581504 Writers ( 4 ) [PERSO…" at bounding box center [777, 662] width 1102 height 123
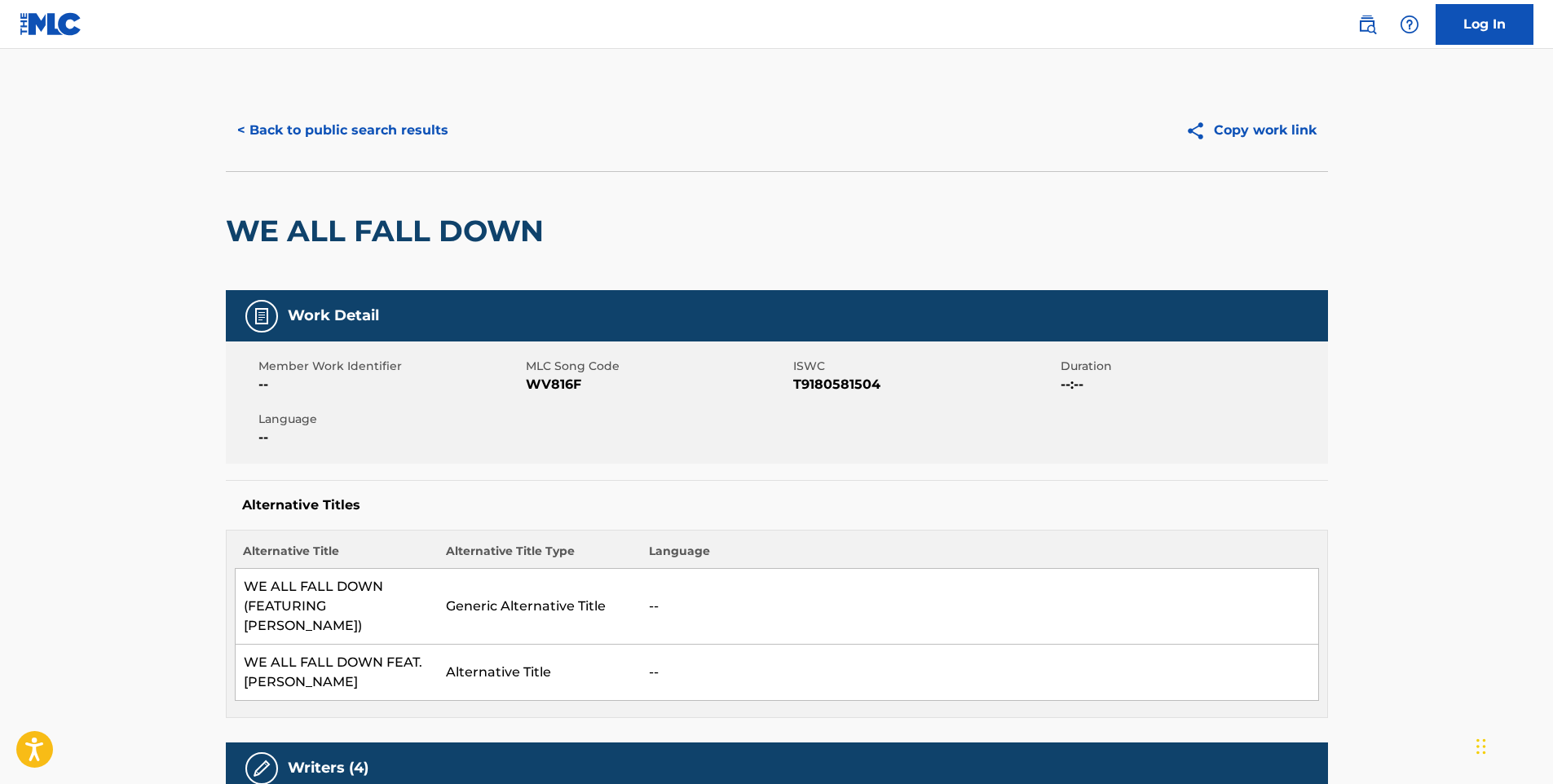
click at [407, 129] on button "< Back to public search results" at bounding box center [342, 131] width 234 height 41
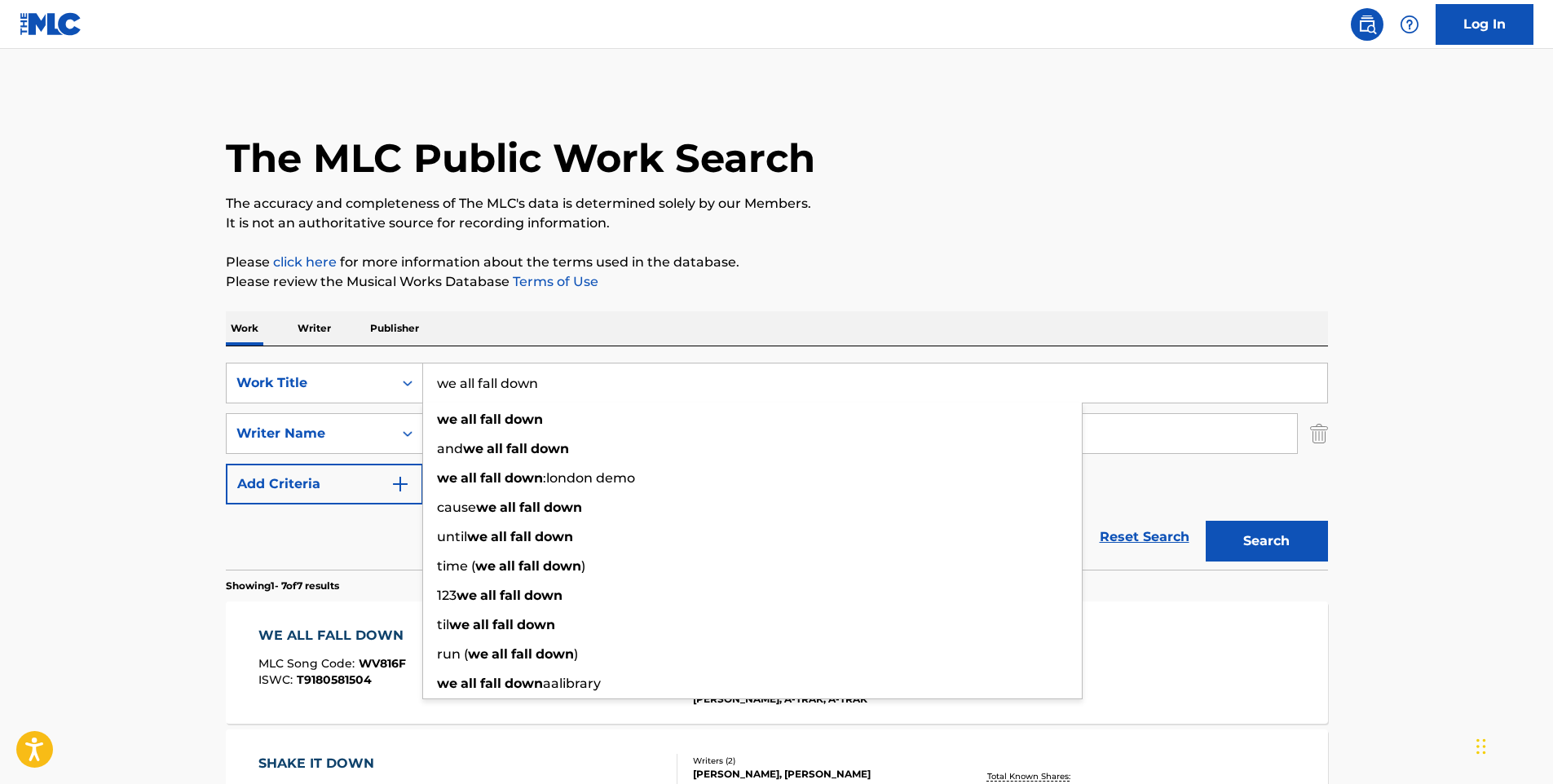
drag, startPoint x: 640, startPoint y: 378, endPoint x: 430, endPoint y: 388, distance: 210.2
click at [430, 388] on input "we all fall down" at bounding box center [875, 383] width 904 height 39
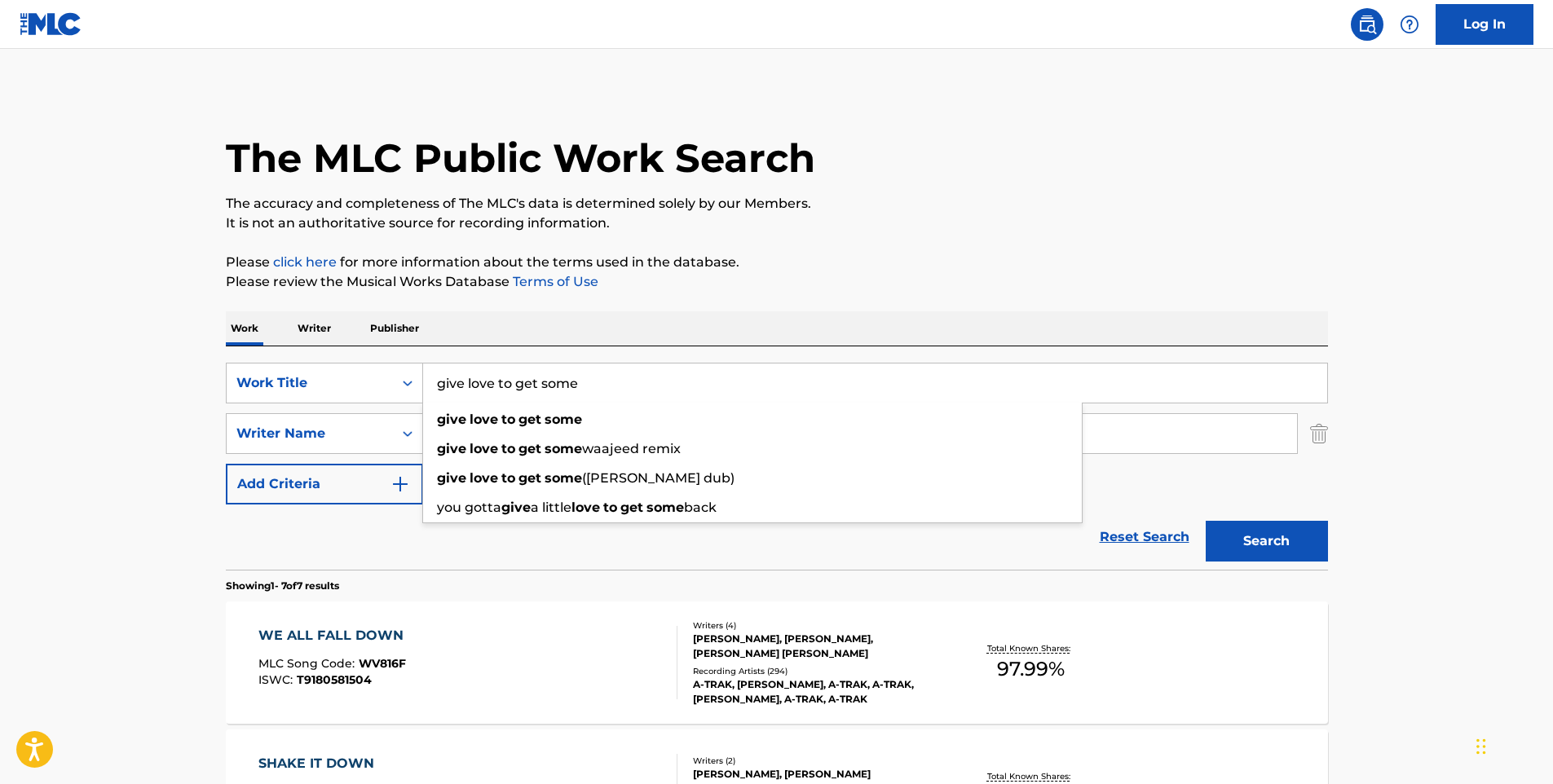
type input "give love to get some"
click at [1206, 521] on button "Search" at bounding box center [1266, 541] width 123 height 41
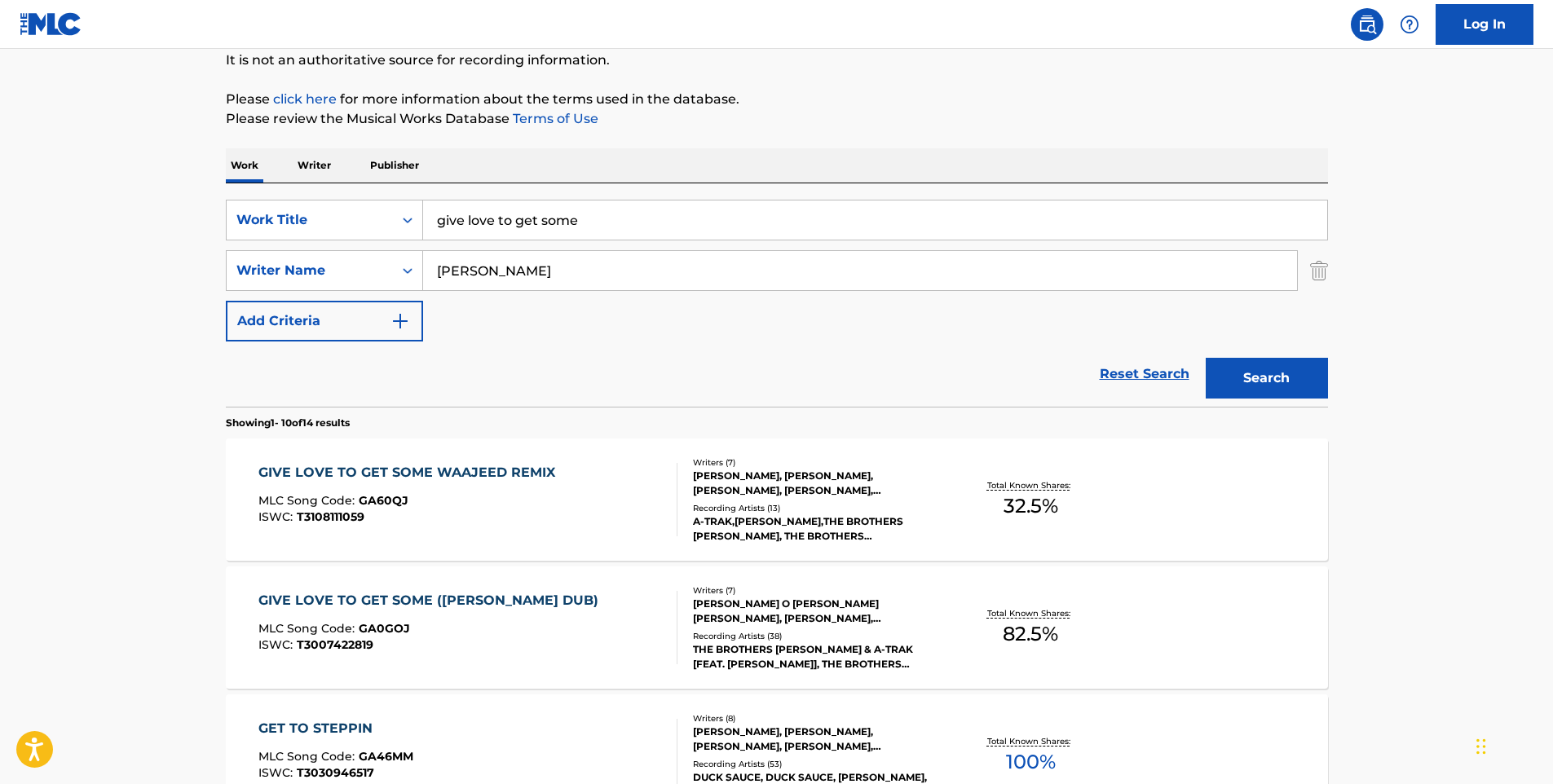
scroll to position [244, 0]
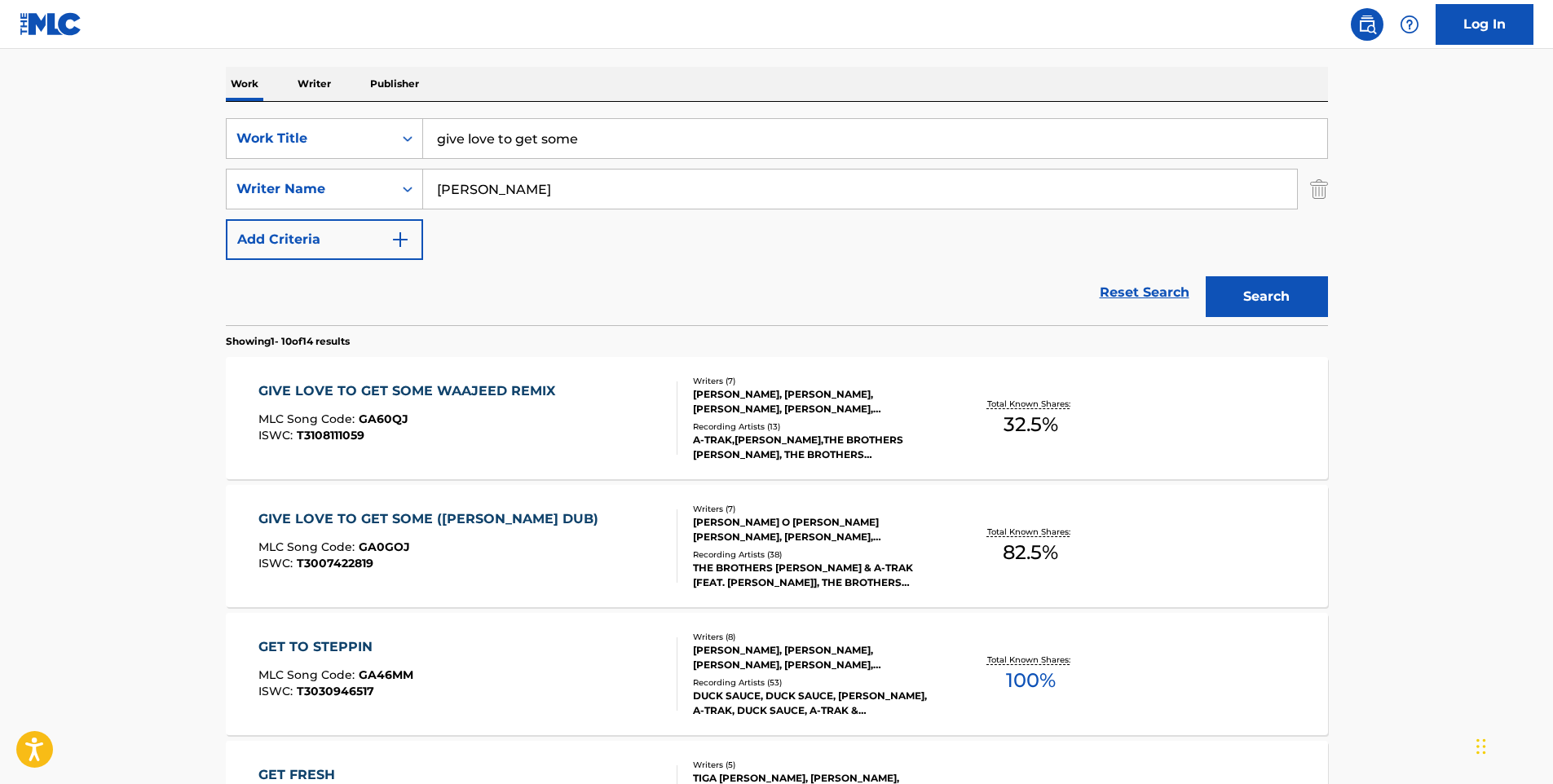
click at [591, 408] on div "GIVE LOVE TO GET SOME WAAJEED REMIX MLC Song Code : GA60QJ ISWC : T3108111059" at bounding box center [467, 418] width 419 height 73
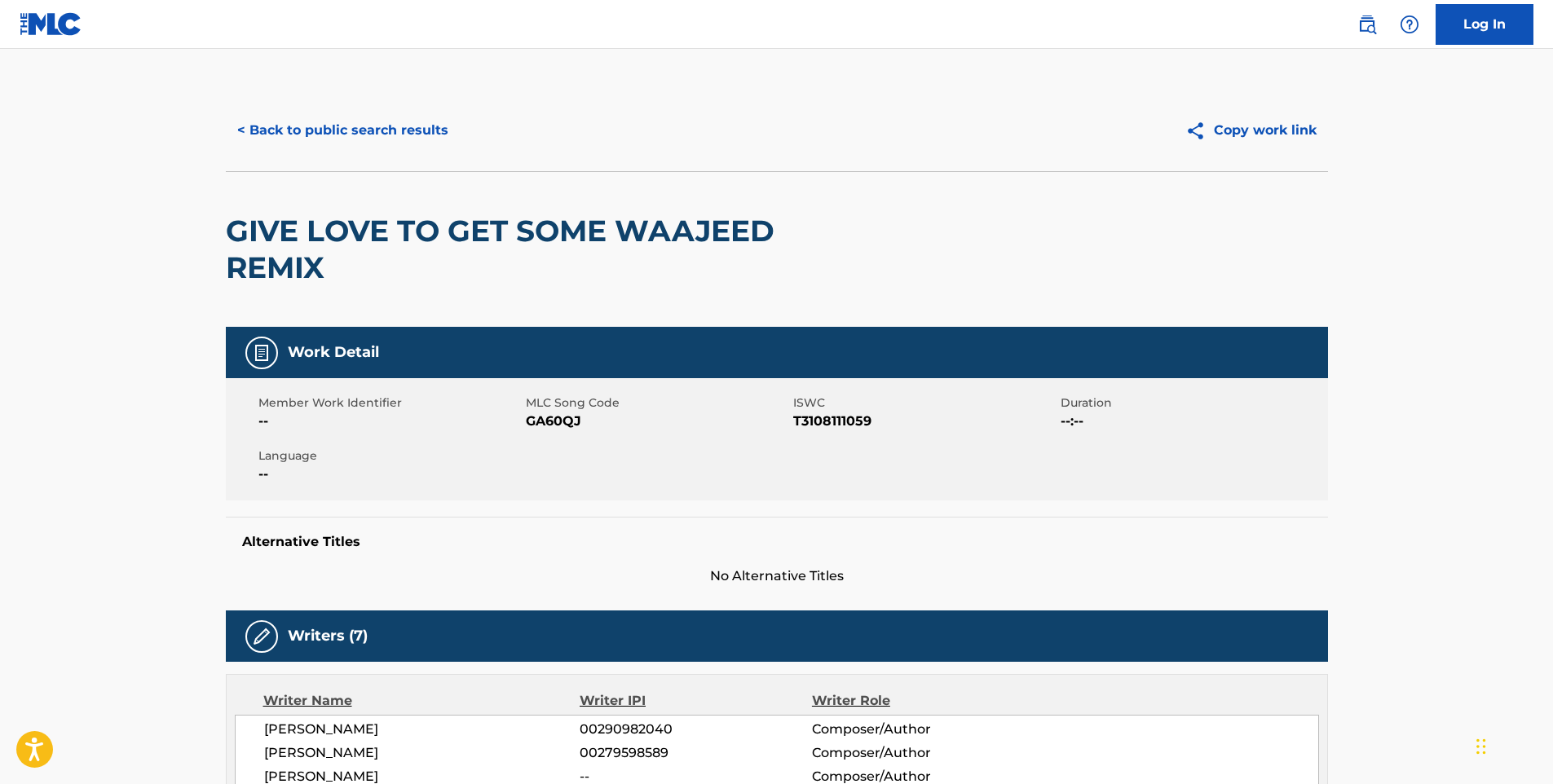
click at [355, 135] on button "< Back to public search results" at bounding box center [342, 131] width 234 height 41
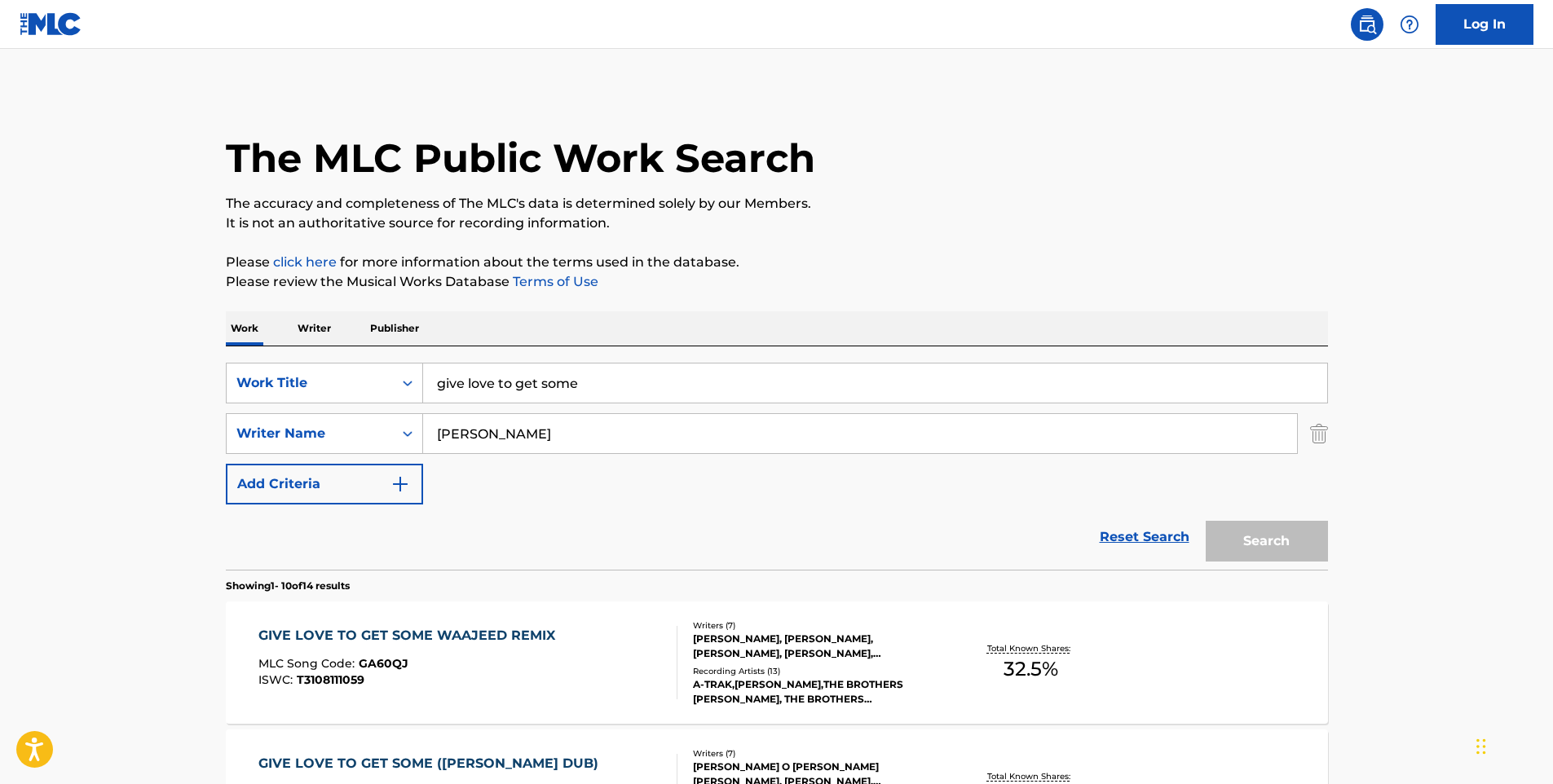
scroll to position [244, 0]
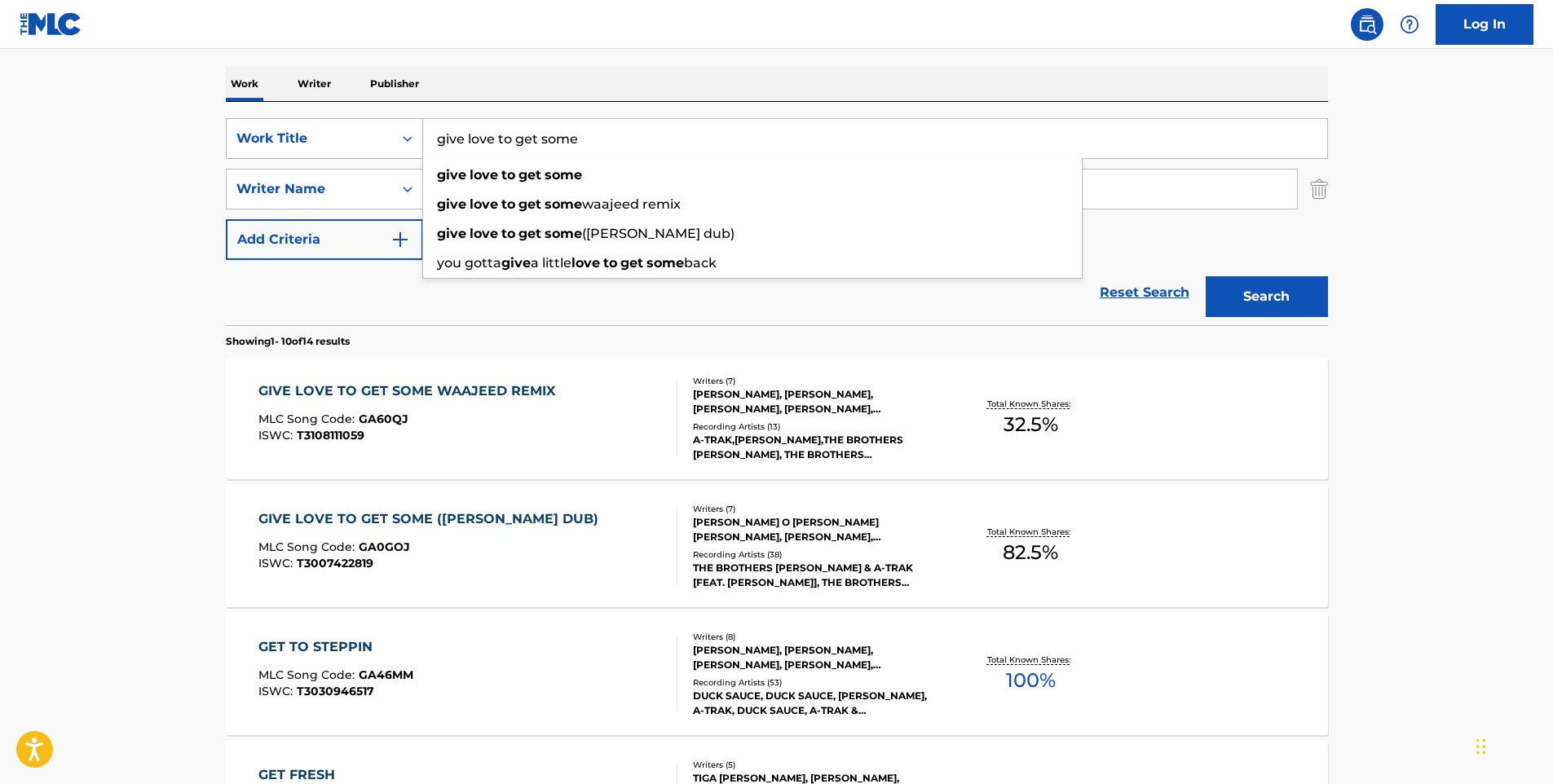
drag, startPoint x: 673, startPoint y: 144, endPoint x: 422, endPoint y: 140, distance: 251.0
click at [422, 140] on div "SearchWithCriteria2aea22fe-4ad2-436c-b3c5-4b65221e3cf8 Work Title give love to …" at bounding box center [777, 138] width 1102 height 41
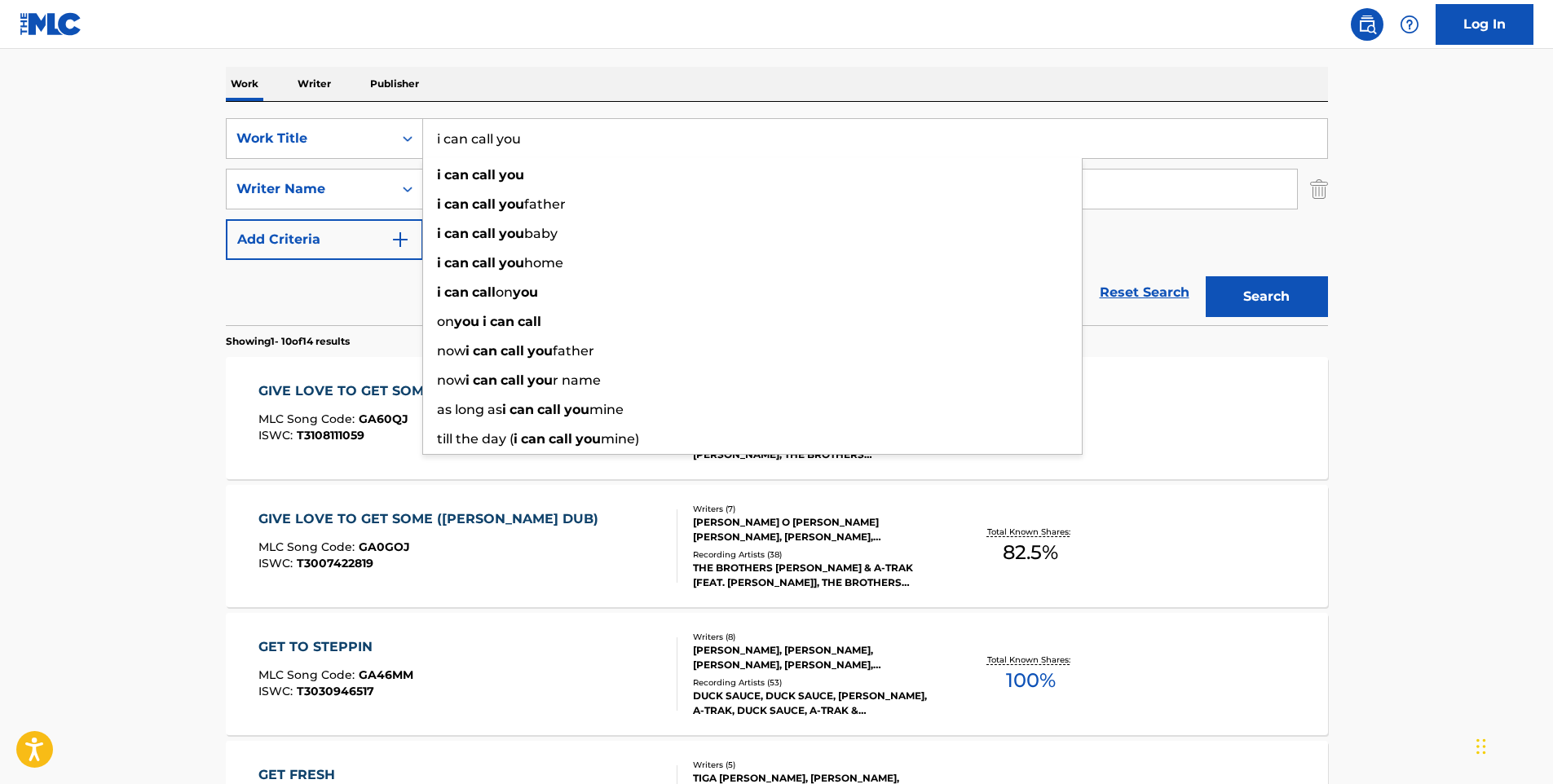
click at [1206, 276] on button "Search" at bounding box center [1266, 296] width 123 height 41
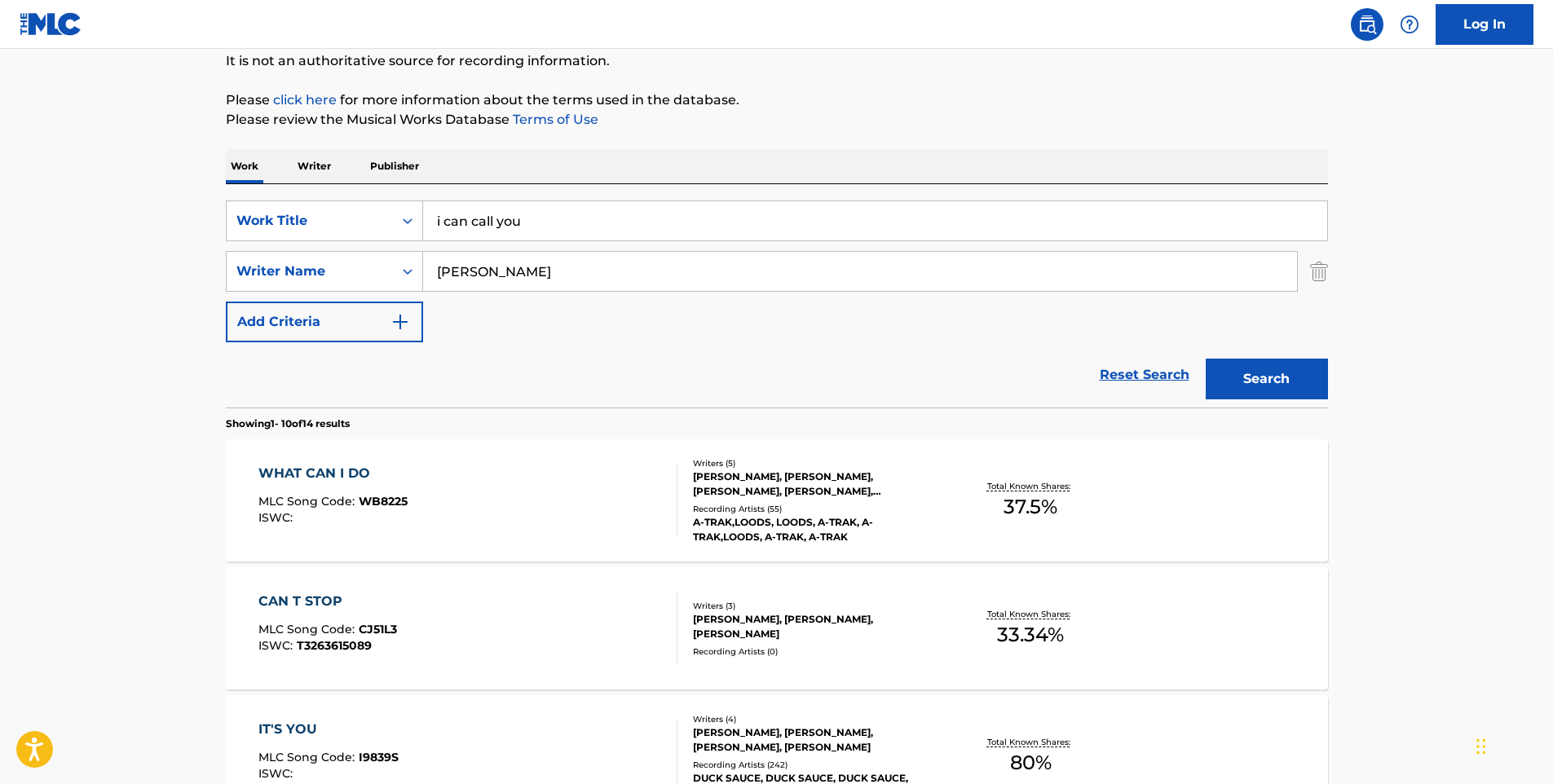
scroll to position [0, 0]
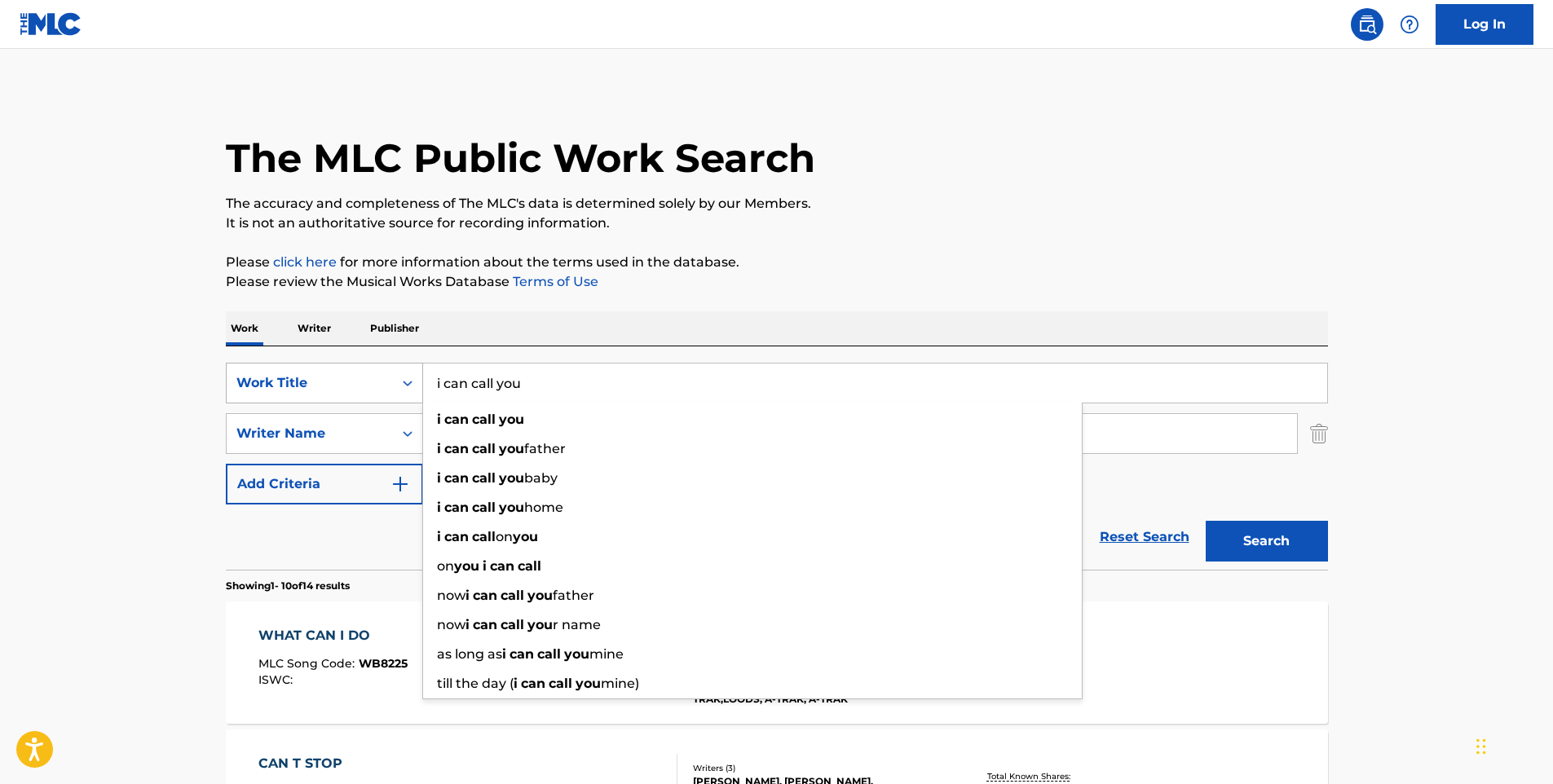
drag, startPoint x: 711, startPoint y: 392, endPoint x: 397, endPoint y: 391, distance: 314.0
click at [397, 391] on div "SearchWithCriteria2aea22fe-4ad2-436c-b3c5-4b65221e3cf8 Work Title i can call yo…" at bounding box center [777, 383] width 1102 height 41
type input "my own way"
click at [1206, 521] on button "Search" at bounding box center [1266, 541] width 123 height 41
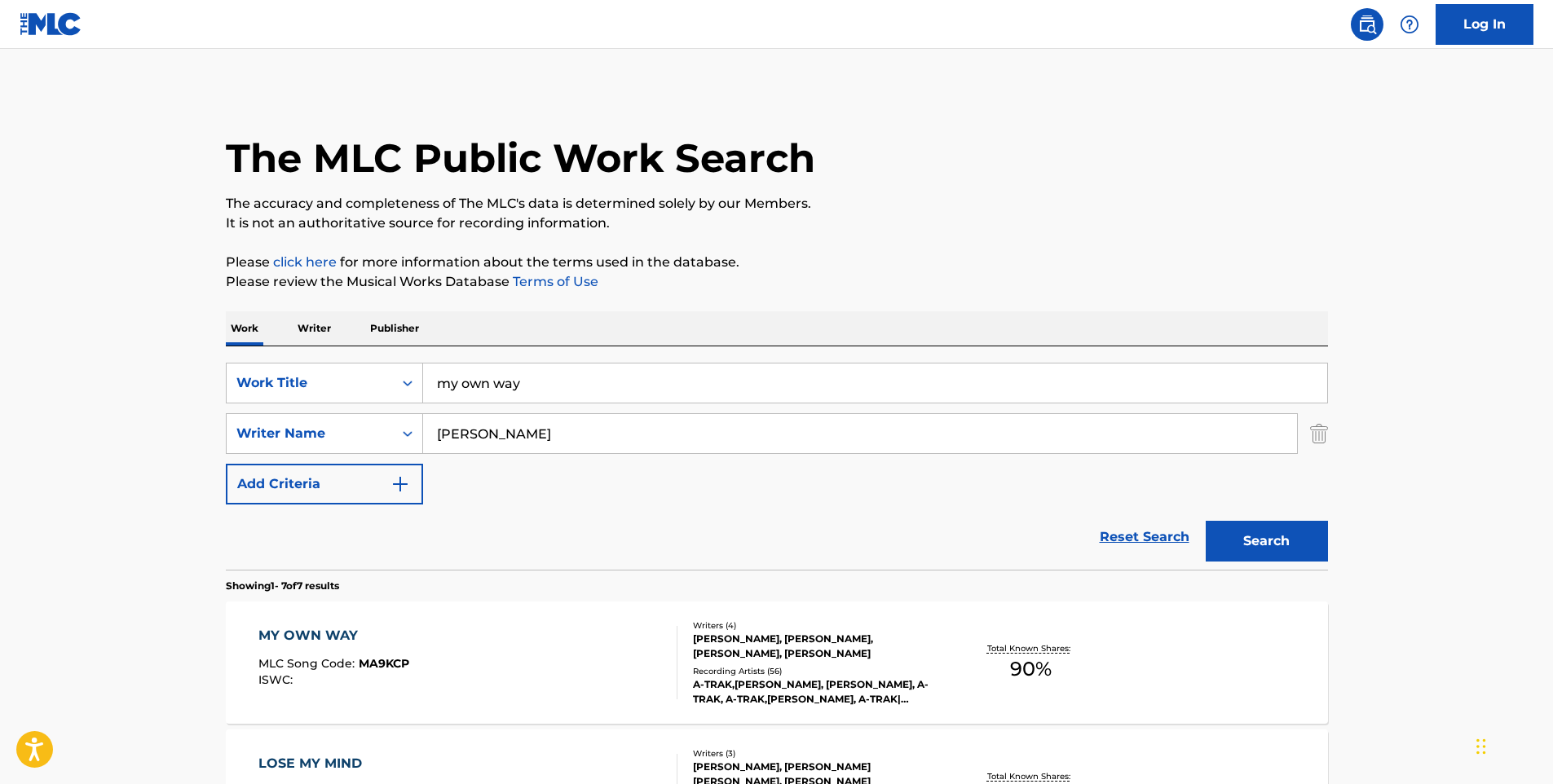
click at [452, 646] on div "MY OWN WAY MLC Song Code : MA9KCP ISWC :" at bounding box center [467, 662] width 419 height 73
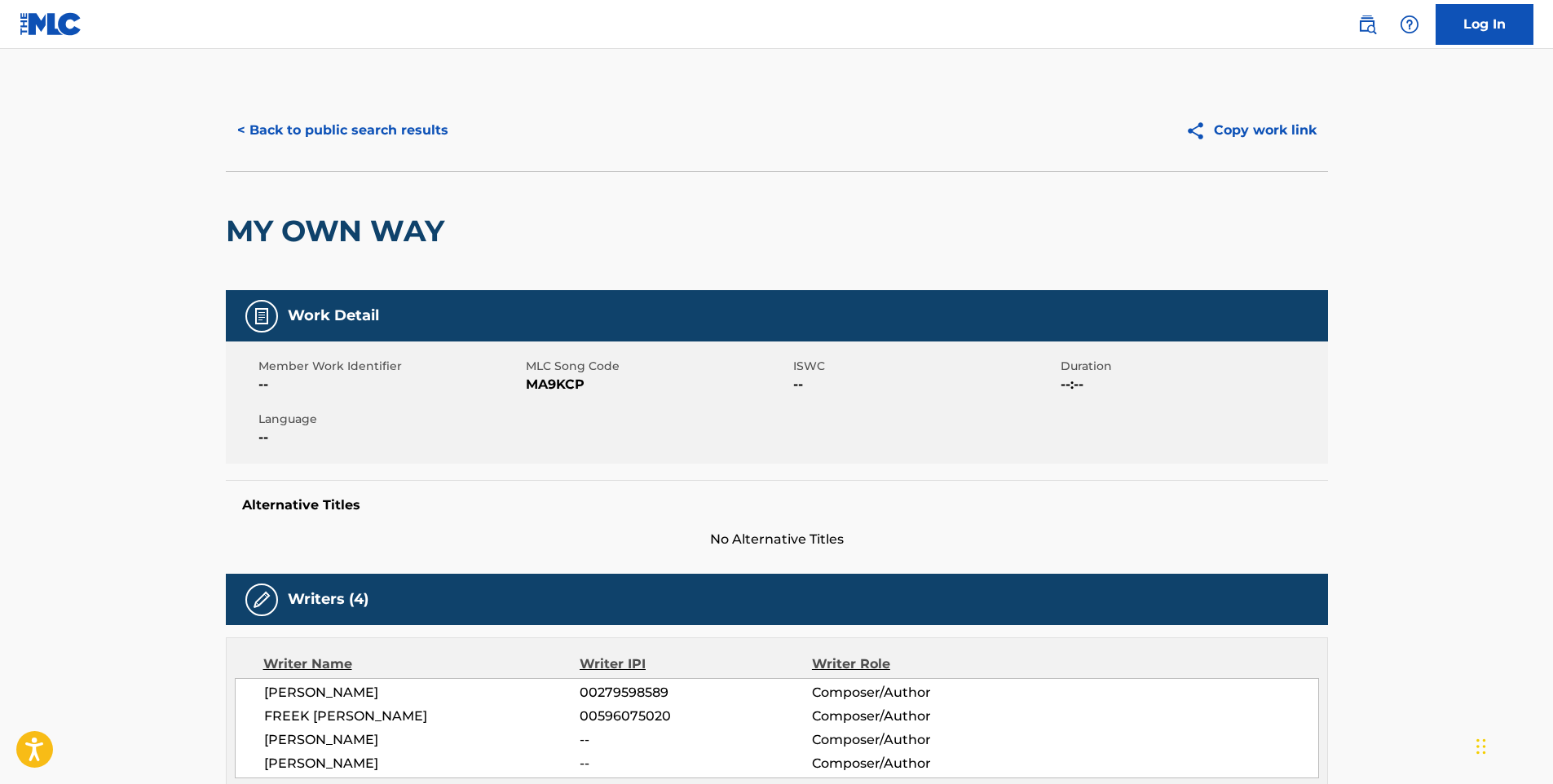
click at [407, 148] on button "< Back to public search results" at bounding box center [342, 131] width 234 height 41
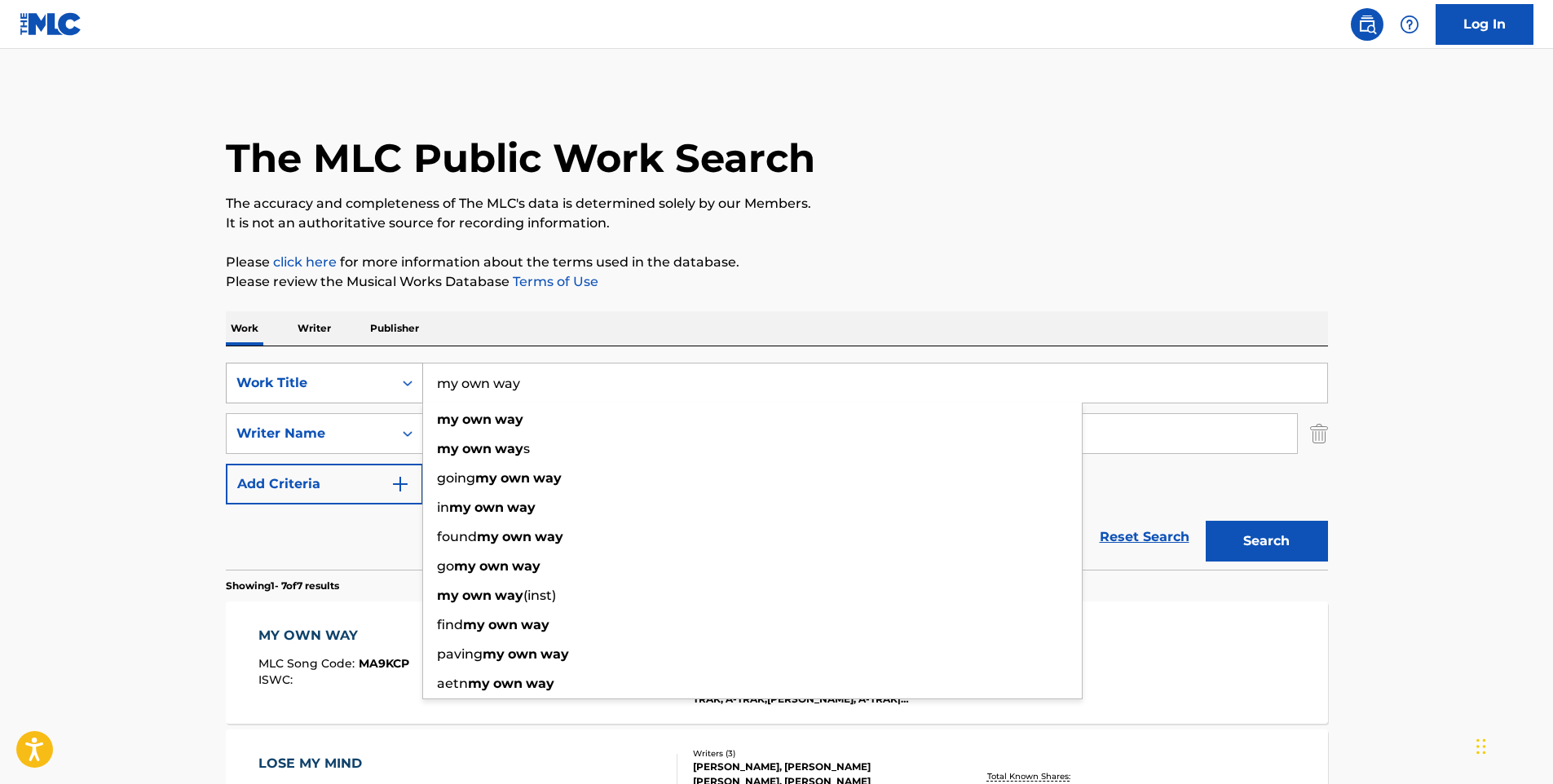
drag, startPoint x: 610, startPoint y: 369, endPoint x: 421, endPoint y: 377, distance: 189.2
click at [424, 386] on input "my own way" at bounding box center [875, 383] width 904 height 39
paste input "Funk U"
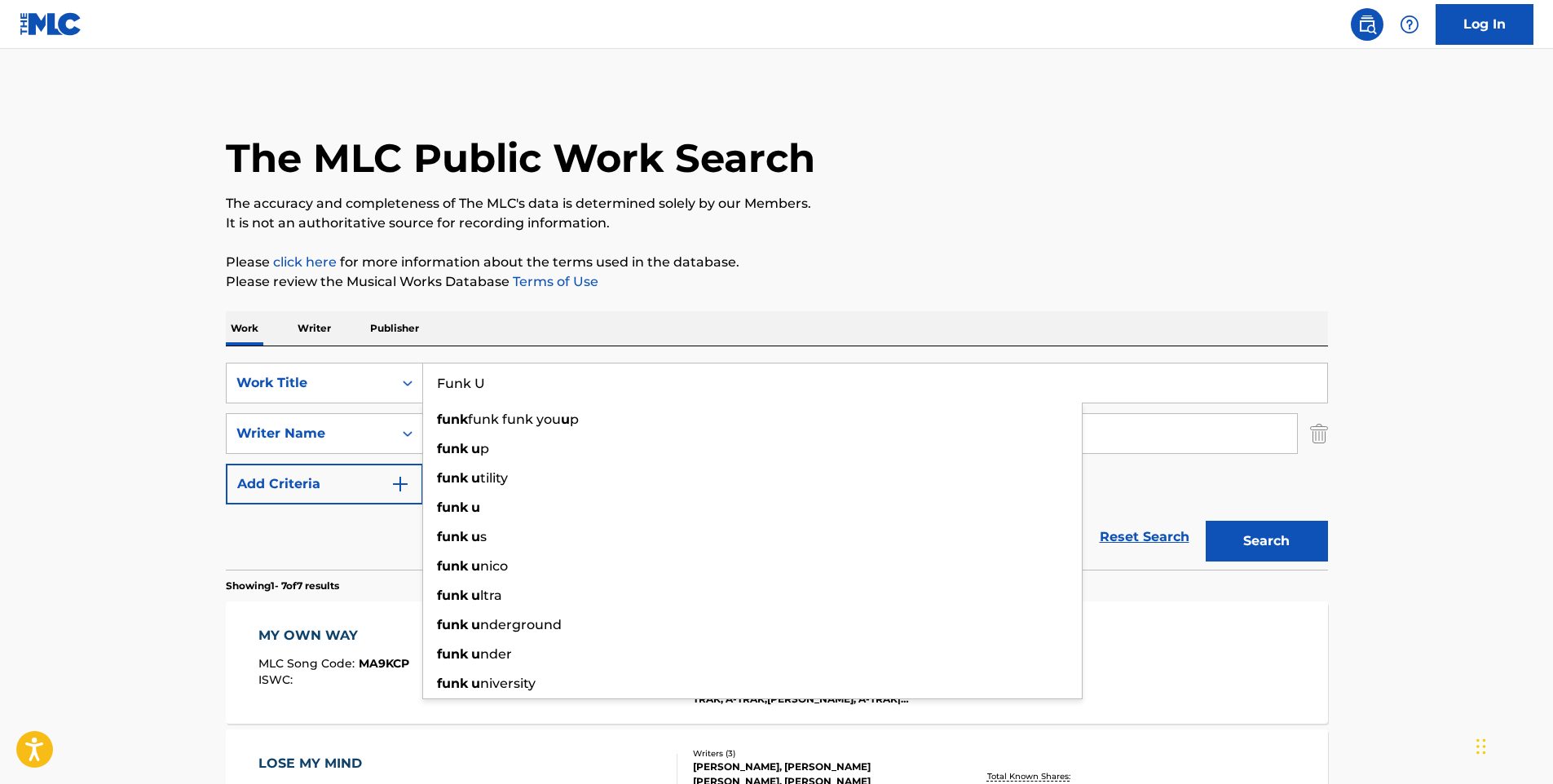
type input "Funk U"
click at [1206, 521] on button "Search" at bounding box center [1266, 541] width 123 height 41
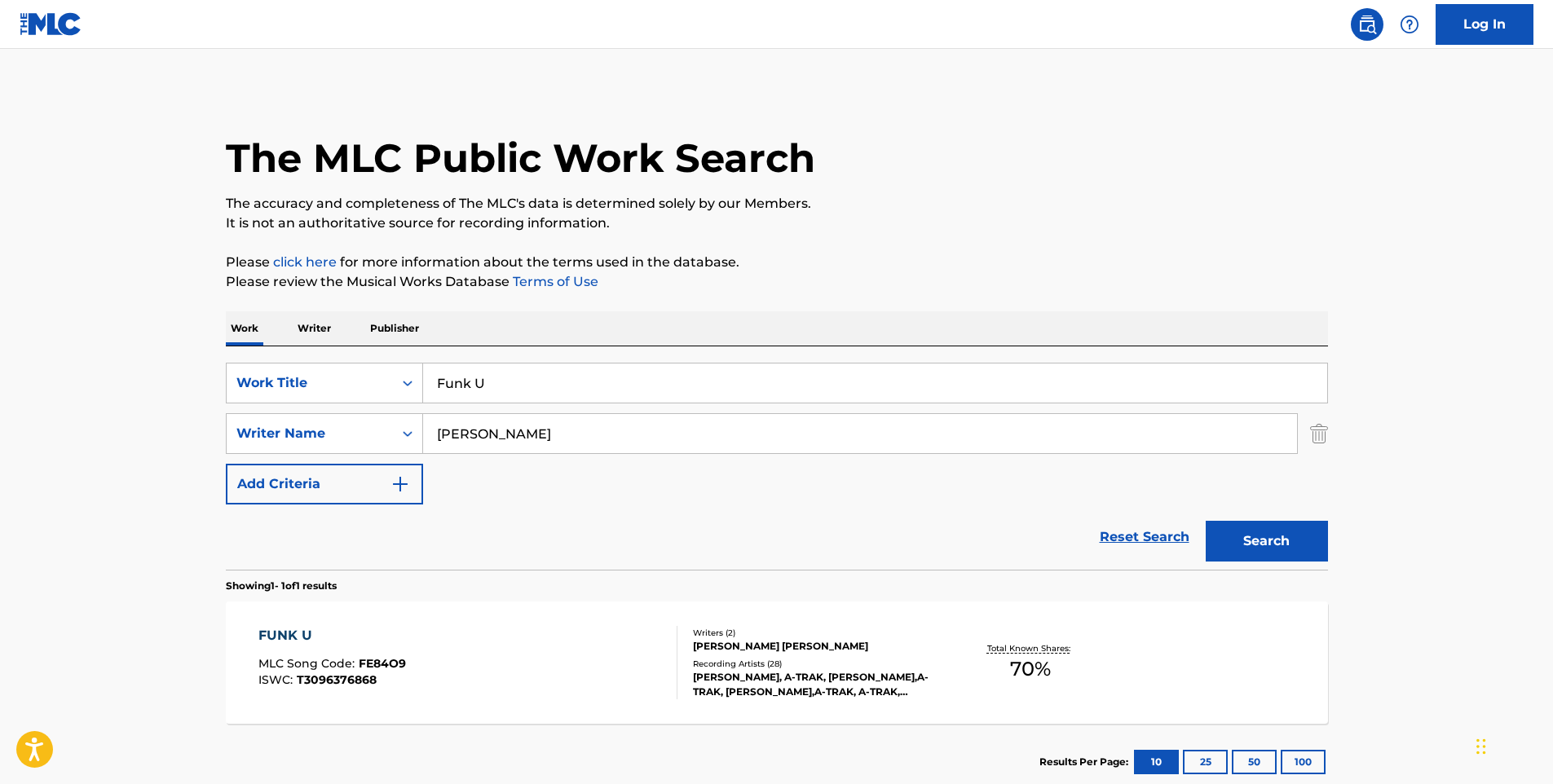
click at [497, 638] on div "FUNK U MLC Song Code : FE84O9 ISWC : T3096376868" at bounding box center [467, 662] width 419 height 73
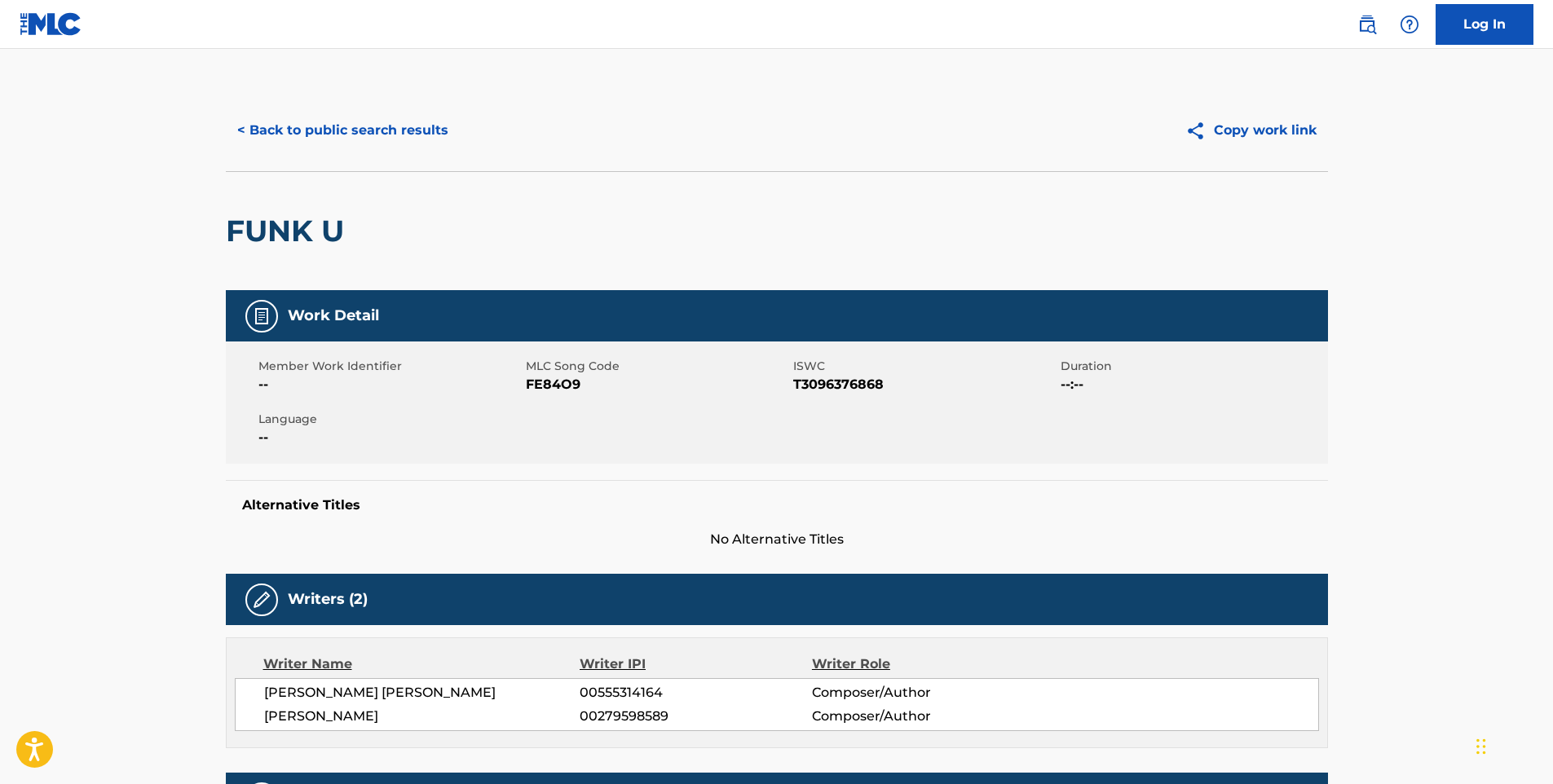
click at [347, 132] on button "< Back to public search results" at bounding box center [342, 131] width 234 height 41
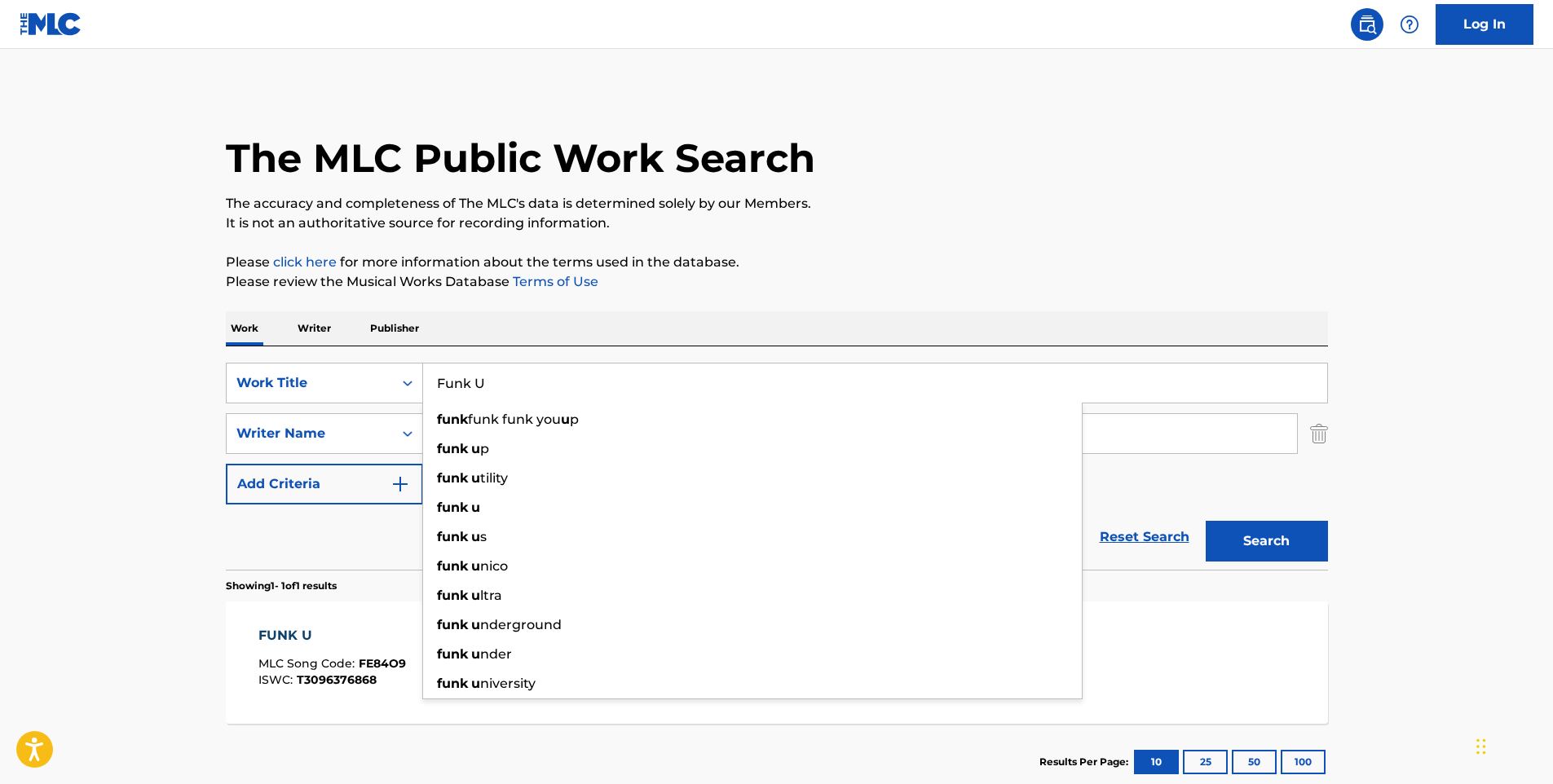
drag, startPoint x: 544, startPoint y: 397, endPoint x: 438, endPoint y: 388, distance: 106.4
click at [438, 388] on input "Funk U" at bounding box center [875, 383] width 904 height 39
paste input "Search Form"
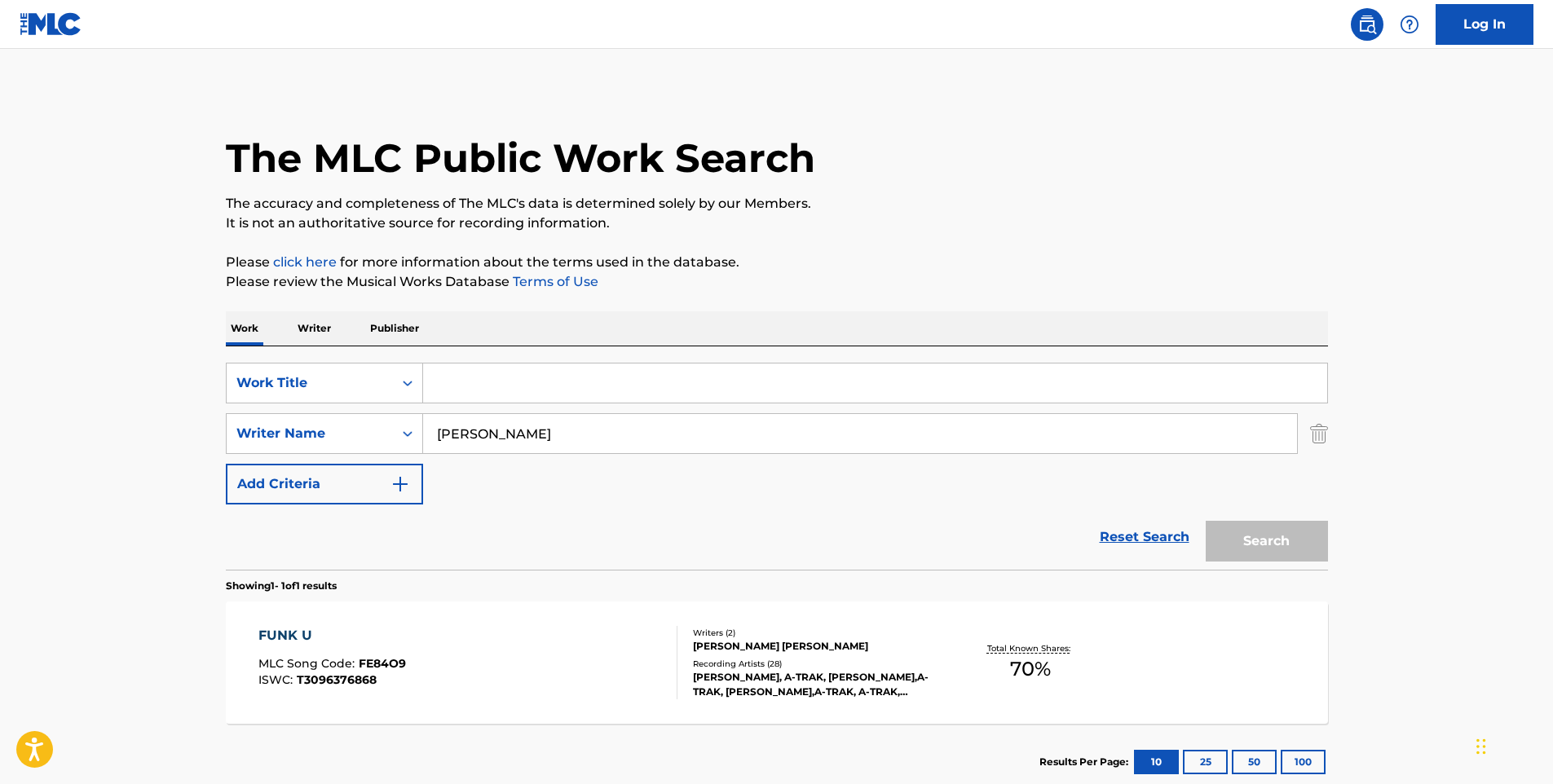
paste input "D"
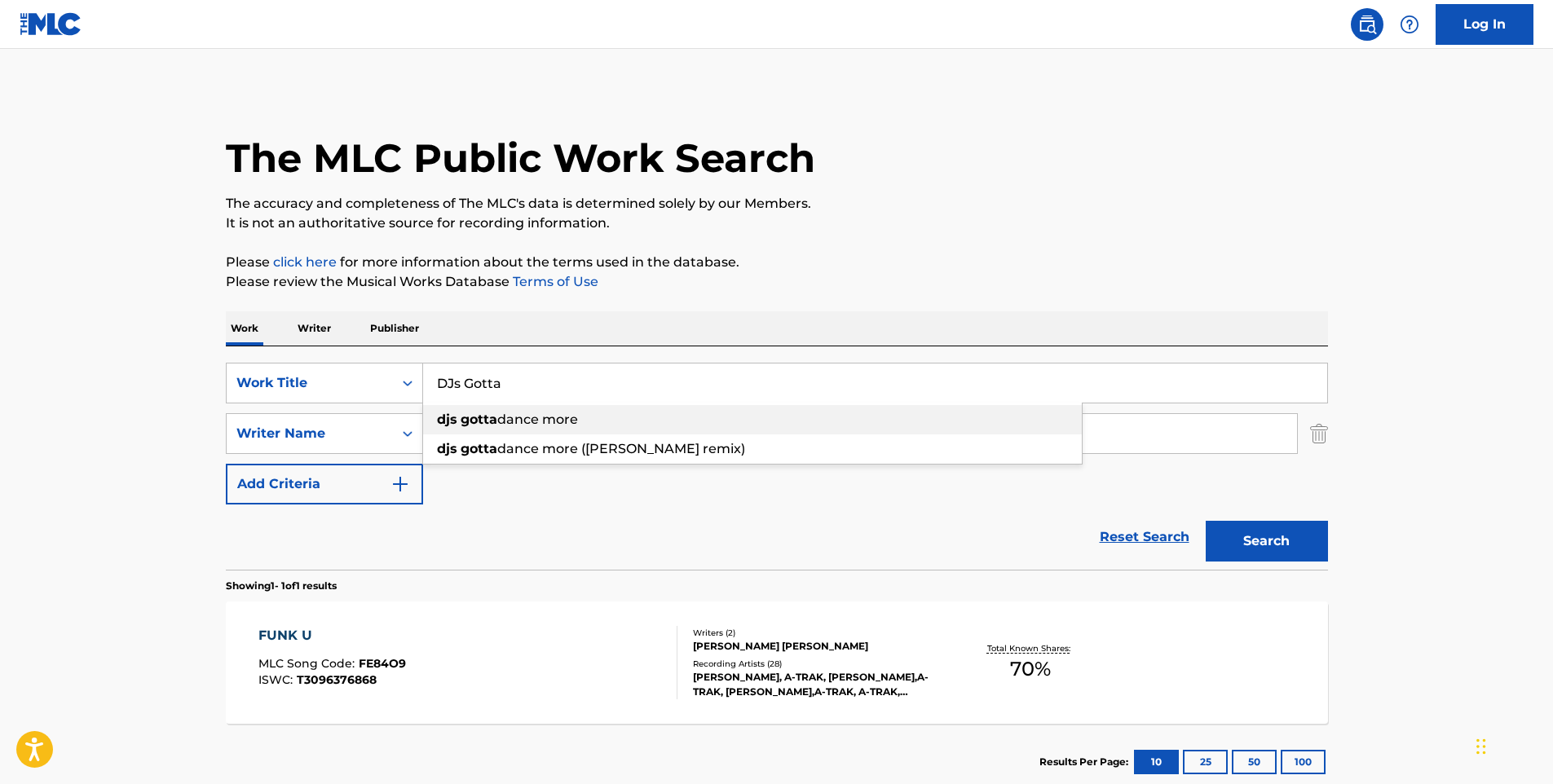
click at [680, 426] on div "djs gotta dance more" at bounding box center [752, 419] width 659 height 29
type input "djs gotta dance more"
click at [1247, 532] on button "Search" at bounding box center [1266, 541] width 123 height 41
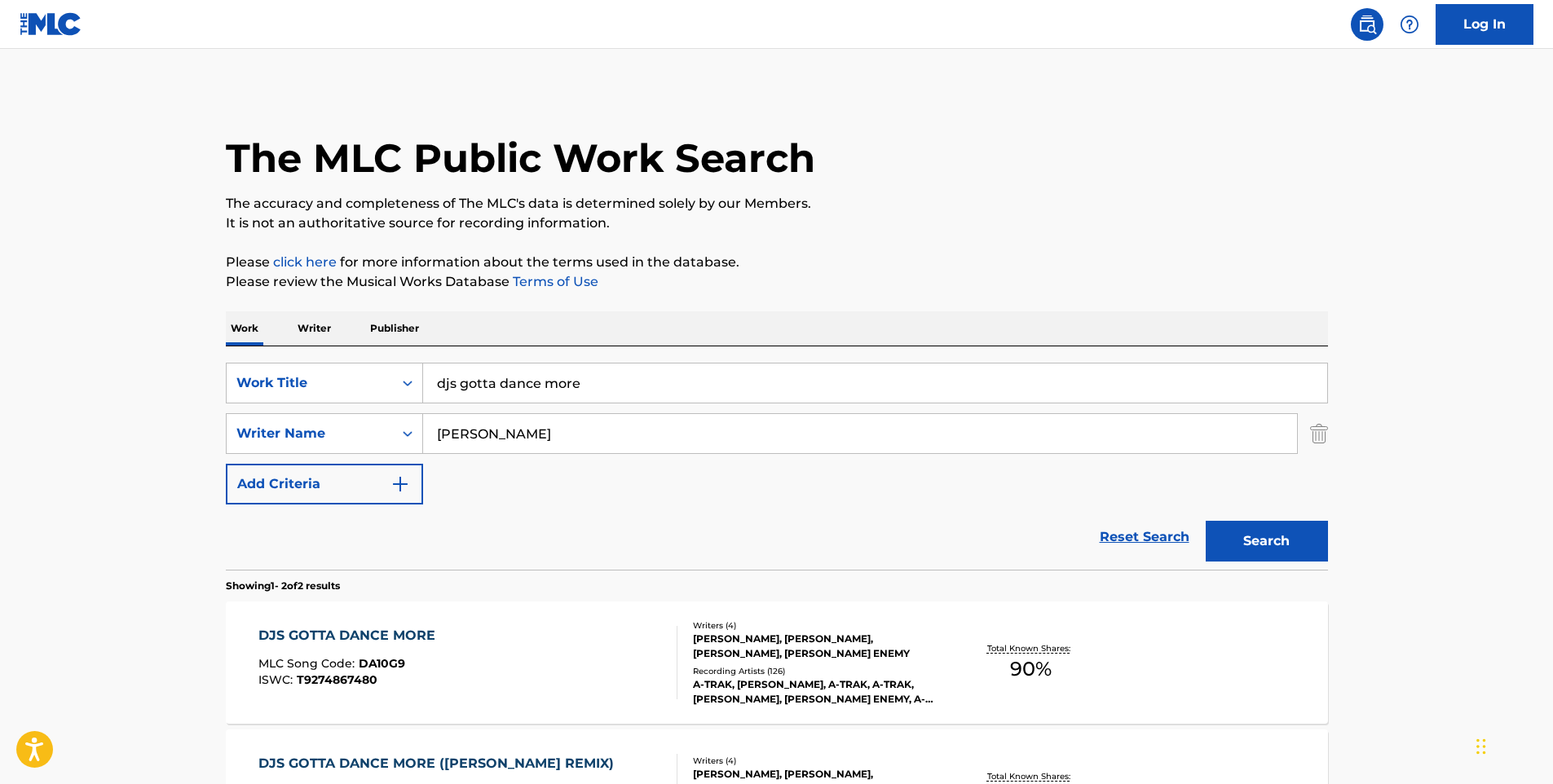
scroll to position [81, 0]
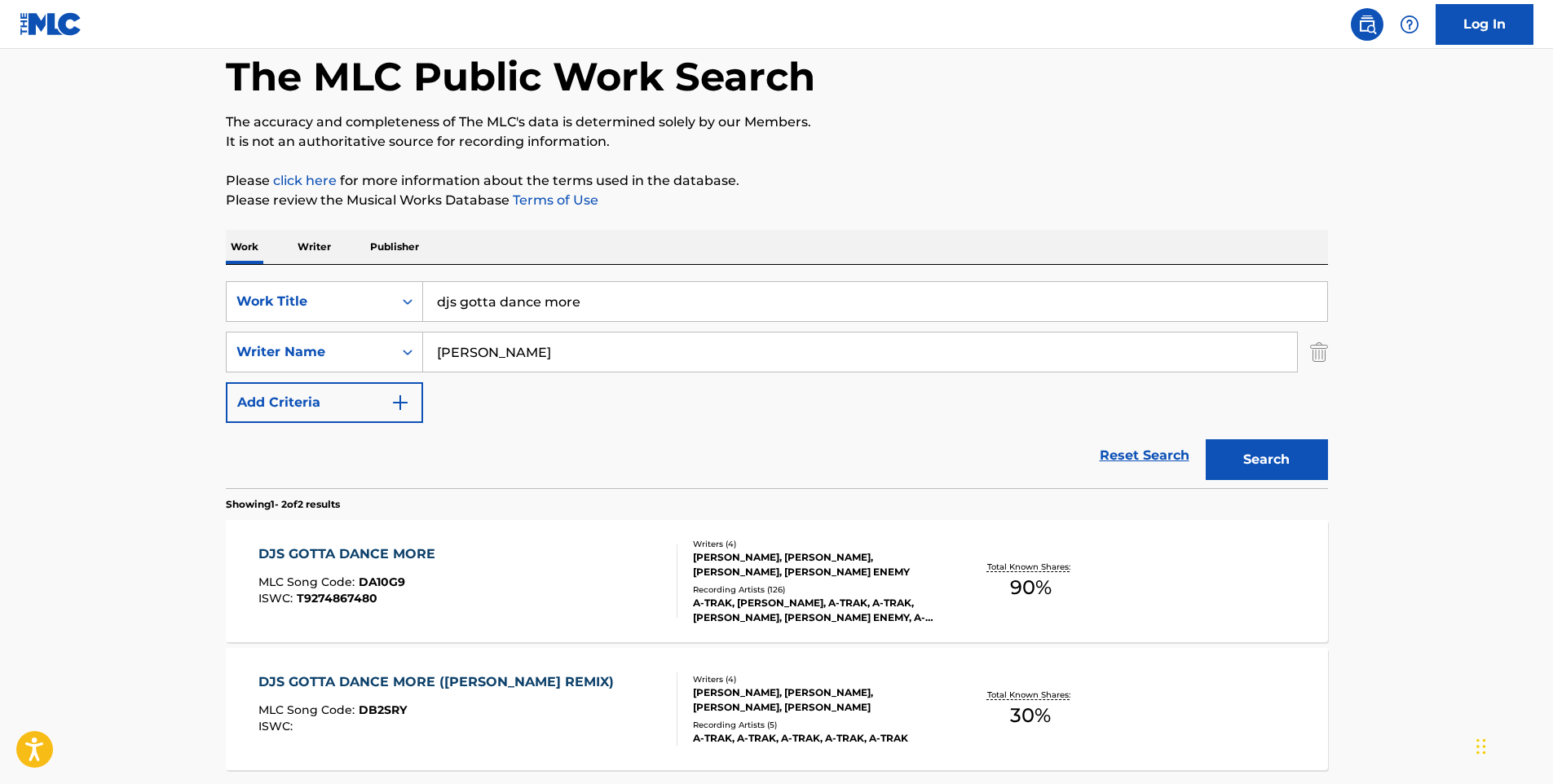
click at [483, 547] on div "DJS GOTTA DANCE MORE MLC Song Code : DA10G9 ISWC : T9274867480" at bounding box center [467, 581] width 419 height 73
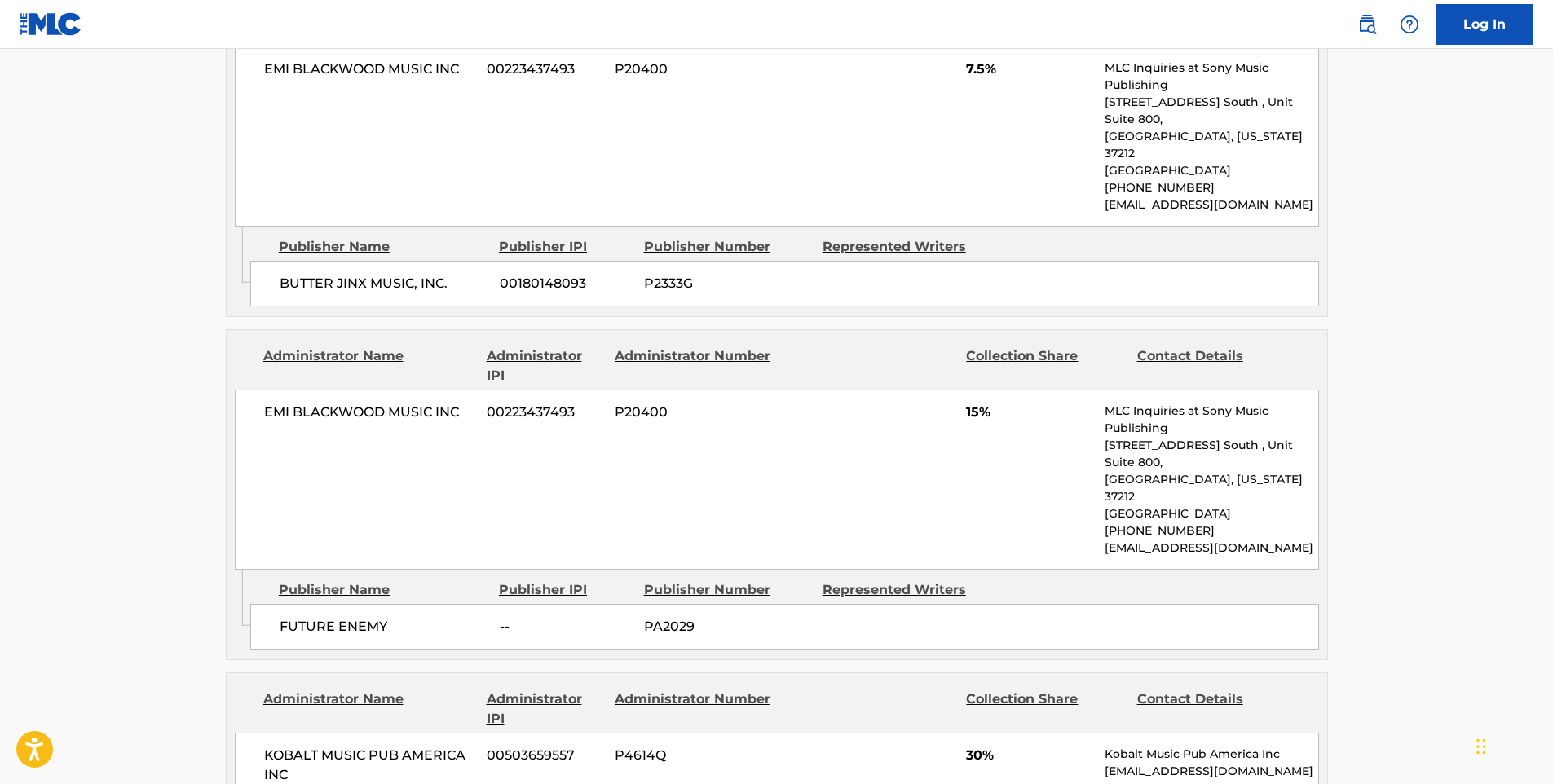
scroll to position [1386, 0]
